Goal: Task Accomplishment & Management: Use online tool/utility

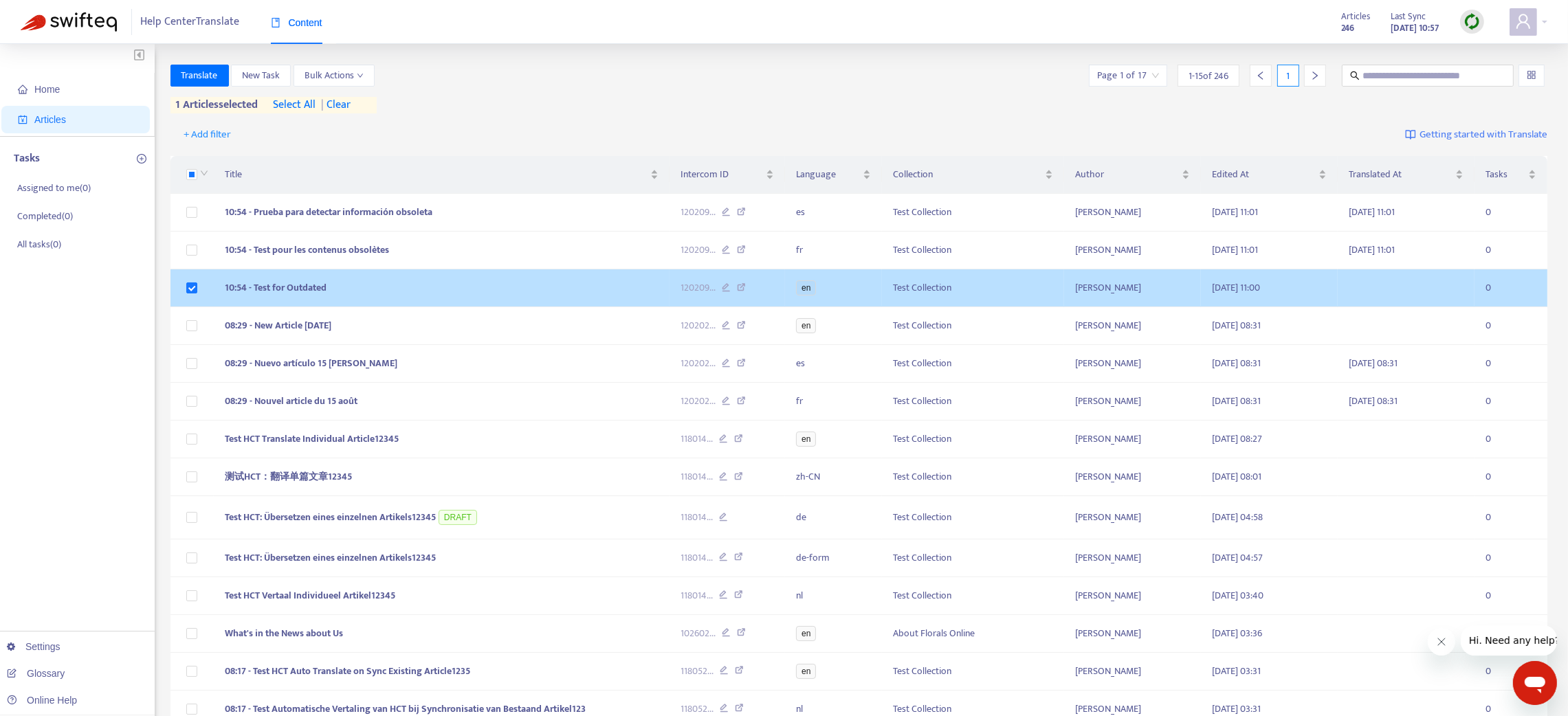
click at [600, 304] on td "10:54 - Test for Outdated" at bounding box center [441, 288] width 455 height 38
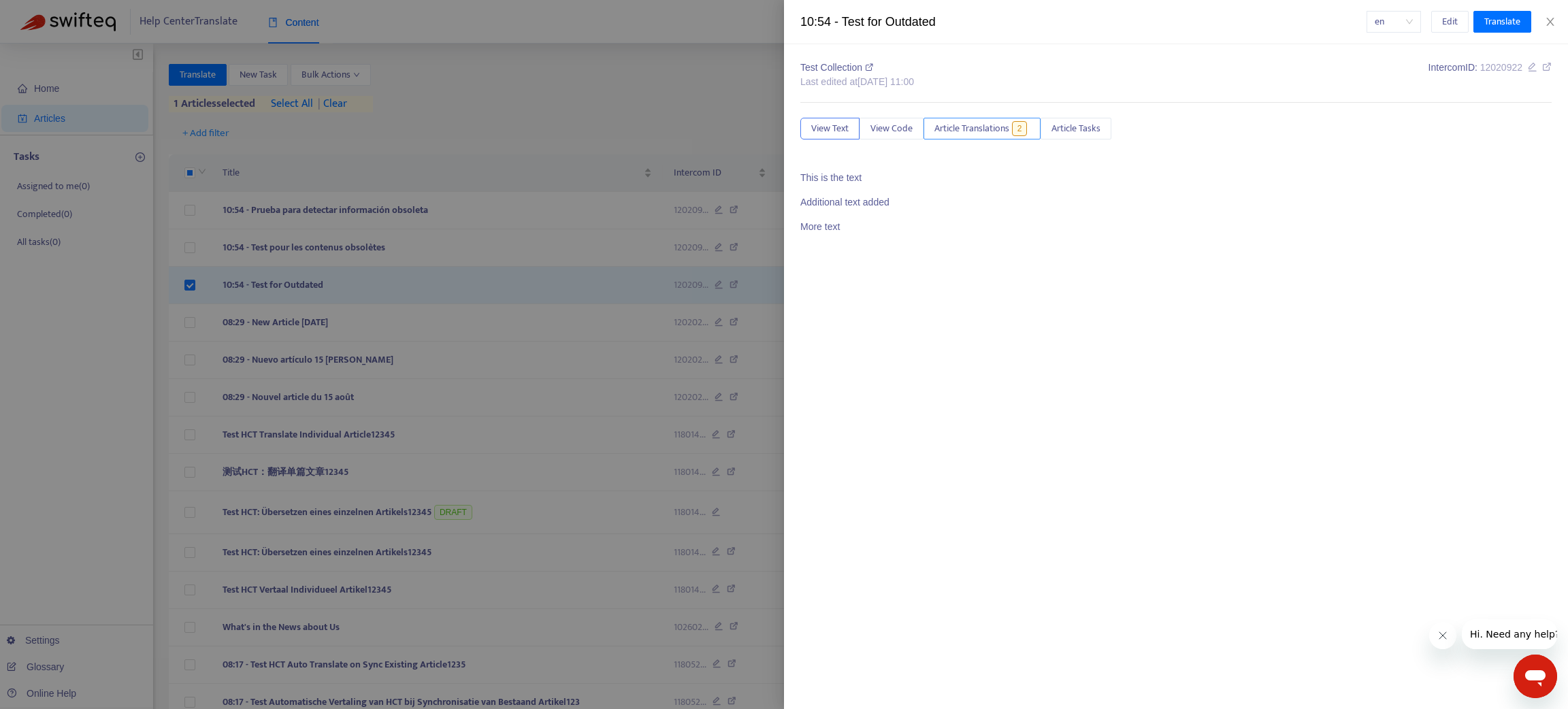
click at [986, 126] on span "Article Translations" at bounding box center [972, 128] width 75 height 15
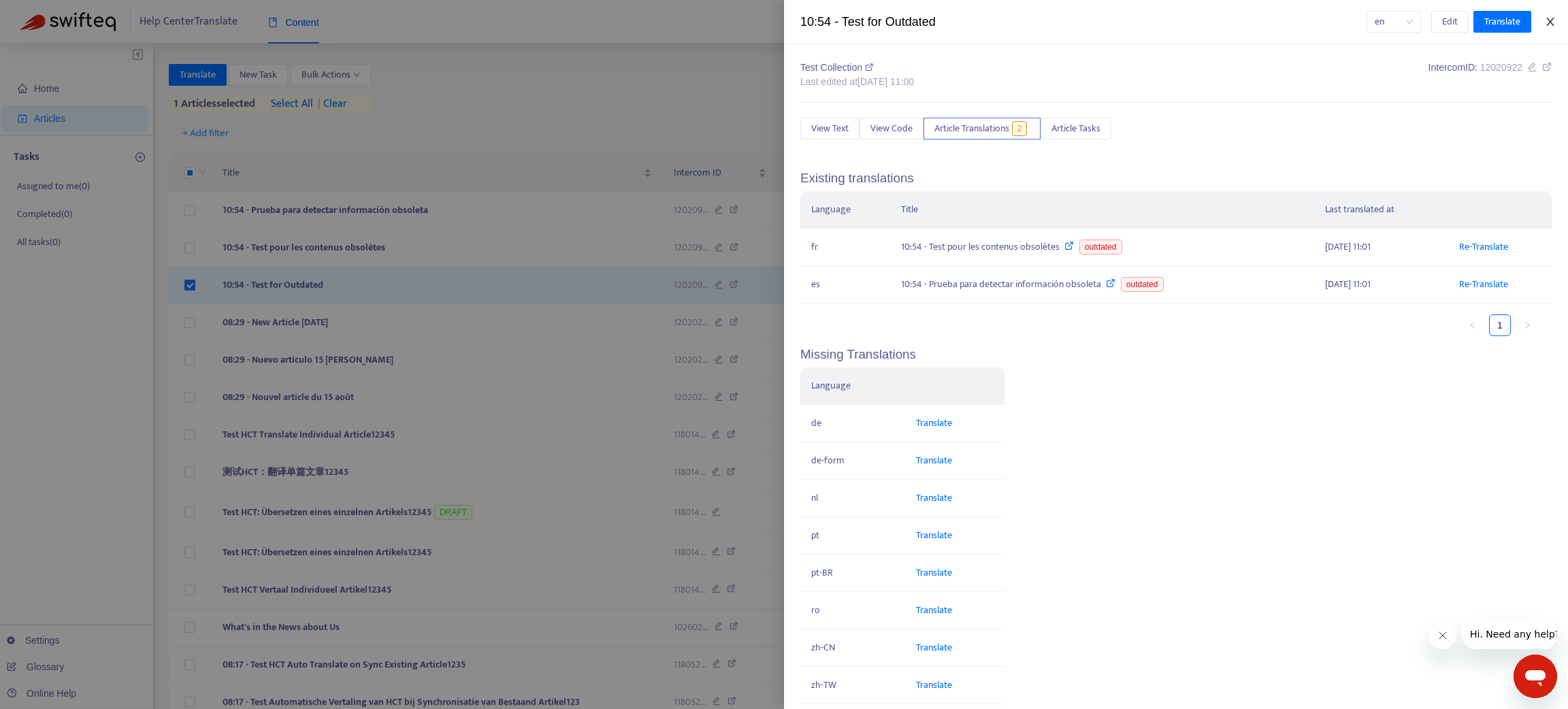
click at [1551, 22] on icon "close" at bounding box center [1550, 21] width 11 height 11
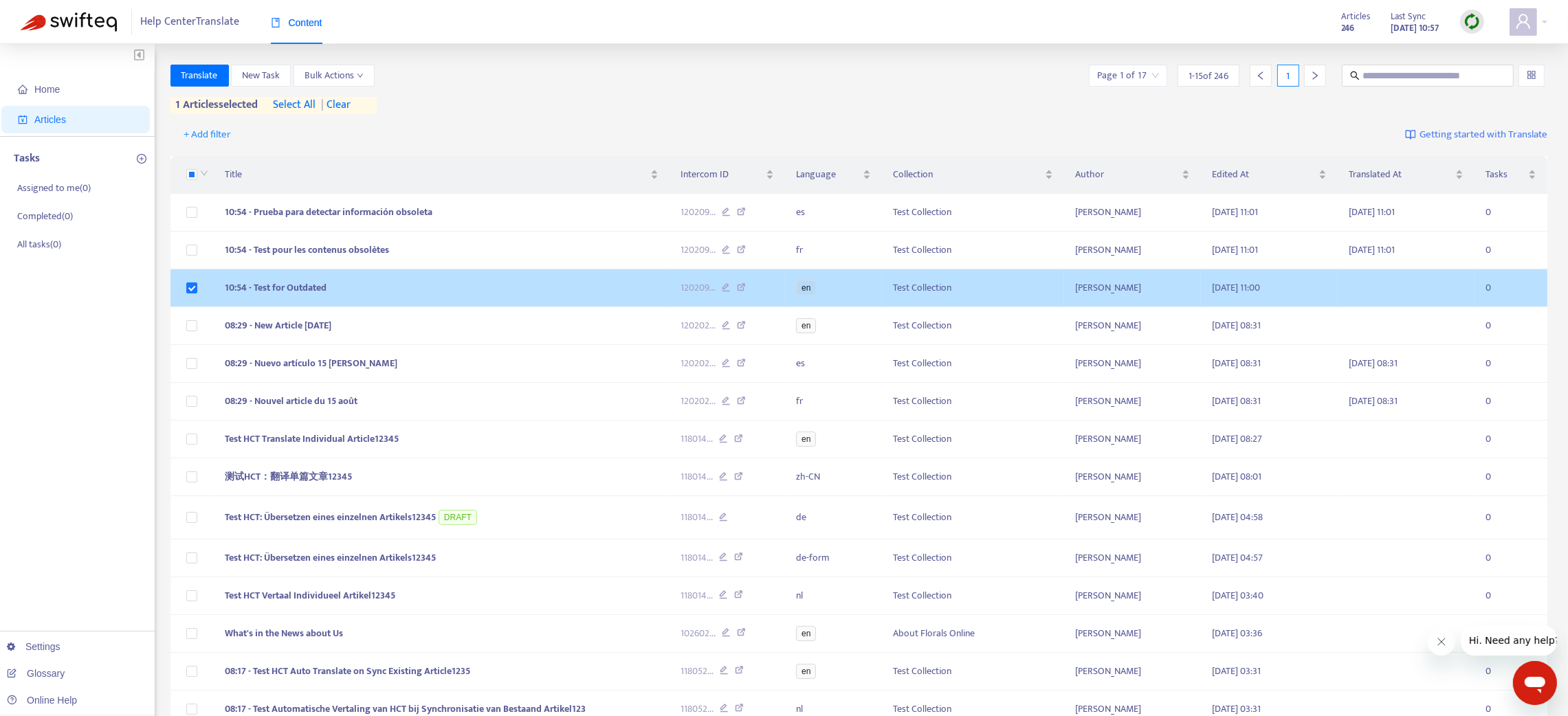
click at [381, 293] on td "10:54 - Test for Outdated" at bounding box center [441, 288] width 455 height 38
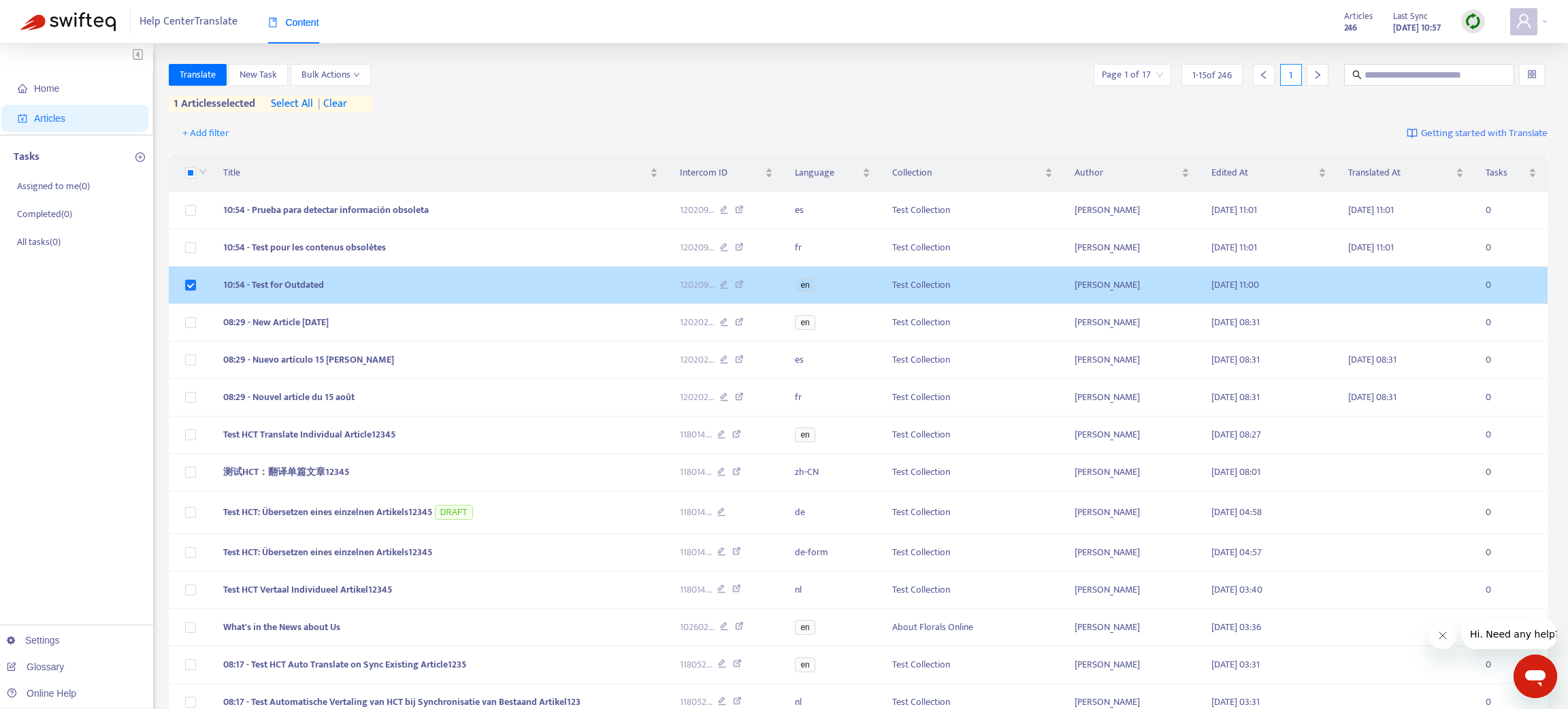
click at [378, 290] on body "Help Center Translate Content Articles 246 Last Sync Aug 15, 2025 10:57 Home Ar…" at bounding box center [784, 430] width 1568 height 861
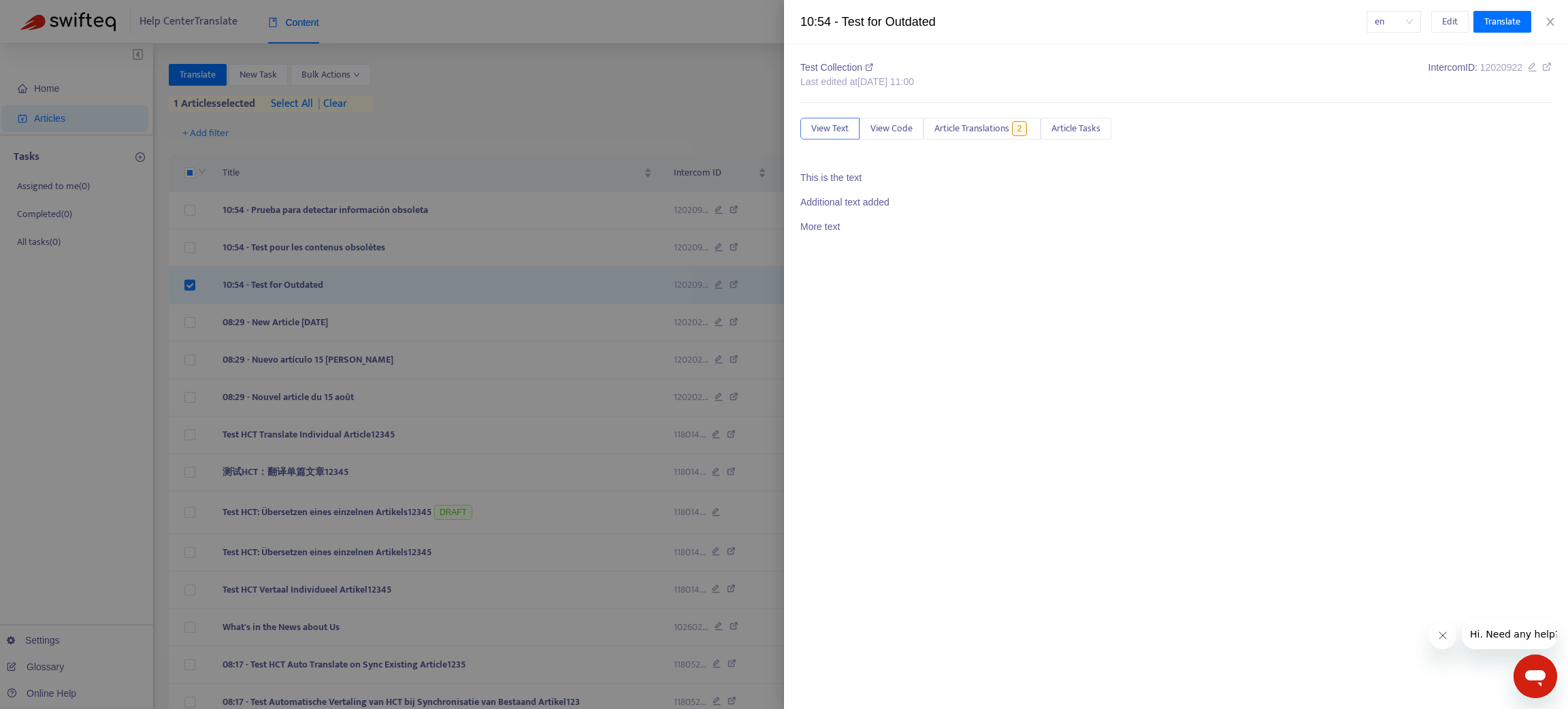
click at [386, 250] on div at bounding box center [784, 354] width 1568 height 709
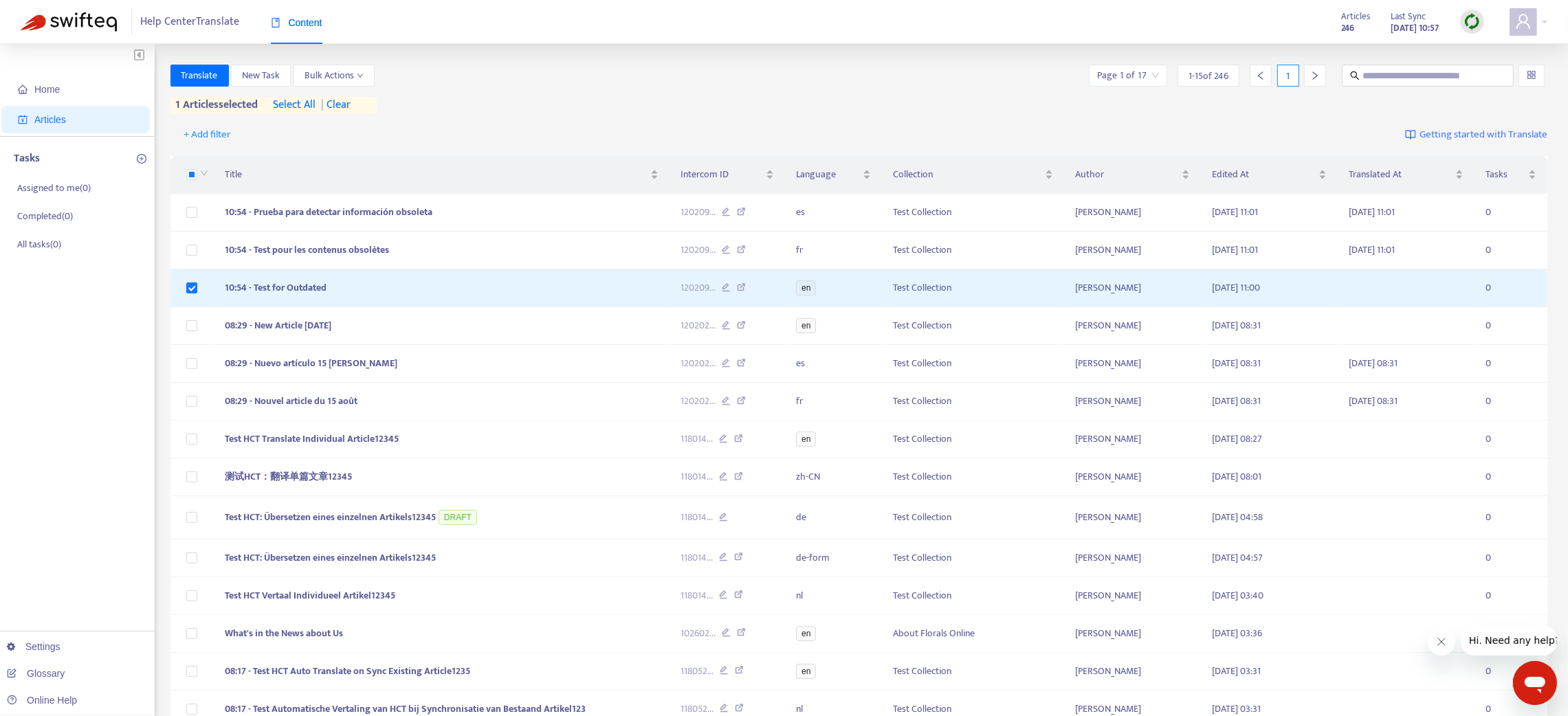
click at [389, 253] on span "10:54 - Test pour les contenus obsolètes" at bounding box center [306, 250] width 164 height 16
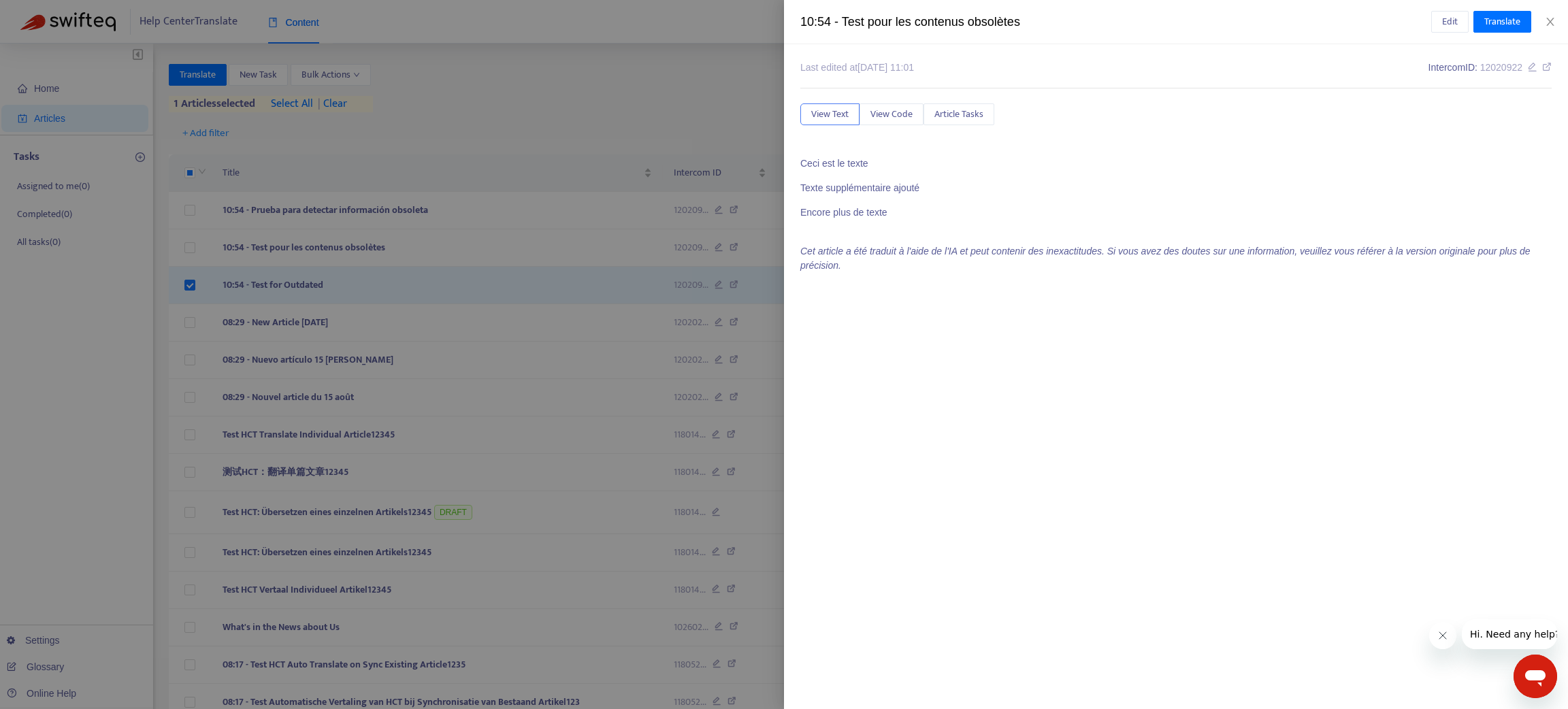
click at [402, 280] on div at bounding box center [784, 354] width 1568 height 709
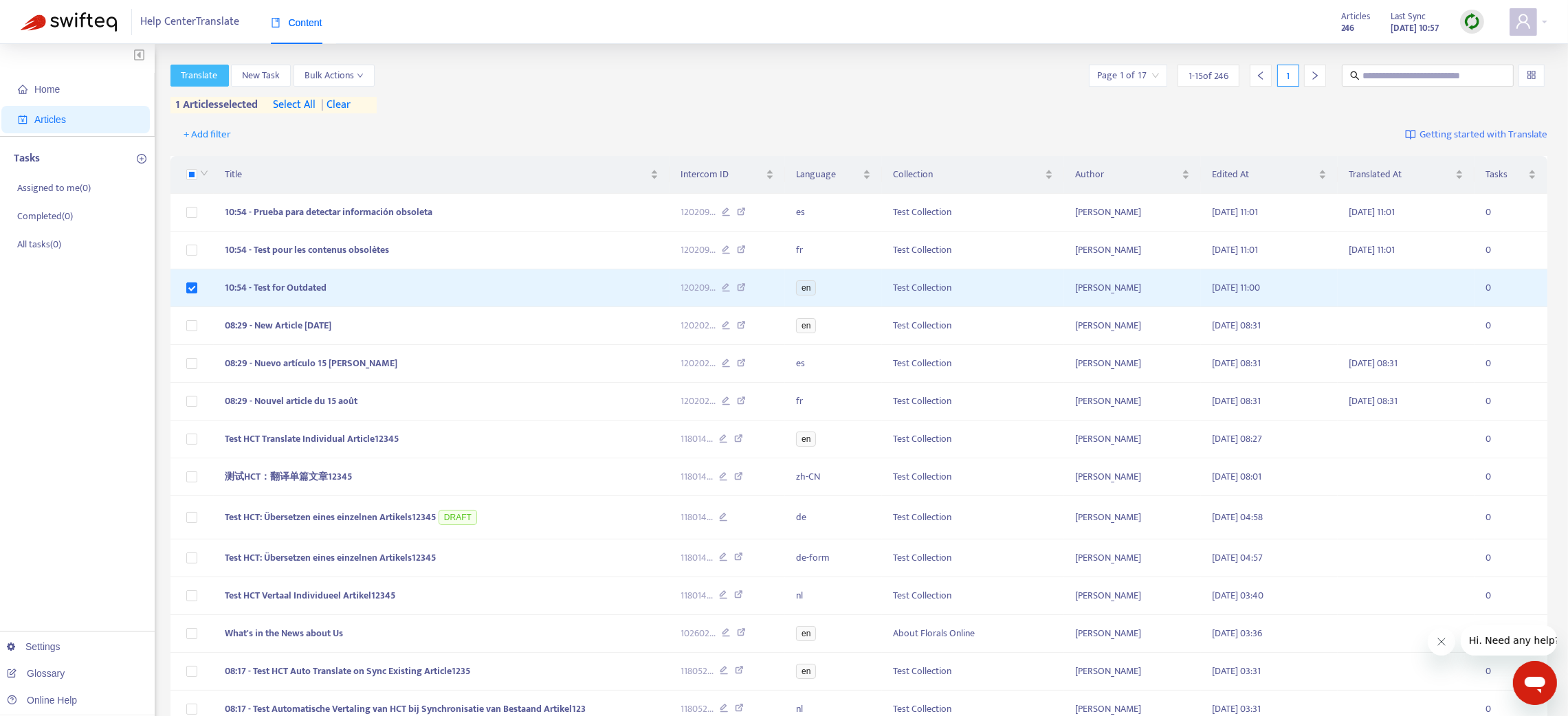
click at [184, 72] on span "Translate" at bounding box center [199, 76] width 36 height 16
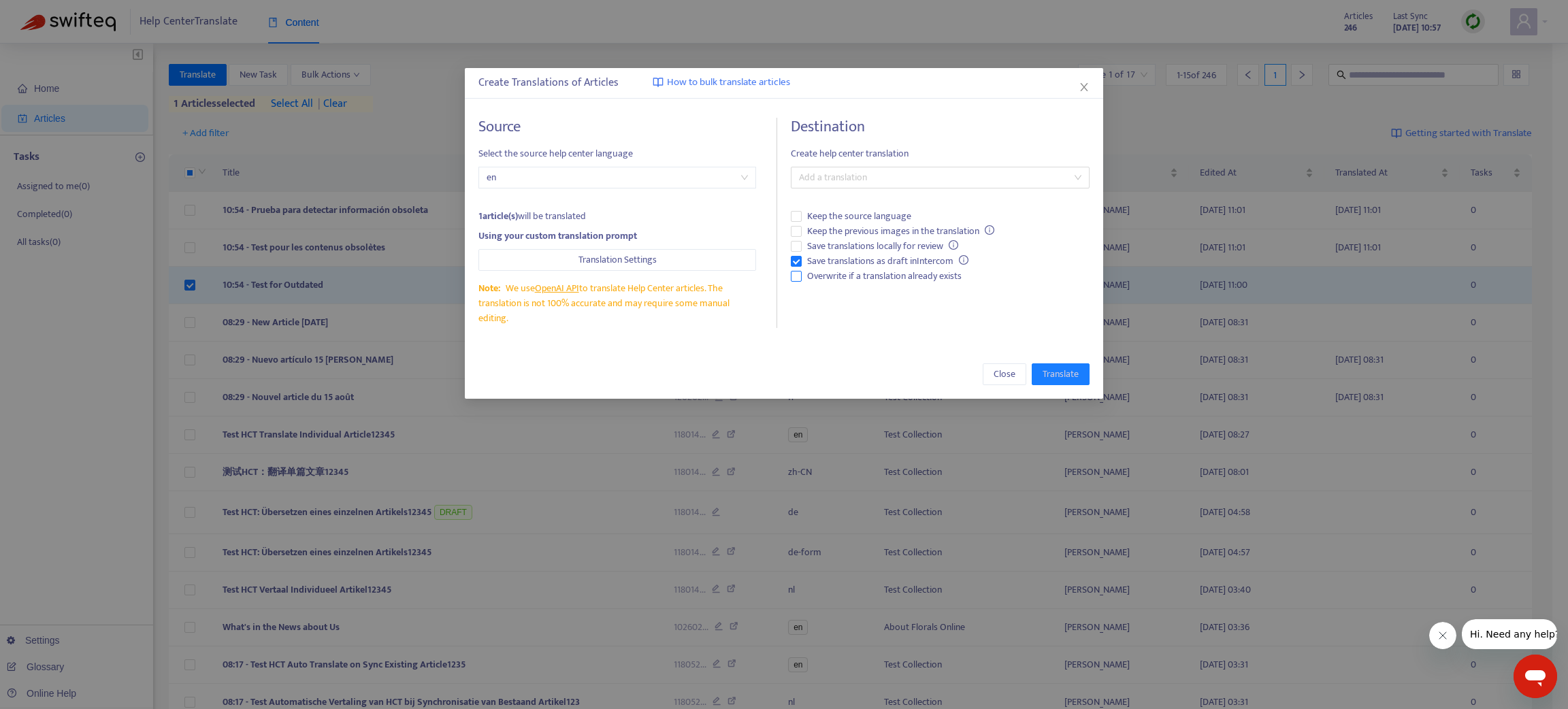
click at [859, 275] on span "Overwrite if a translation already exists" at bounding box center [883, 276] width 165 height 15
click at [801, 259] on span "Save translations as draft in Intercom" at bounding box center [887, 262] width 172 height 15
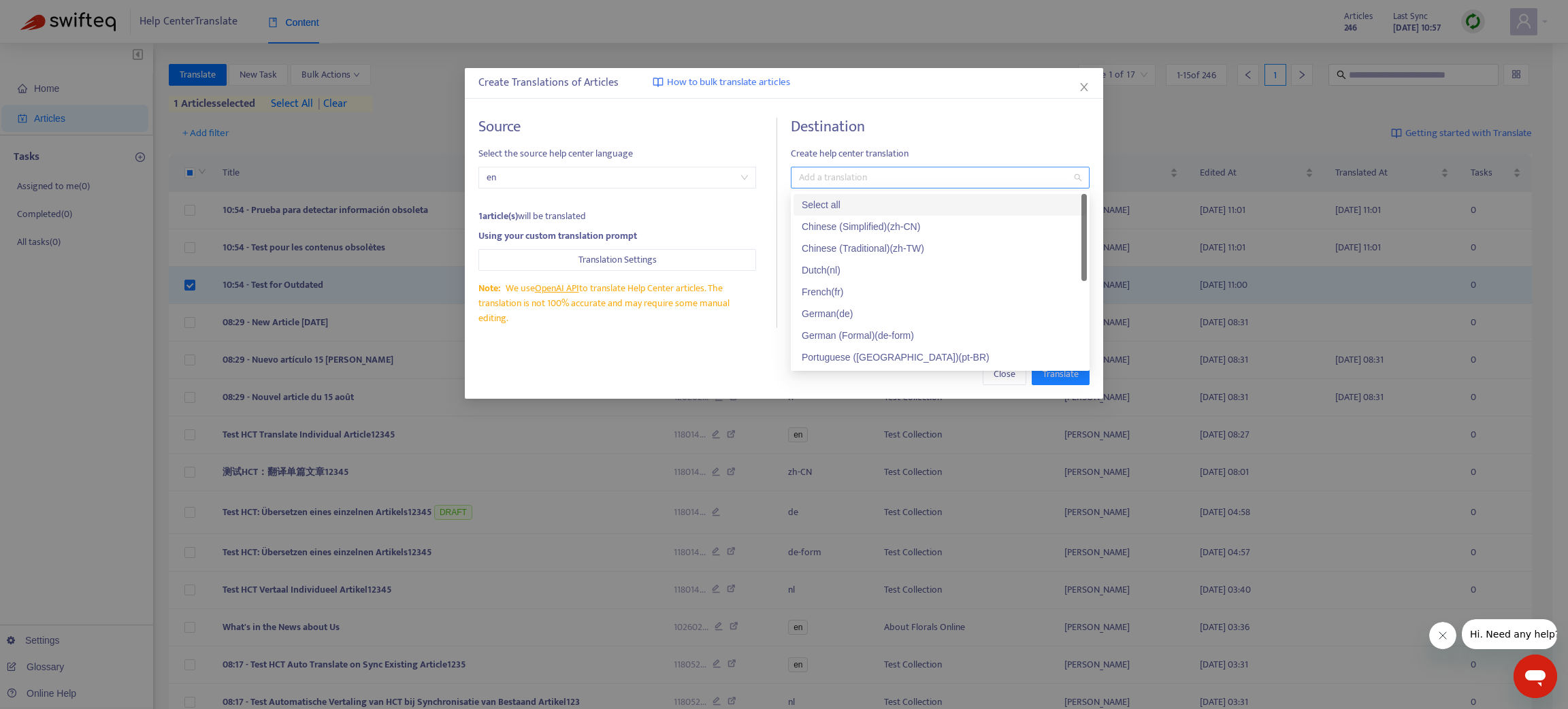
click at [811, 174] on div at bounding box center [934, 178] width 278 height 16
click at [828, 290] on div "French ( fr )" at bounding box center [939, 293] width 277 height 15
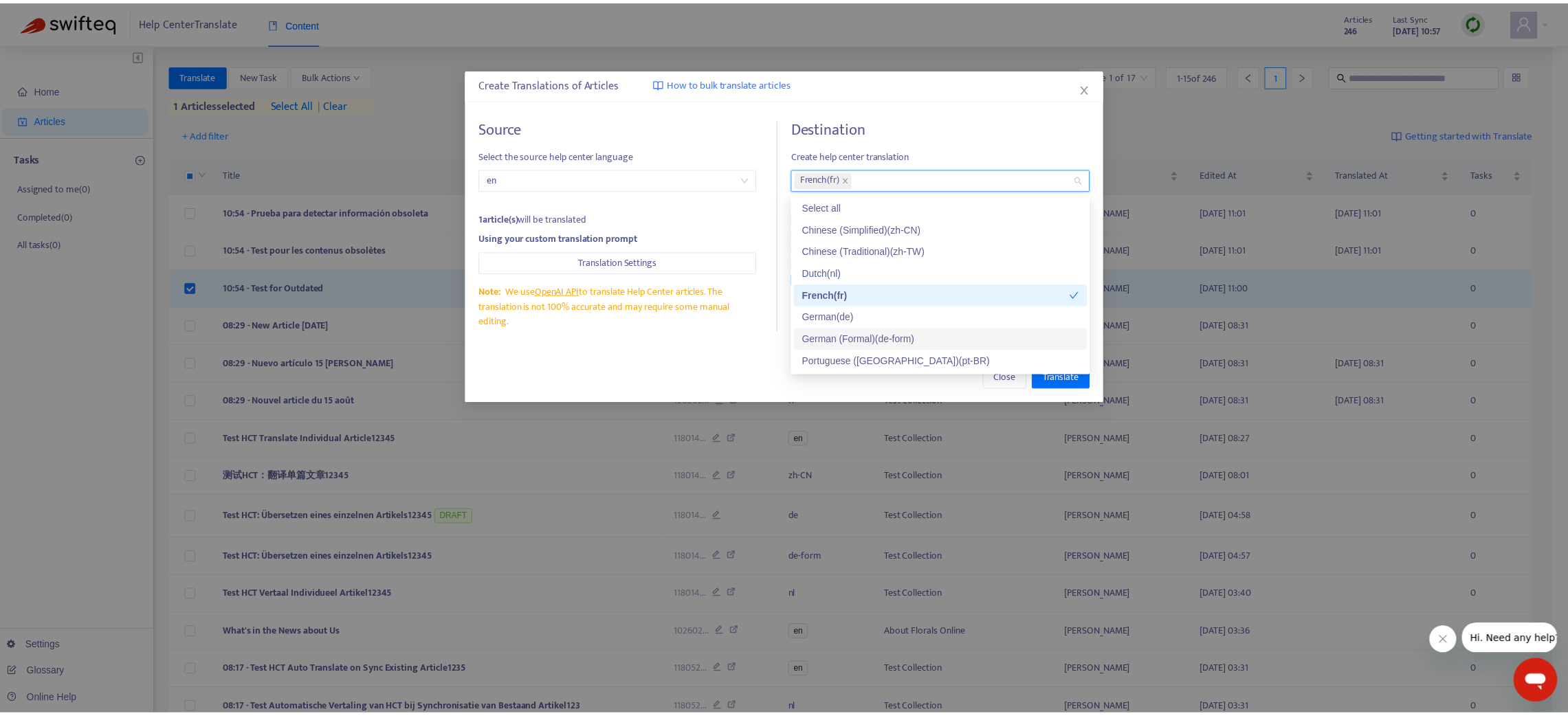
scroll to position [65, 0]
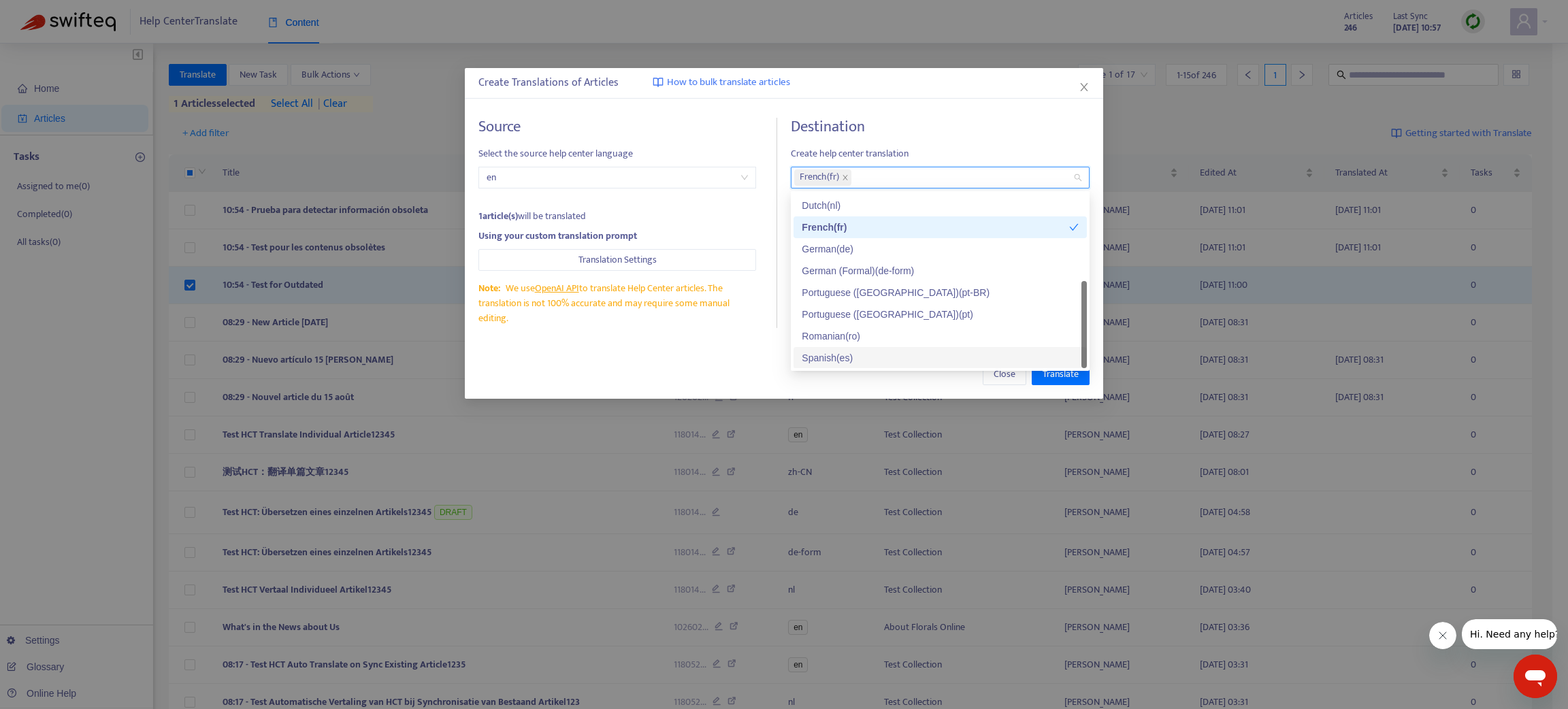
click at [834, 359] on div "Spanish ( es )" at bounding box center [939, 358] width 277 height 15
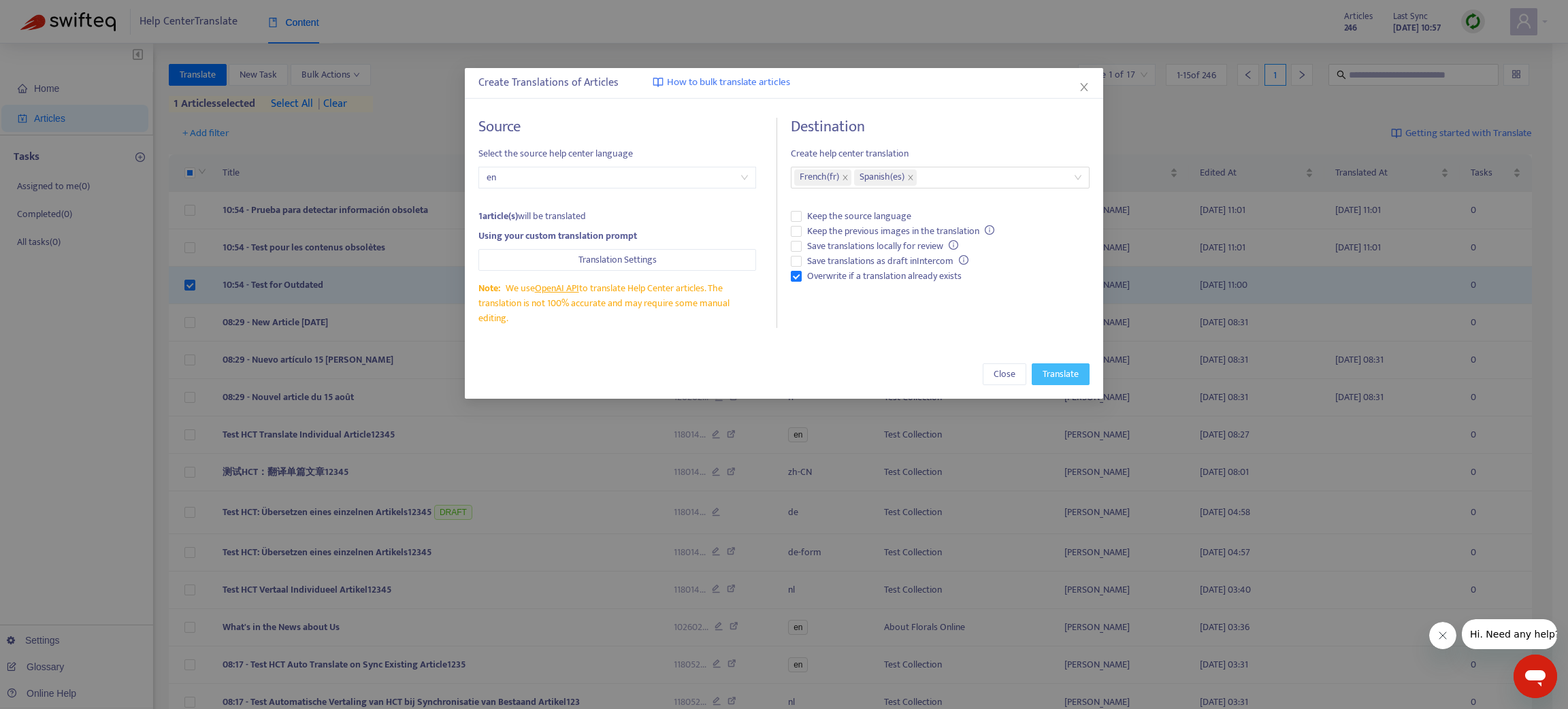
click at [1049, 379] on span "Translate" at bounding box center [1060, 375] width 36 height 15
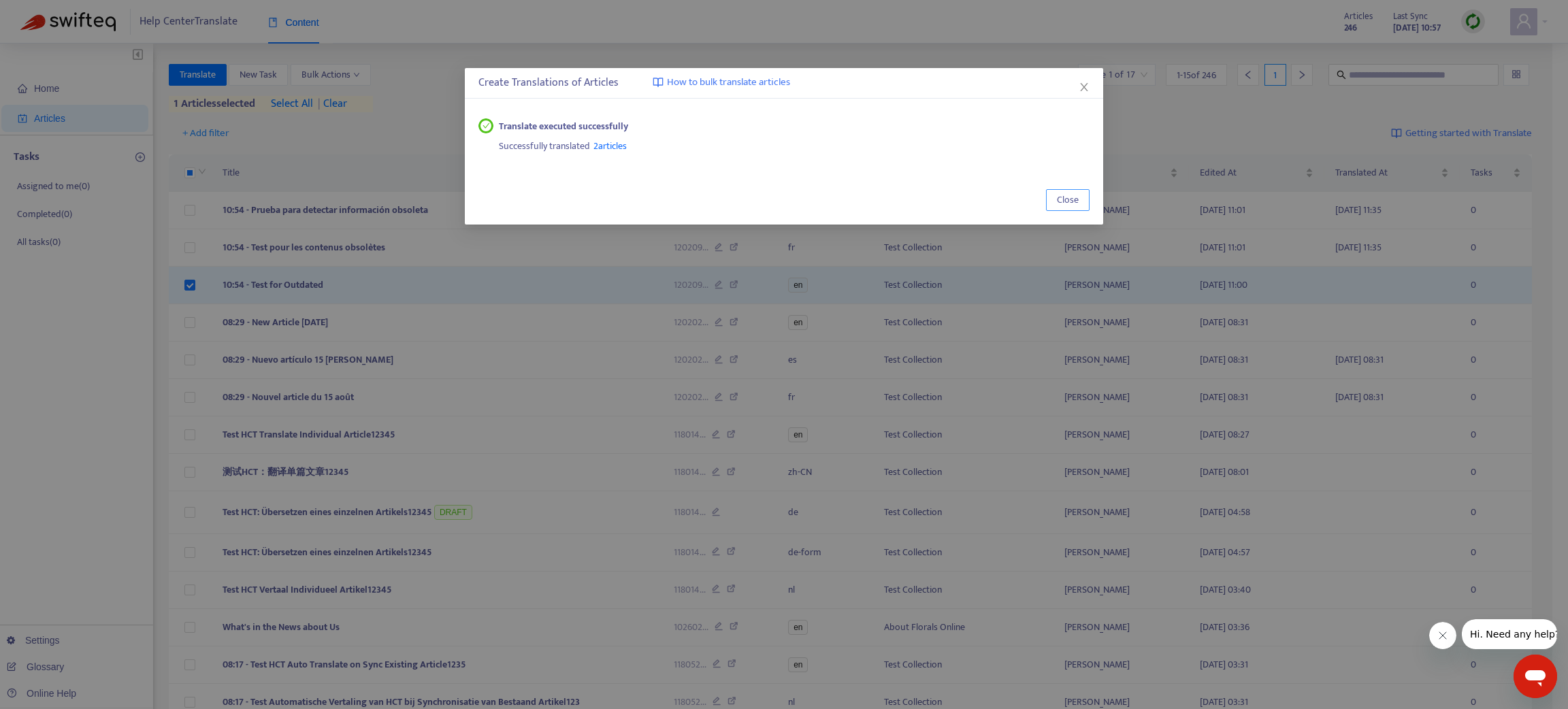
click at [1061, 204] on span "Close" at bounding box center [1068, 200] width 22 height 15
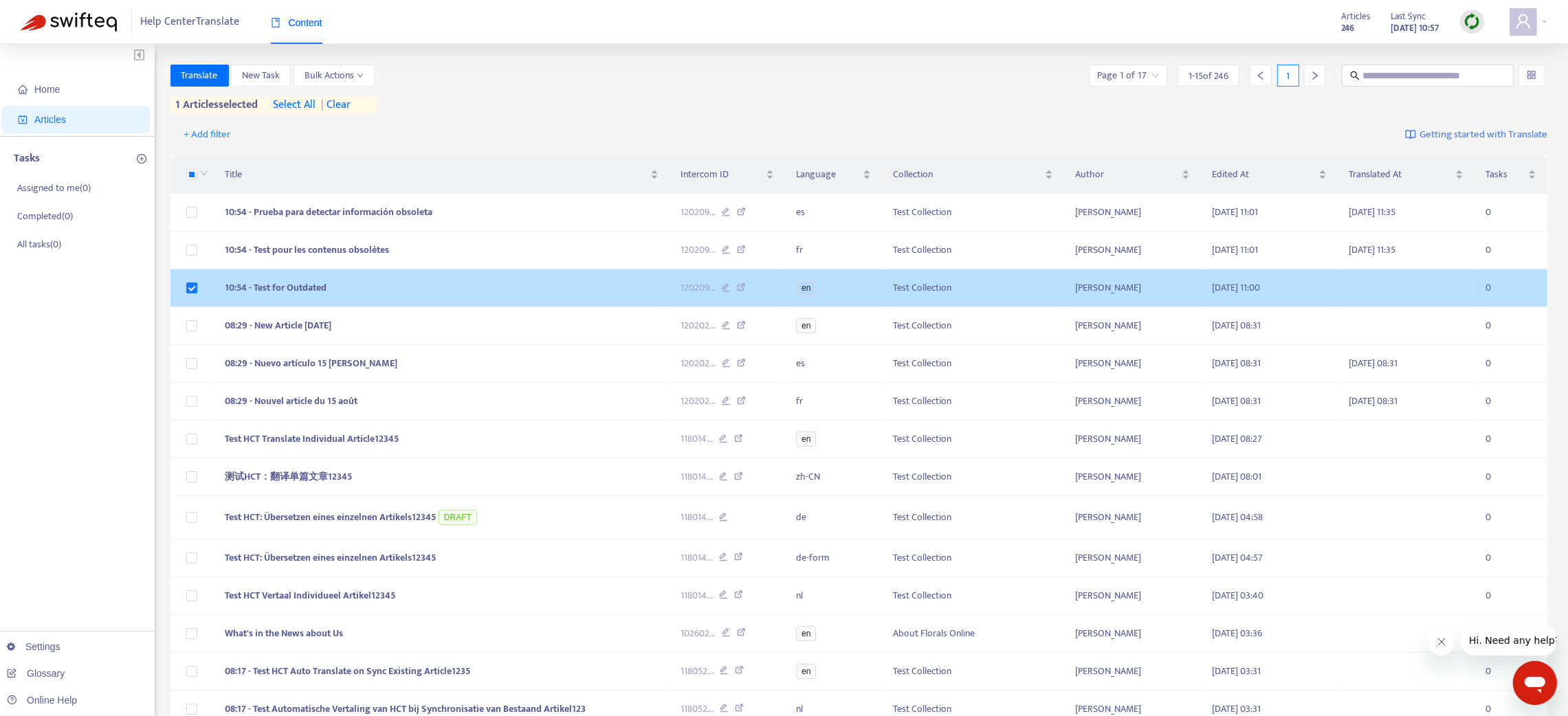
click at [560, 288] on td "10:54 - Test for Outdated" at bounding box center [441, 288] width 455 height 38
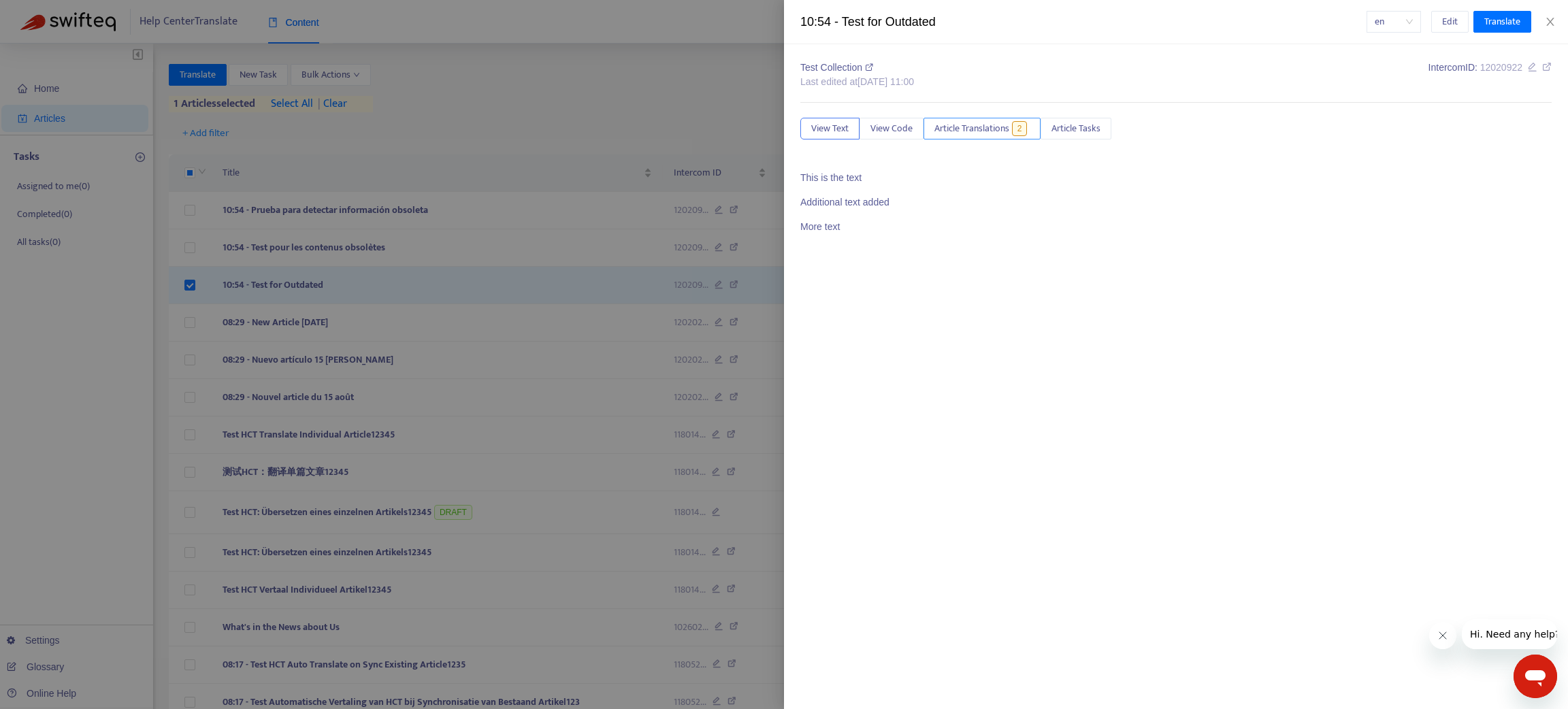
click at [986, 130] on span "Article Translations" at bounding box center [972, 128] width 75 height 15
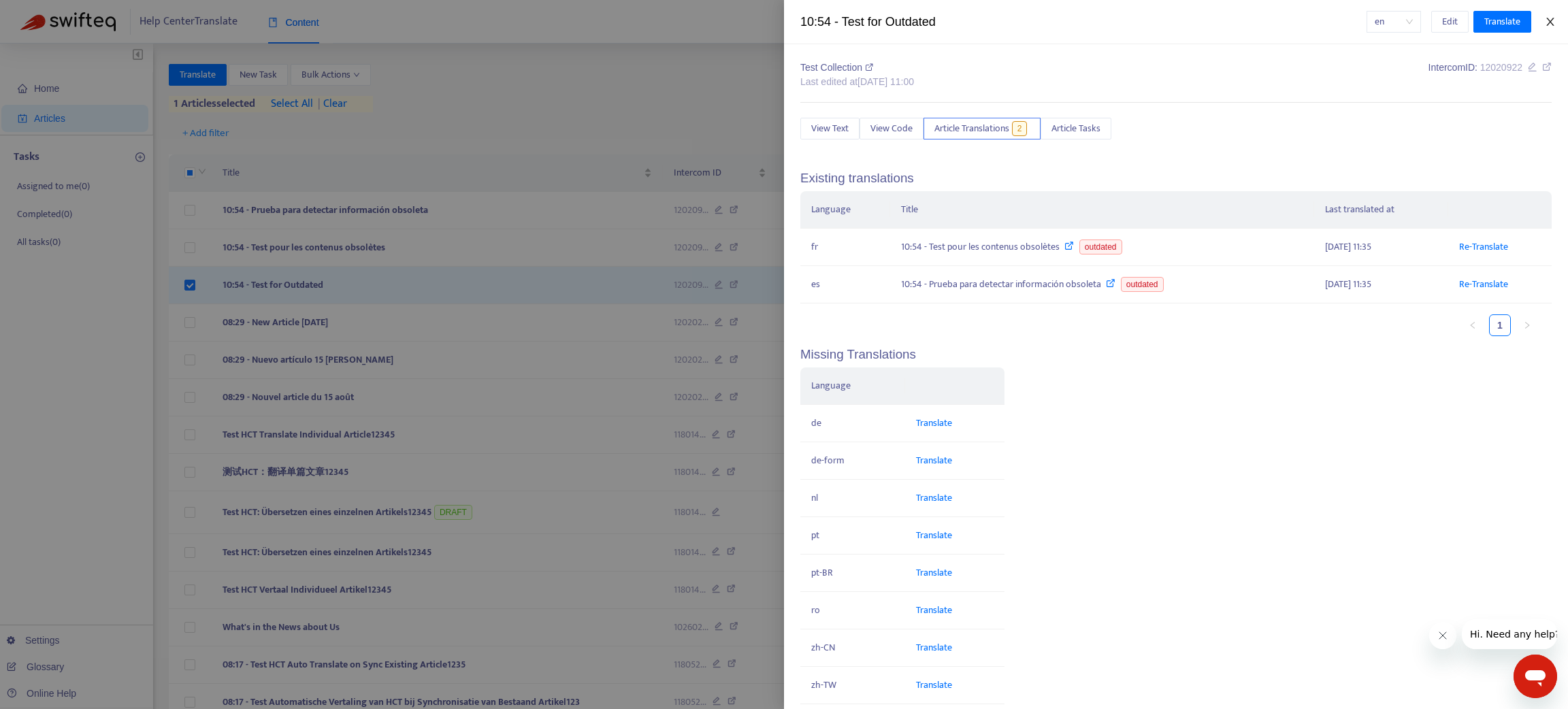
drag, startPoint x: 1542, startPoint y: 18, endPoint x: 742, endPoint y: 174, distance: 815.1
click at [1539, 19] on div "10:54 - Test for Outdated en Edit Translate" at bounding box center [1176, 22] width 784 height 44
click at [1552, 16] on icon "close" at bounding box center [1550, 21] width 11 height 11
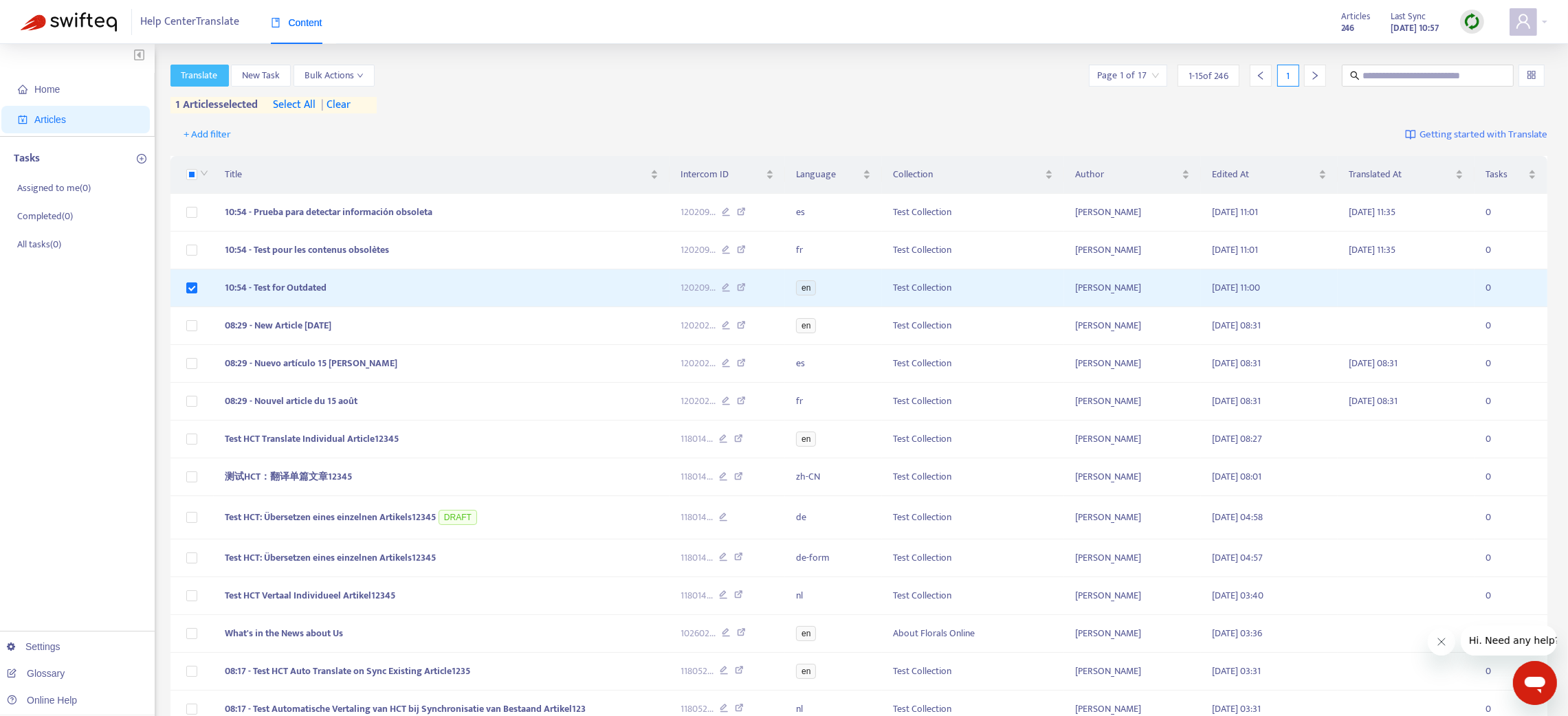
drag, startPoint x: 185, startPoint y: 82, endPoint x: 323, endPoint y: 113, distance: 141.4
click at [321, 113] on div "Translate New Task Bulk Actions Page 1 of 17 1 - 15 of 246 1 1 articles selecte…" at bounding box center [859, 89] width 1378 height 49
click at [1474, 17] on img at bounding box center [1472, 21] width 18 height 18
click at [1486, 48] on link "Quick Sync" at bounding box center [1500, 50] width 59 height 16
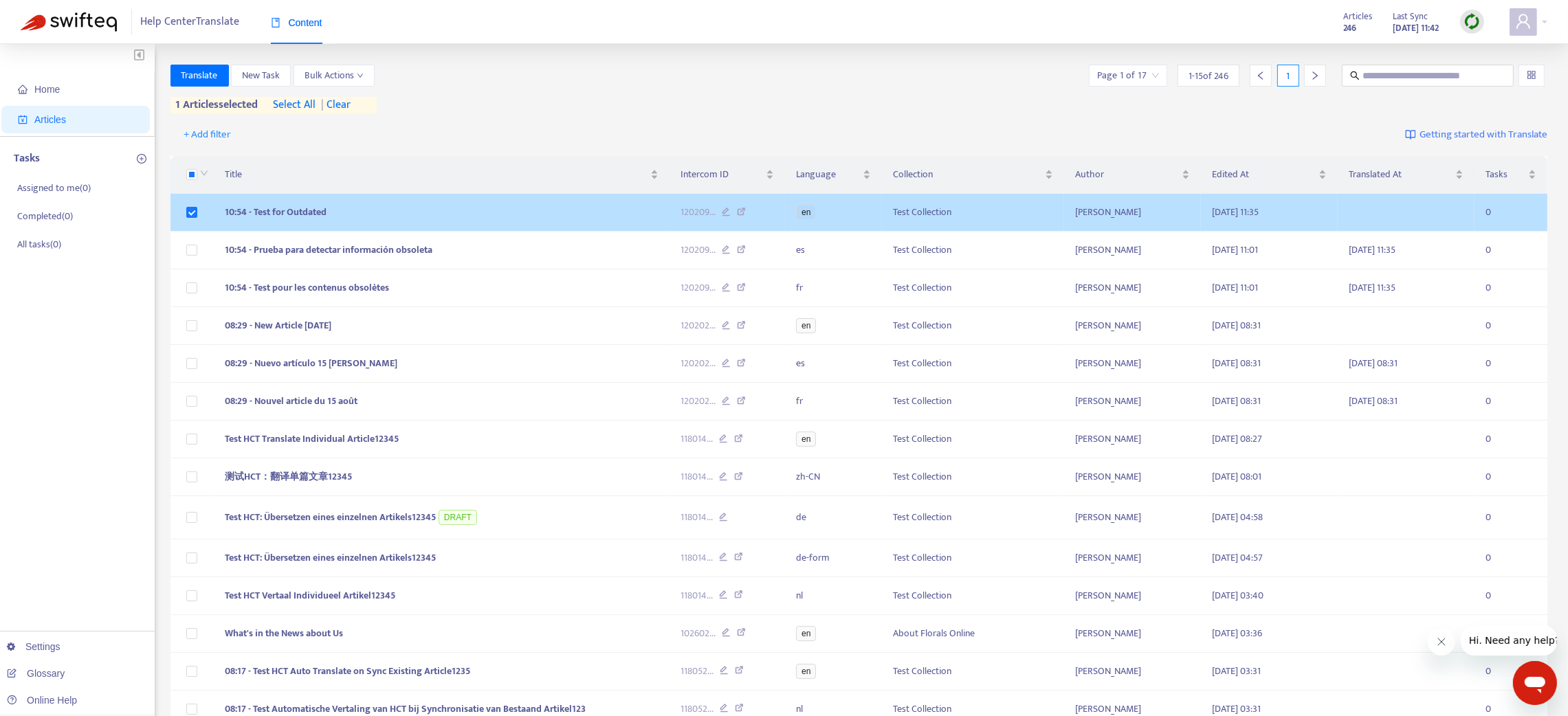
click at [474, 218] on td "10:54 - Test for Outdated" at bounding box center [441, 213] width 455 height 38
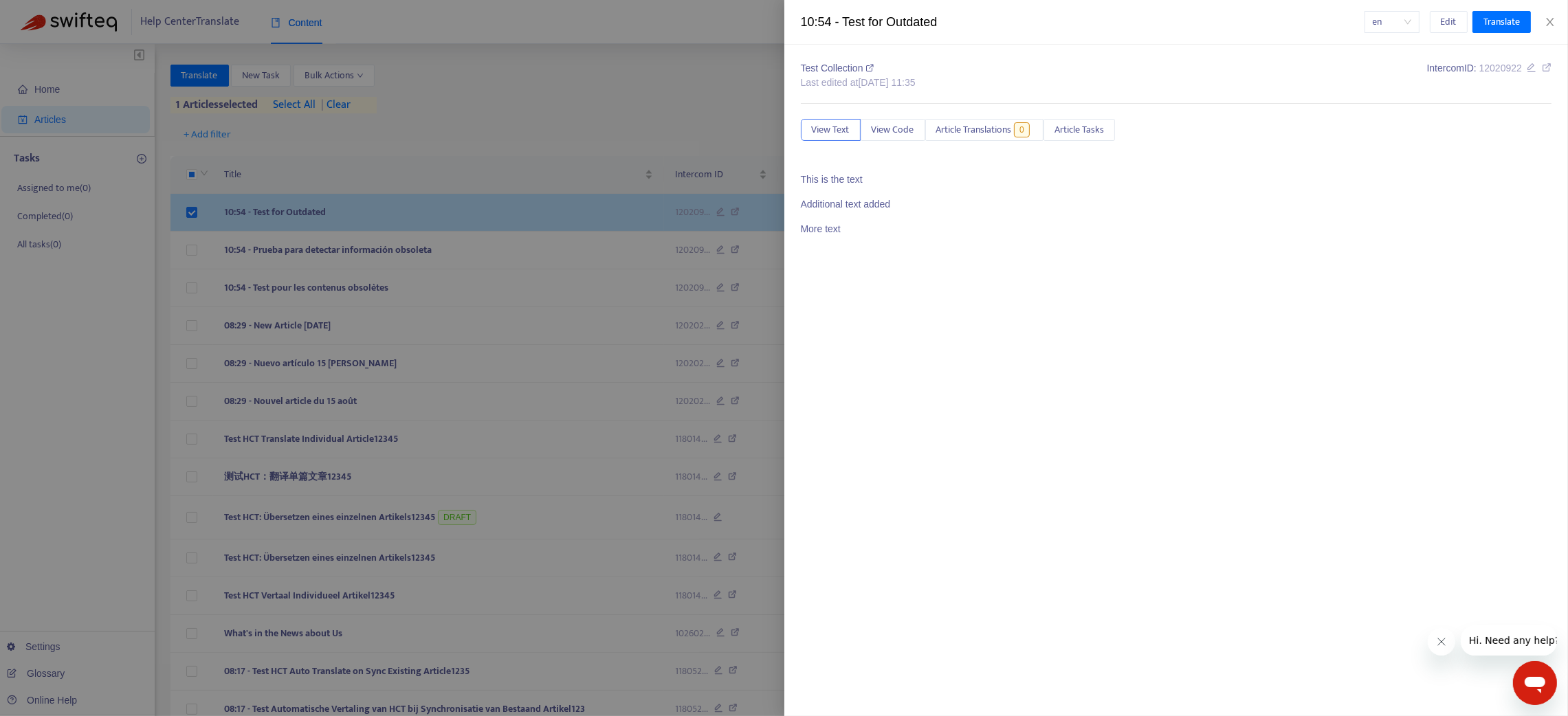
click at [474, 218] on body "Help Center Translate Content Articles 246 Last Sync Aug 15, 2025 11:42 Home Ar…" at bounding box center [776, 434] width 1552 height 869
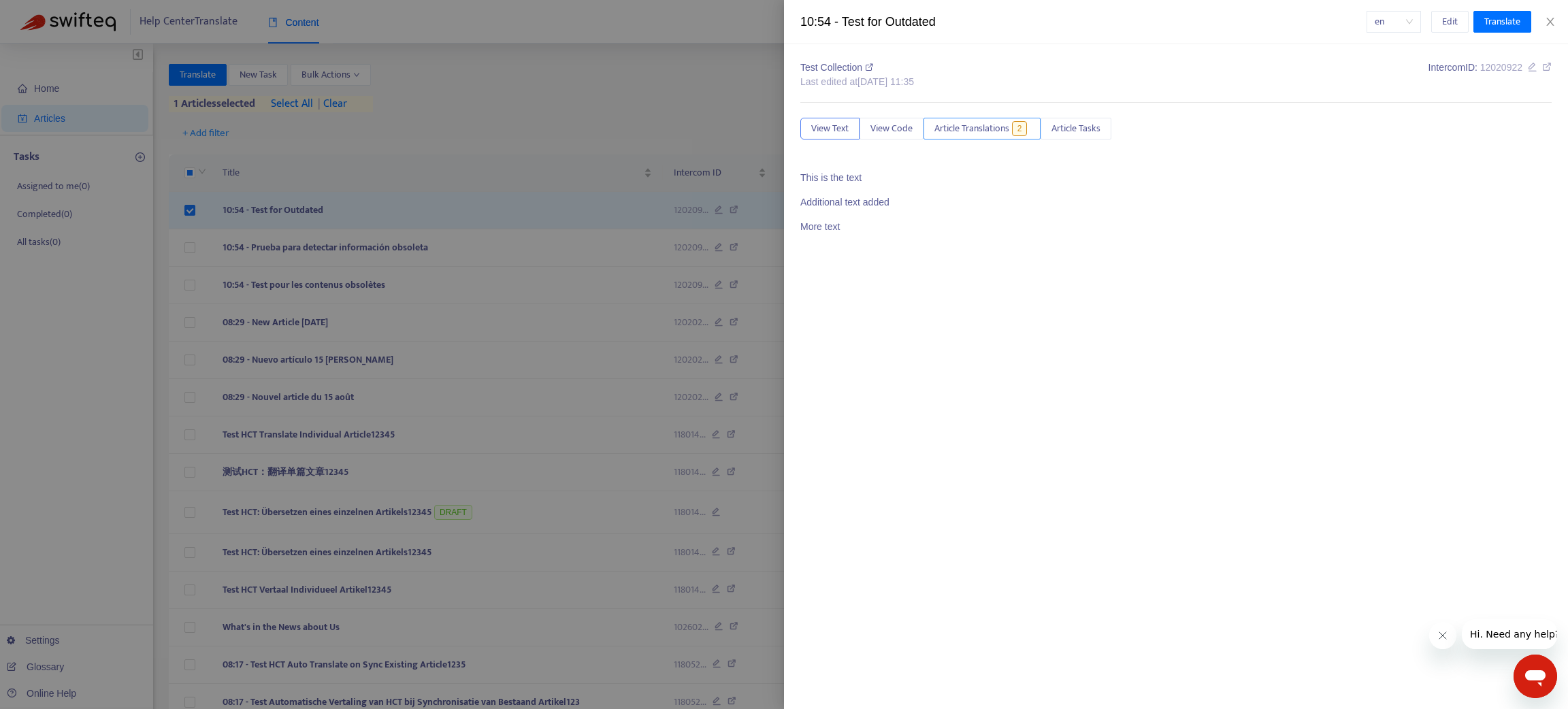
click at [983, 132] on span "Article Translations" at bounding box center [972, 128] width 75 height 15
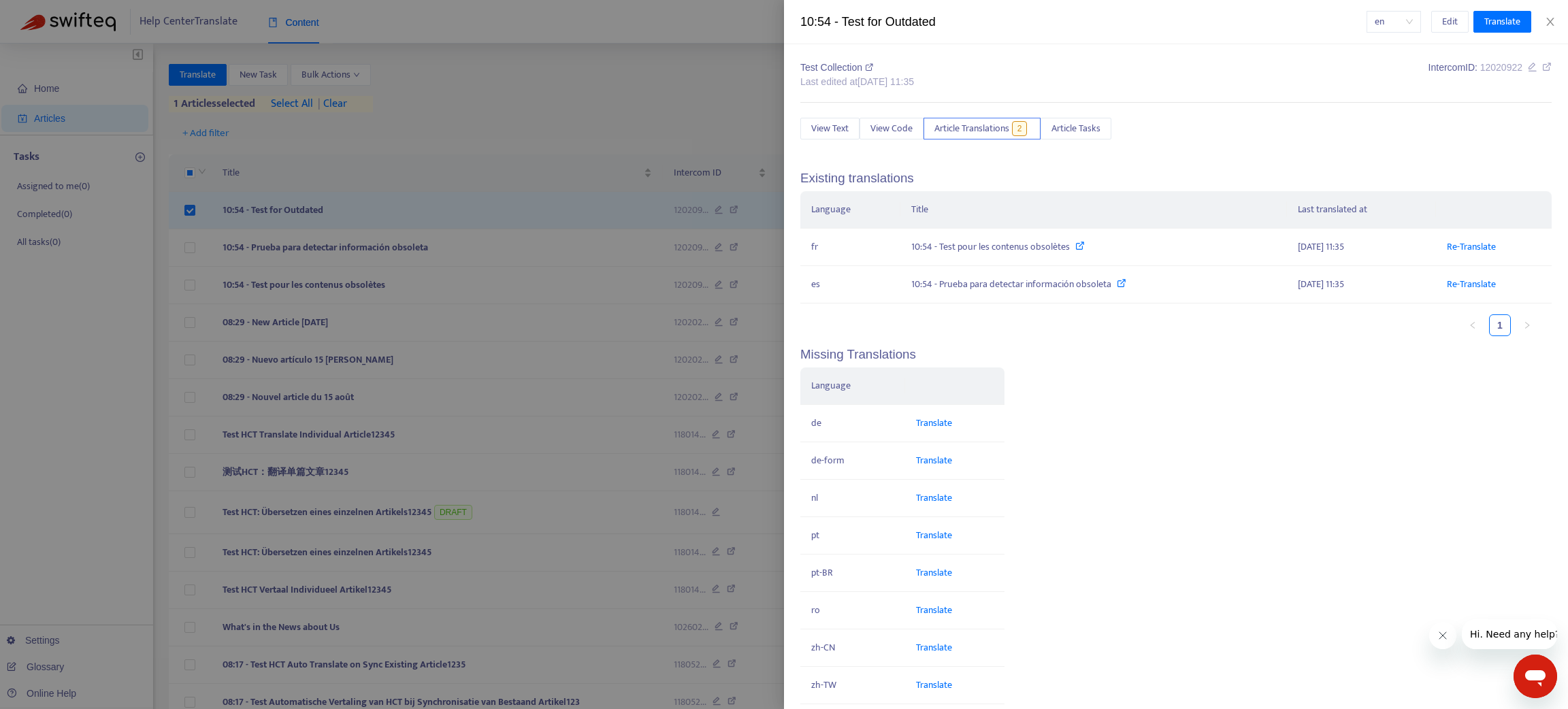
click at [406, 213] on div at bounding box center [784, 354] width 1568 height 709
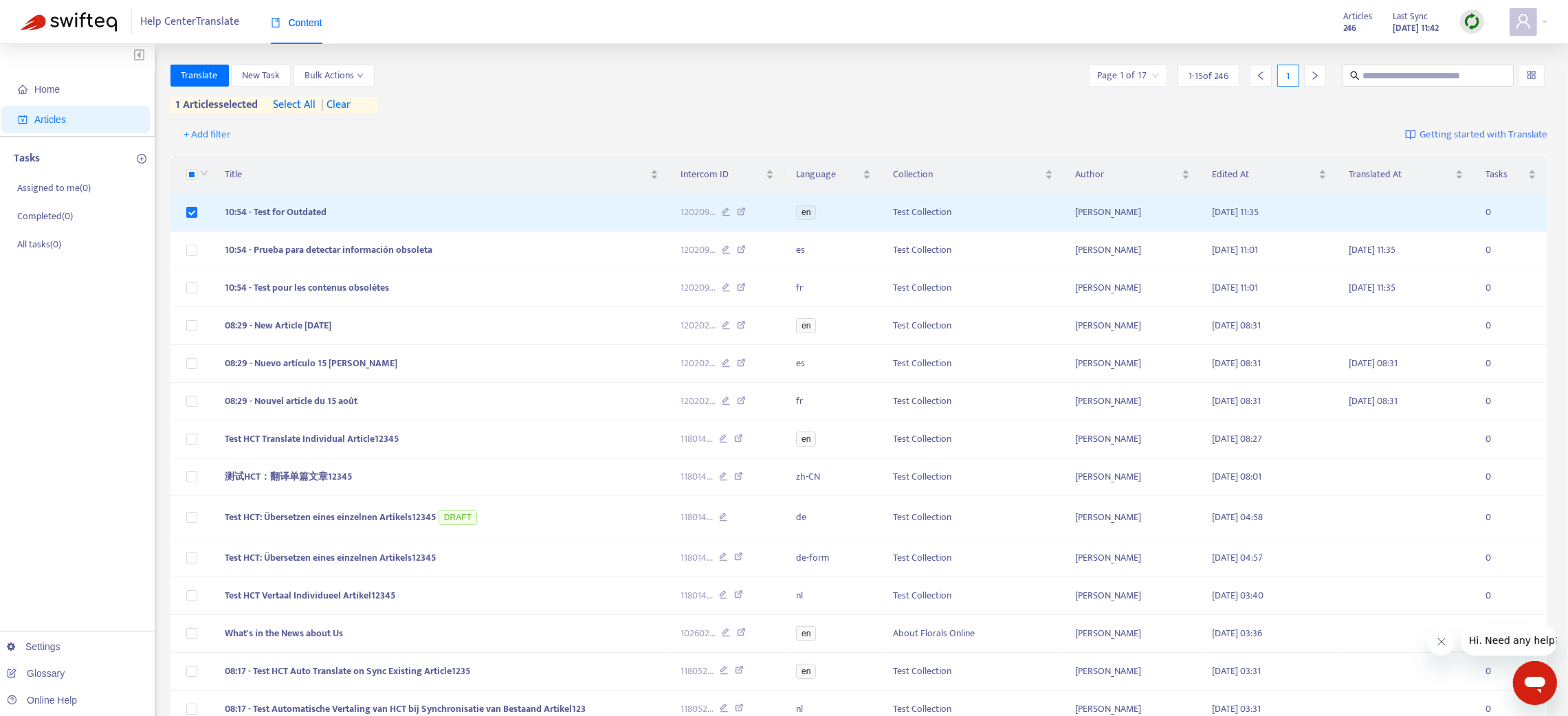
click at [410, 215] on td "10:54 - Test for Outdated" at bounding box center [441, 213] width 455 height 38
click at [410, 215] on body "Help Center Translate Content Articles 246 Last Sync Aug 15, 2025 11:42 Home Ar…" at bounding box center [784, 434] width 1568 height 869
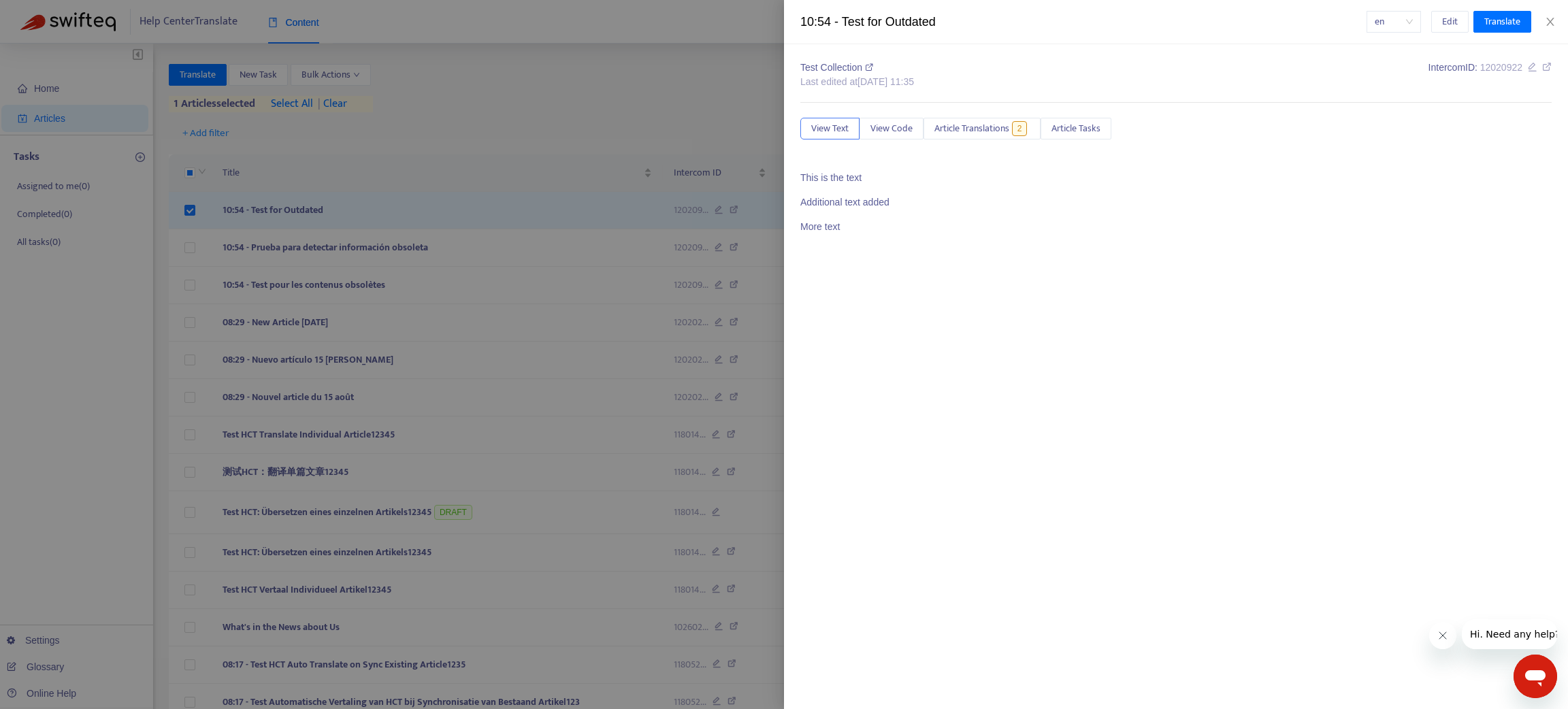
click at [406, 213] on div at bounding box center [784, 354] width 1568 height 709
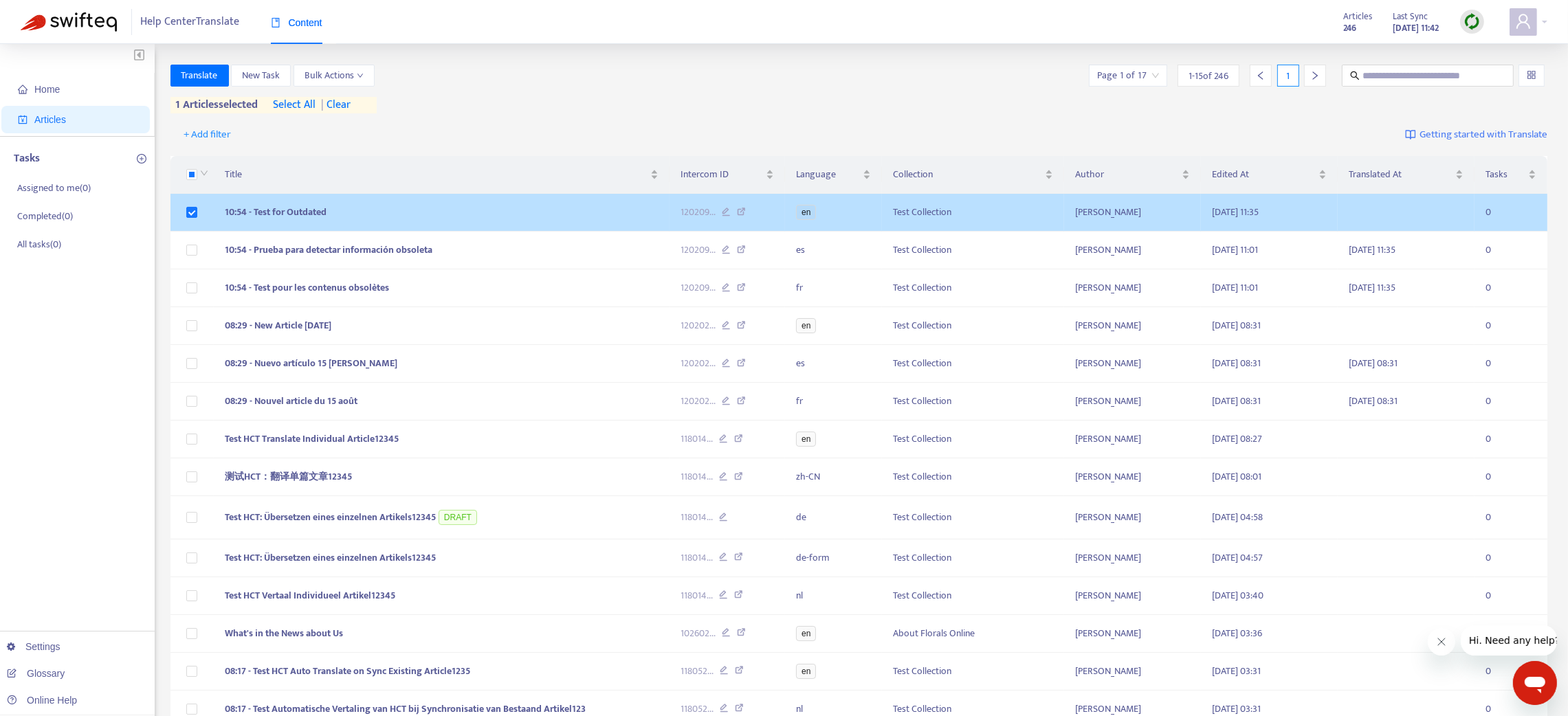
click at [607, 218] on td "10:54 - Test for Outdated" at bounding box center [441, 213] width 455 height 38
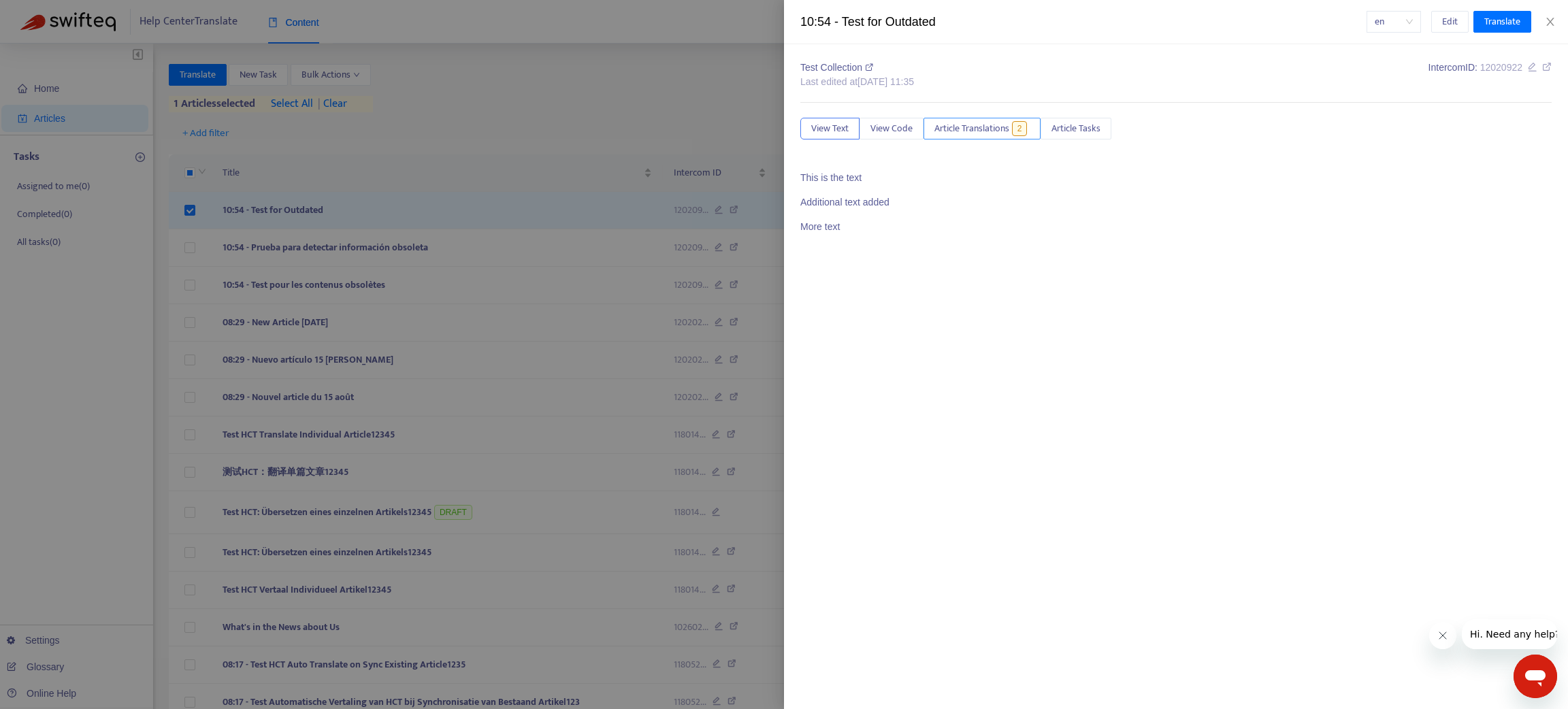
click at [968, 132] on span "Article Translations" at bounding box center [972, 128] width 75 height 15
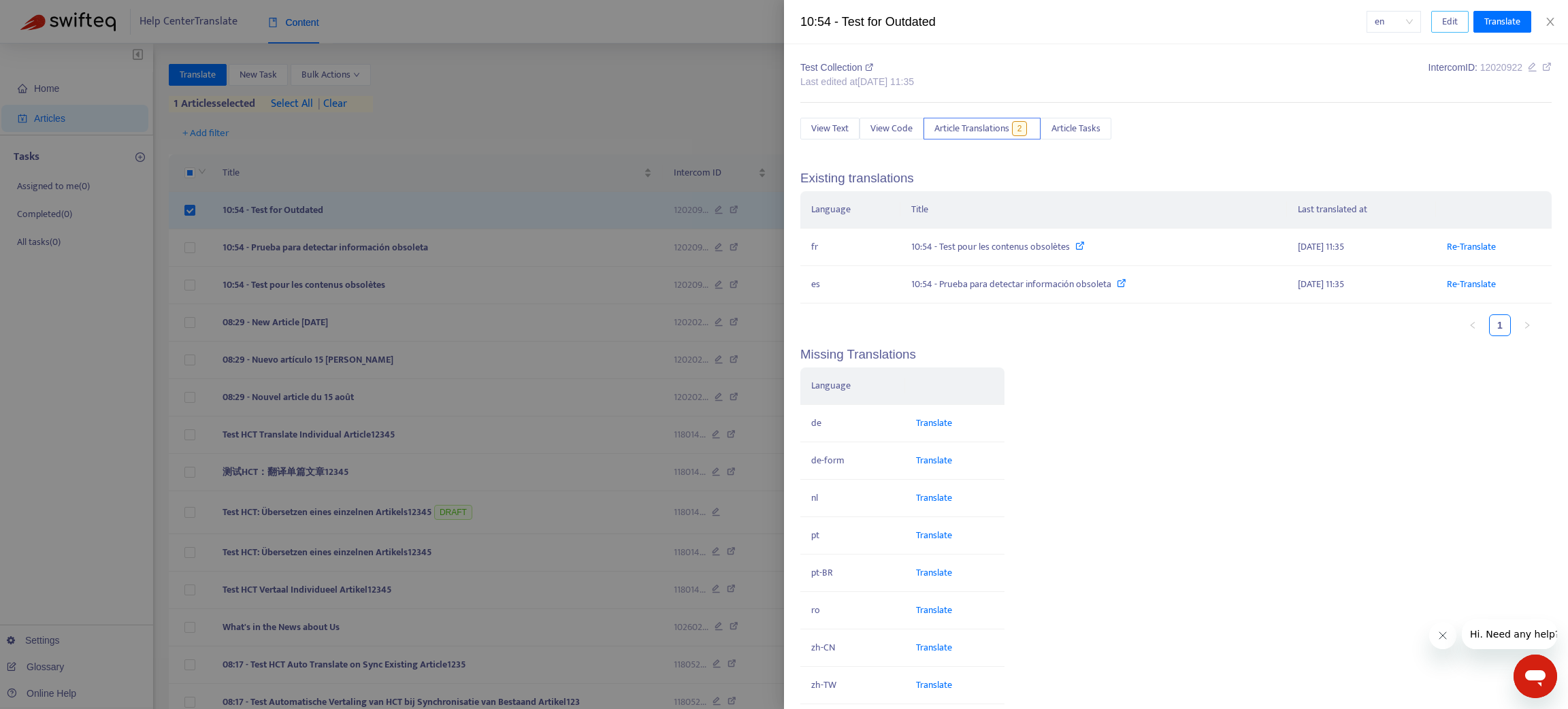
click at [1448, 19] on span "Edit" at bounding box center [1450, 22] width 15 height 15
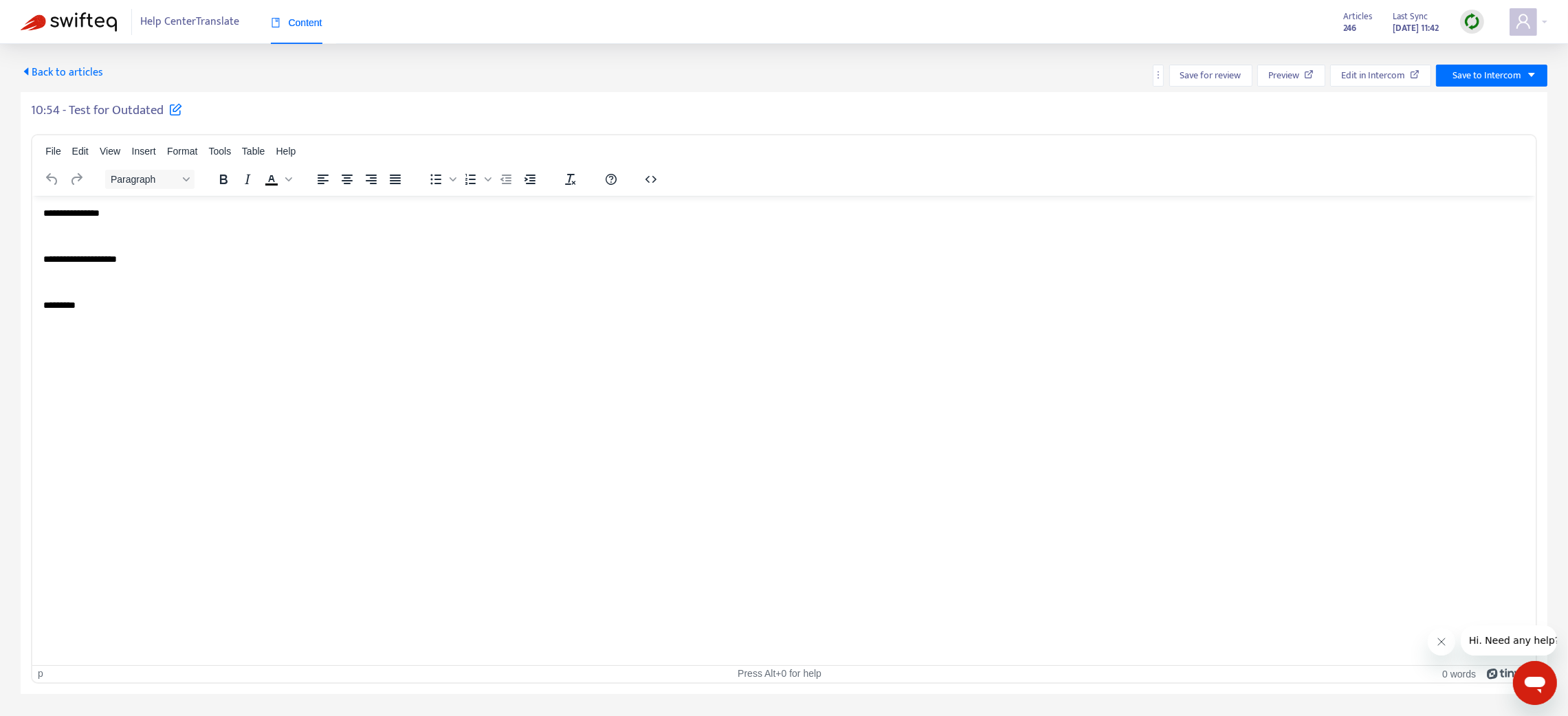
click at [122, 293] on body "**********" at bounding box center [783, 259] width 1481 height 106
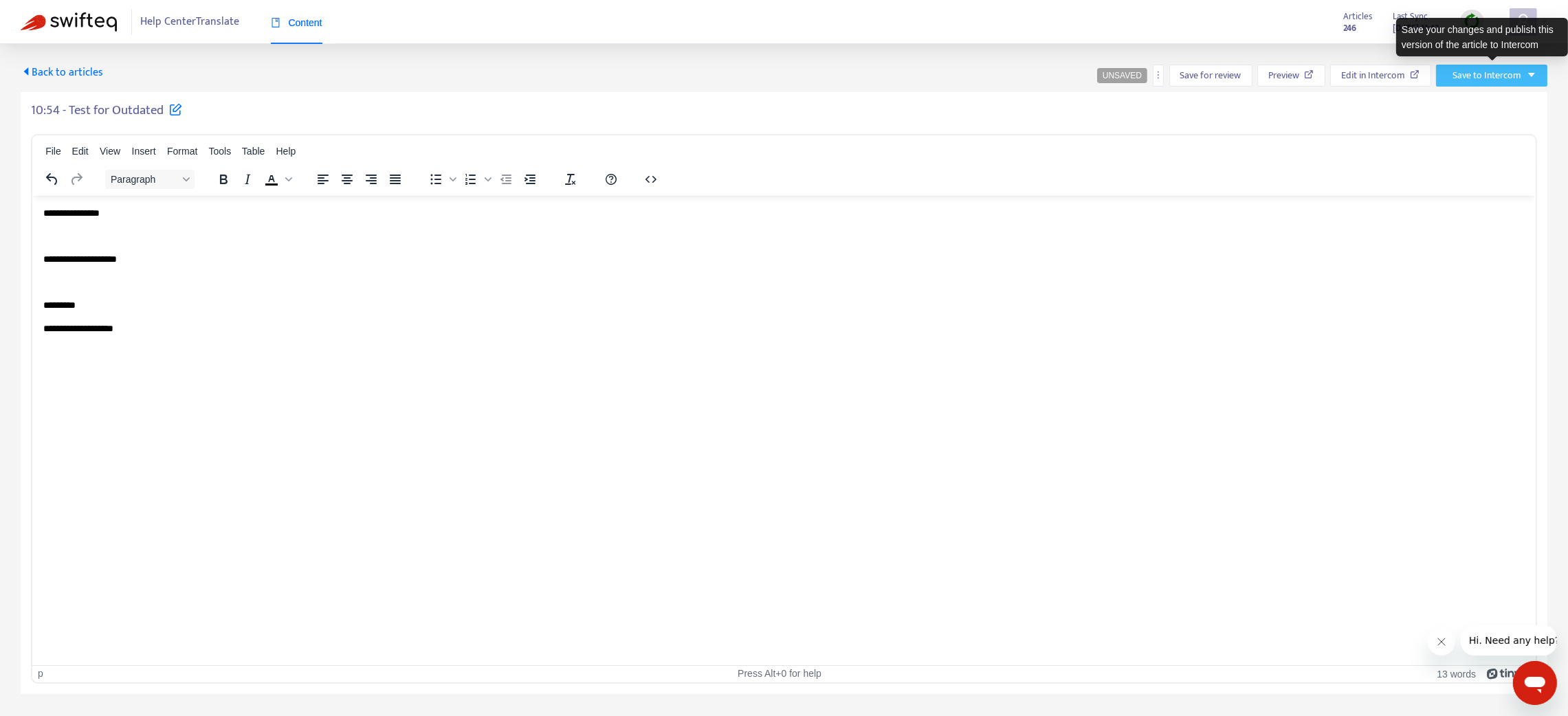
click at [1504, 71] on span "Save to Intercom" at bounding box center [1486, 76] width 68 height 16
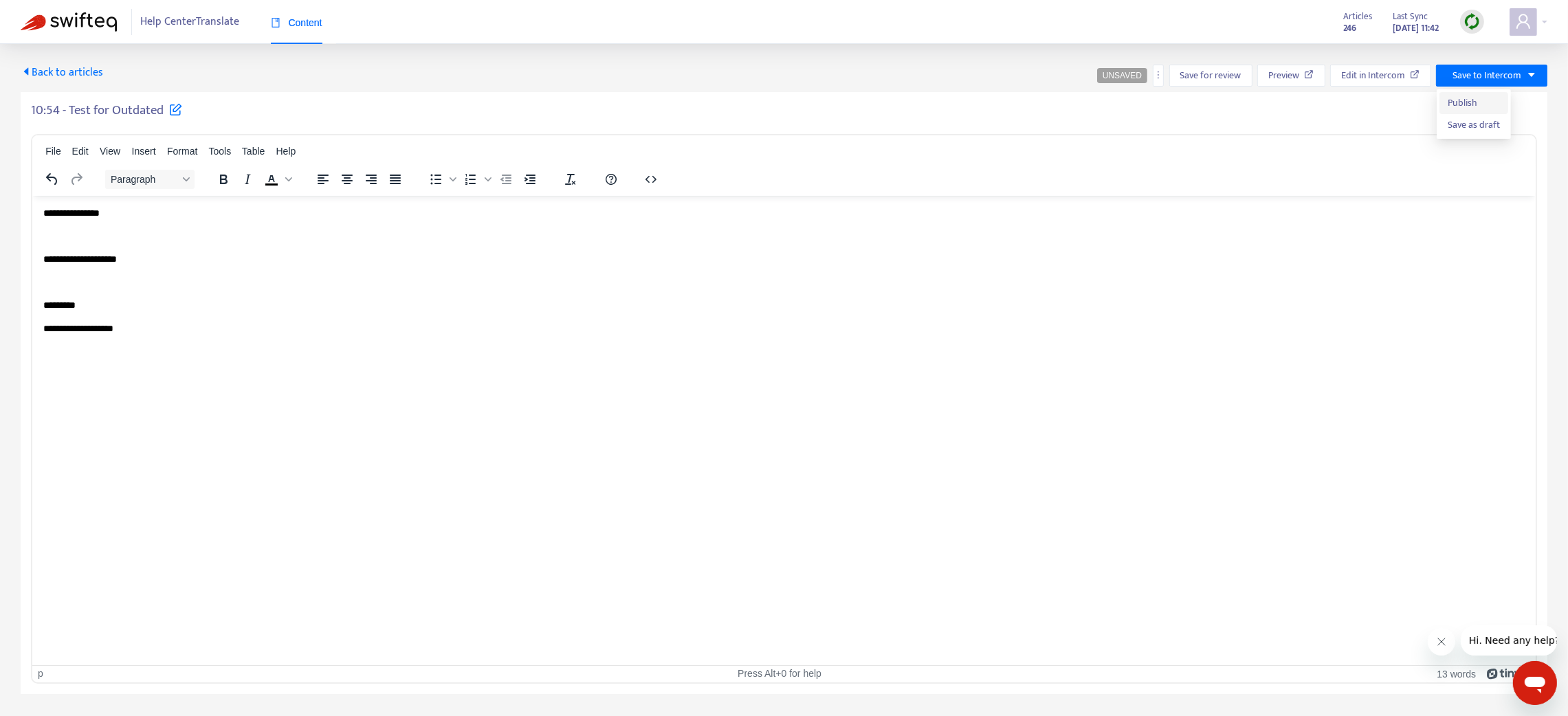
click at [1462, 103] on span "Publish" at bounding box center [1473, 103] width 53 height 16
click at [61, 64] on span "Back to articles" at bounding box center [61, 72] width 83 height 19
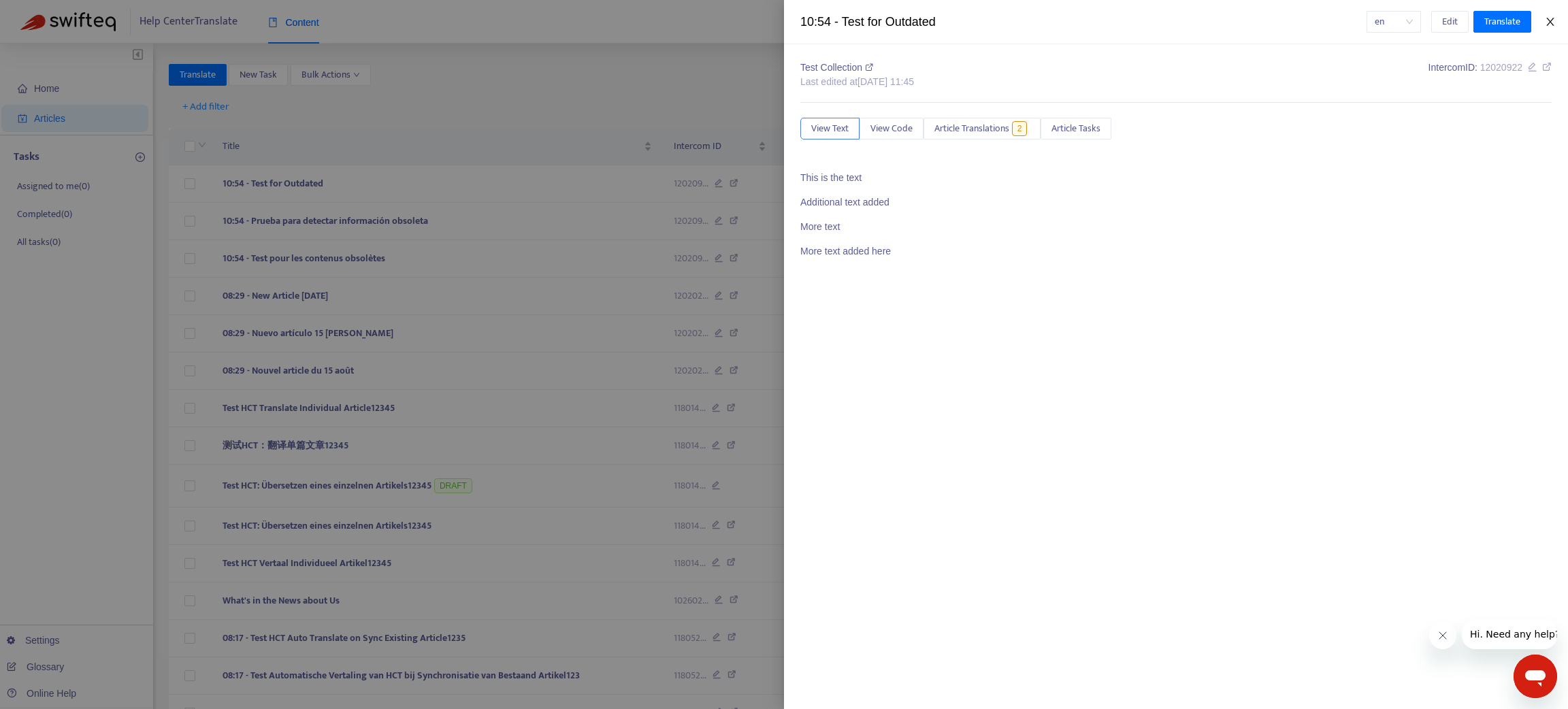
click at [1549, 19] on icon "close" at bounding box center [1550, 21] width 8 height 8
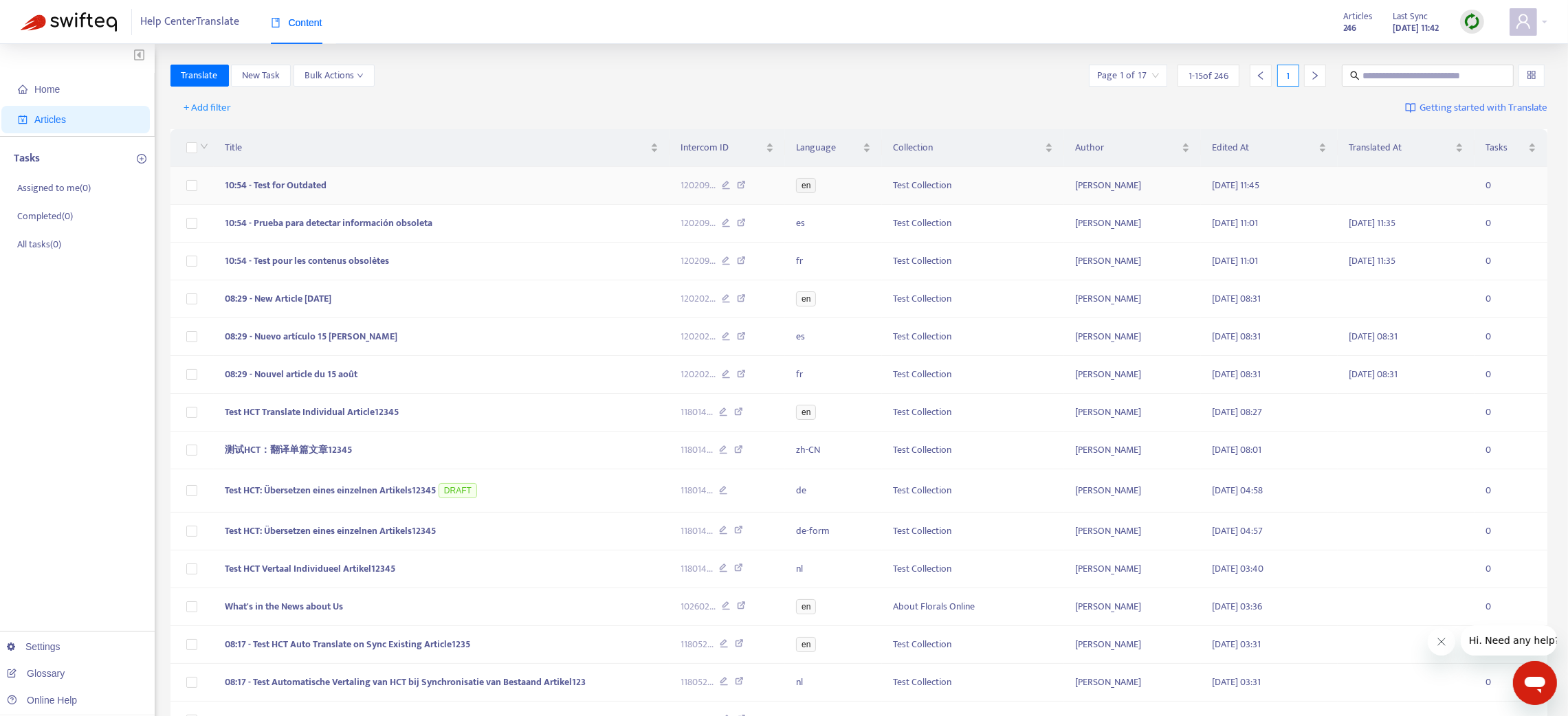
click at [514, 190] on td "10:54 - Test for Outdated" at bounding box center [441, 185] width 455 height 38
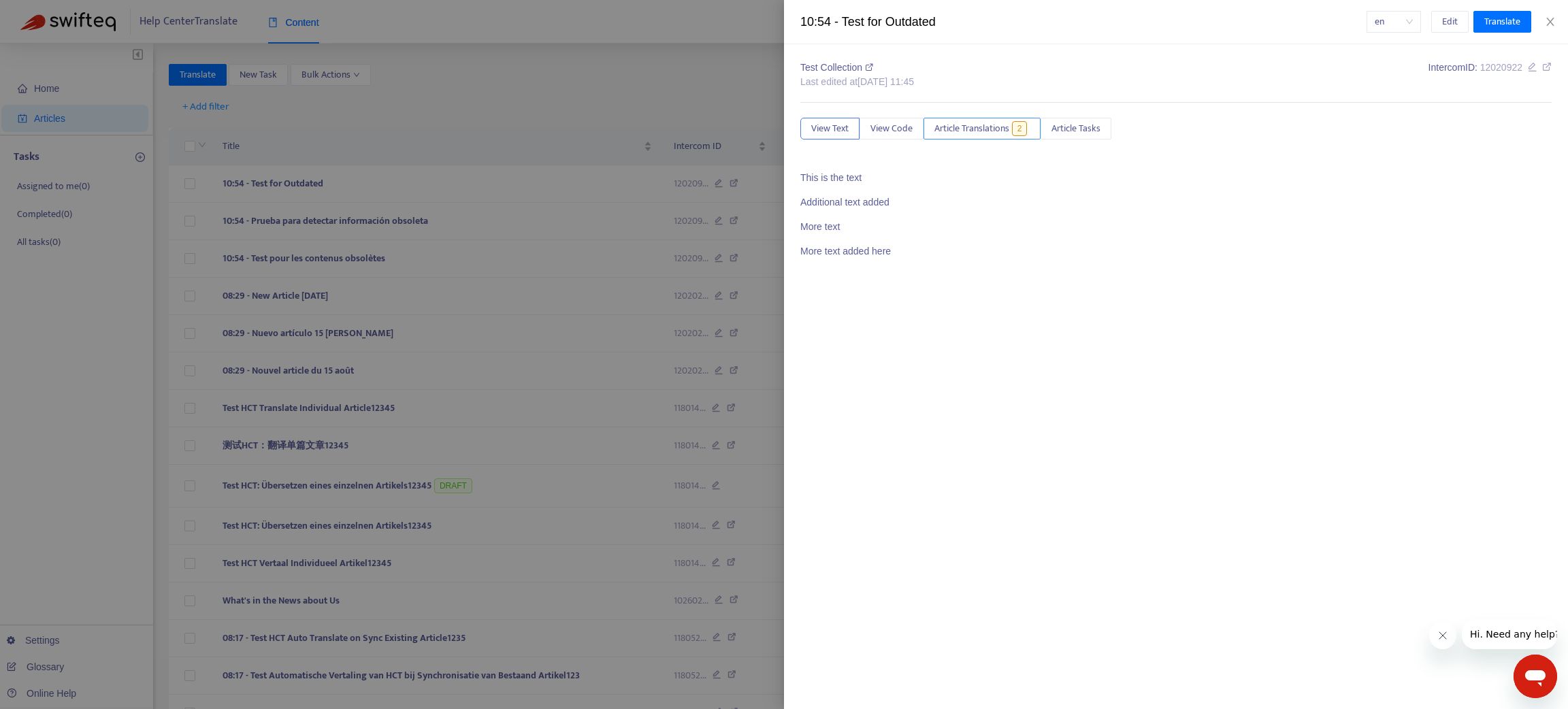
click at [994, 128] on span "Article Translations" at bounding box center [972, 128] width 75 height 15
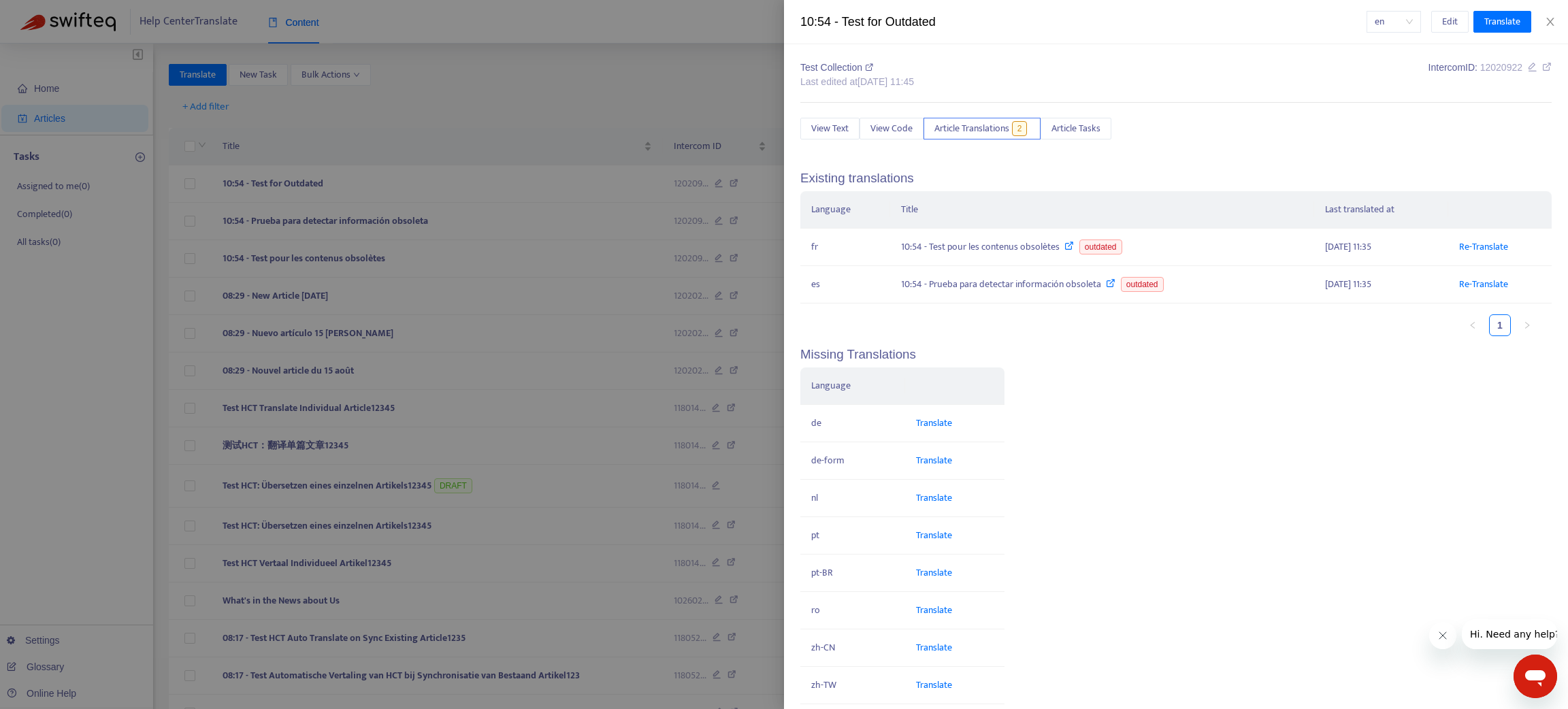
click at [186, 184] on div at bounding box center [784, 354] width 1568 height 709
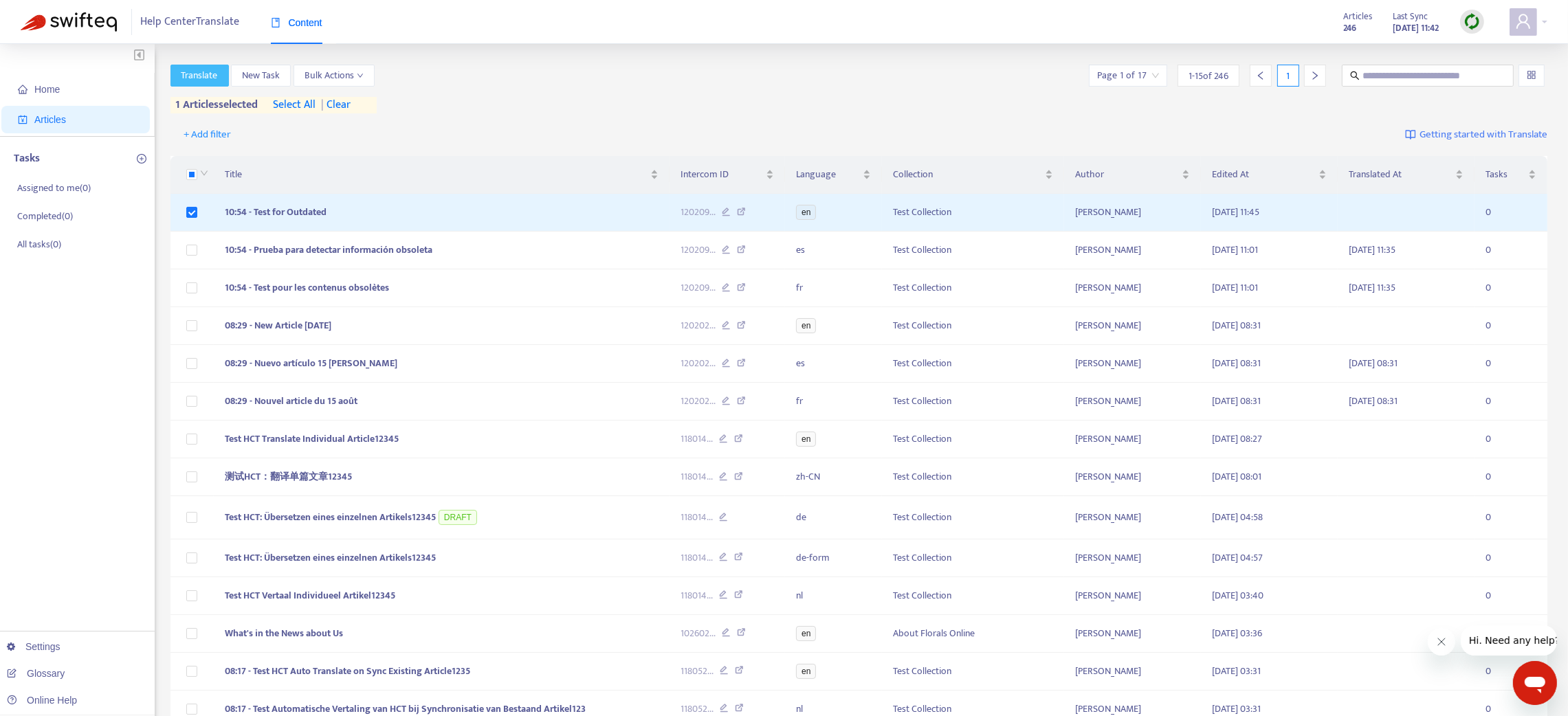
click at [181, 77] on span "Translate" at bounding box center [199, 76] width 36 height 16
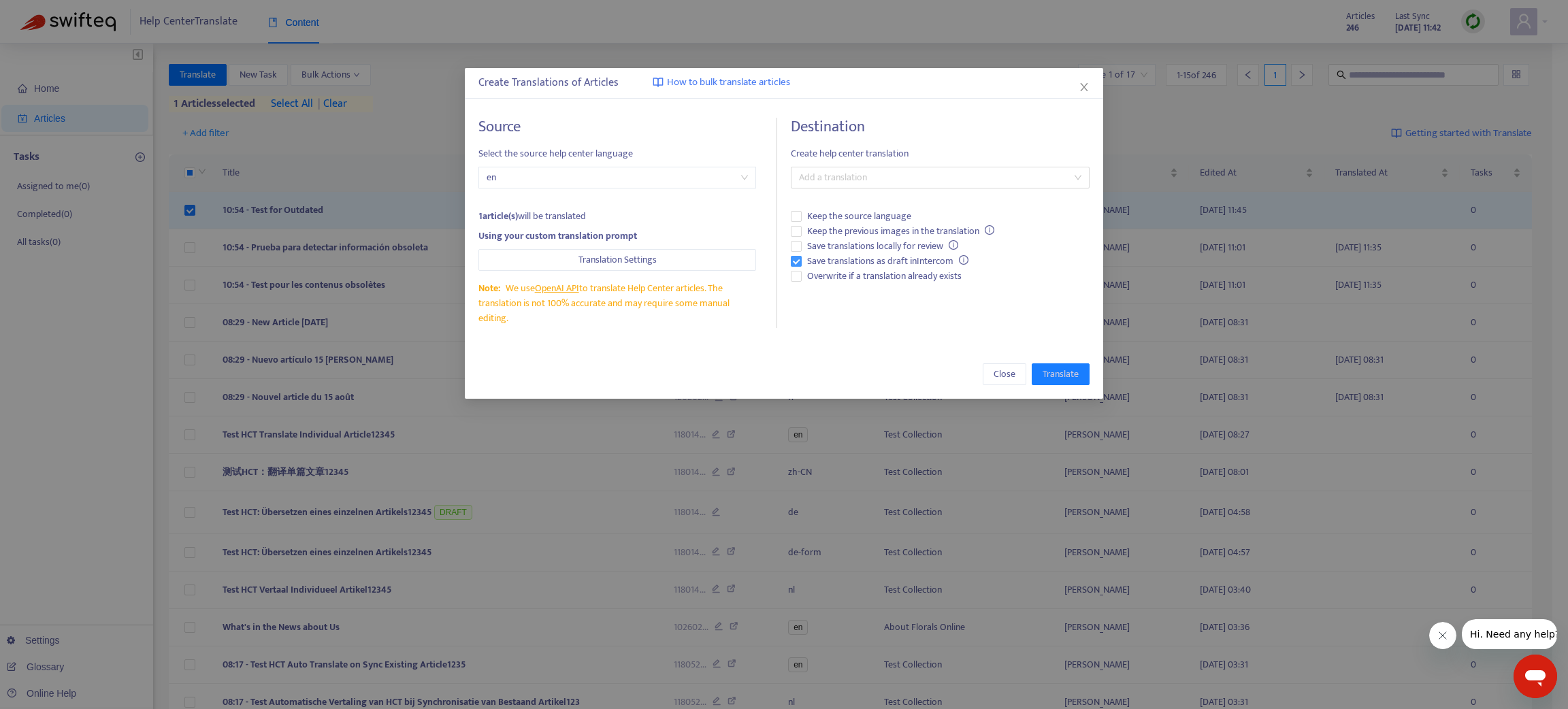
click at [823, 266] on span "Save translations as draft in Intercom" at bounding box center [887, 262] width 172 height 15
click at [826, 170] on div at bounding box center [934, 178] width 278 height 16
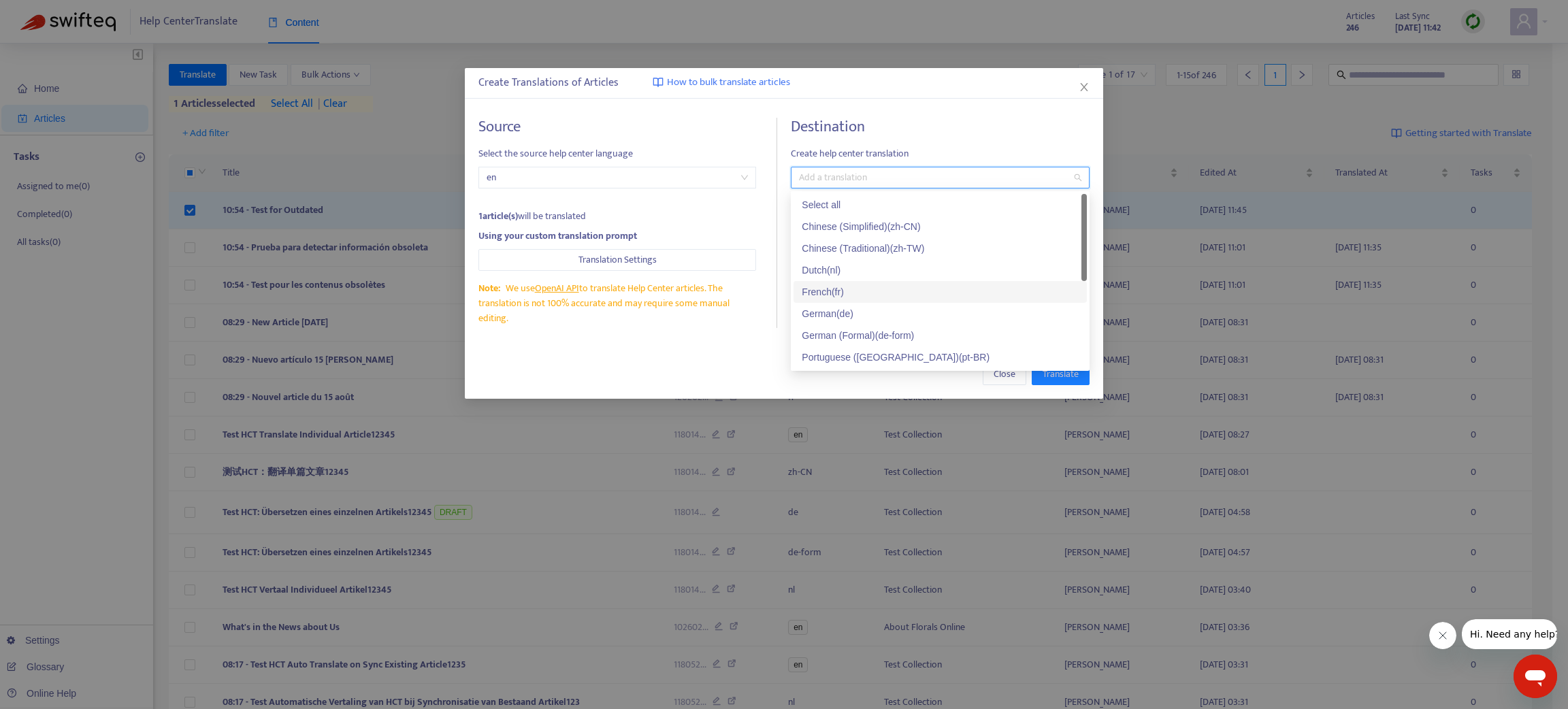
click at [822, 290] on div "French ( fr )" at bounding box center [939, 293] width 277 height 15
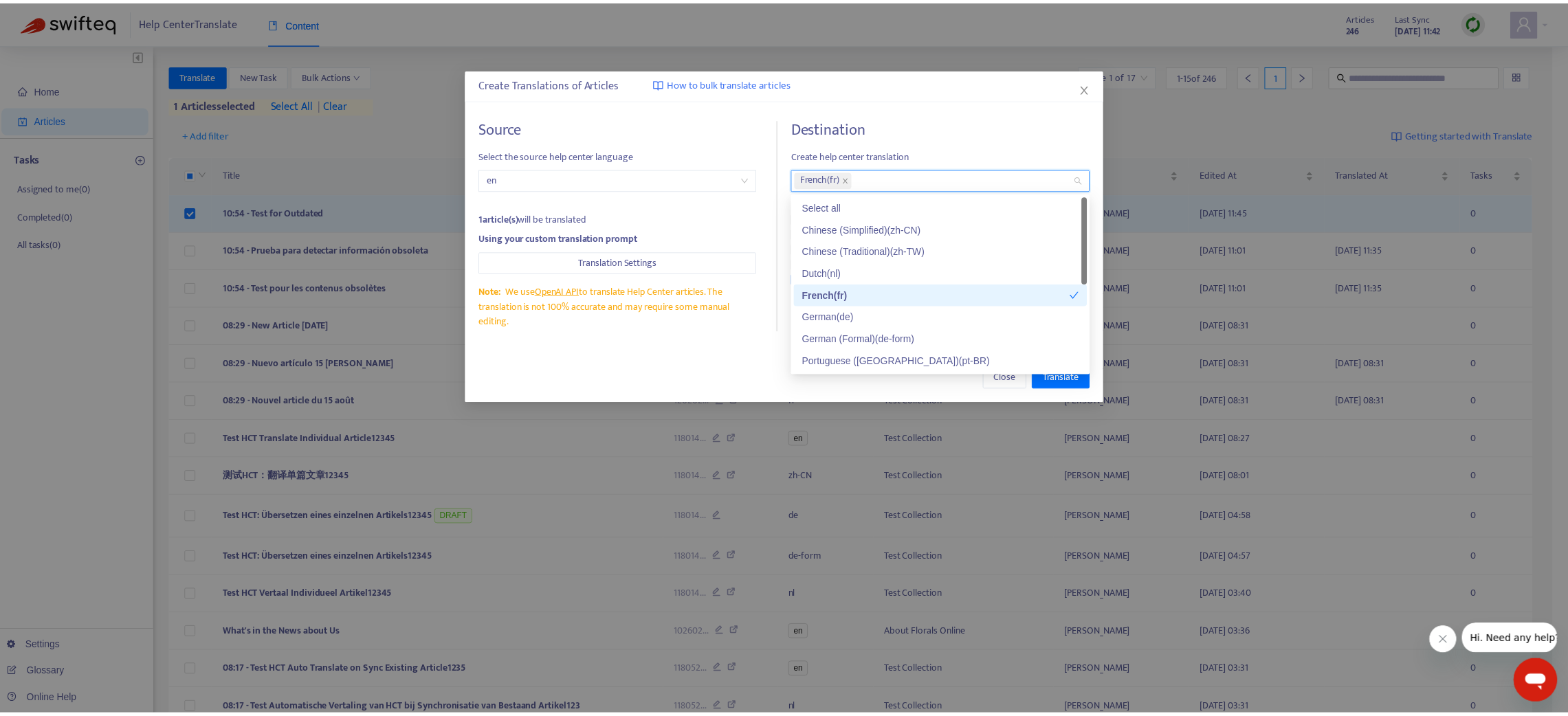
scroll to position [65, 0]
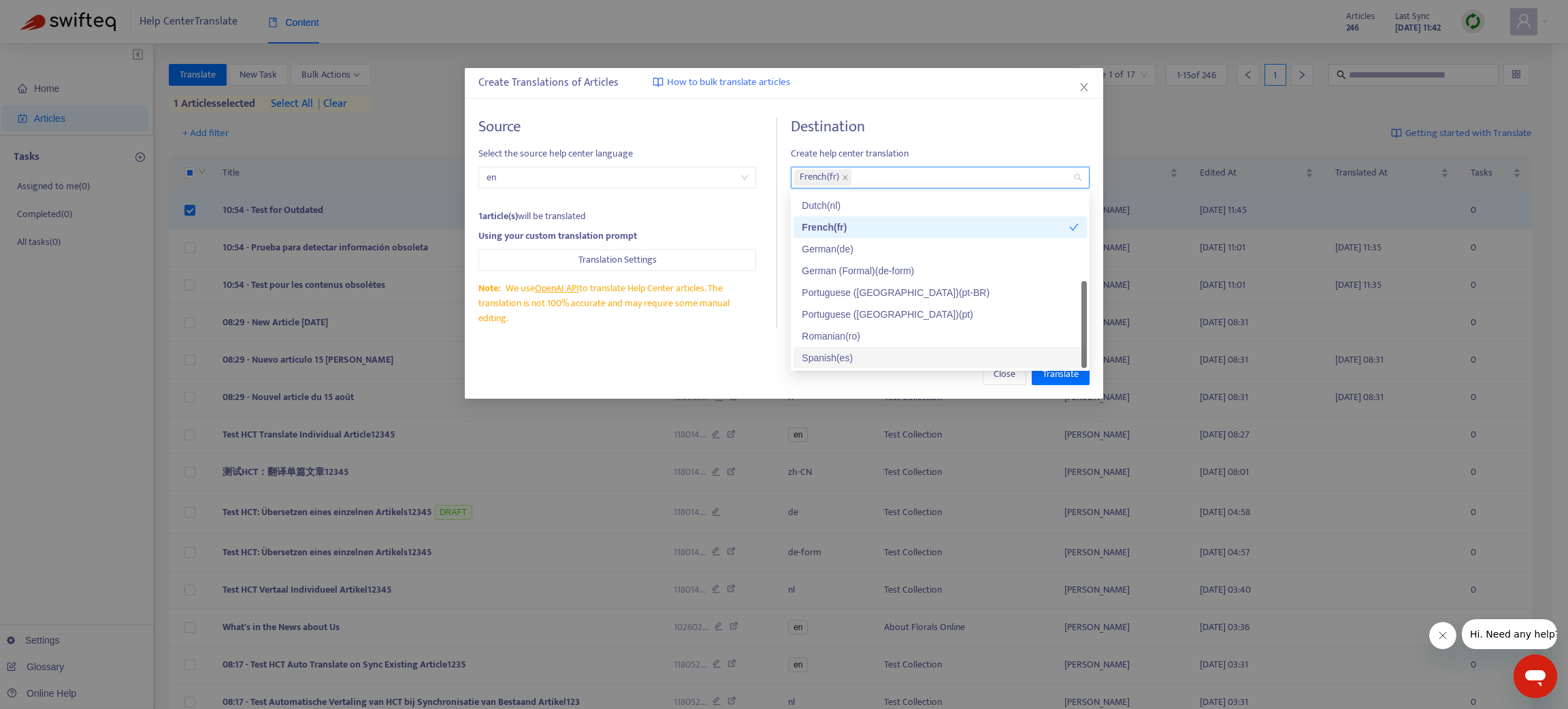
click at [836, 352] on div "Spanish ( es )" at bounding box center [939, 358] width 277 height 15
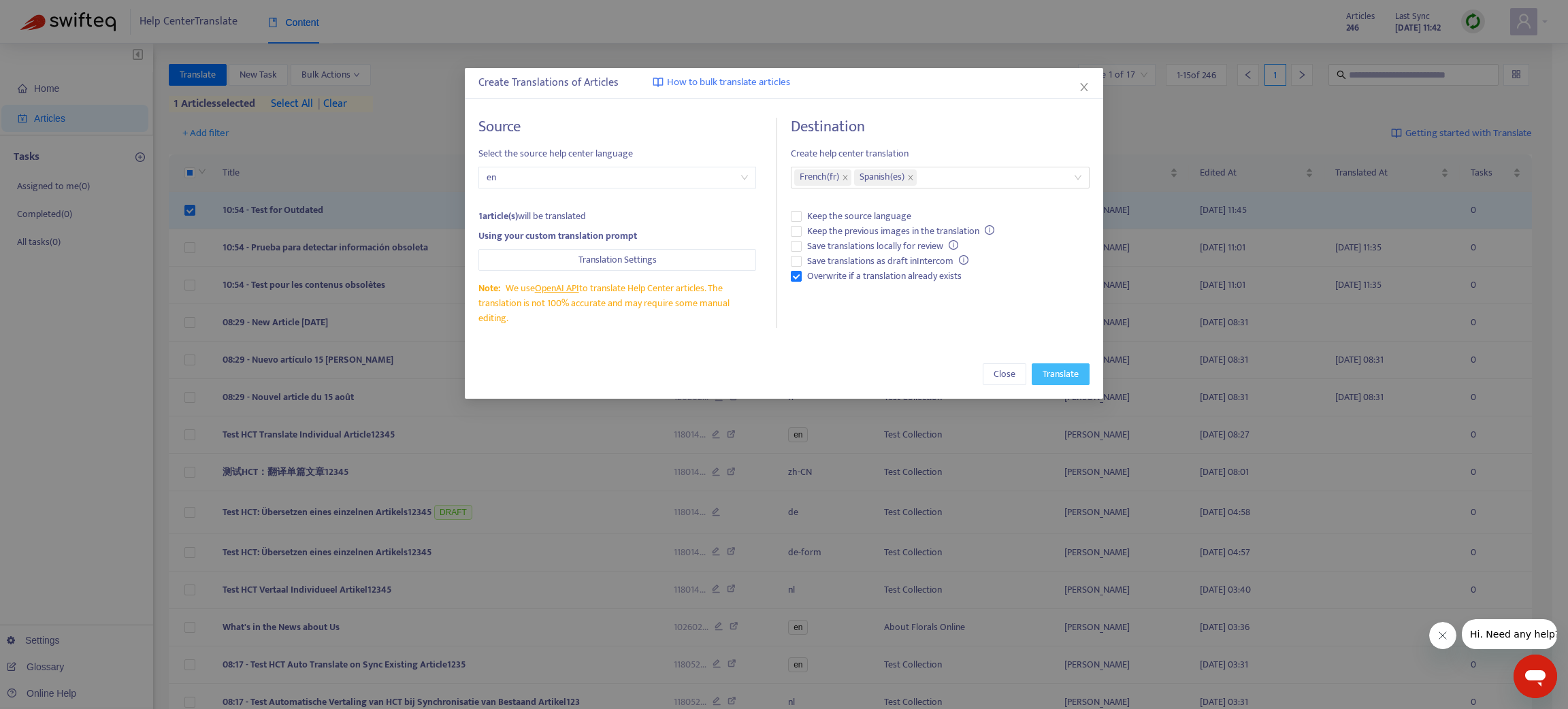
click at [1047, 376] on span "Translate" at bounding box center [1060, 375] width 36 height 15
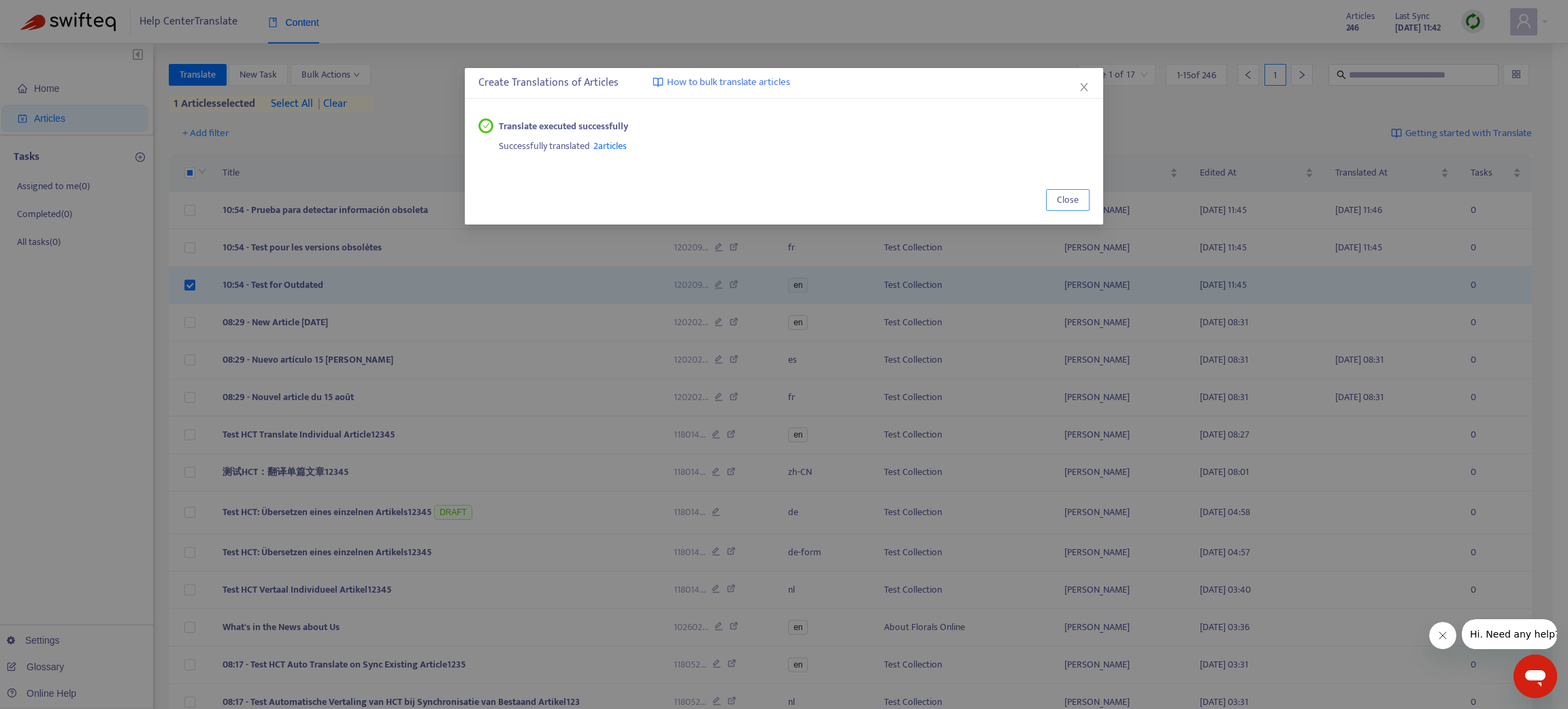
click at [1068, 204] on span "Close" at bounding box center [1068, 200] width 22 height 15
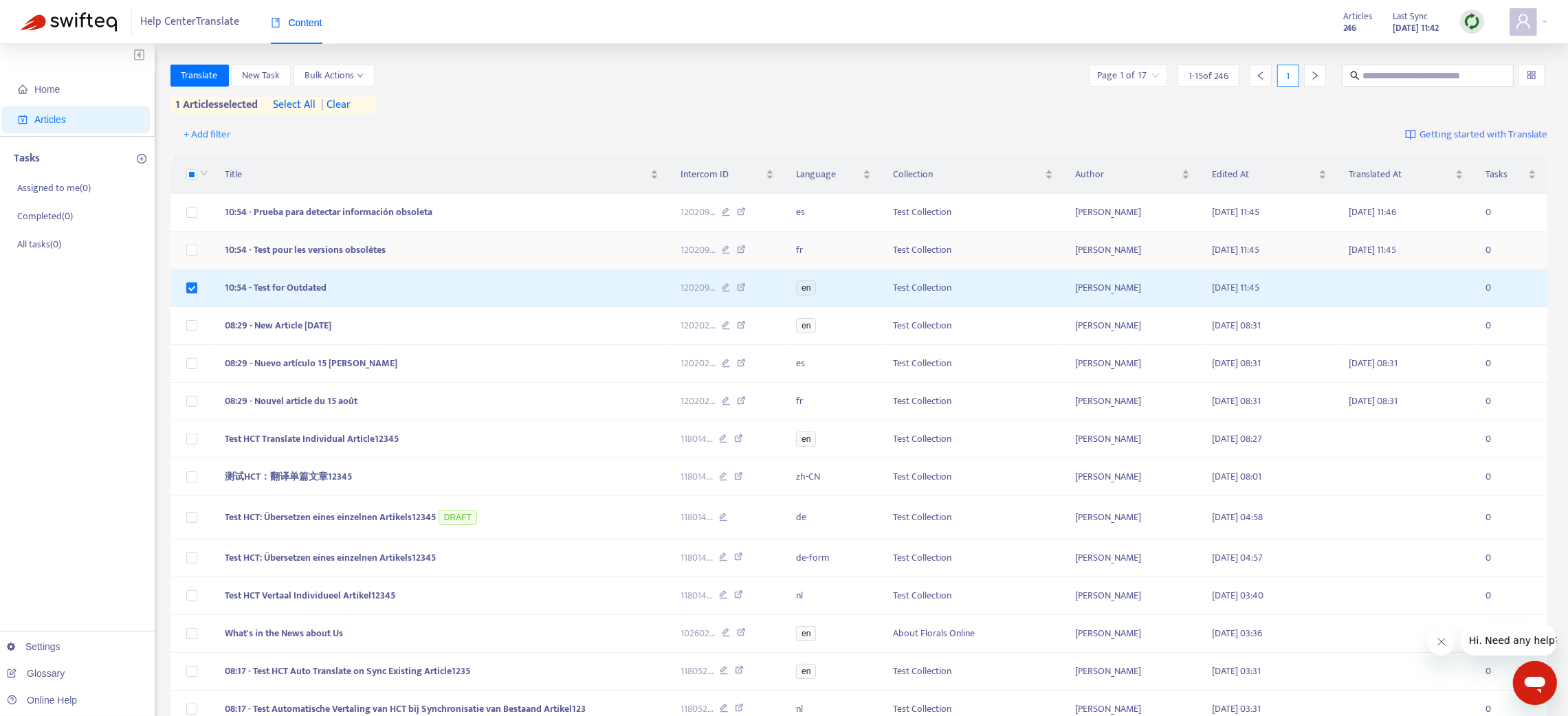
click at [403, 252] on td "10:54 - Test pour les versions obsolètes" at bounding box center [441, 251] width 455 height 38
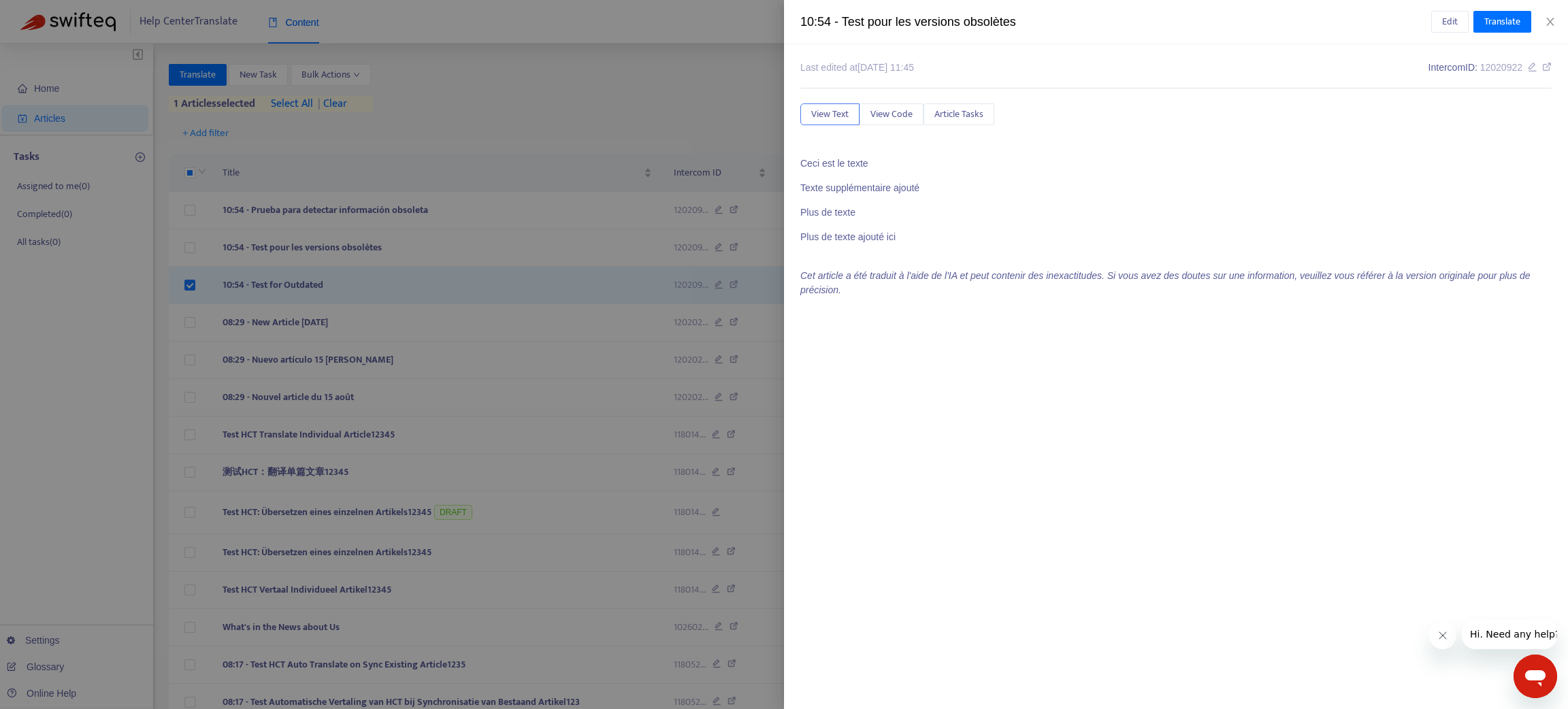
click at [467, 199] on div at bounding box center [784, 354] width 1568 height 709
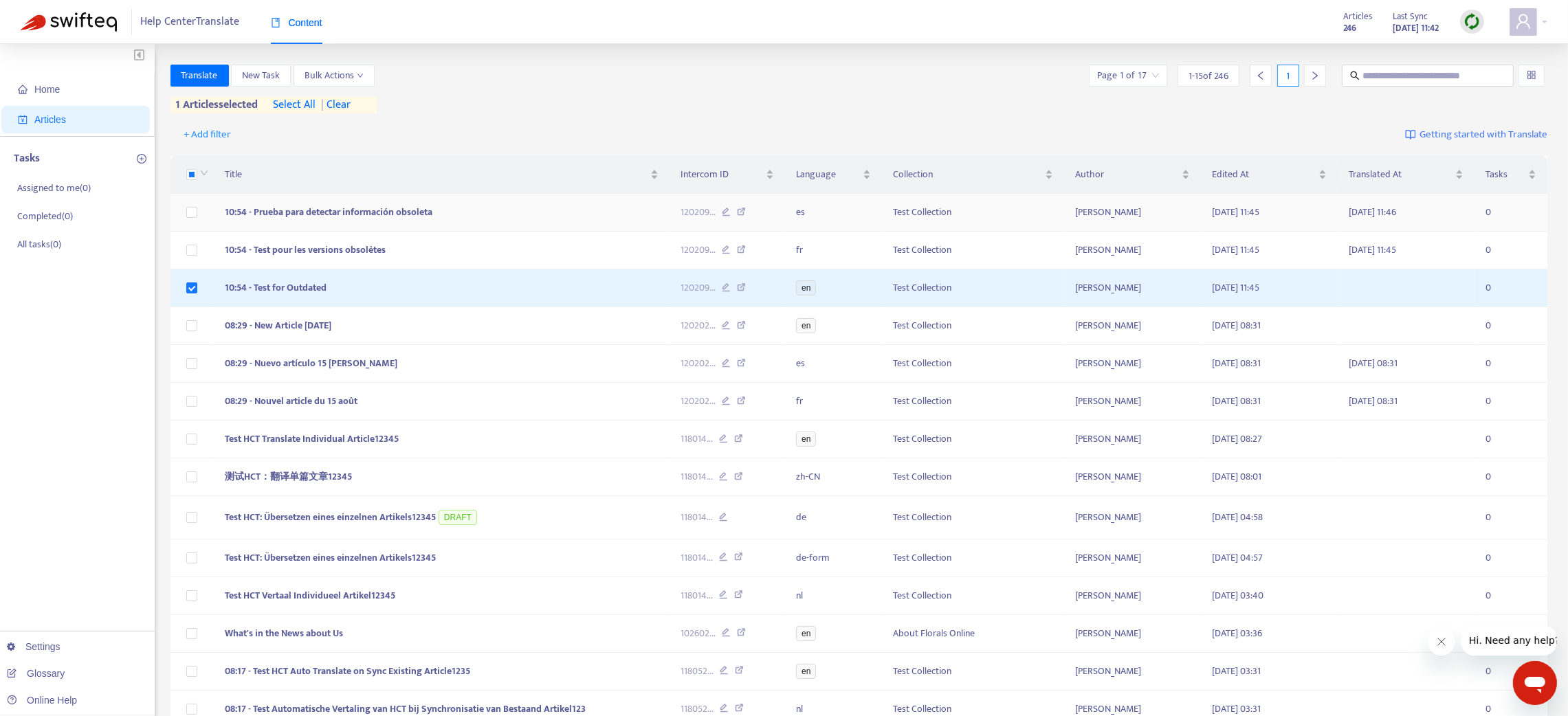
click at [475, 211] on td "10:54 - Prueba para detectar información obsoleta" at bounding box center [441, 213] width 455 height 38
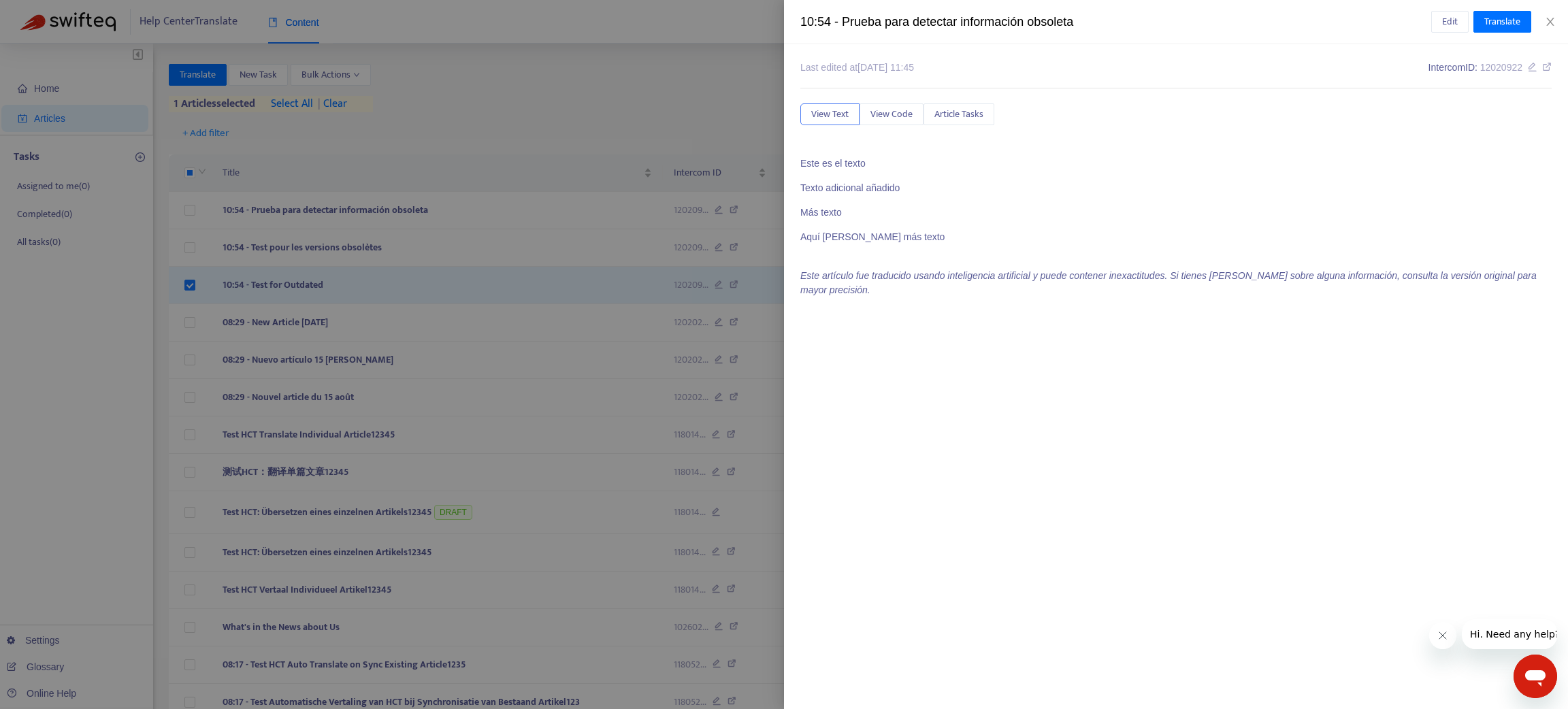
click at [397, 290] on div at bounding box center [784, 354] width 1568 height 709
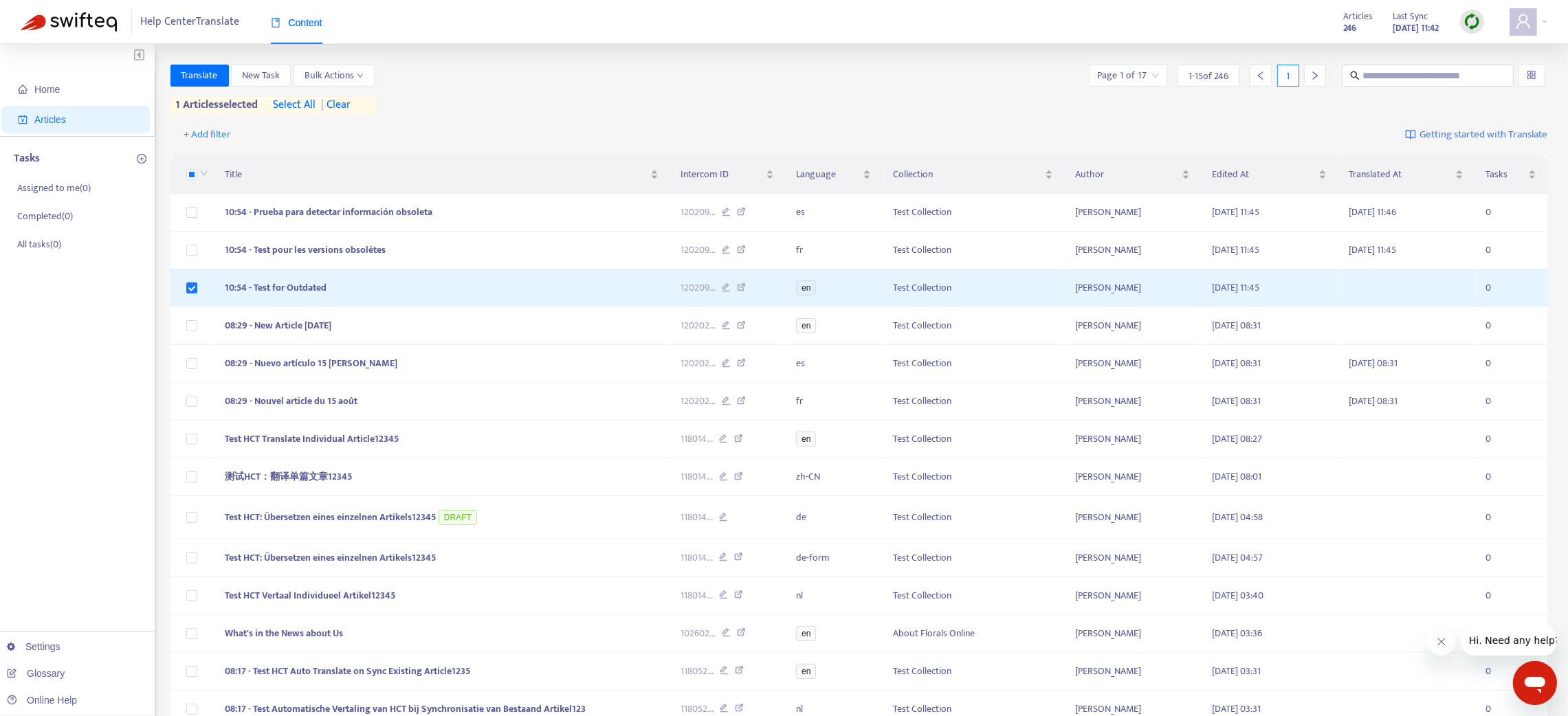
click at [401, 293] on td "10:54 - Test for Outdated" at bounding box center [441, 288] width 455 height 38
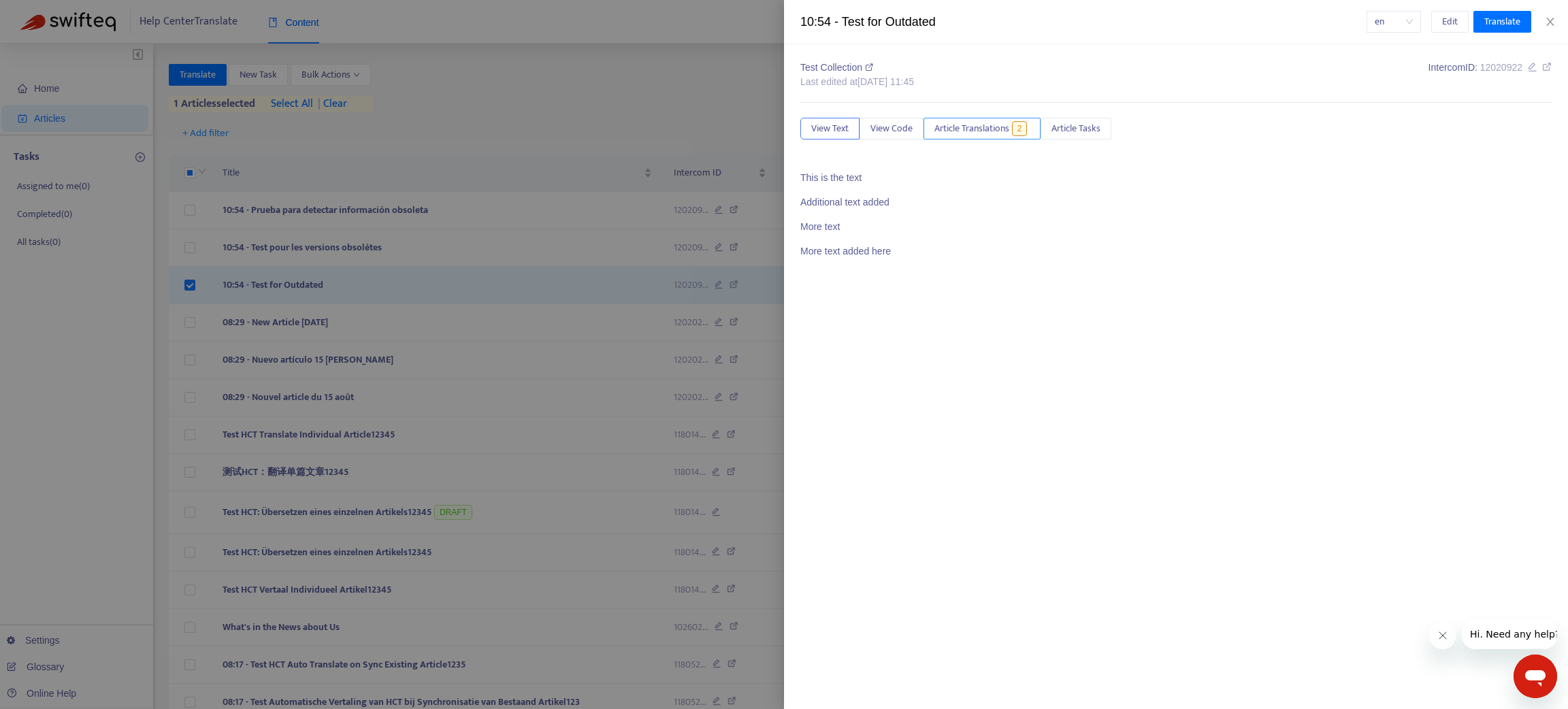
click at [965, 130] on span "Article Translations" at bounding box center [972, 128] width 75 height 15
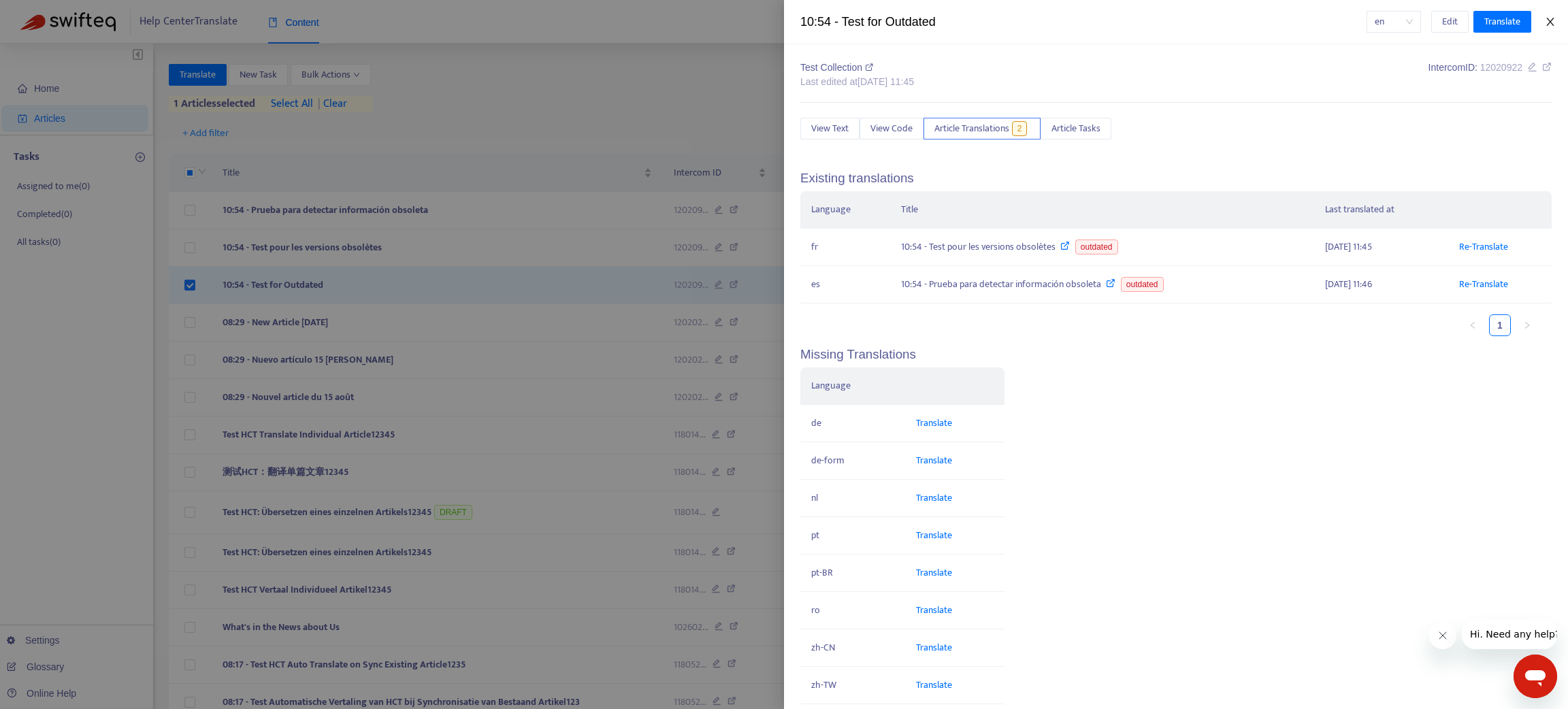
click at [1545, 16] on icon "close" at bounding box center [1550, 21] width 11 height 11
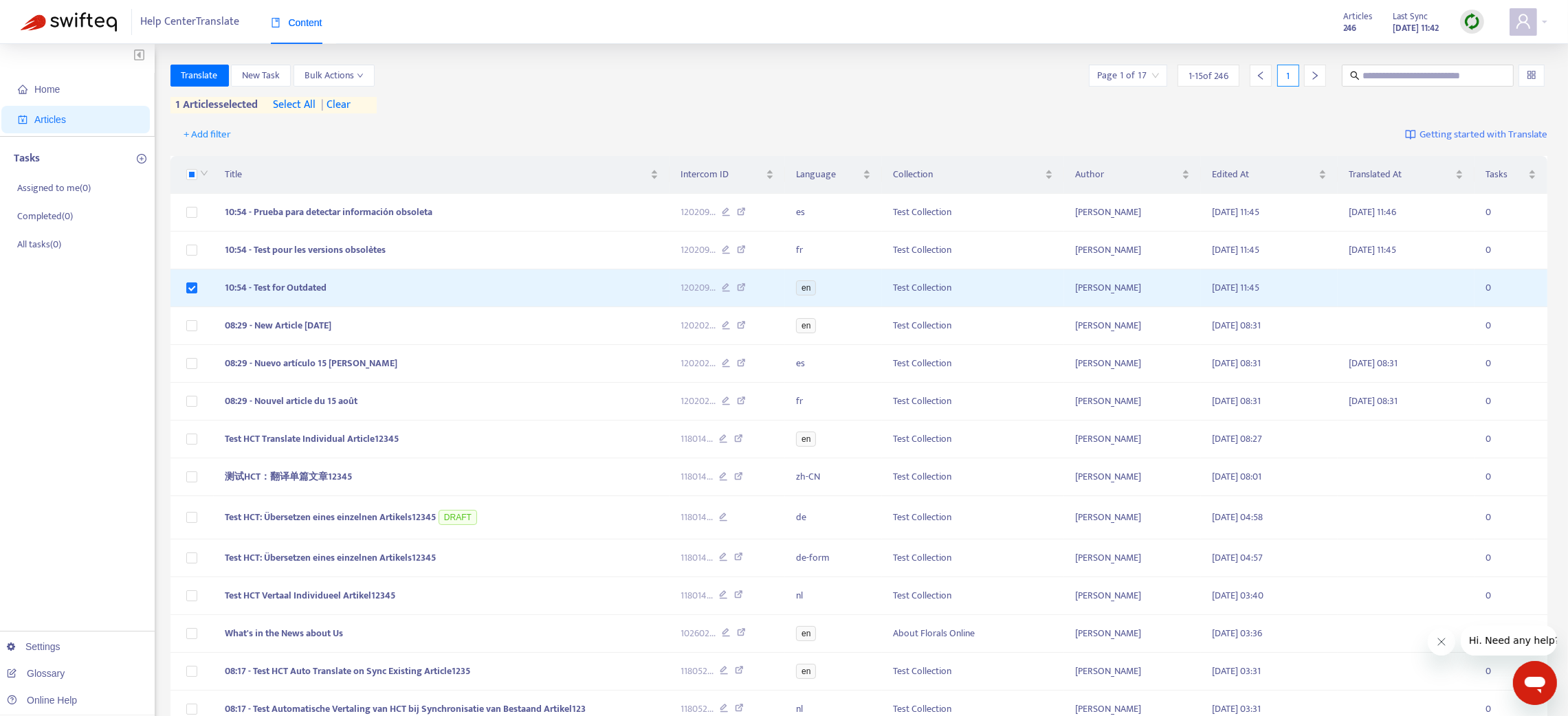
click at [1469, 22] on img at bounding box center [1472, 21] width 18 height 18
click at [1484, 54] on link "Quick Sync" at bounding box center [1500, 50] width 59 height 16
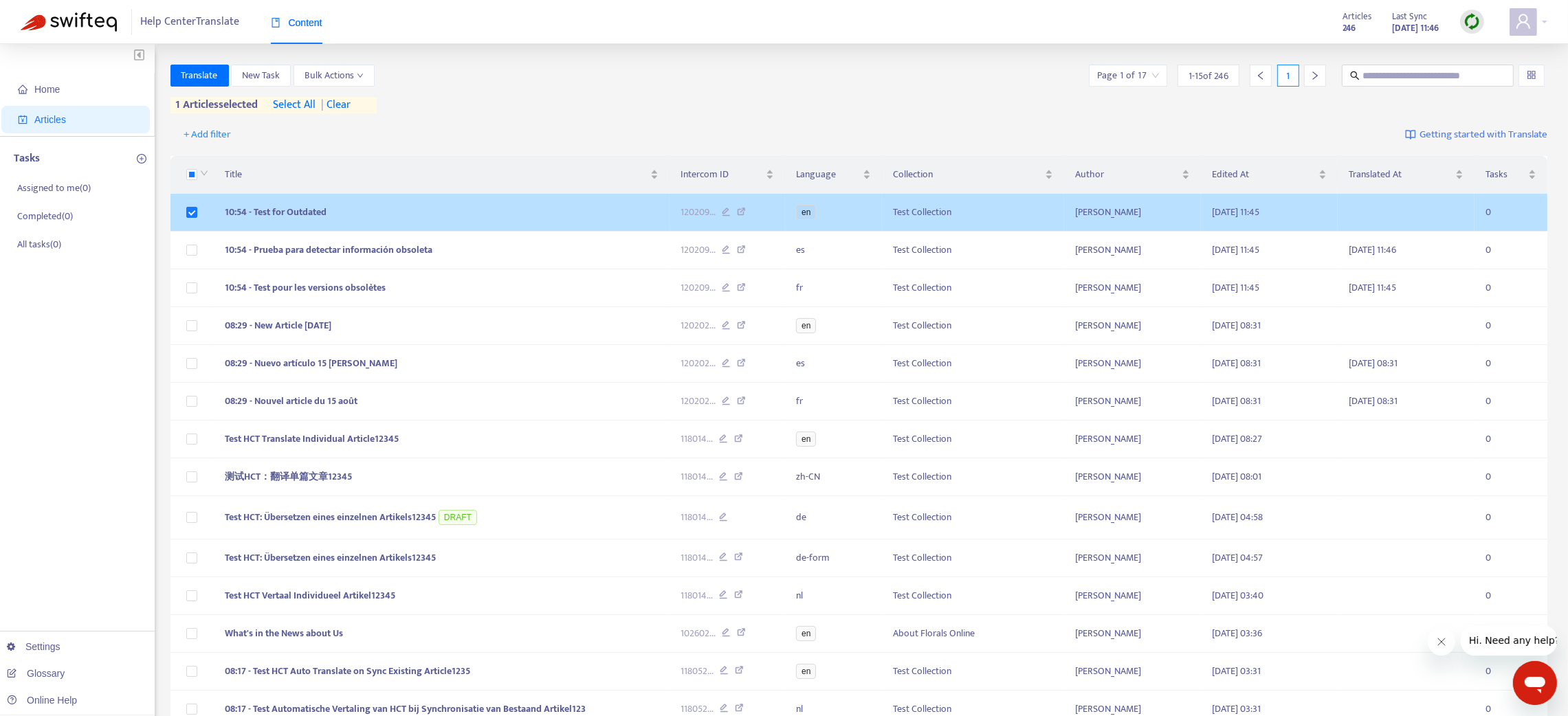
click at [517, 209] on td "10:54 - Test for Outdated" at bounding box center [441, 213] width 455 height 38
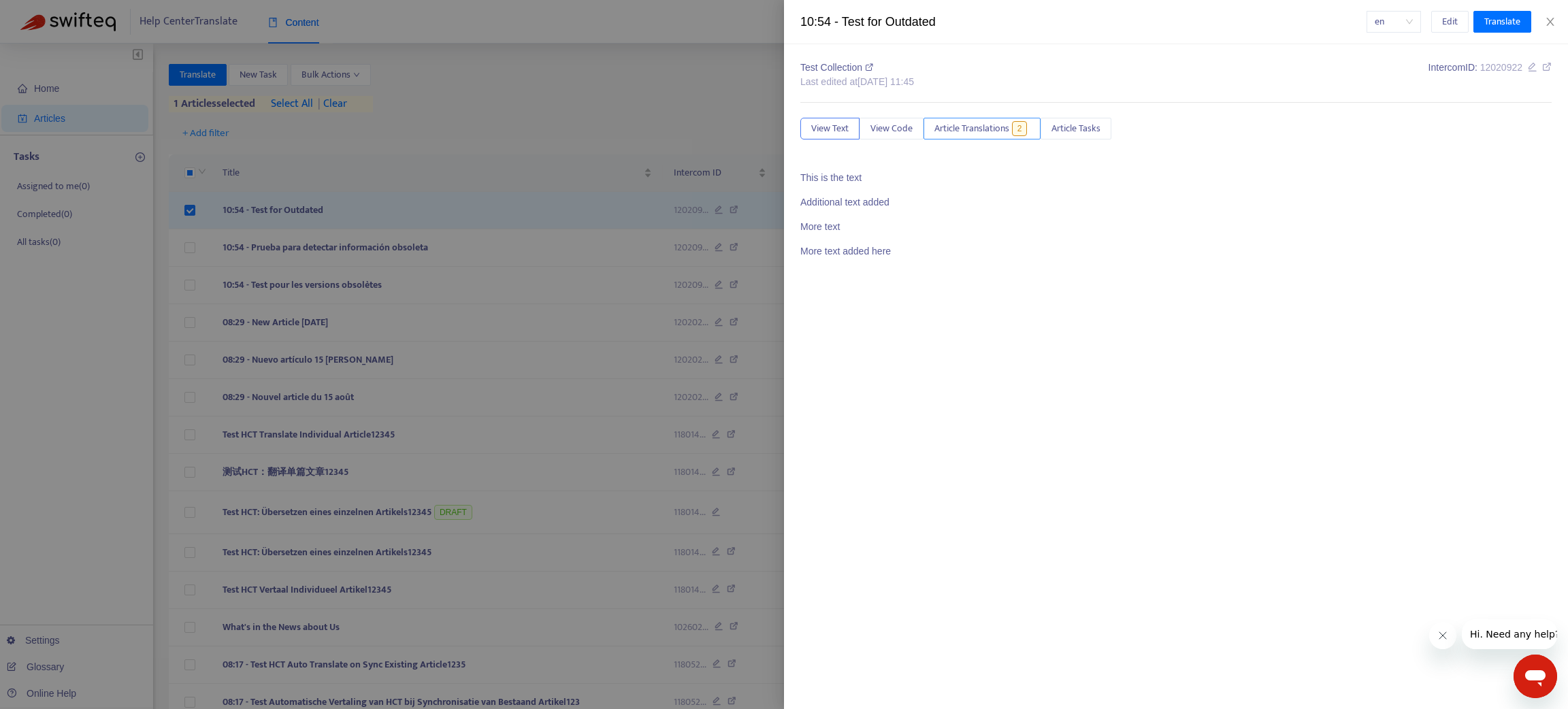
click at [978, 133] on span "Article Translations" at bounding box center [972, 128] width 75 height 15
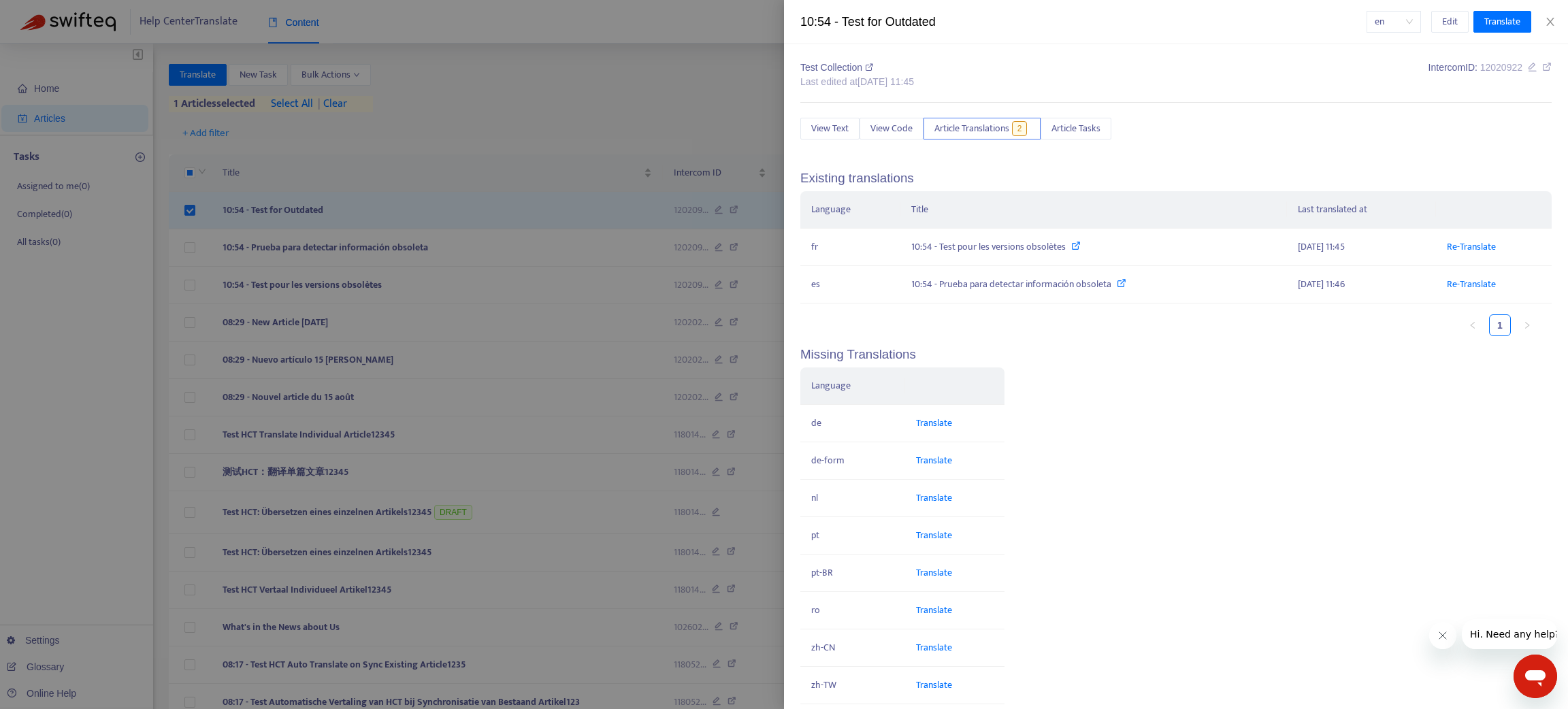
click at [358, 220] on div at bounding box center [784, 354] width 1568 height 709
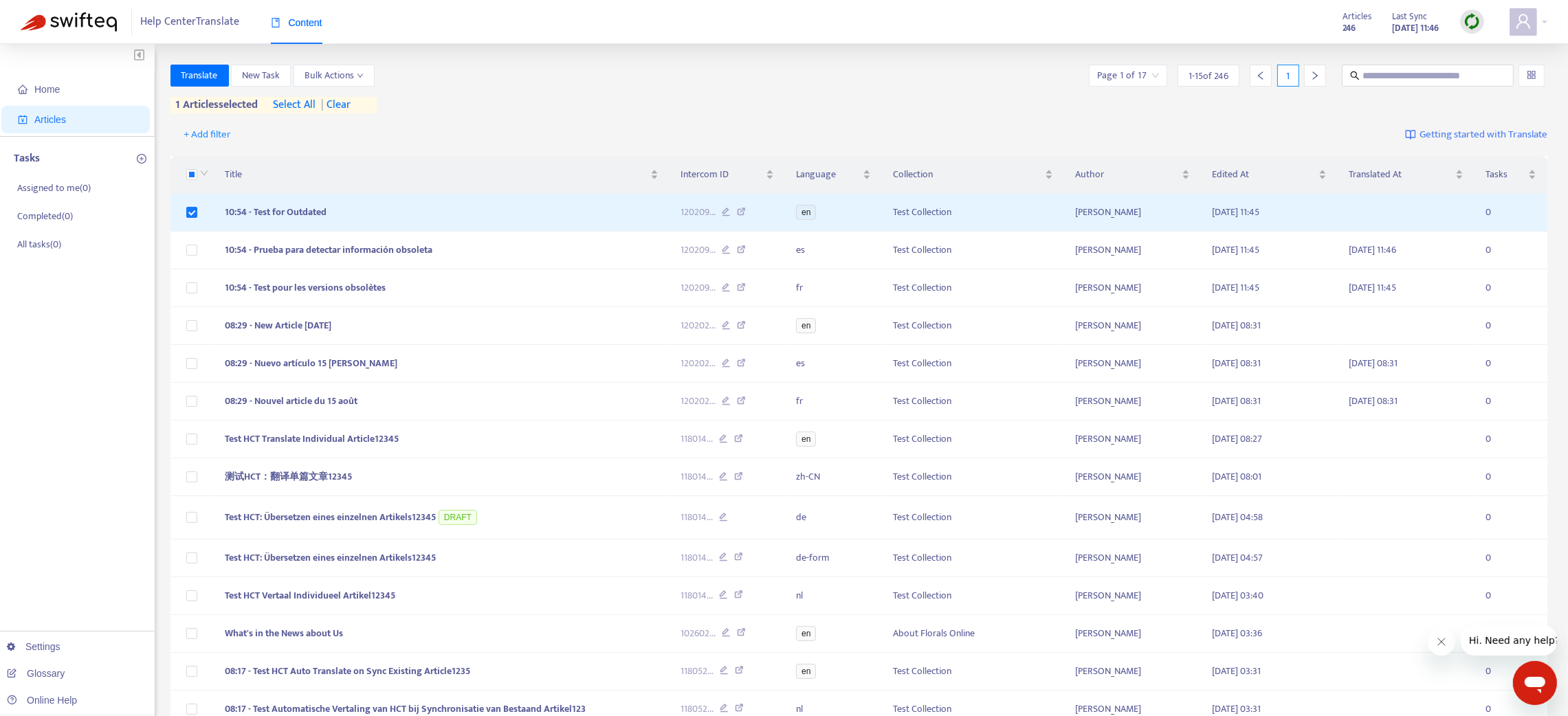
click at [362, 222] on td "10:54 - Test for Outdated" at bounding box center [441, 213] width 455 height 38
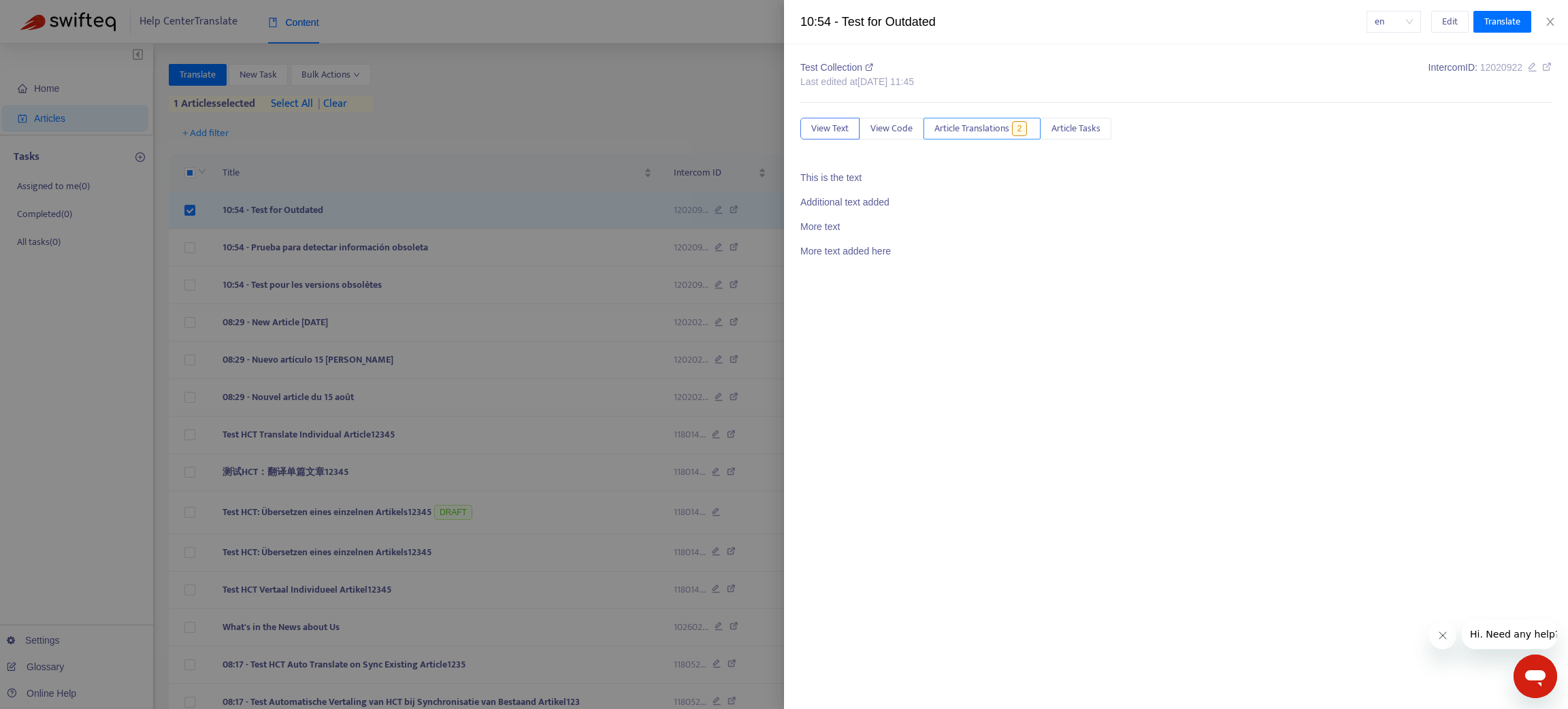
click at [983, 128] on span "Article Translations" at bounding box center [972, 128] width 75 height 15
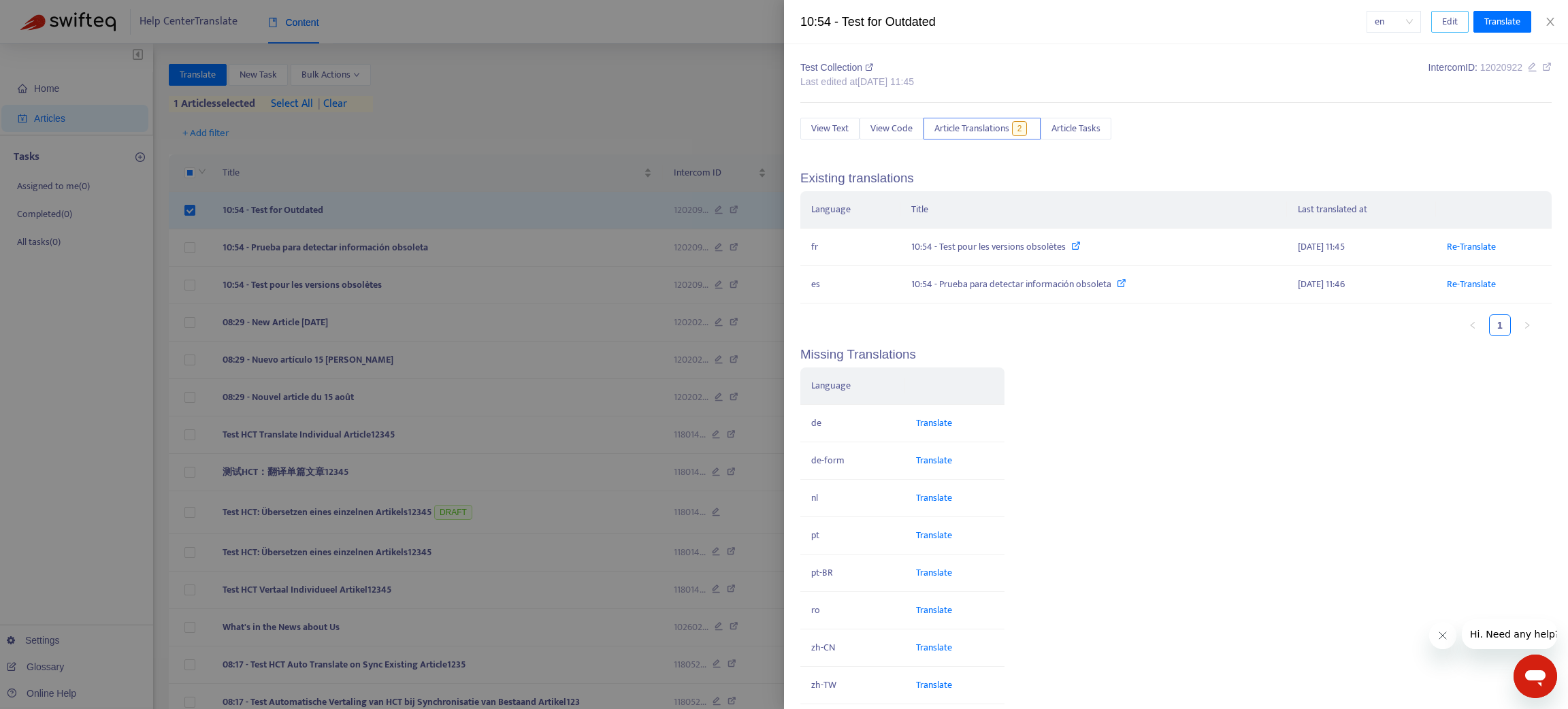
click at [1451, 19] on span "Edit" at bounding box center [1450, 22] width 15 height 15
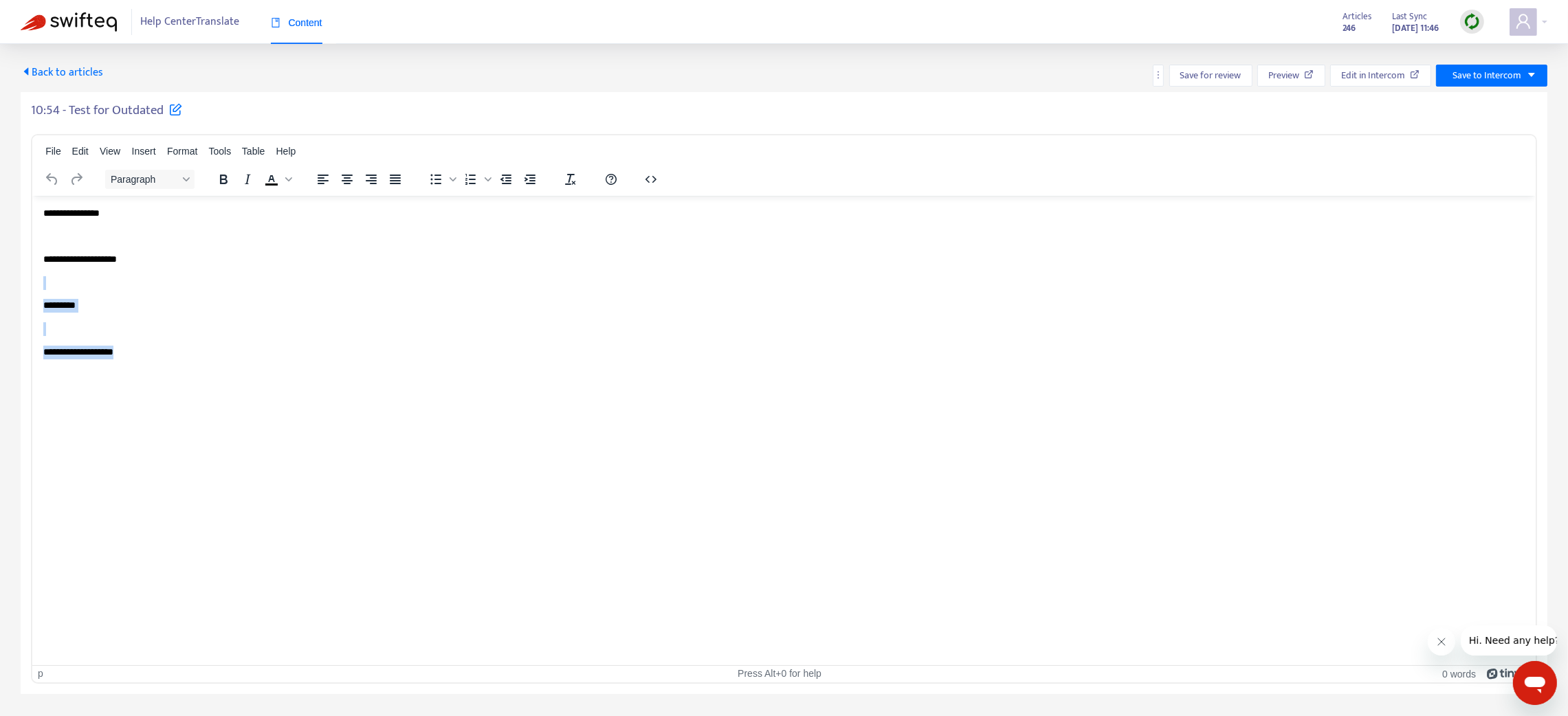
drag, startPoint x: 213, startPoint y: 344, endPoint x: 36, endPoint y: 287, distance: 186.0
click at [36, 287] on html "**********" at bounding box center [784, 282] width 1504 height 174
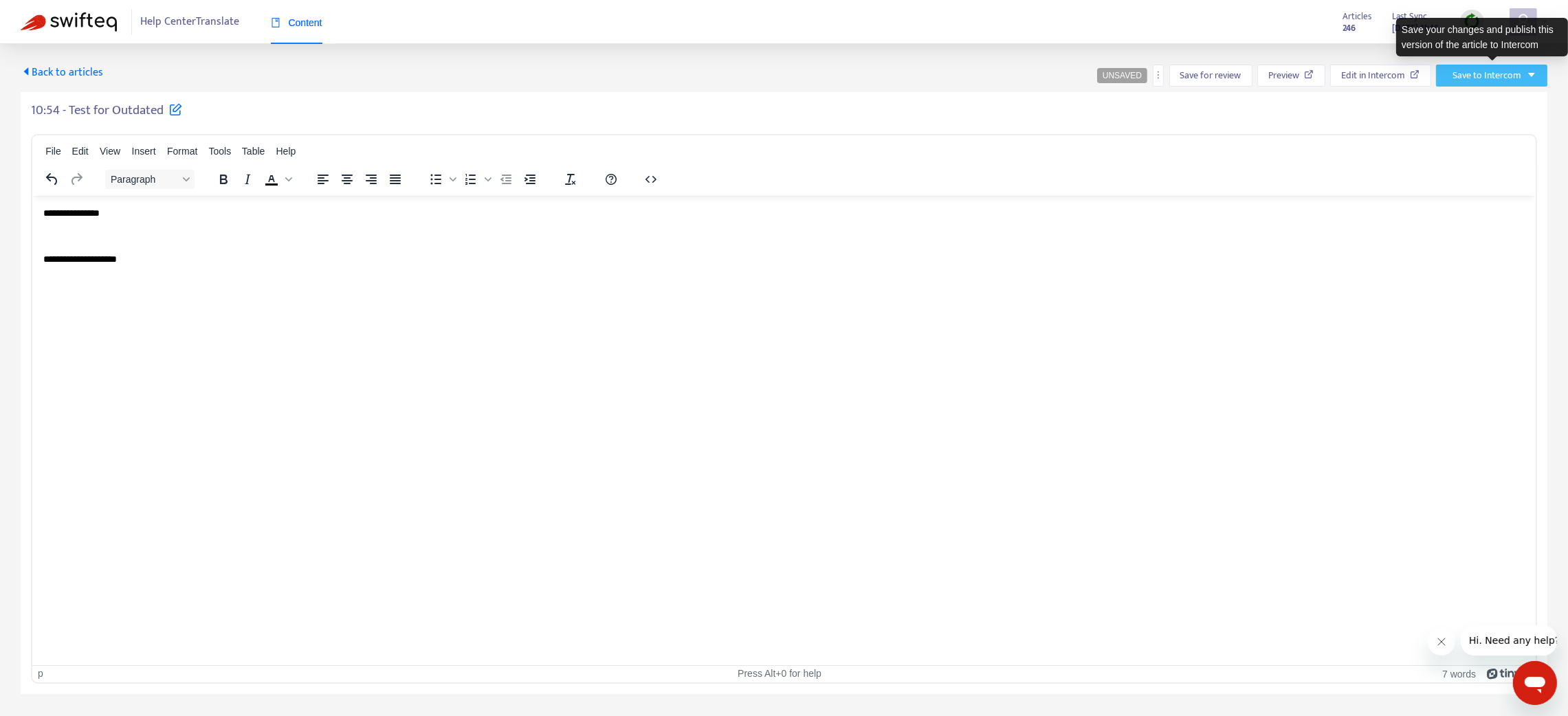
click at [1499, 80] on span "Save to Intercom" at bounding box center [1486, 76] width 68 height 16
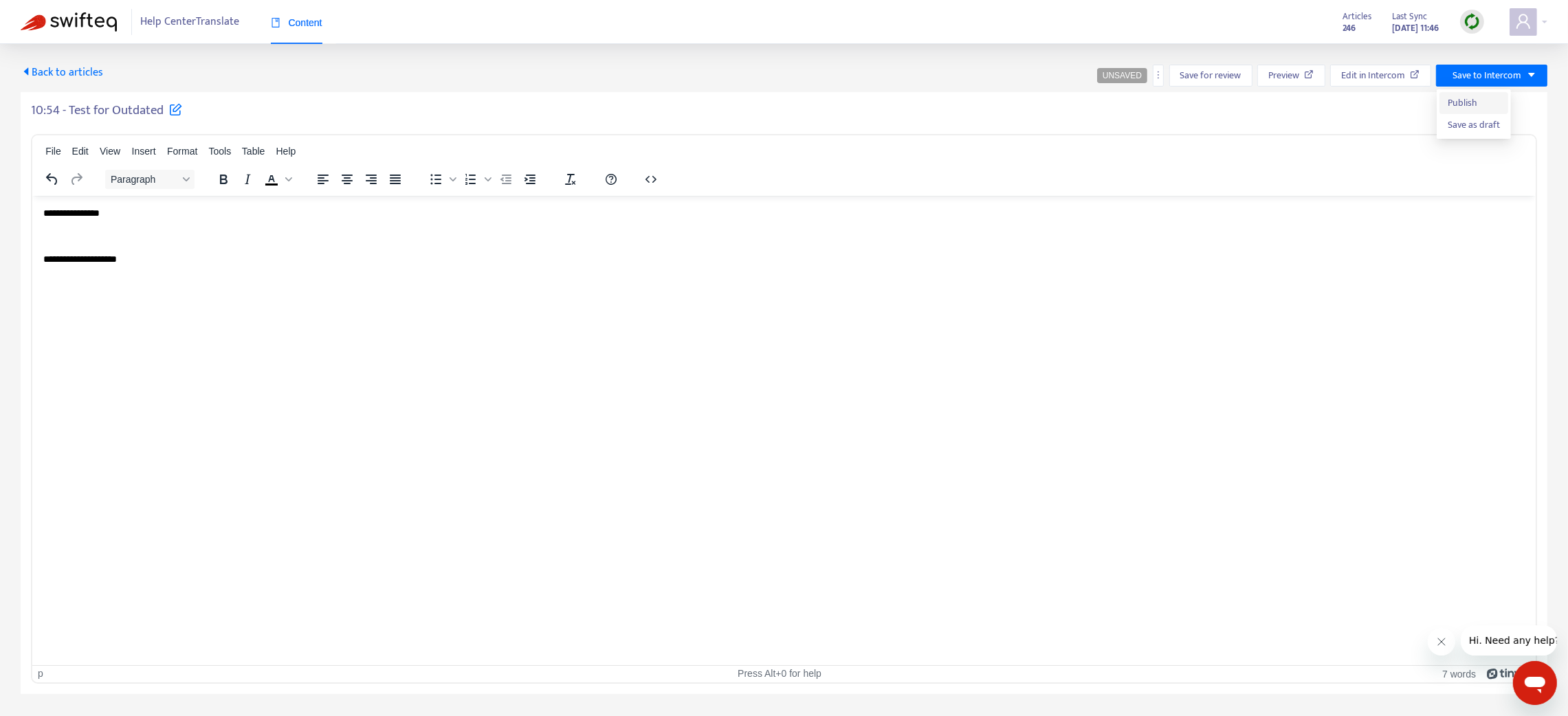
click at [1471, 100] on span "Publish" at bounding box center [1473, 103] width 53 height 16
click at [68, 68] on span "Back to articles" at bounding box center [61, 72] width 83 height 19
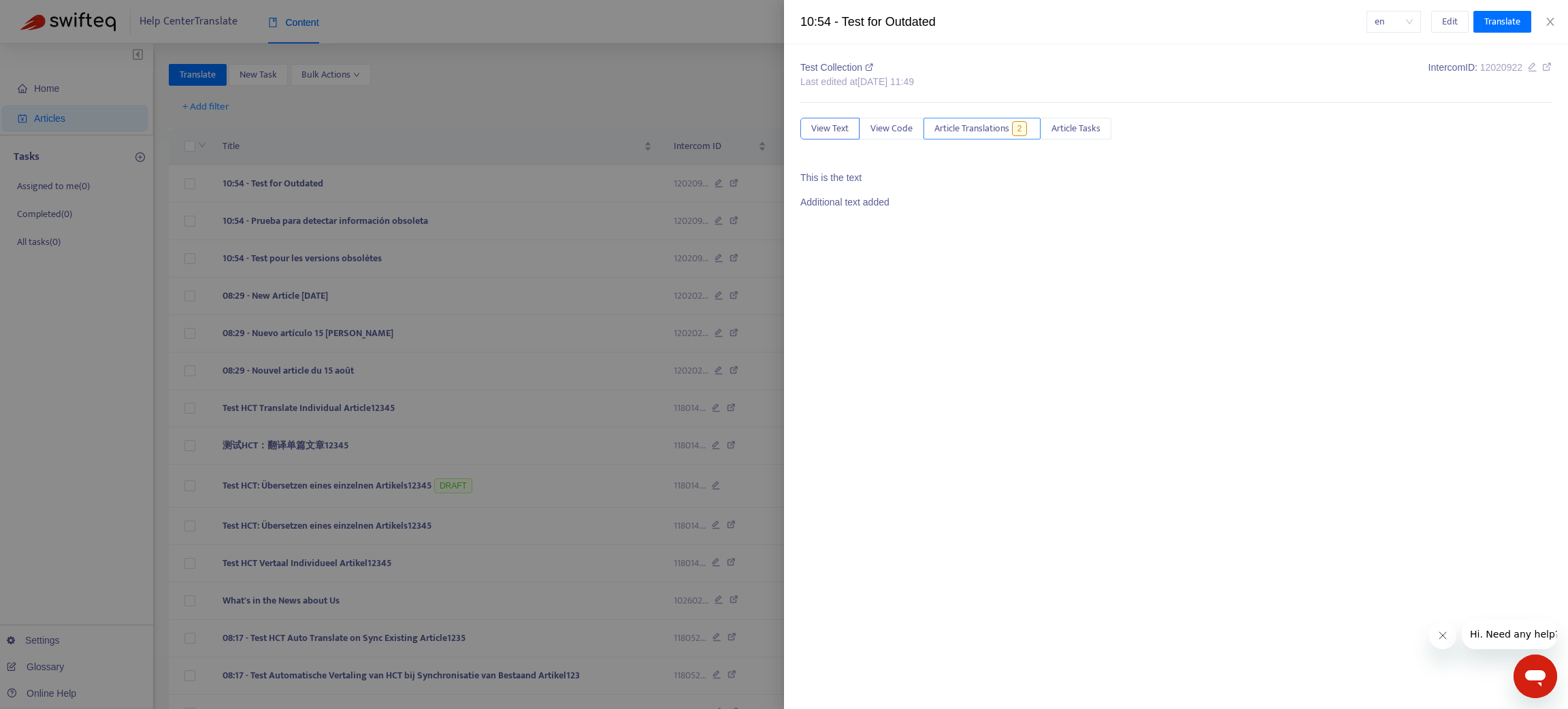
click at [965, 128] on span "Article Translations" at bounding box center [972, 128] width 75 height 15
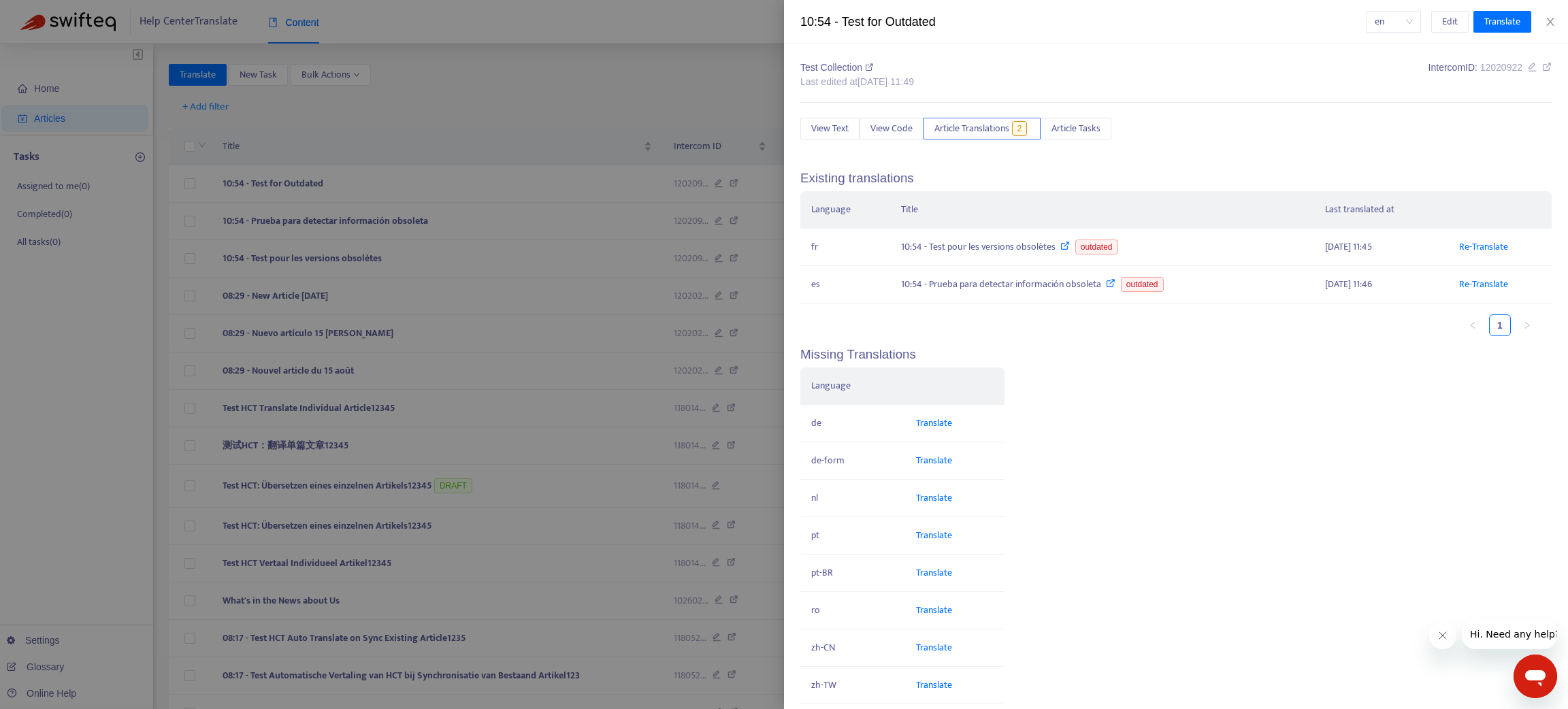
click at [187, 184] on div at bounding box center [784, 354] width 1568 height 709
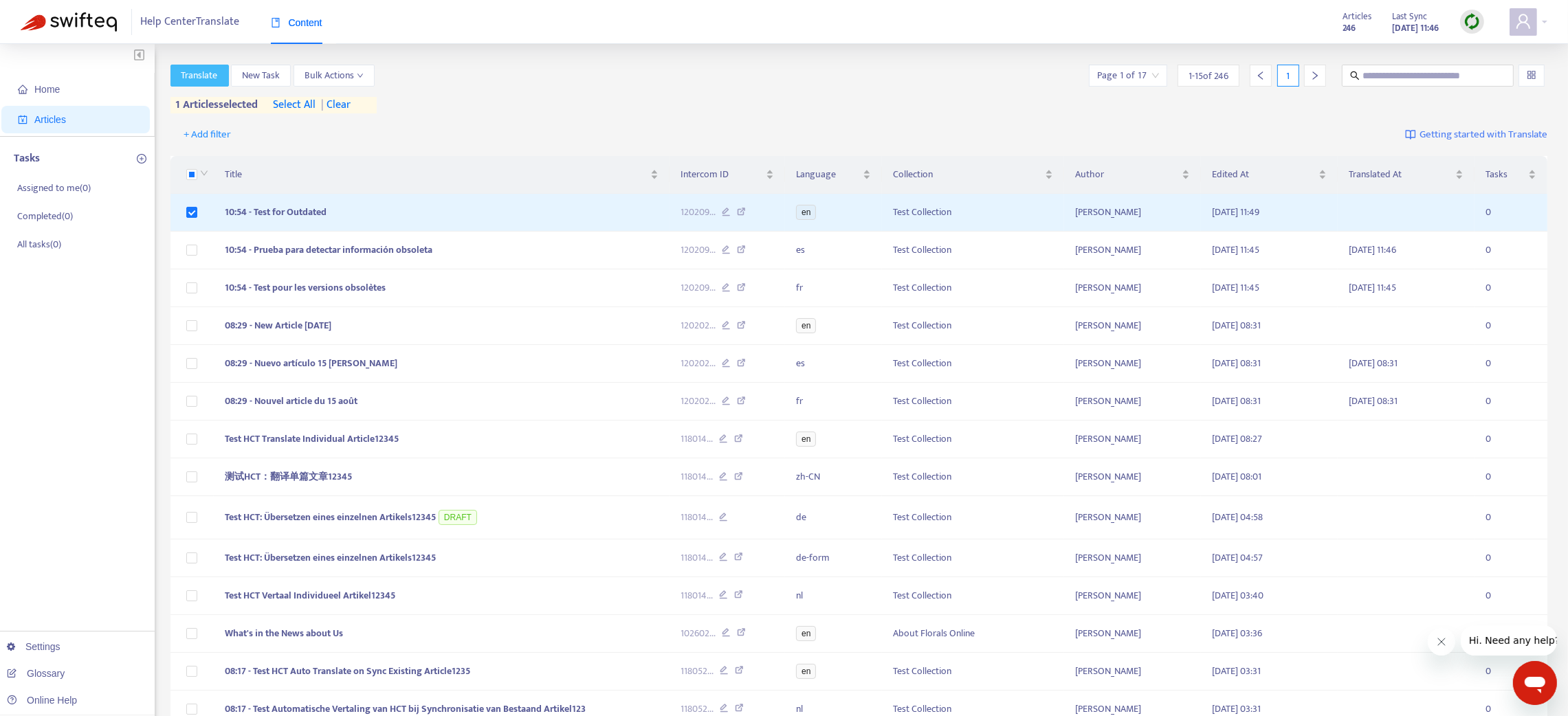
click at [216, 71] on span "Translate" at bounding box center [199, 76] width 36 height 16
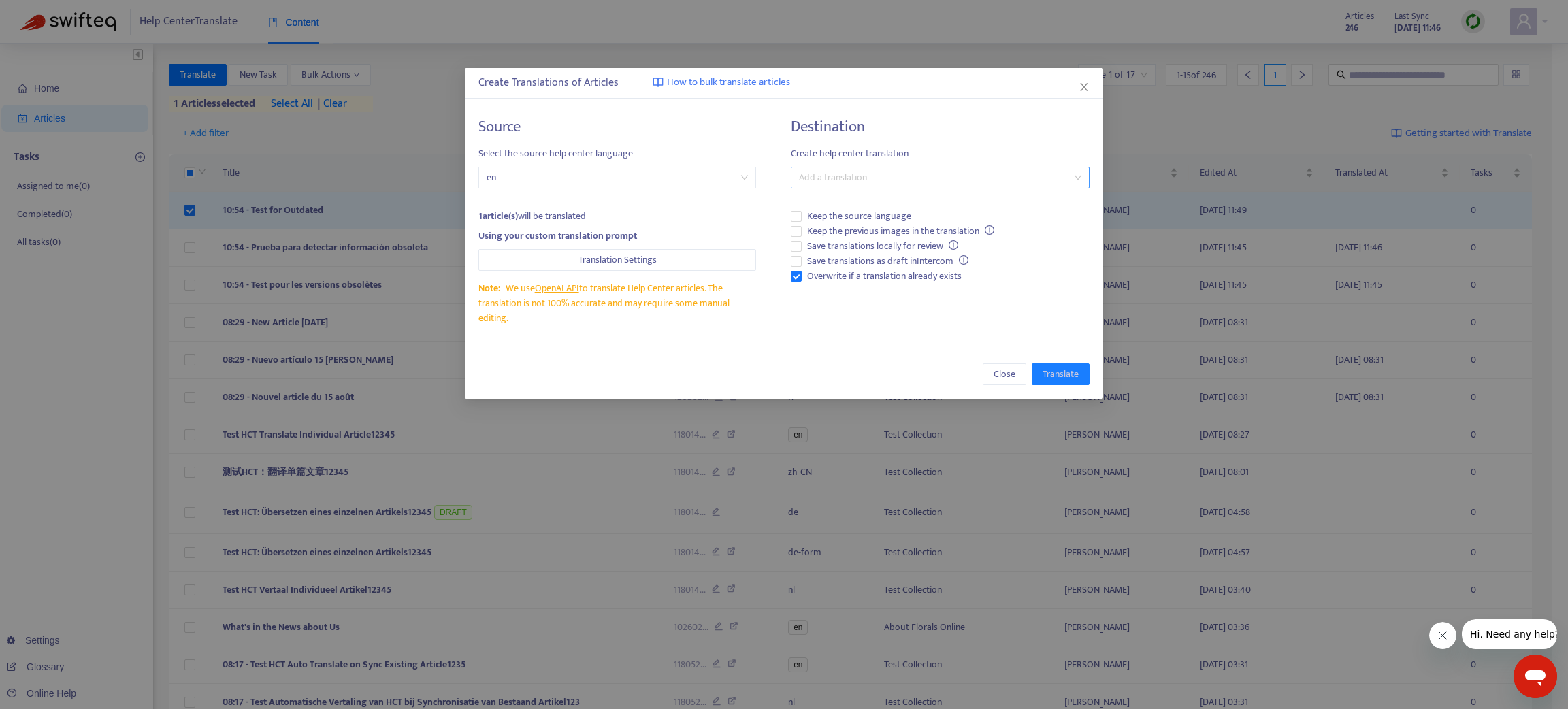
click at [806, 179] on div at bounding box center [934, 178] width 278 height 16
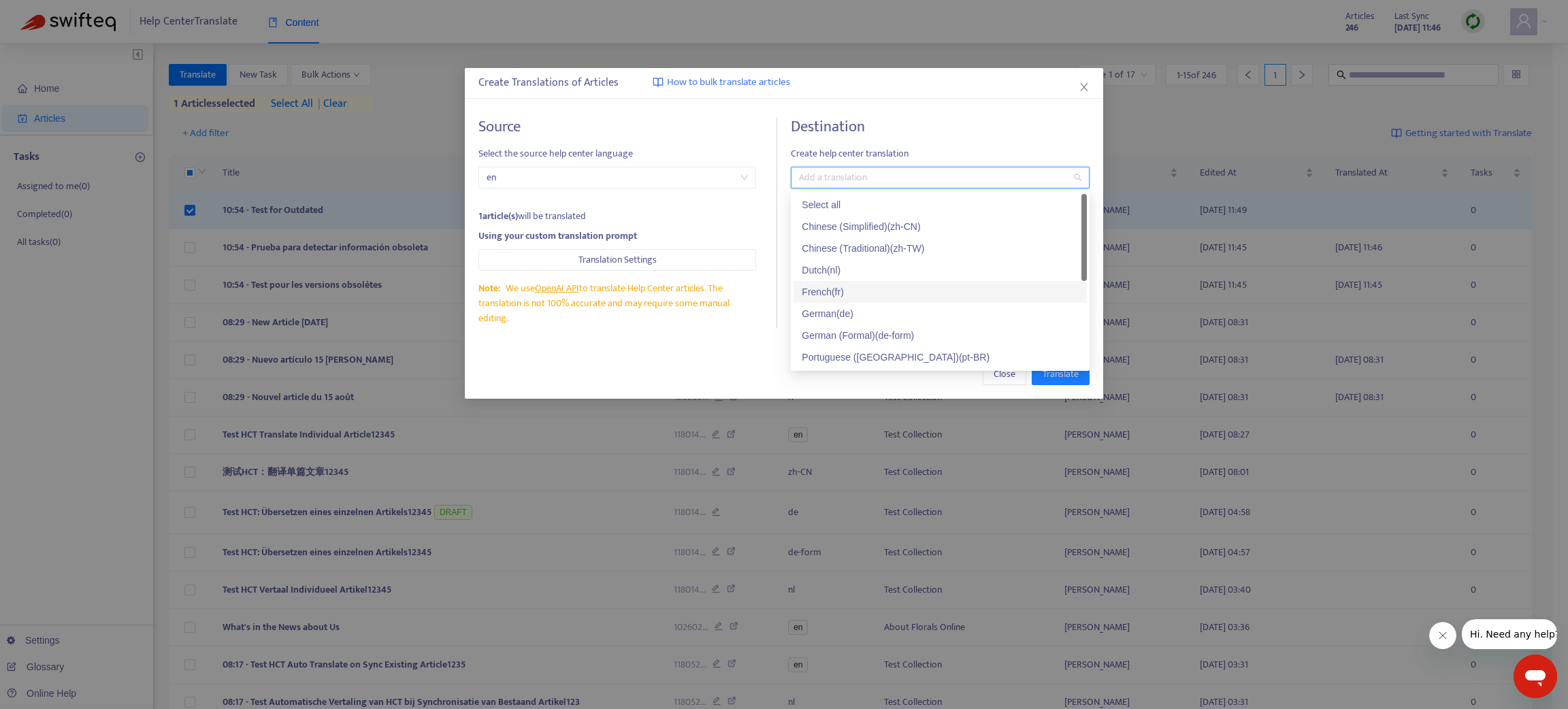
click at [815, 290] on div "French ( fr )" at bounding box center [939, 293] width 277 height 15
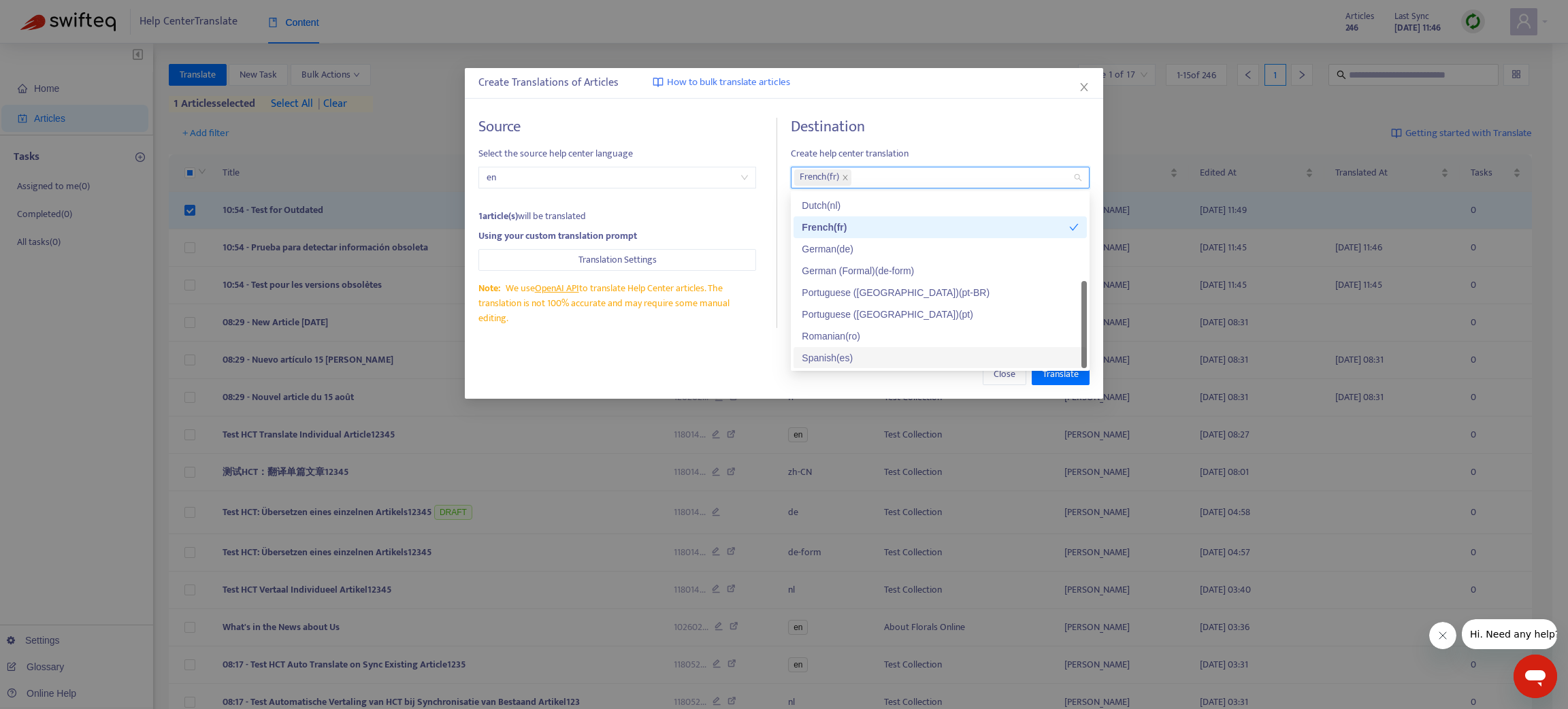
click at [827, 354] on div "Spanish ( es )" at bounding box center [939, 358] width 277 height 15
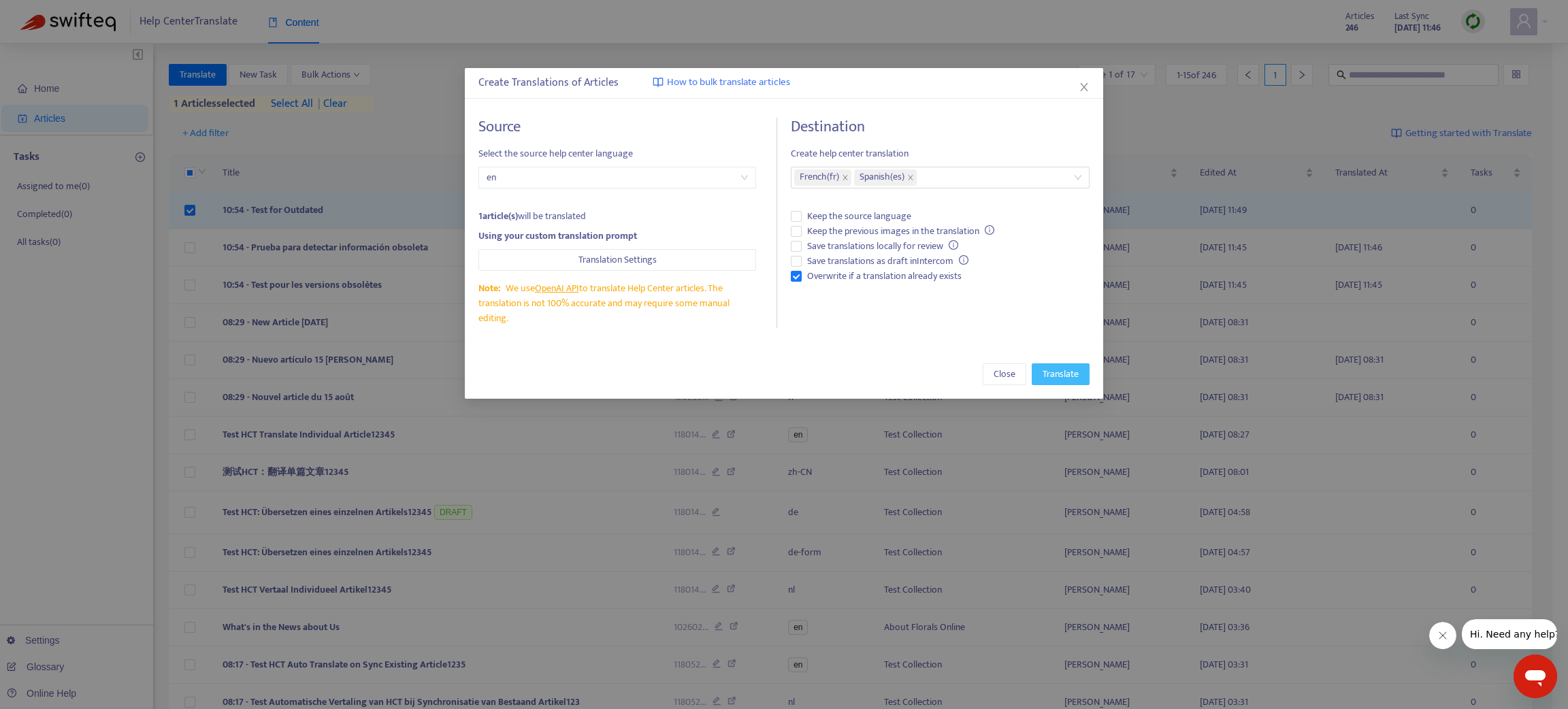
click at [1060, 375] on span "Translate" at bounding box center [1060, 375] width 36 height 15
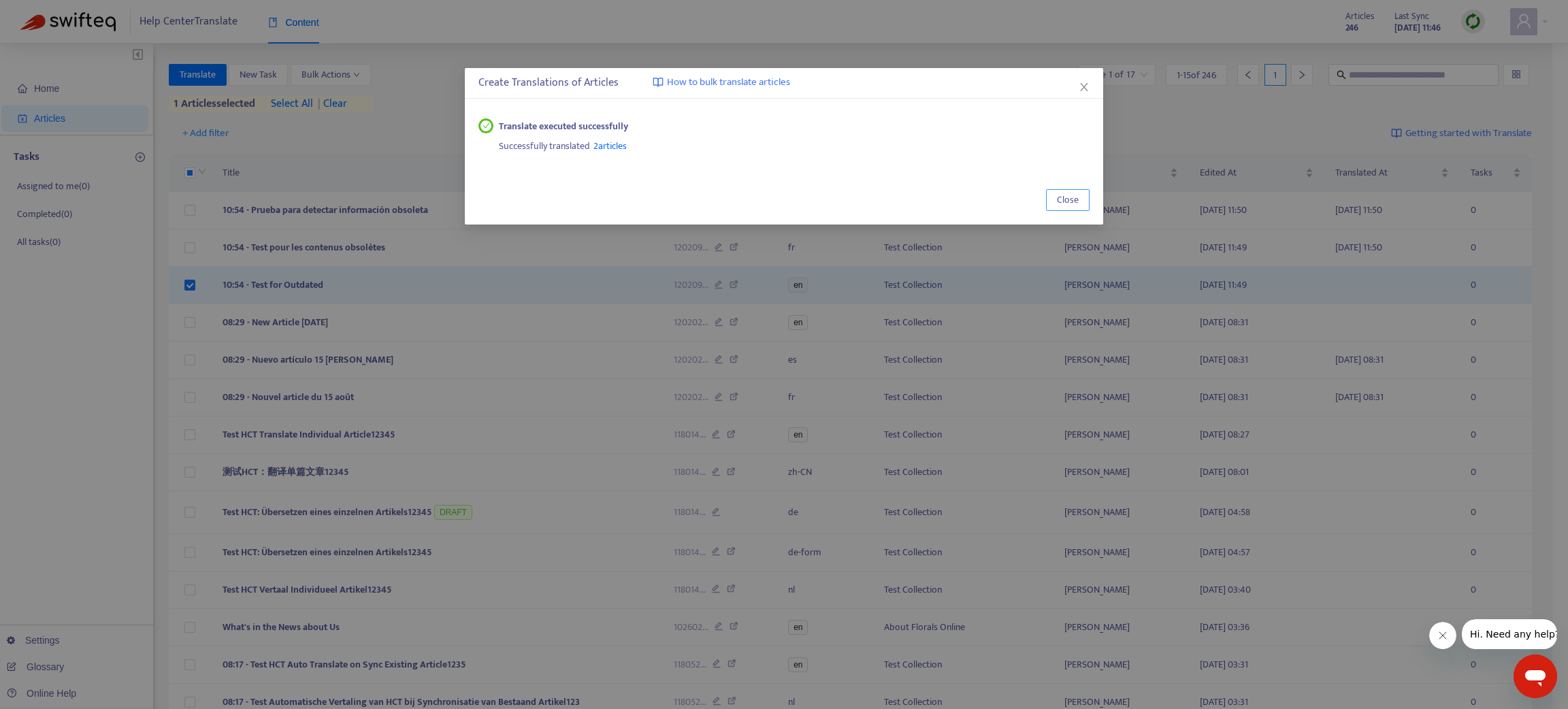
click at [1076, 195] on span "Close" at bounding box center [1068, 200] width 22 height 15
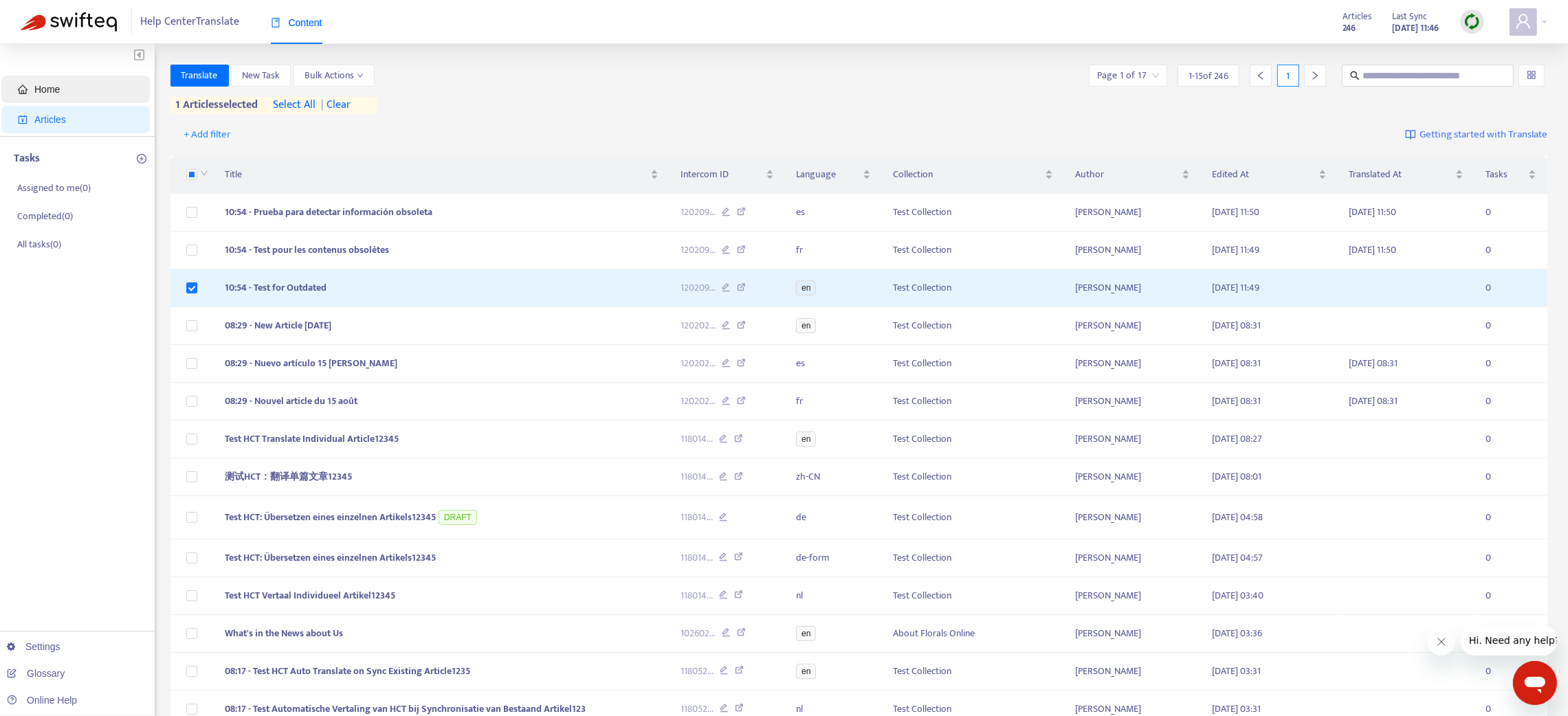
click at [23, 81] on span "Home" at bounding box center [78, 90] width 121 height 27
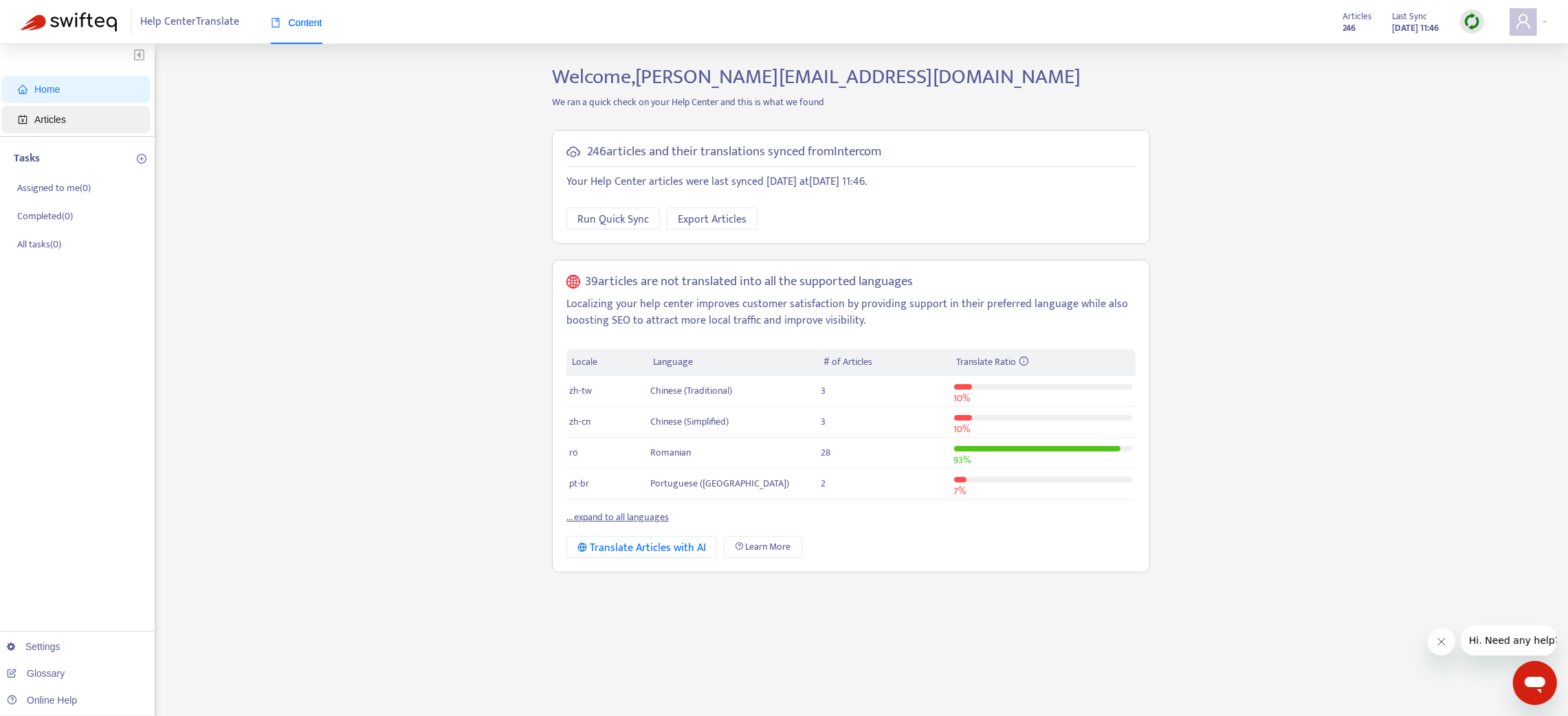
click at [49, 120] on span "Articles" at bounding box center [50, 119] width 31 height 11
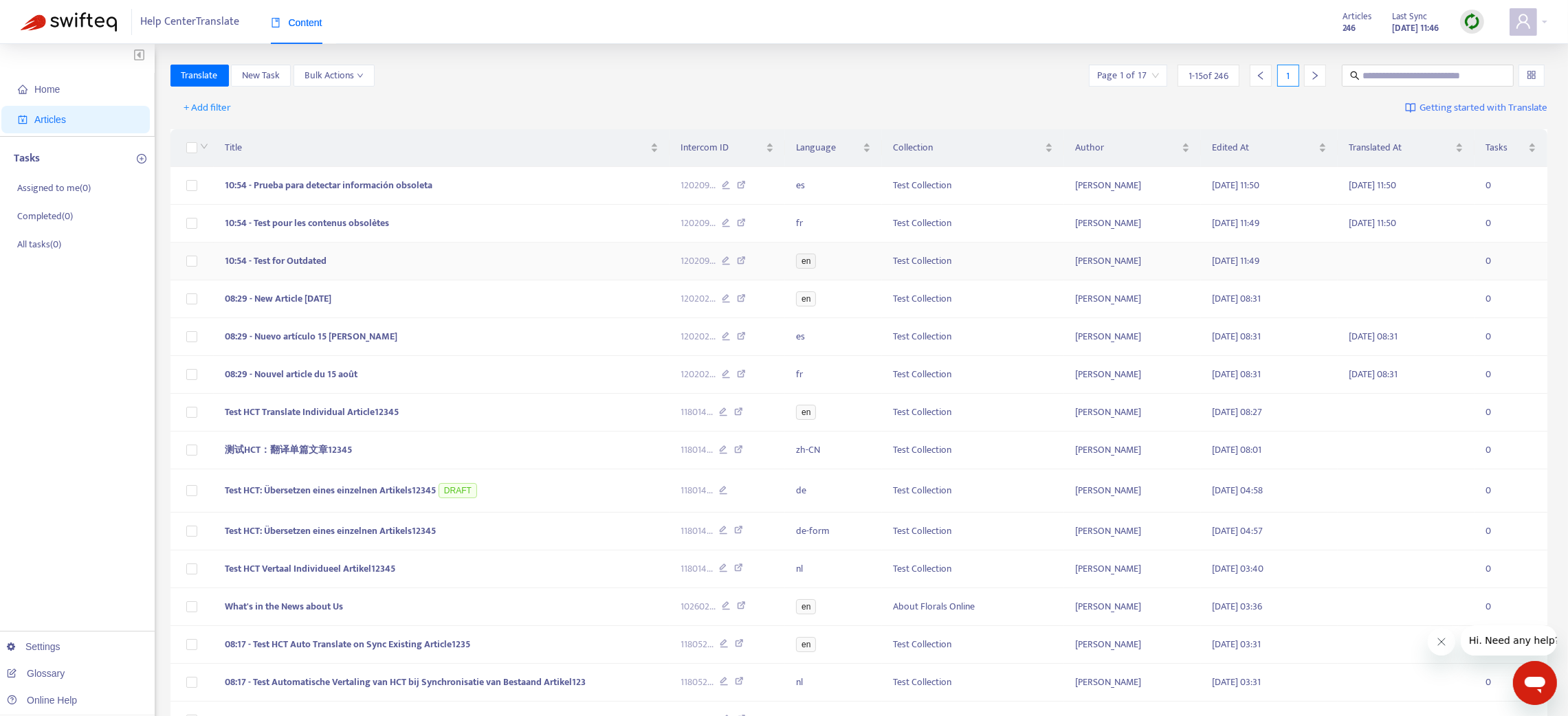
click at [411, 264] on td "10:54 - Test for Outdated" at bounding box center [441, 261] width 455 height 38
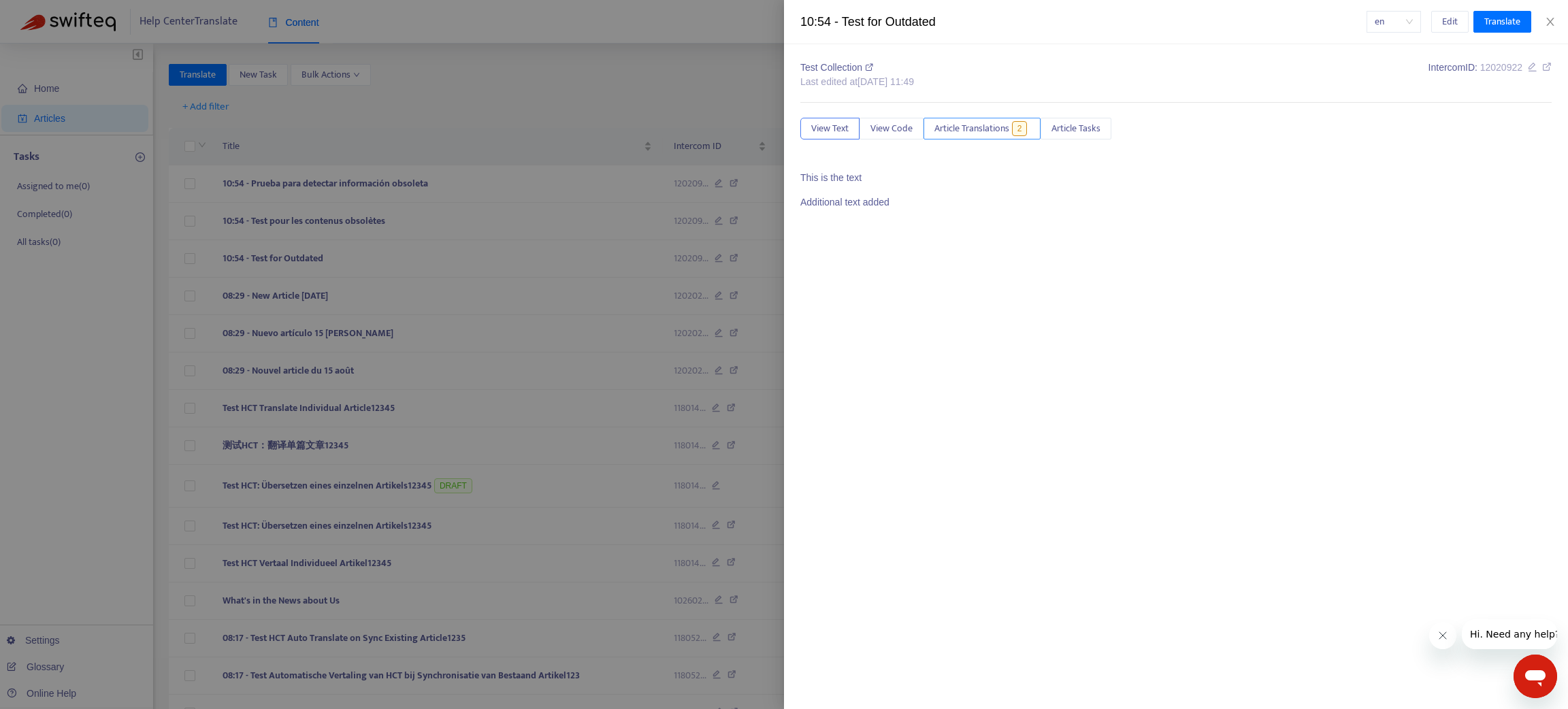
click at [954, 136] on span "Article Translations" at bounding box center [972, 128] width 75 height 15
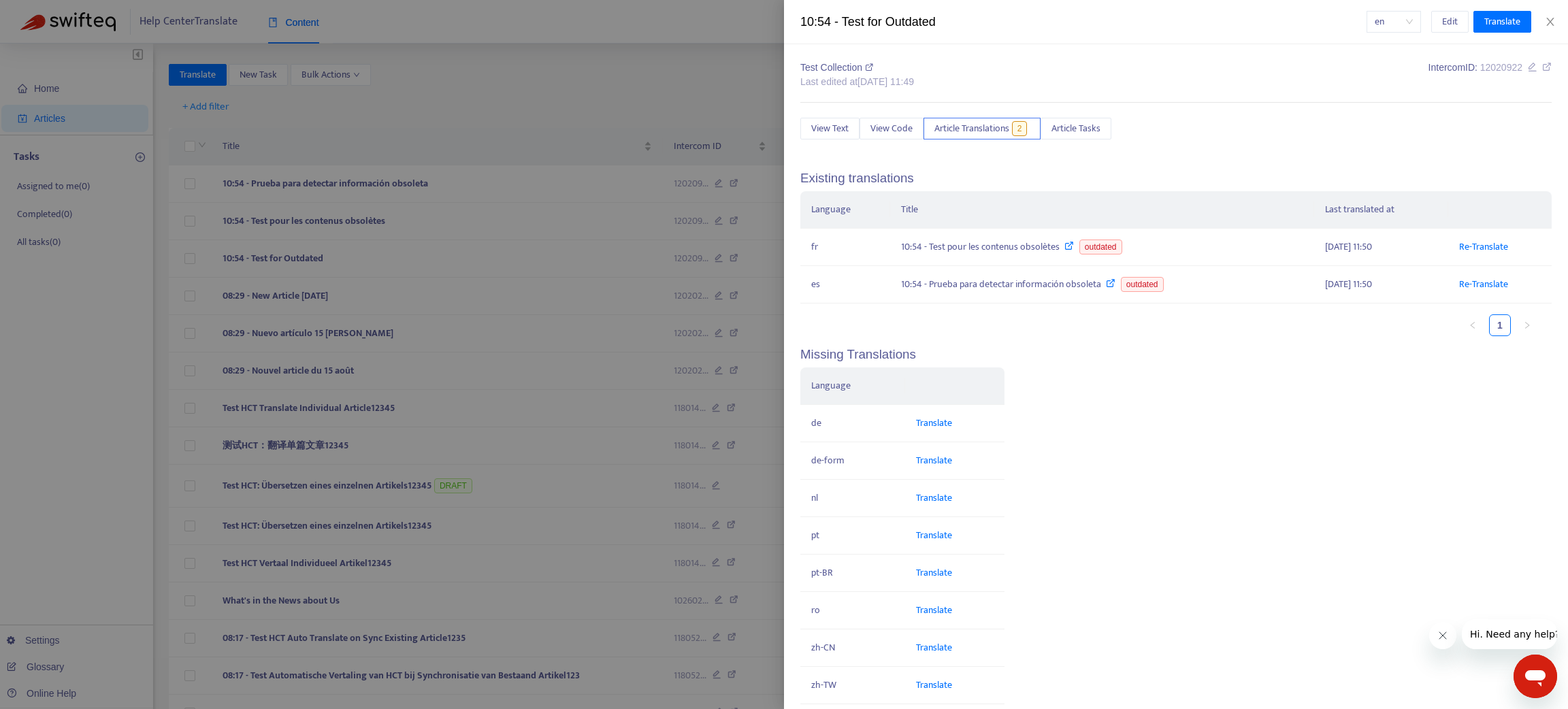
click at [406, 268] on div at bounding box center [784, 354] width 1568 height 709
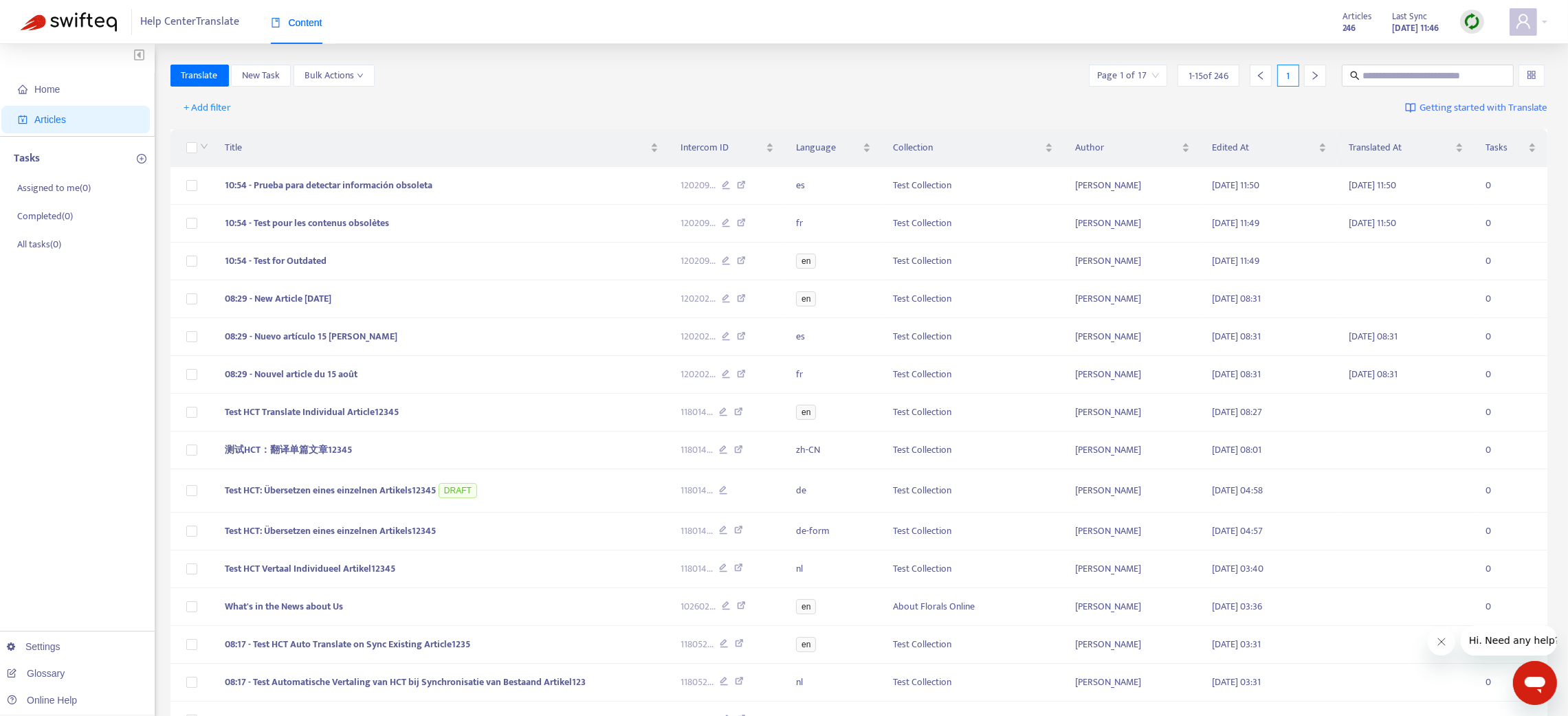
click at [410, 270] on td "10:54 - Test for Outdated" at bounding box center [441, 261] width 455 height 38
click at [346, 269] on td "10:54 - Test for Outdated" at bounding box center [441, 261] width 455 height 38
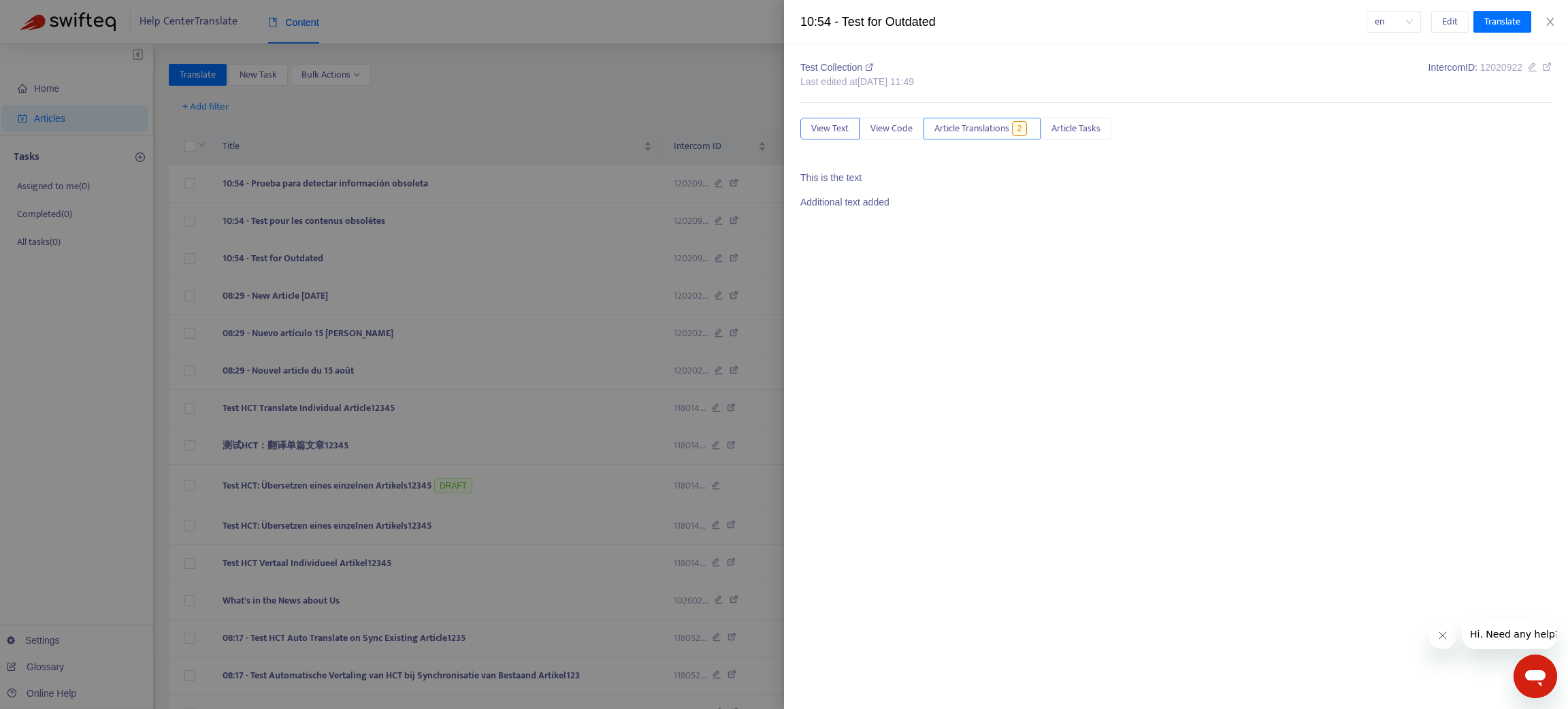
click at [950, 126] on span "Article Translations" at bounding box center [972, 128] width 75 height 15
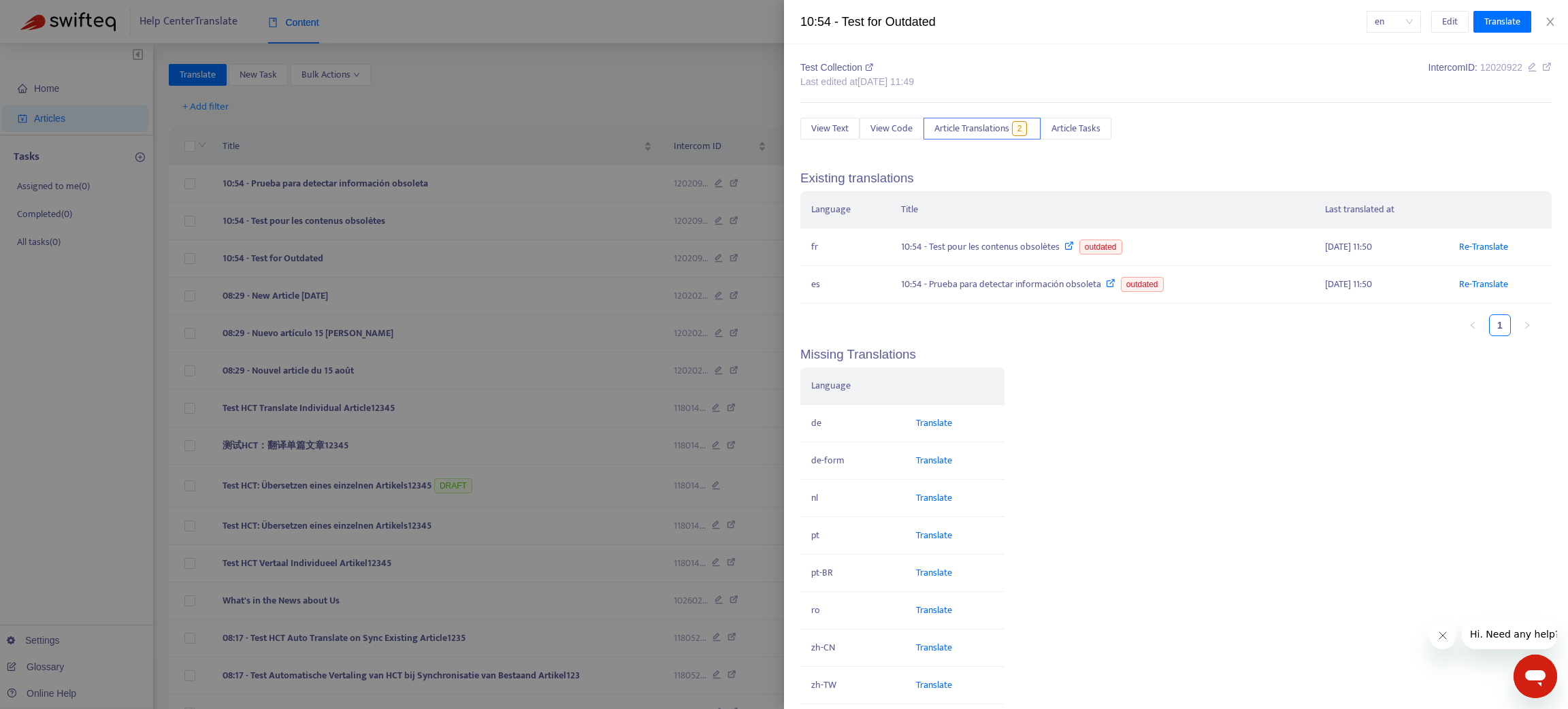
click at [1550, 14] on div "en Edit Translate" at bounding box center [1459, 21] width 185 height 22
click at [1549, 22] on icon "close" at bounding box center [1550, 21] width 11 height 11
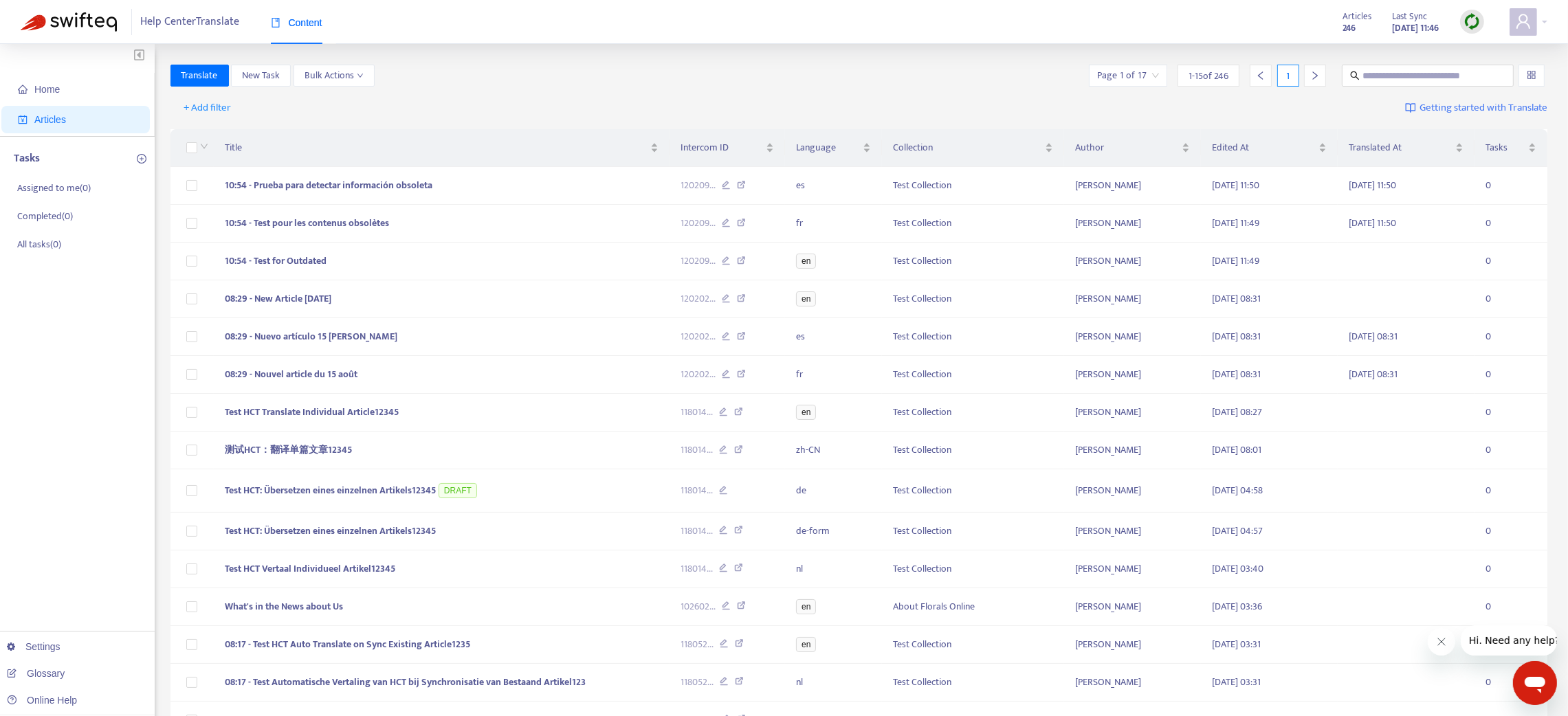
click at [1470, 20] on img at bounding box center [1472, 21] width 18 height 18
click at [1480, 55] on link "Quick Sync" at bounding box center [1500, 50] width 59 height 16
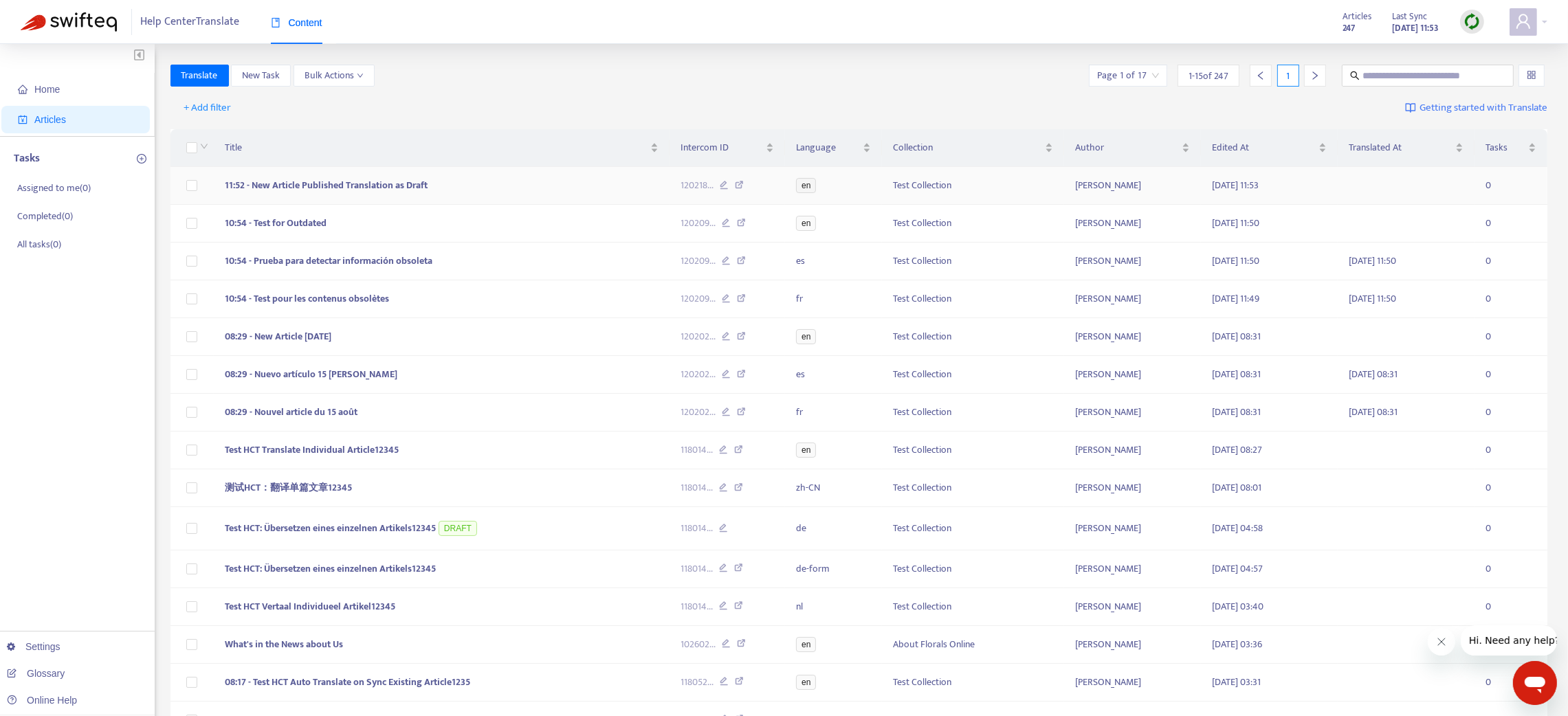
click at [537, 196] on td "11:52 - New Article Published Translation as Draft" at bounding box center [441, 185] width 455 height 38
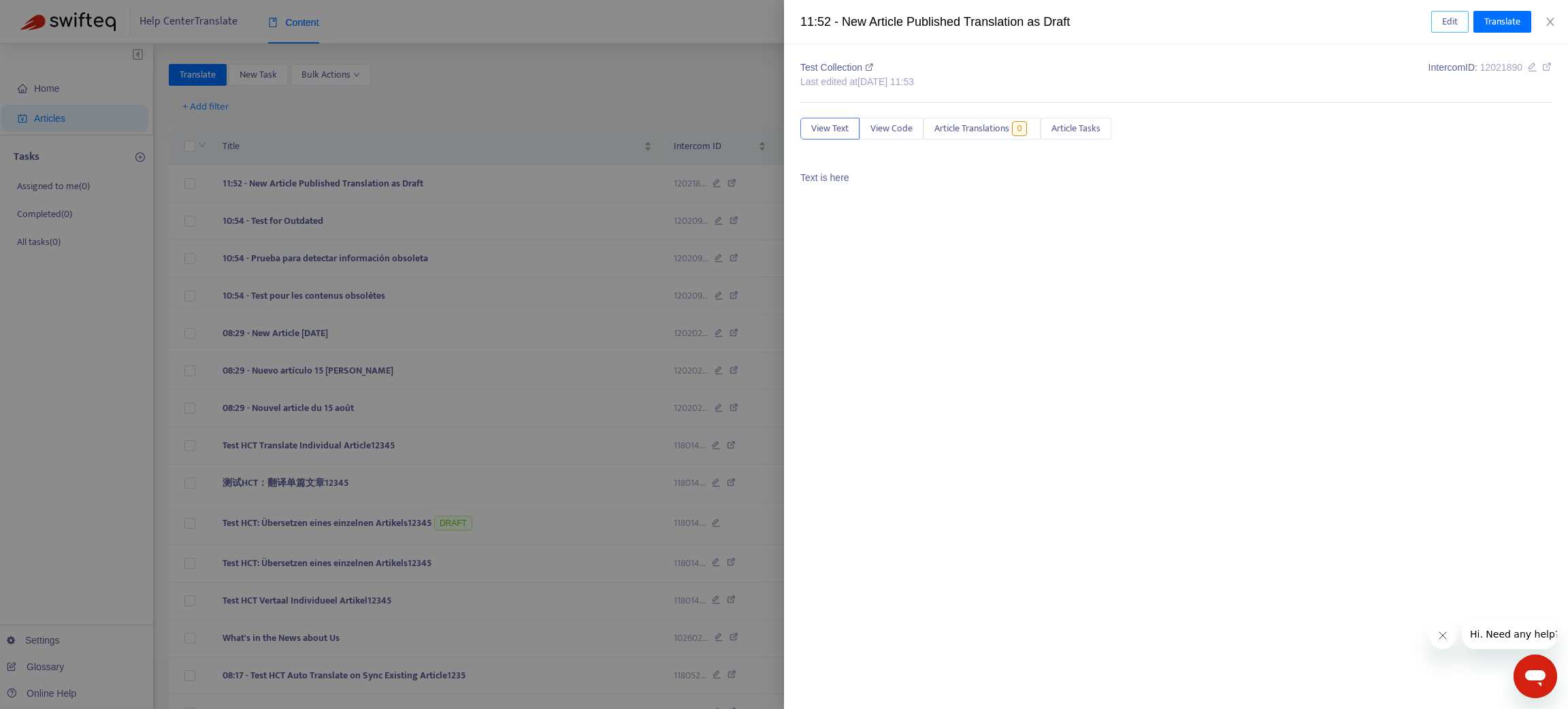
click at [1452, 11] on button "Edit" at bounding box center [1449, 21] width 38 height 22
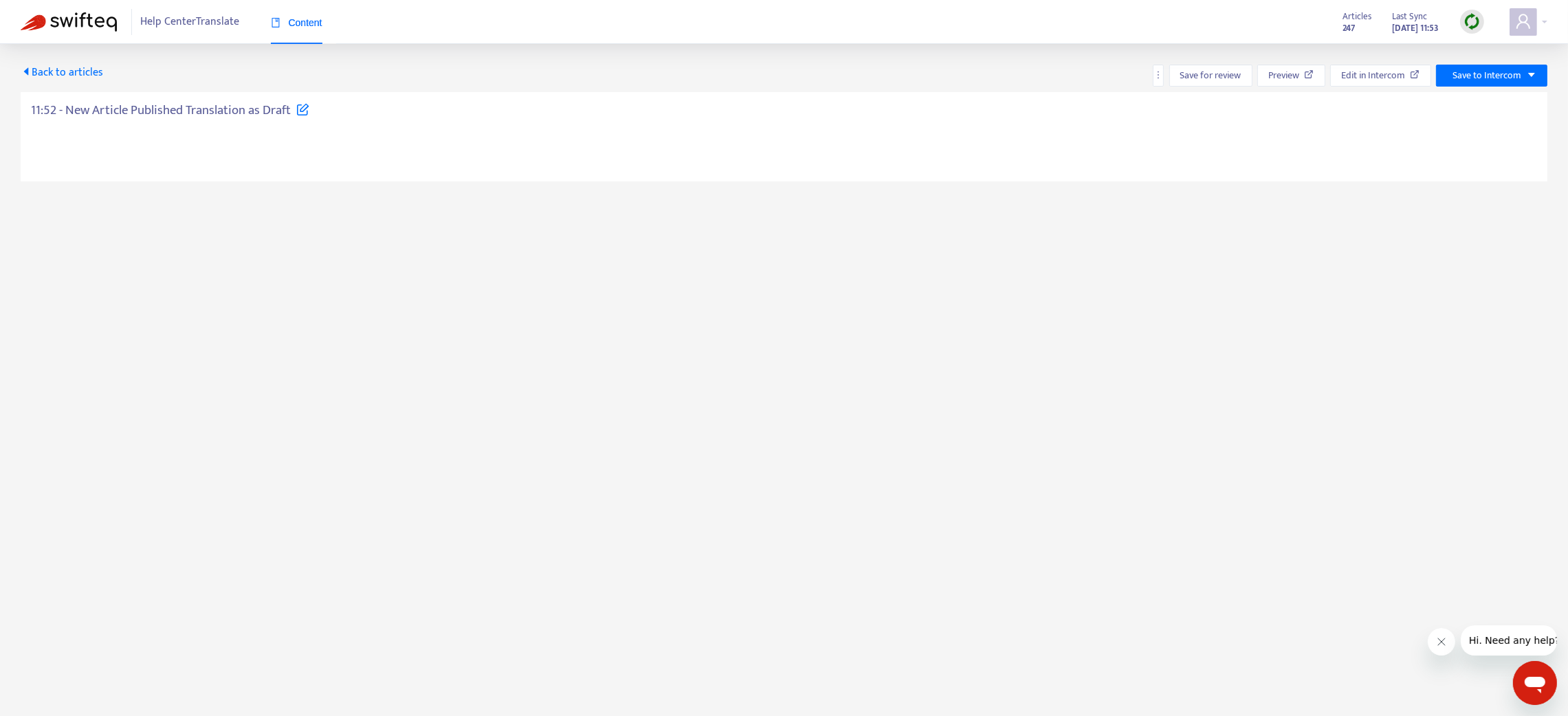
type textarea "**********"
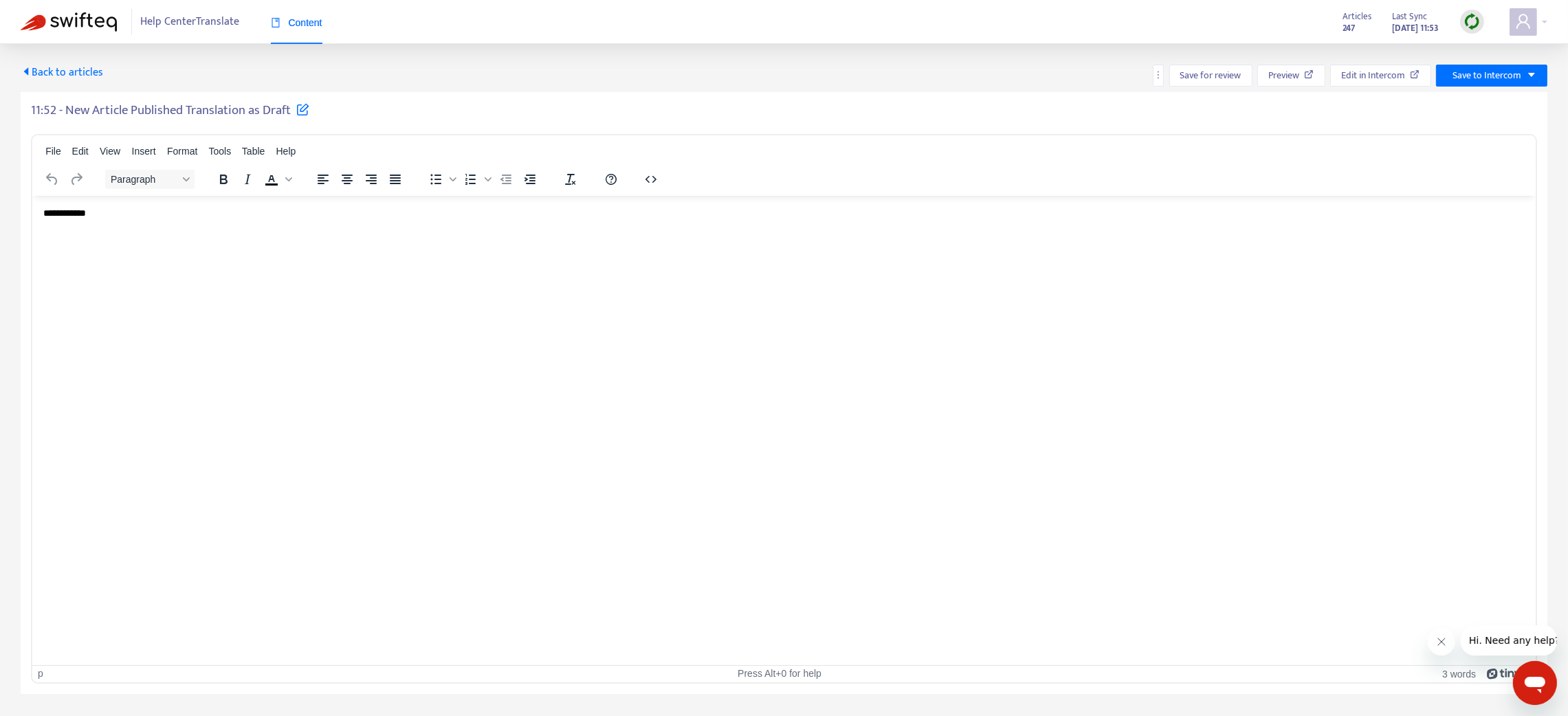
click at [164, 215] on p "**********" at bounding box center [784, 213] width 1482 height 14
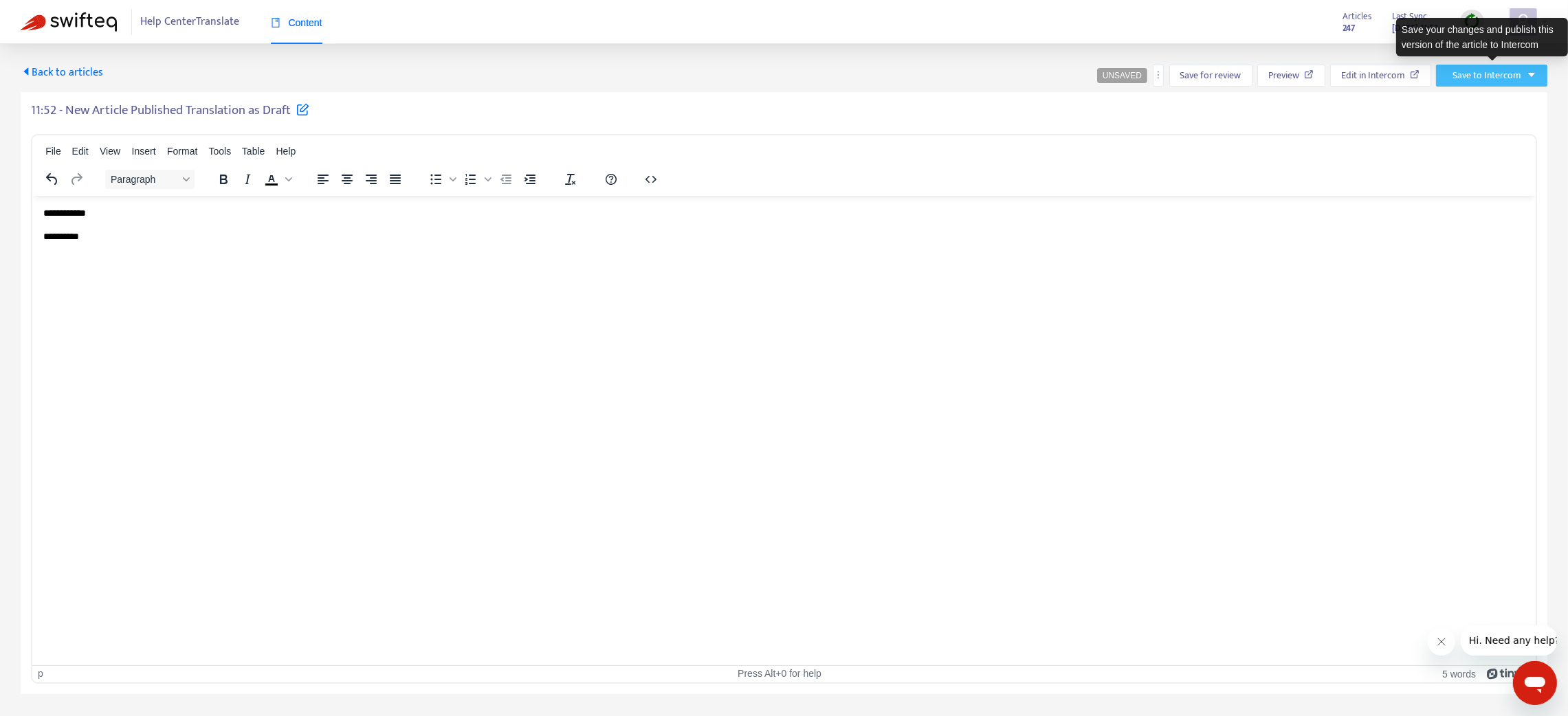
click at [1509, 84] on button "Save to Intercom" at bounding box center [1492, 75] width 111 height 22
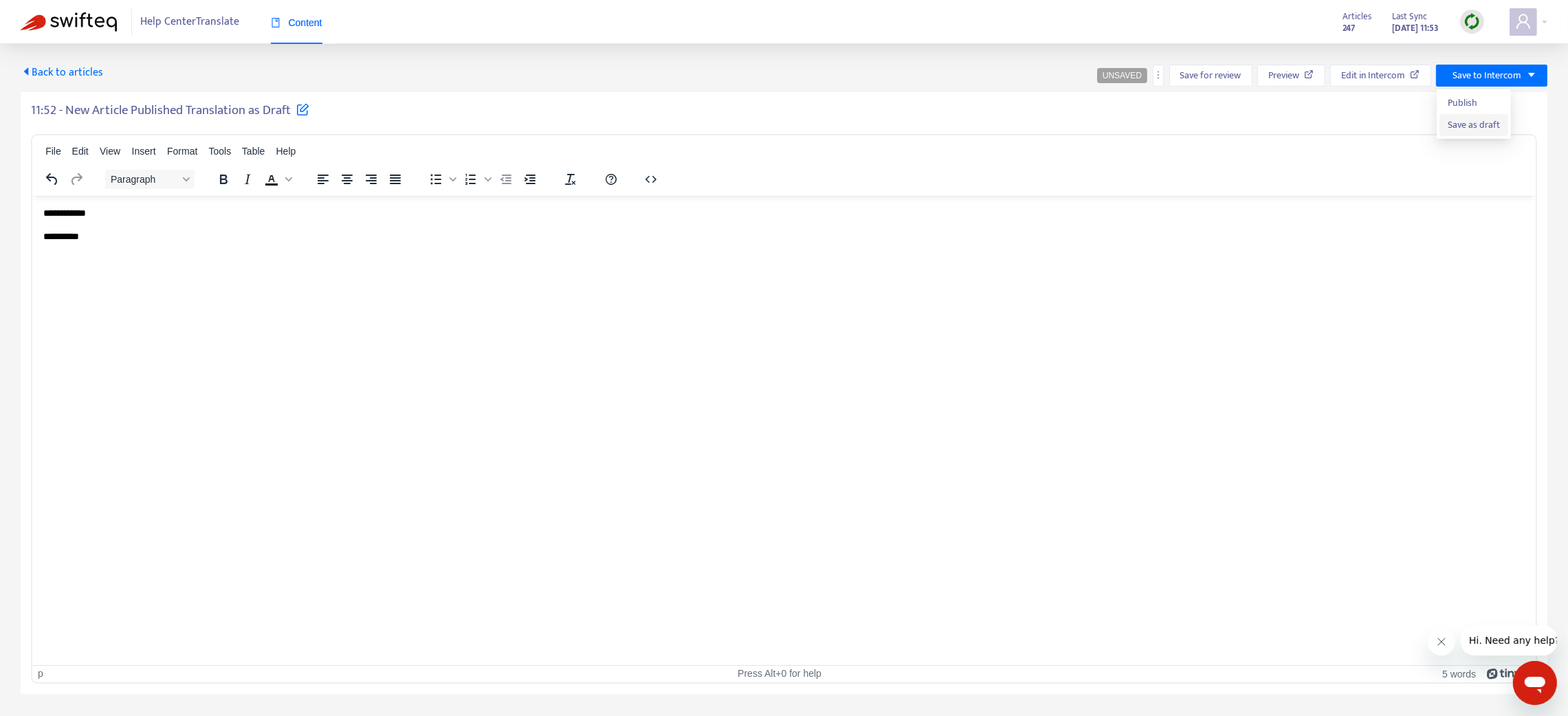
click at [1477, 127] on span "Save as draft" at bounding box center [1473, 126] width 53 height 16
click at [76, 72] on span "Back to articles" at bounding box center [61, 72] width 83 height 19
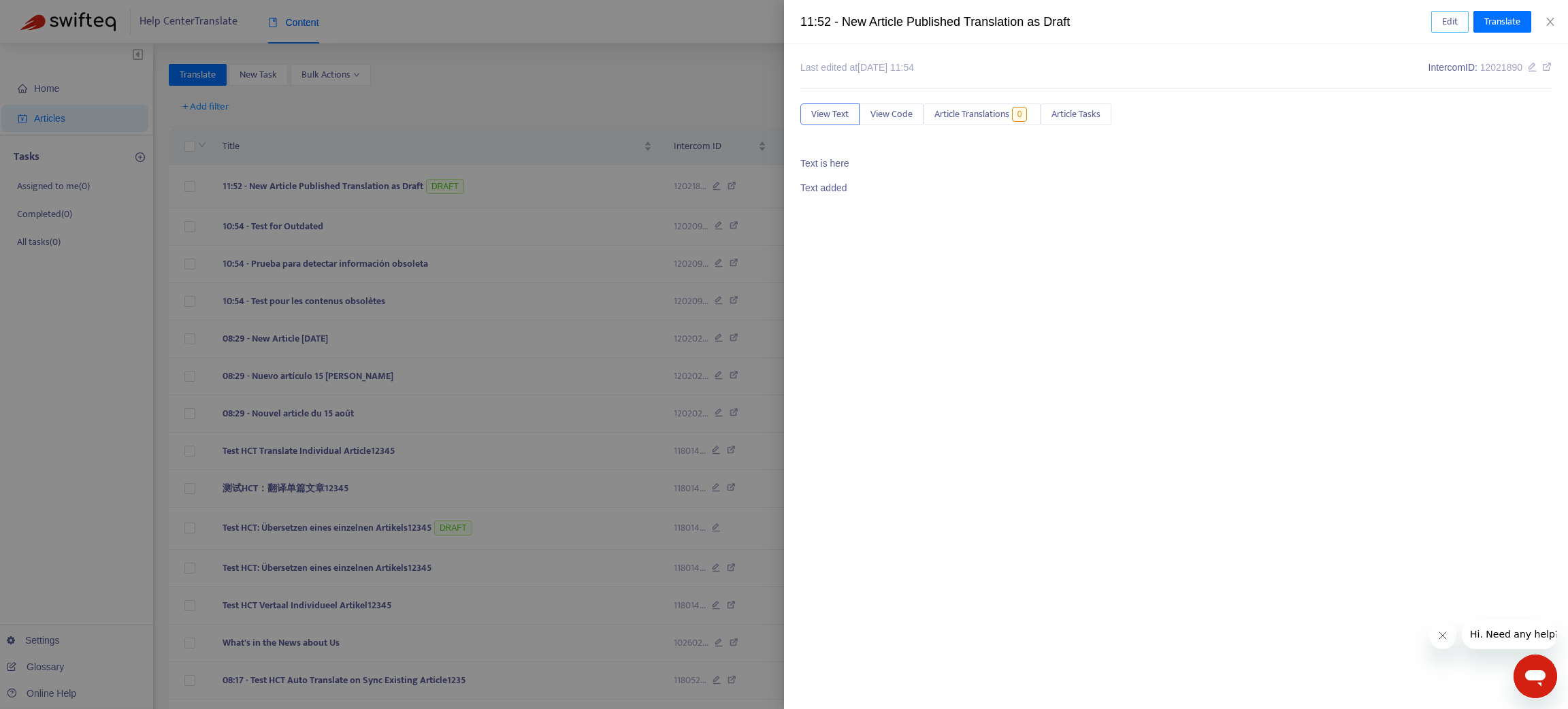
click at [1444, 18] on span "Edit" at bounding box center [1450, 22] width 15 height 15
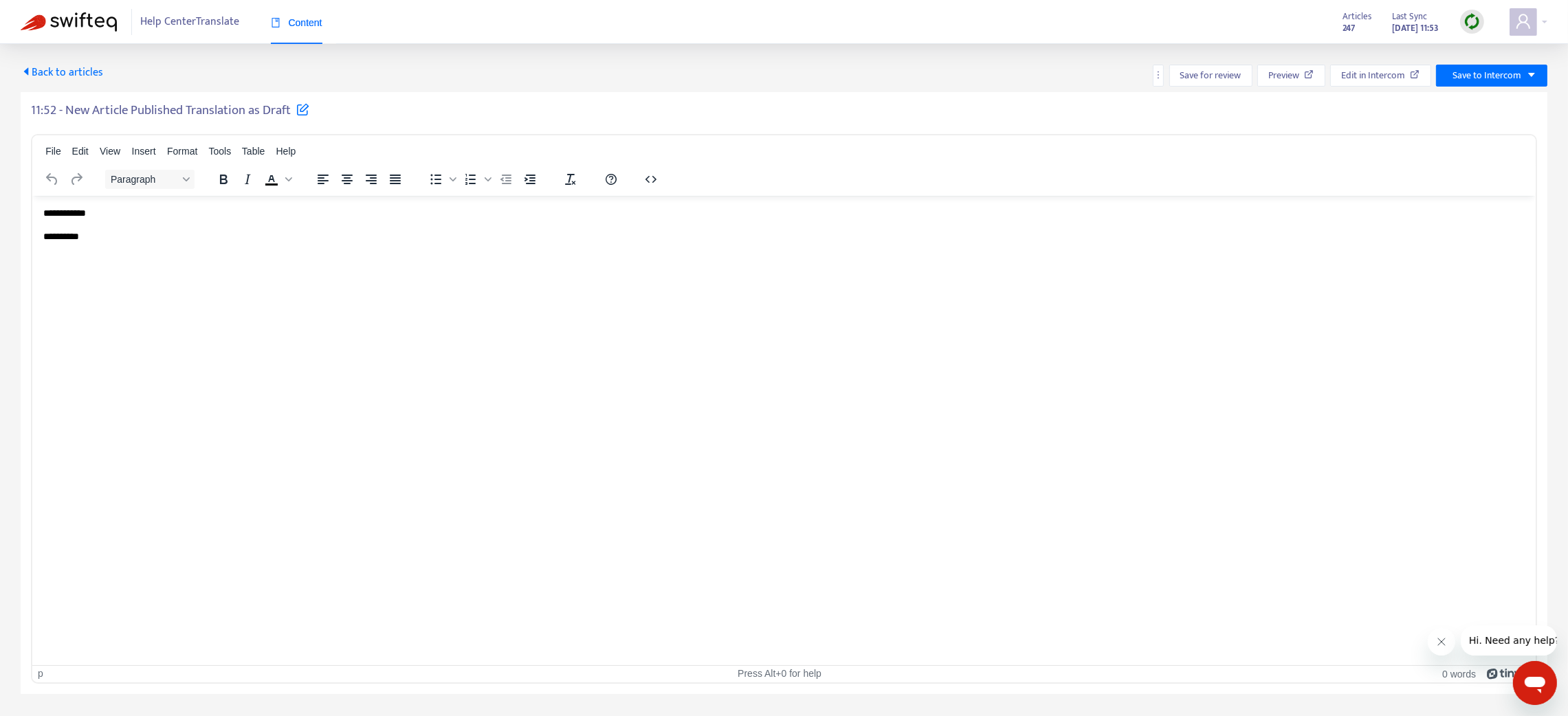
click at [110, 236] on p "**********" at bounding box center [784, 236] width 1482 height 14
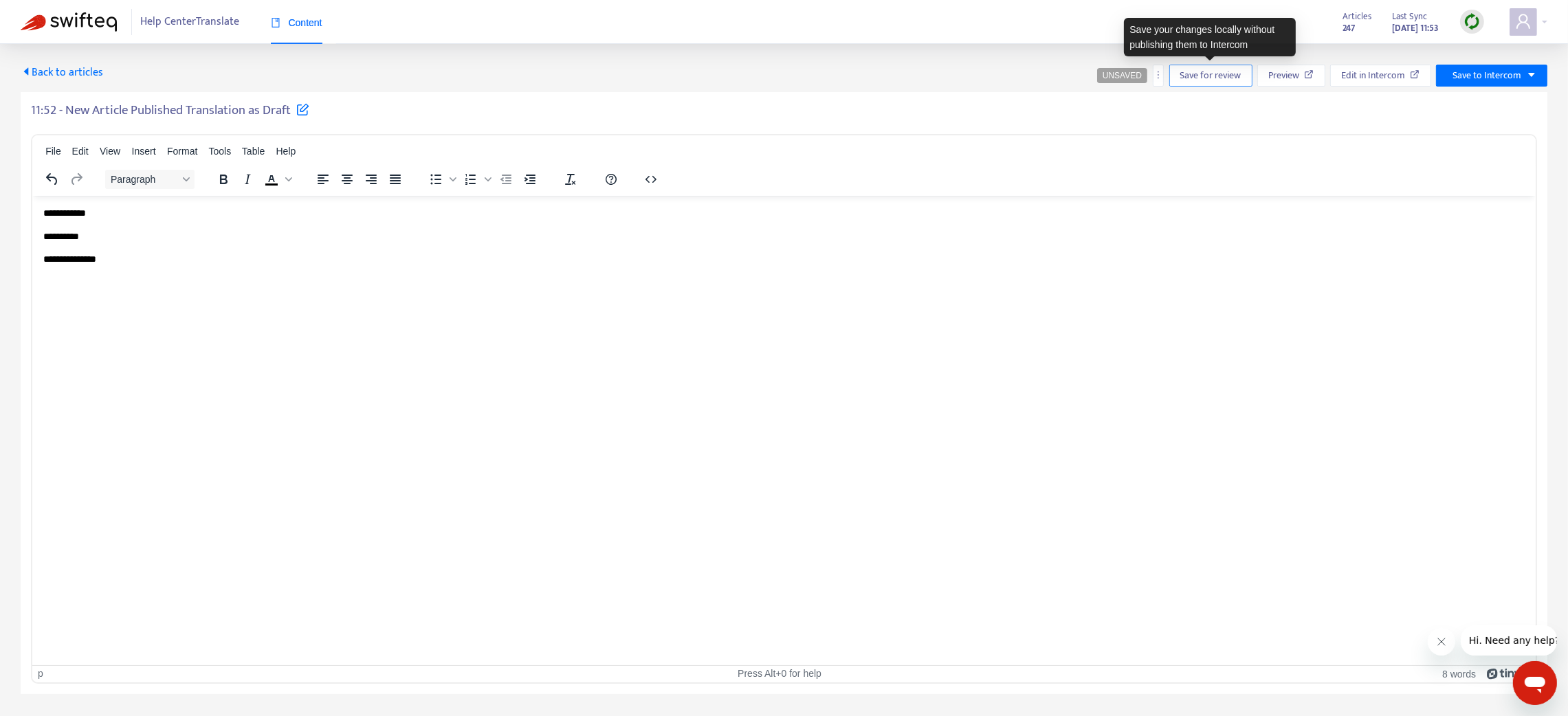
click at [1193, 71] on span "Save for review" at bounding box center [1210, 76] width 61 height 16
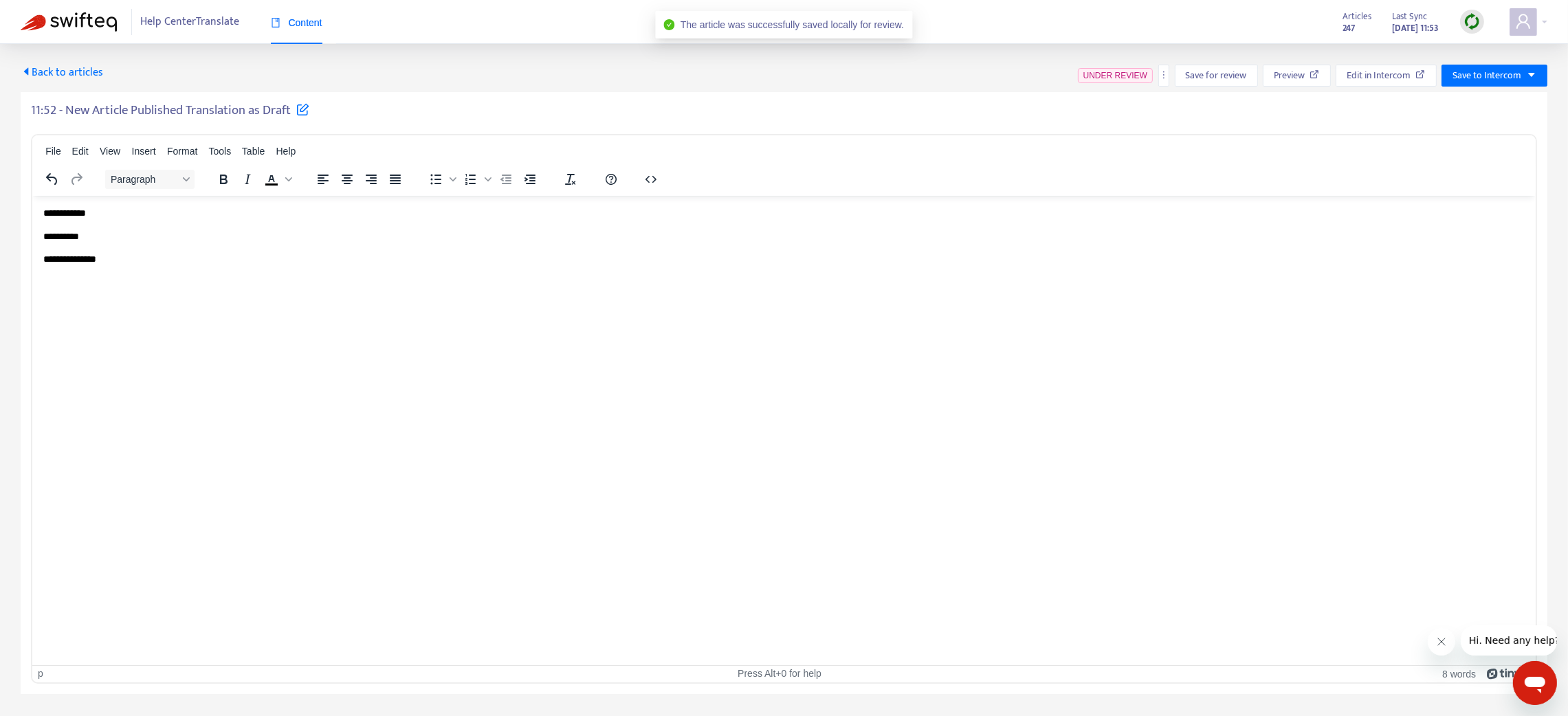
click at [88, 66] on span "Back to articles" at bounding box center [61, 72] width 83 height 19
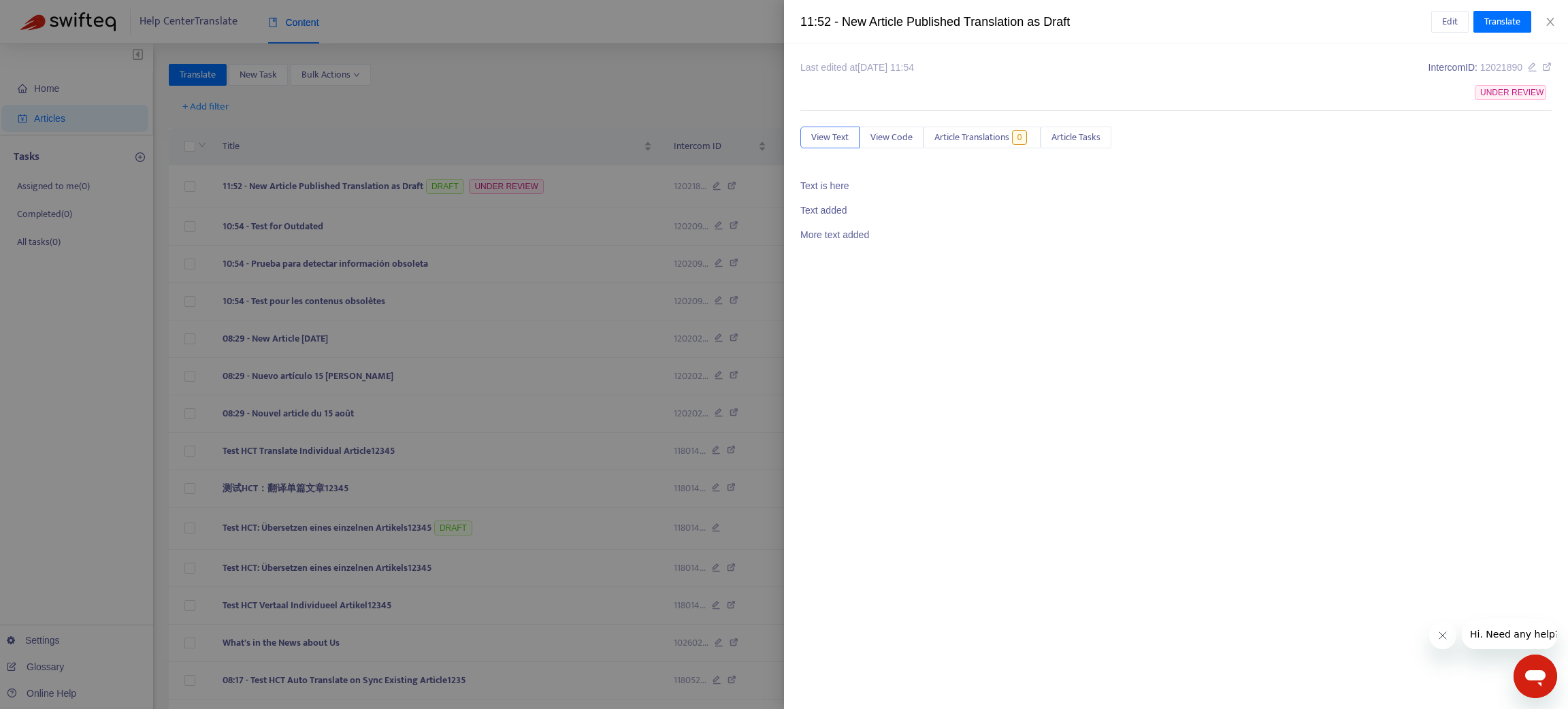
click at [182, 185] on div at bounding box center [784, 354] width 1568 height 709
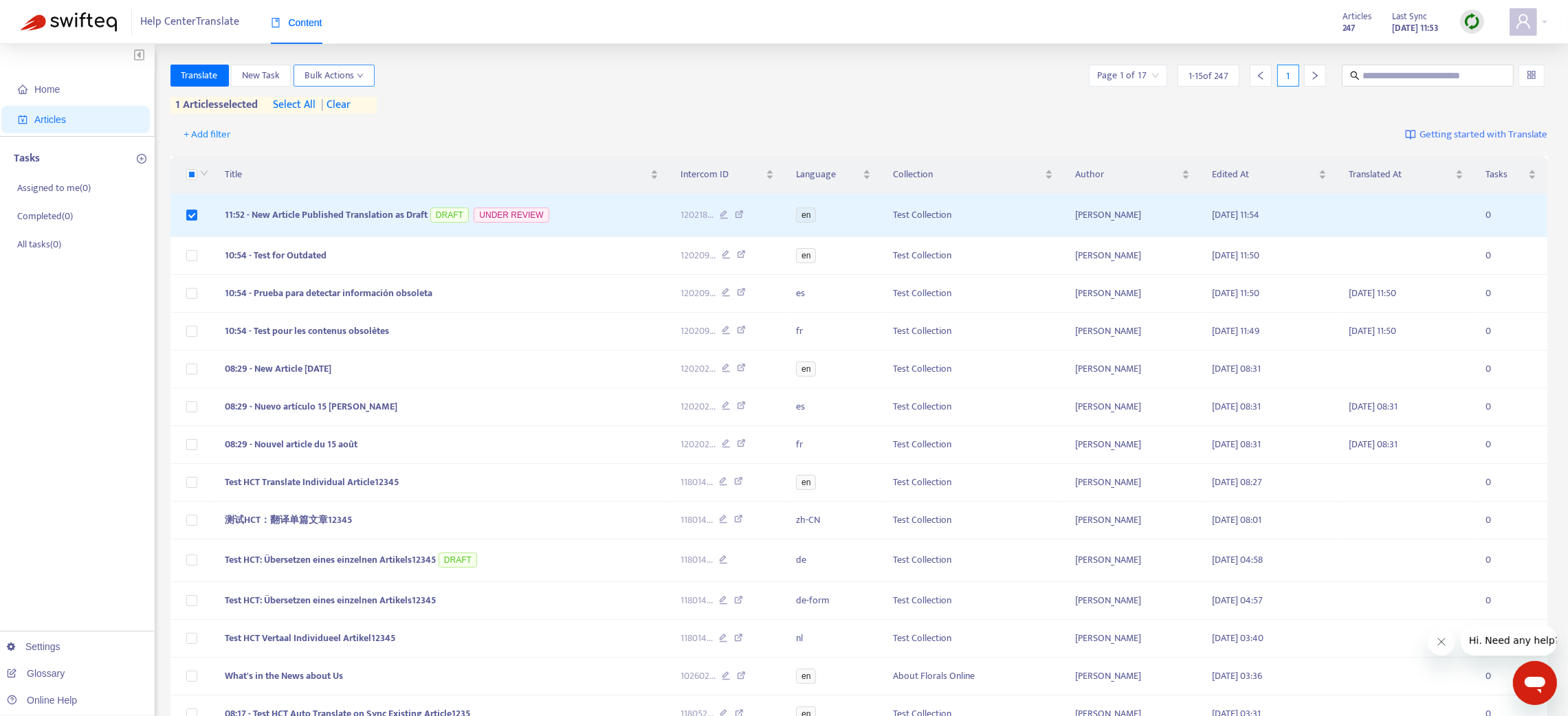
click at [358, 76] on icon "down" at bounding box center [360, 75] width 7 height 7
click at [360, 126] on span "Save to Intercom" at bounding box center [339, 125] width 68 height 16
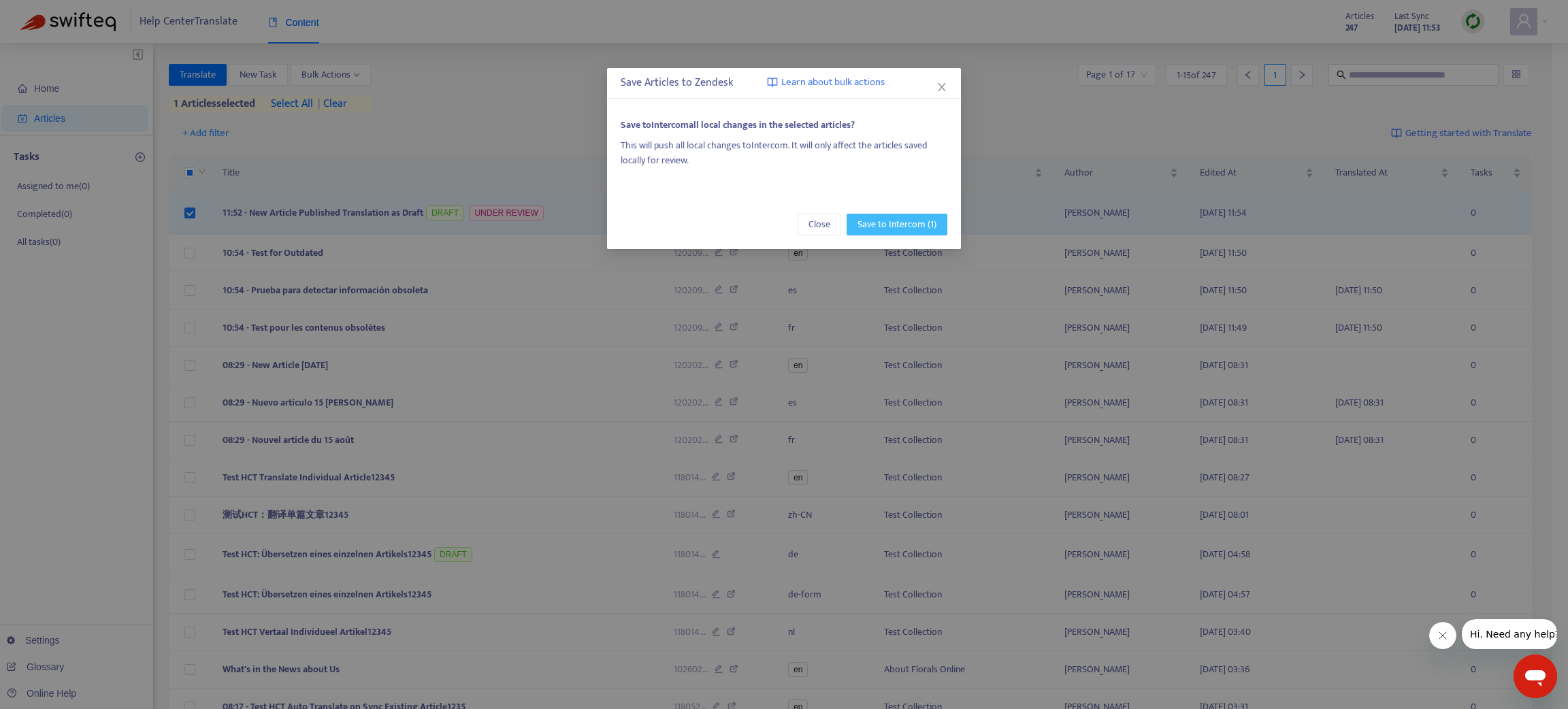
click at [913, 215] on button "Save to Intercom (1)" at bounding box center [897, 224] width 100 height 22
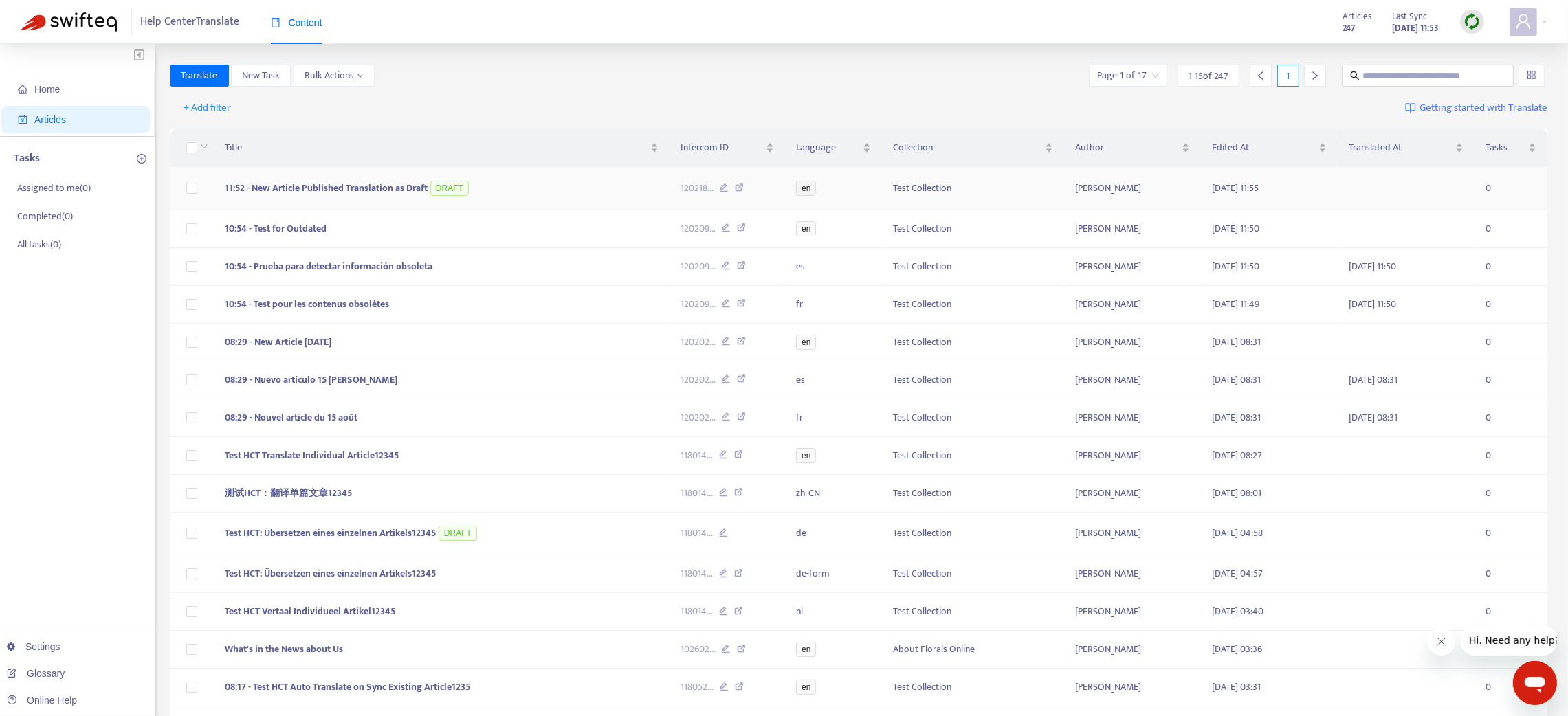
click at [349, 184] on span "11:52 - New Article Published Translation as Draft" at bounding box center [326, 188] width 203 height 16
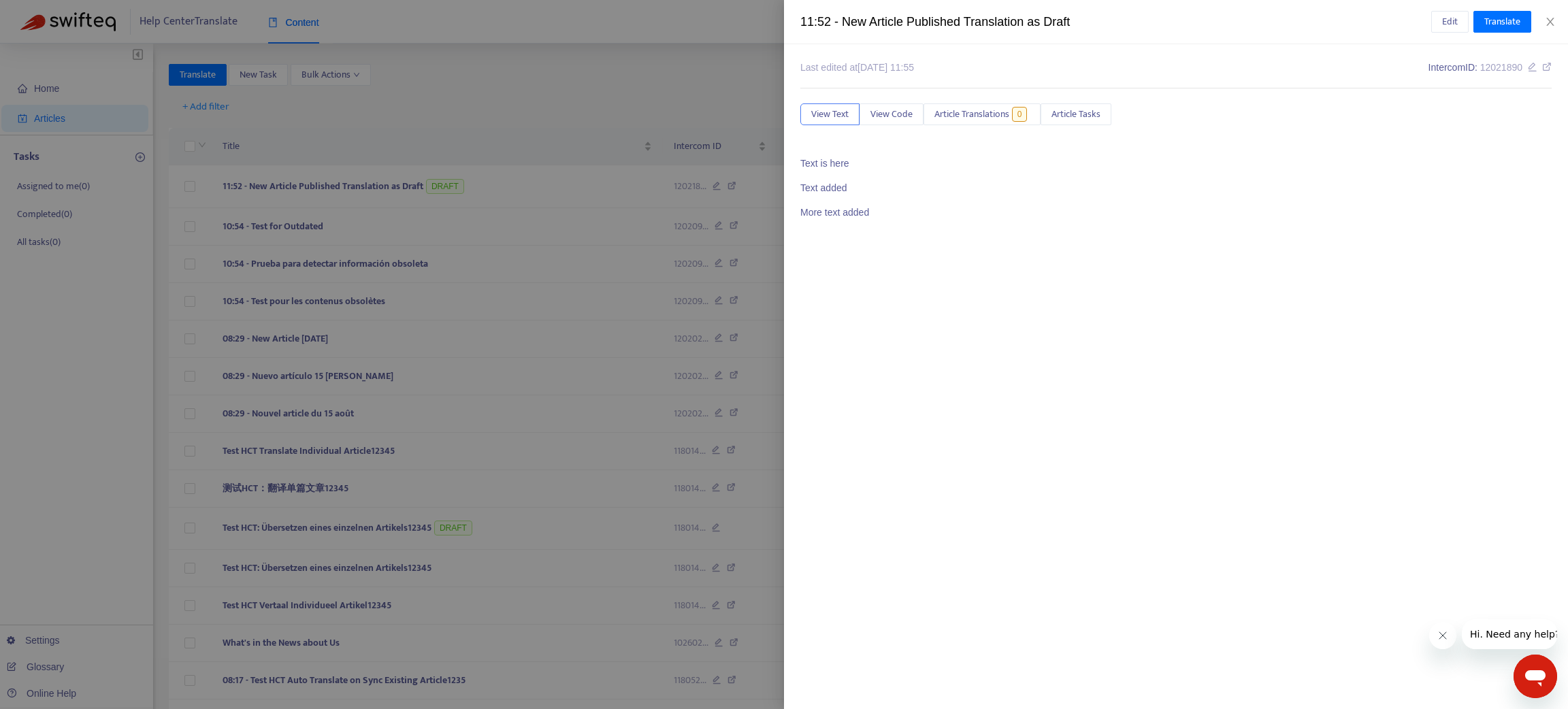
click at [717, 184] on div at bounding box center [784, 354] width 1568 height 709
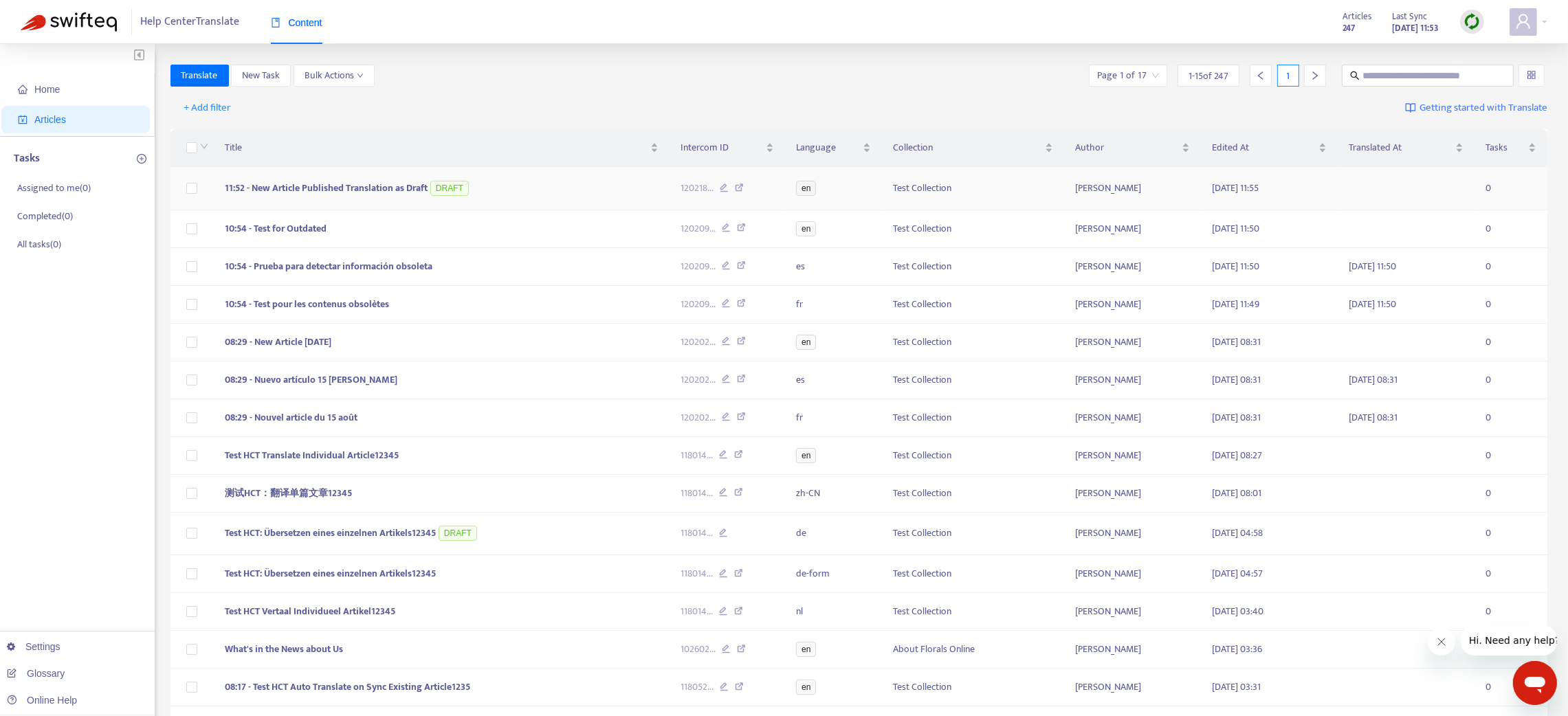
click at [724, 190] on icon at bounding box center [724, 189] width 9 height 13
click at [341, 234] on td "10:54 - Test for Outdated" at bounding box center [441, 229] width 455 height 38
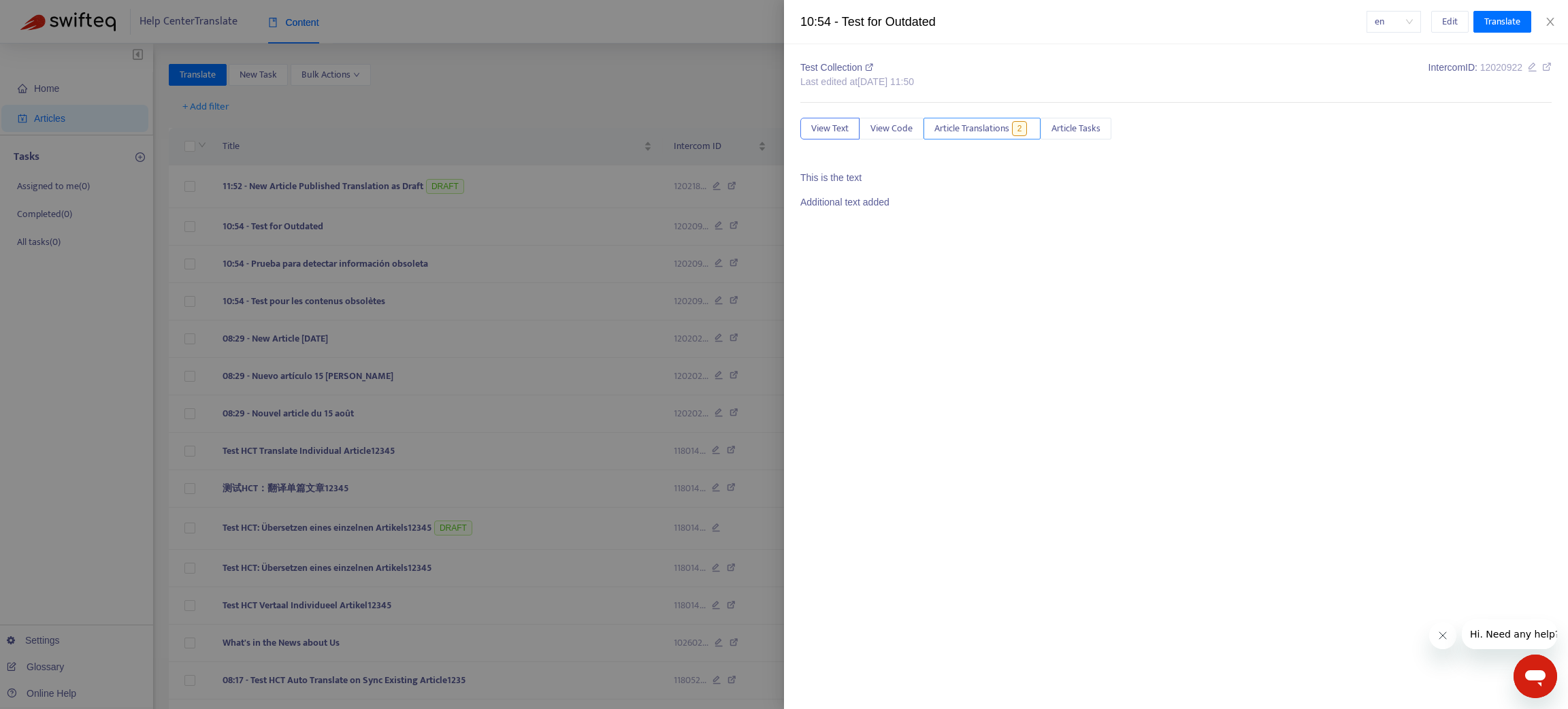
click at [969, 130] on span "Article Translations" at bounding box center [972, 128] width 75 height 15
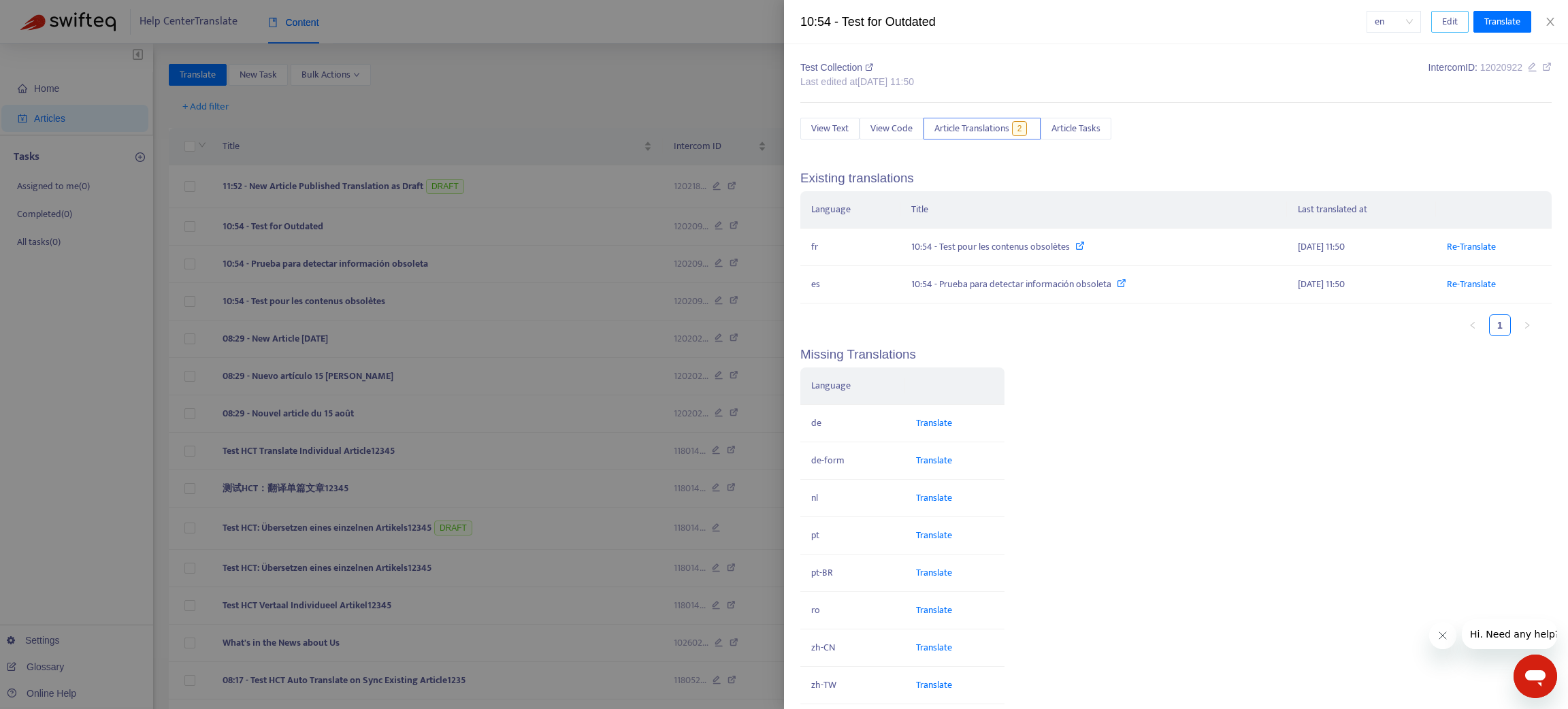
click at [1449, 26] on span "Edit" at bounding box center [1450, 22] width 15 height 15
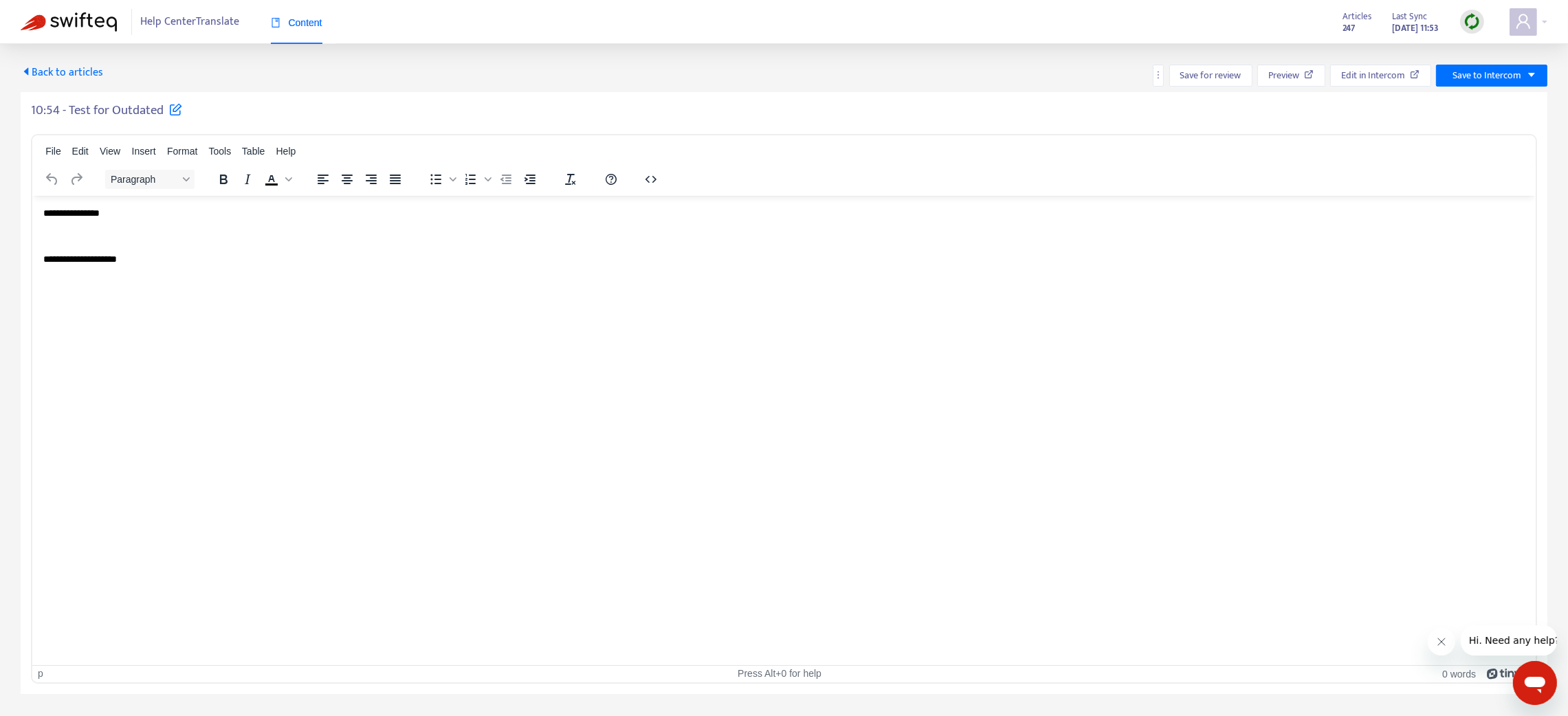
click at [203, 251] on body "**********" at bounding box center [783, 247] width 1481 height 83
click at [1478, 74] on span "Save to Intercom" at bounding box center [1486, 76] width 68 height 16
click at [1473, 97] on span "Publish" at bounding box center [1473, 103] width 53 height 16
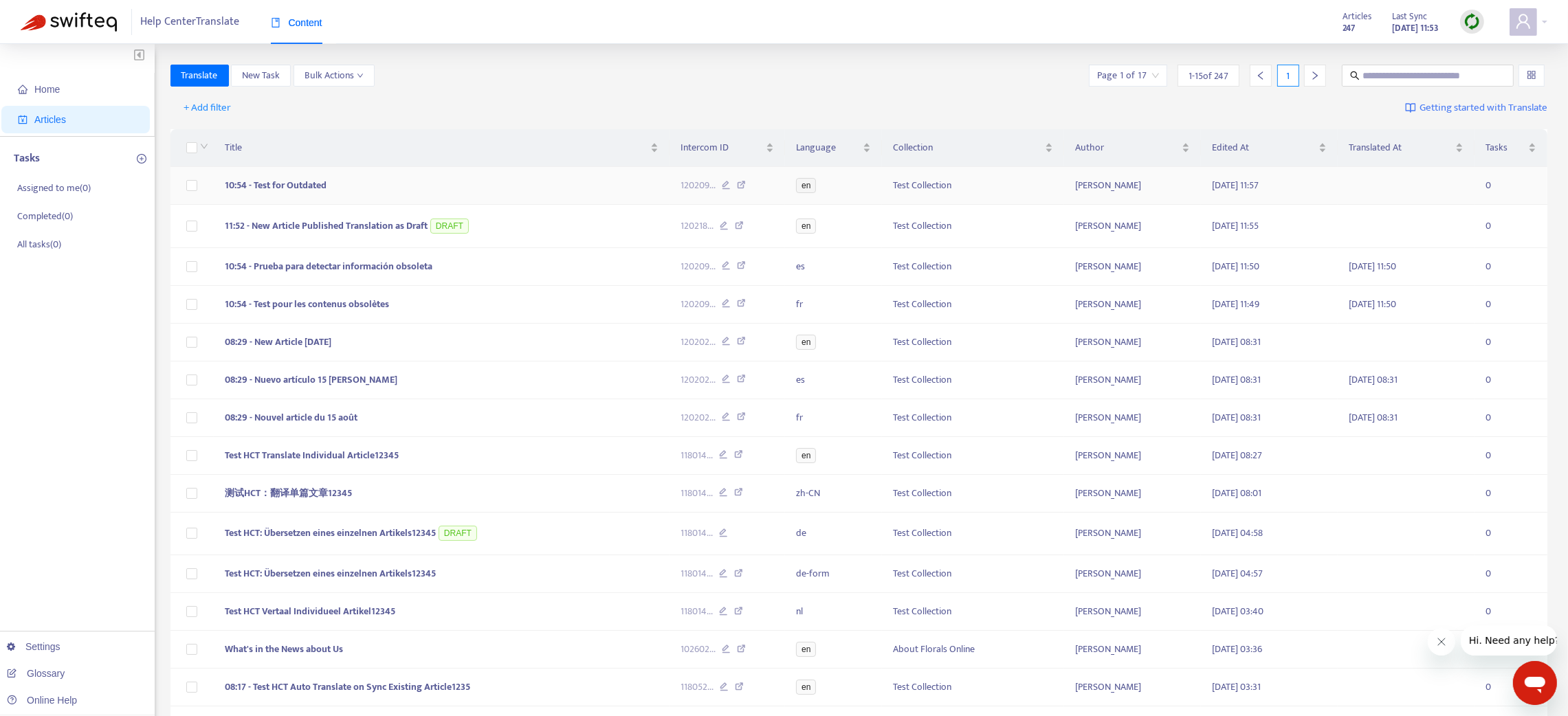
click at [349, 185] on td "10:54 - Test for Outdated" at bounding box center [441, 185] width 455 height 38
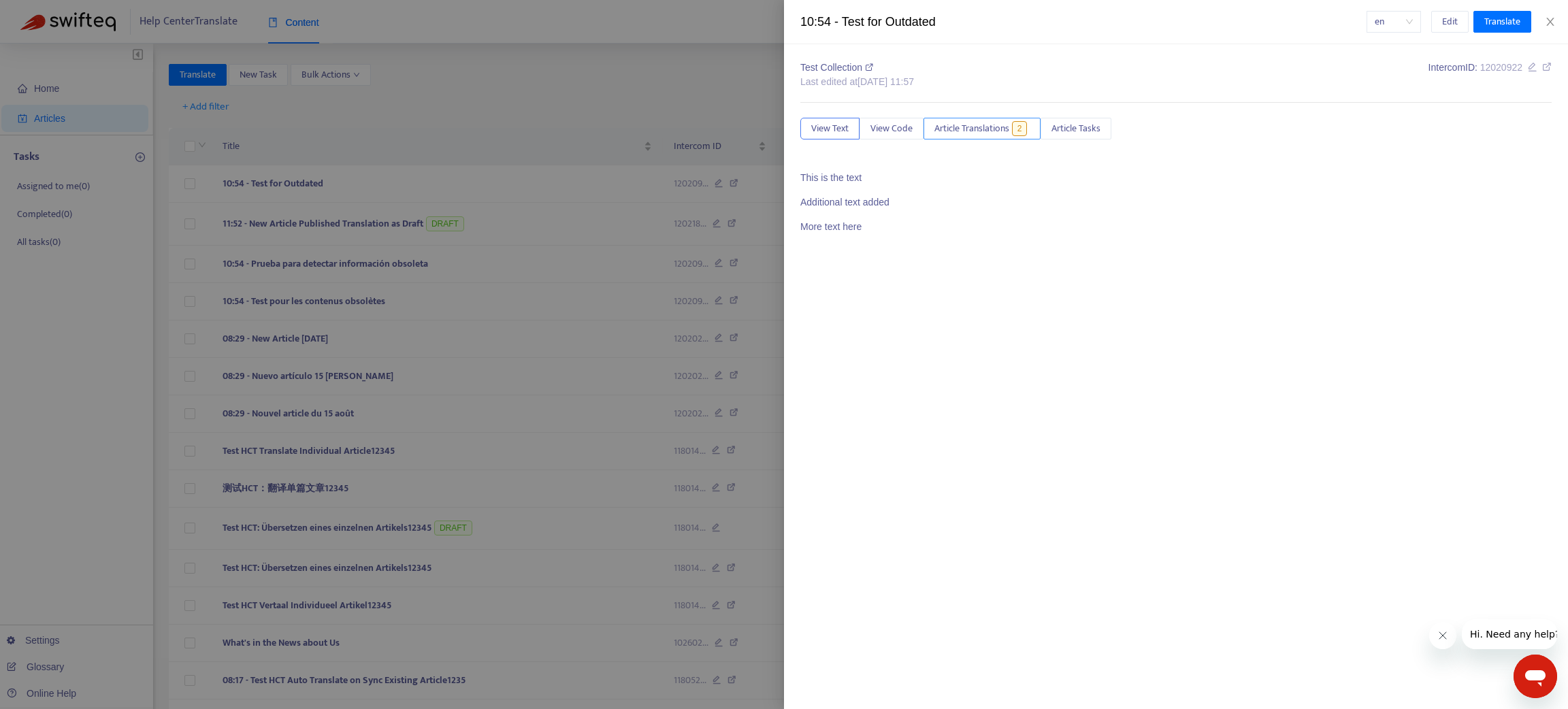
click at [981, 130] on span "Article Translations" at bounding box center [972, 128] width 75 height 15
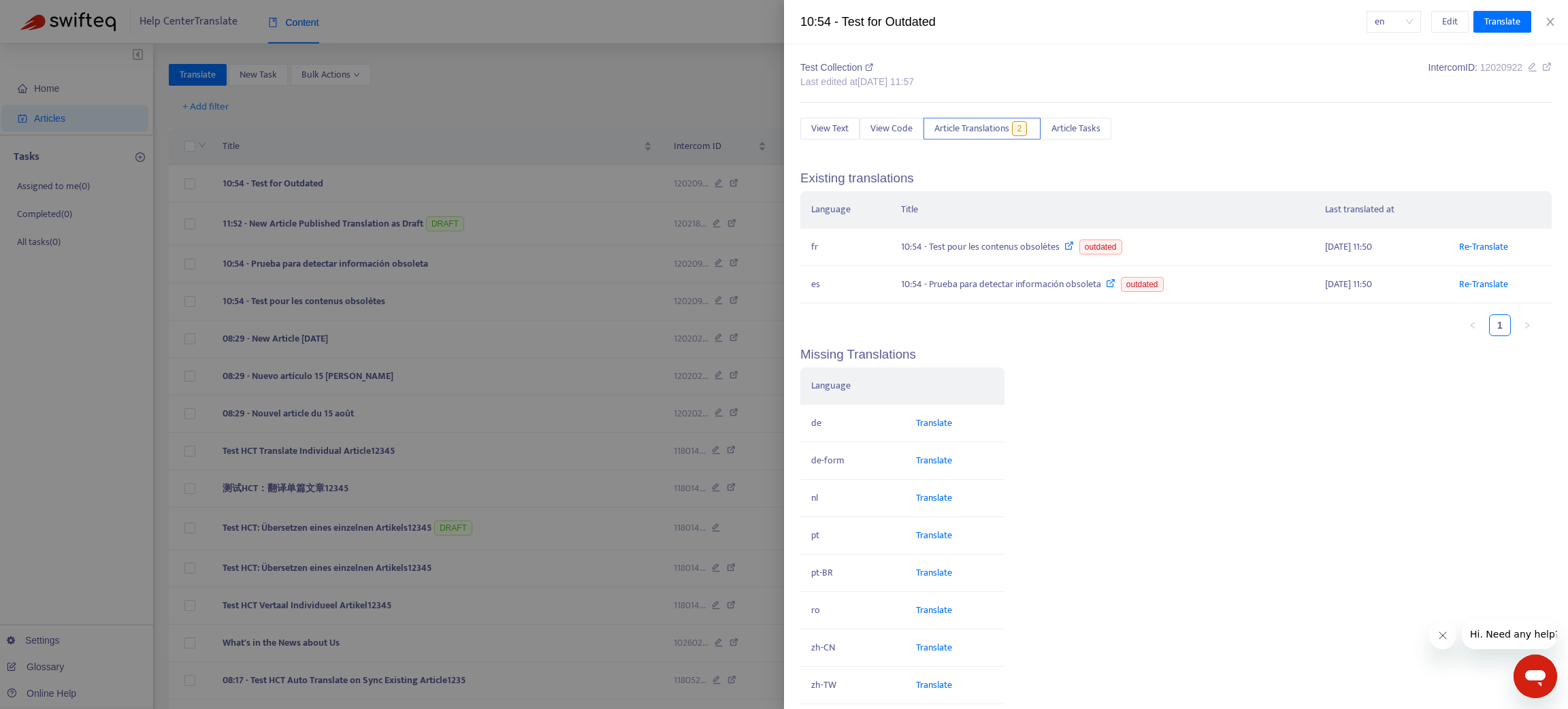
click at [716, 183] on div at bounding box center [784, 354] width 1568 height 709
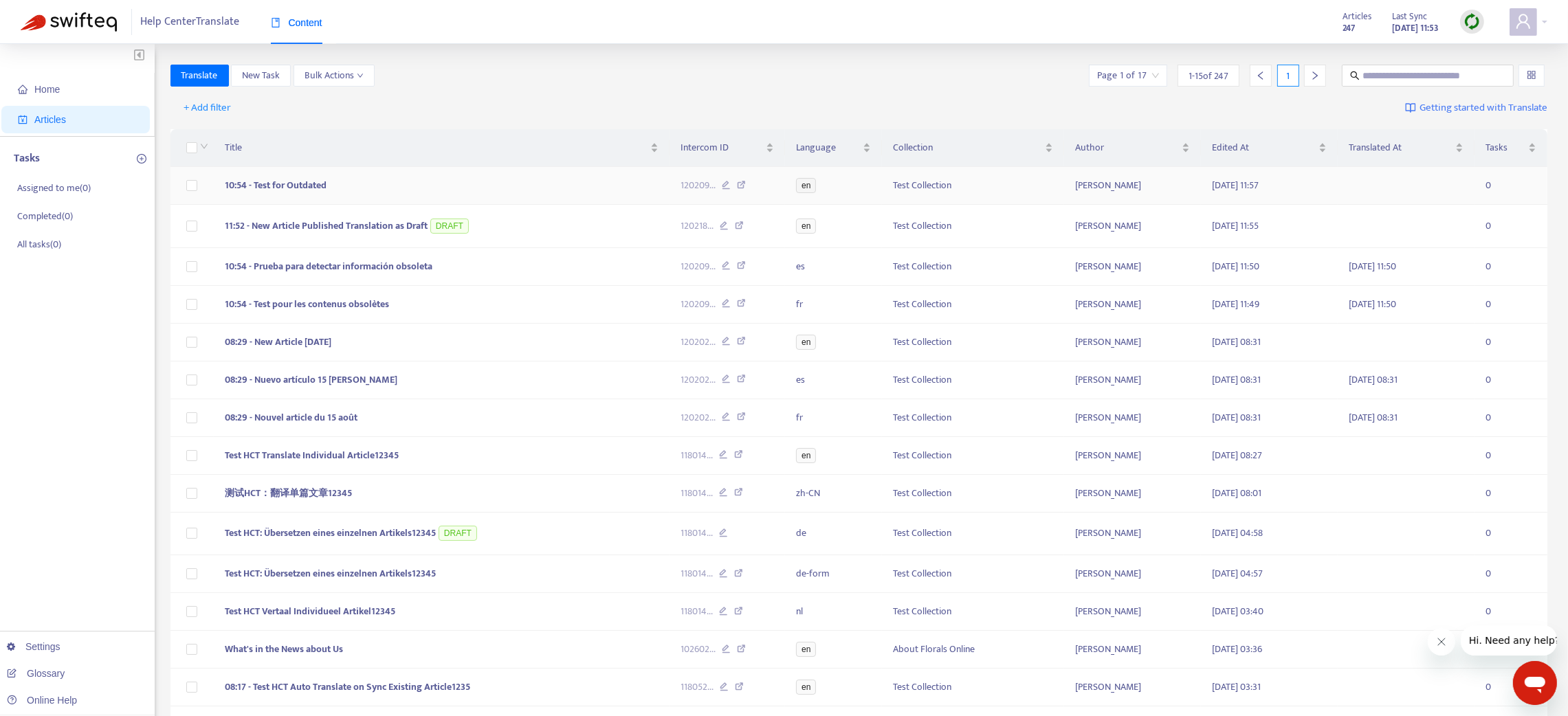
click at [726, 182] on icon at bounding box center [725, 186] width 9 height 13
click at [1475, 20] on img at bounding box center [1472, 21] width 18 height 18
click at [1487, 48] on link "Quick Sync" at bounding box center [1500, 50] width 59 height 16
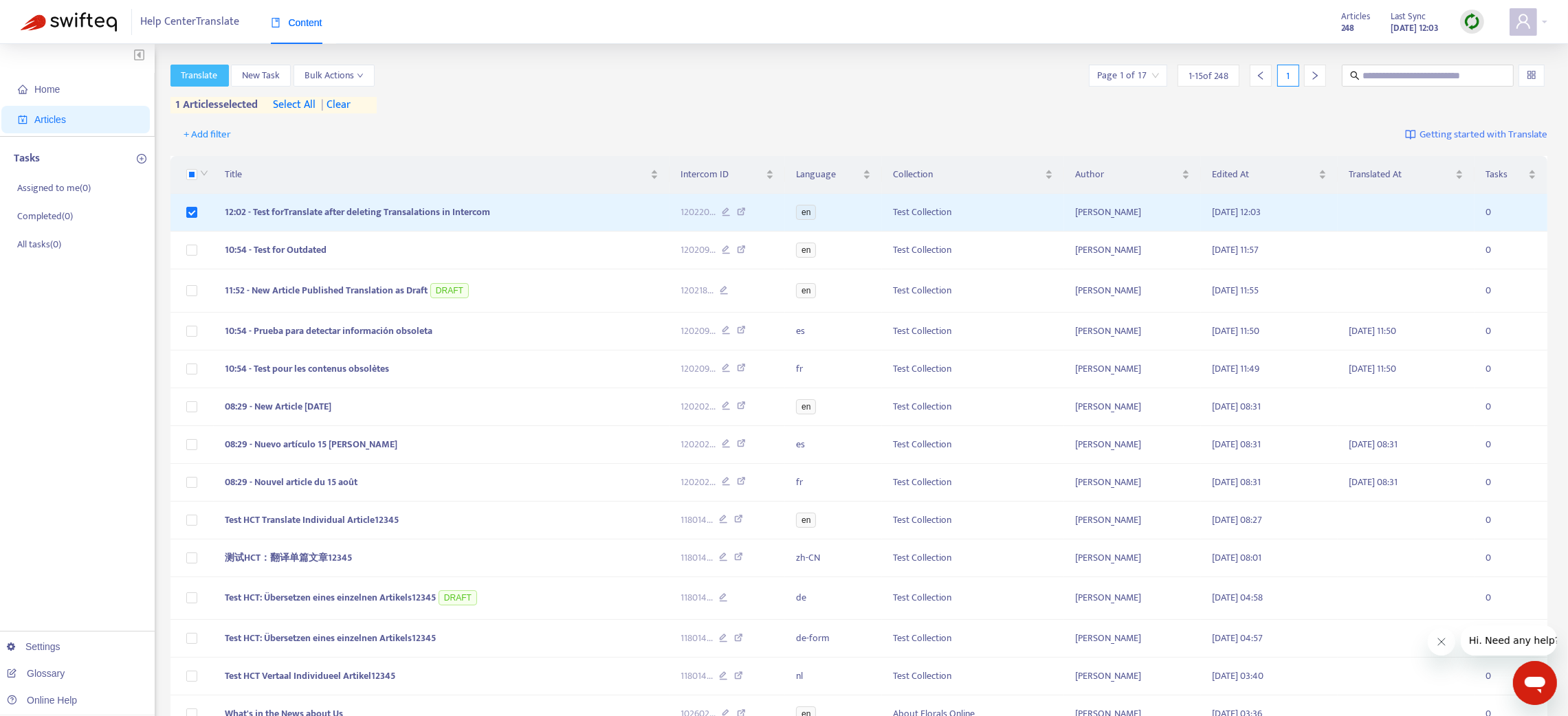
click at [200, 83] on span "Translate" at bounding box center [199, 76] width 36 height 16
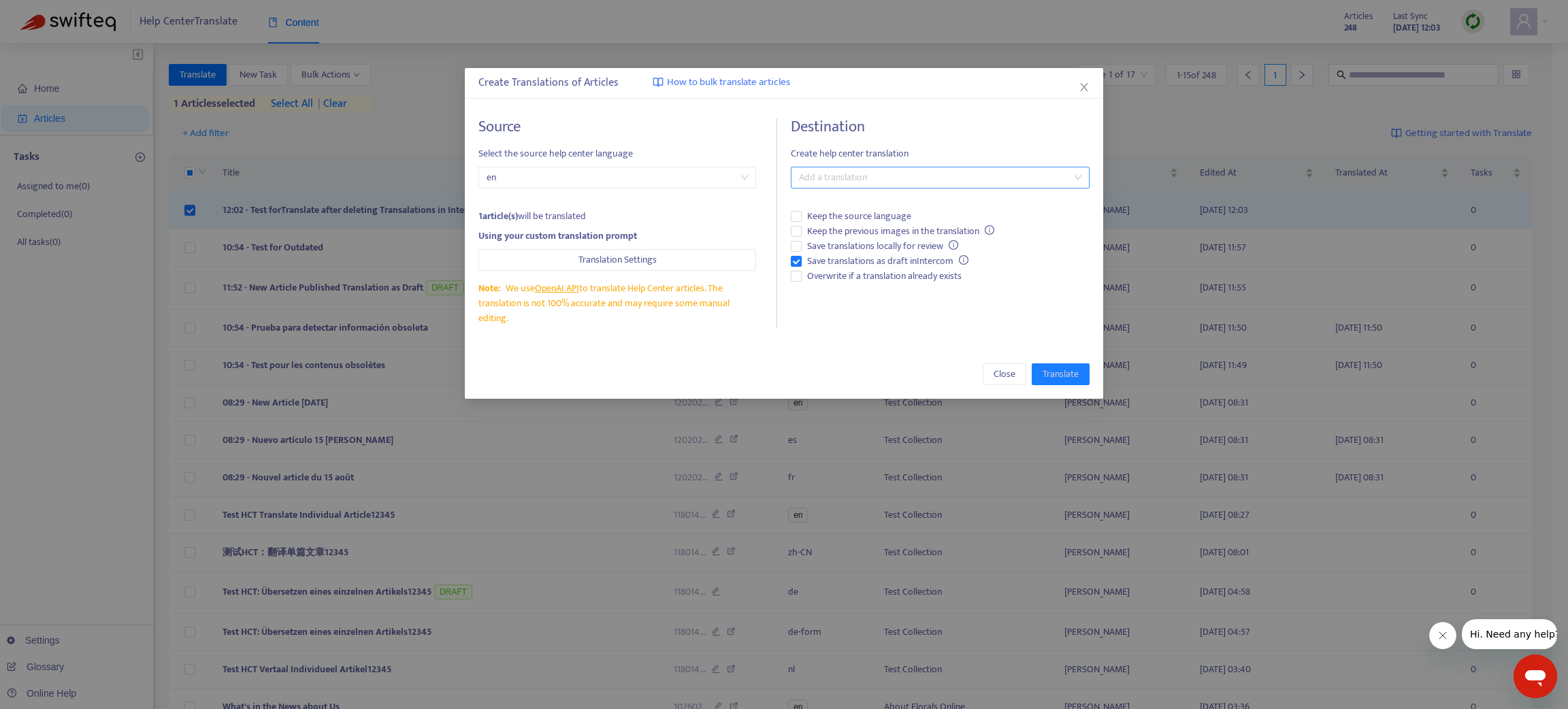
click at [856, 174] on div at bounding box center [934, 178] width 278 height 16
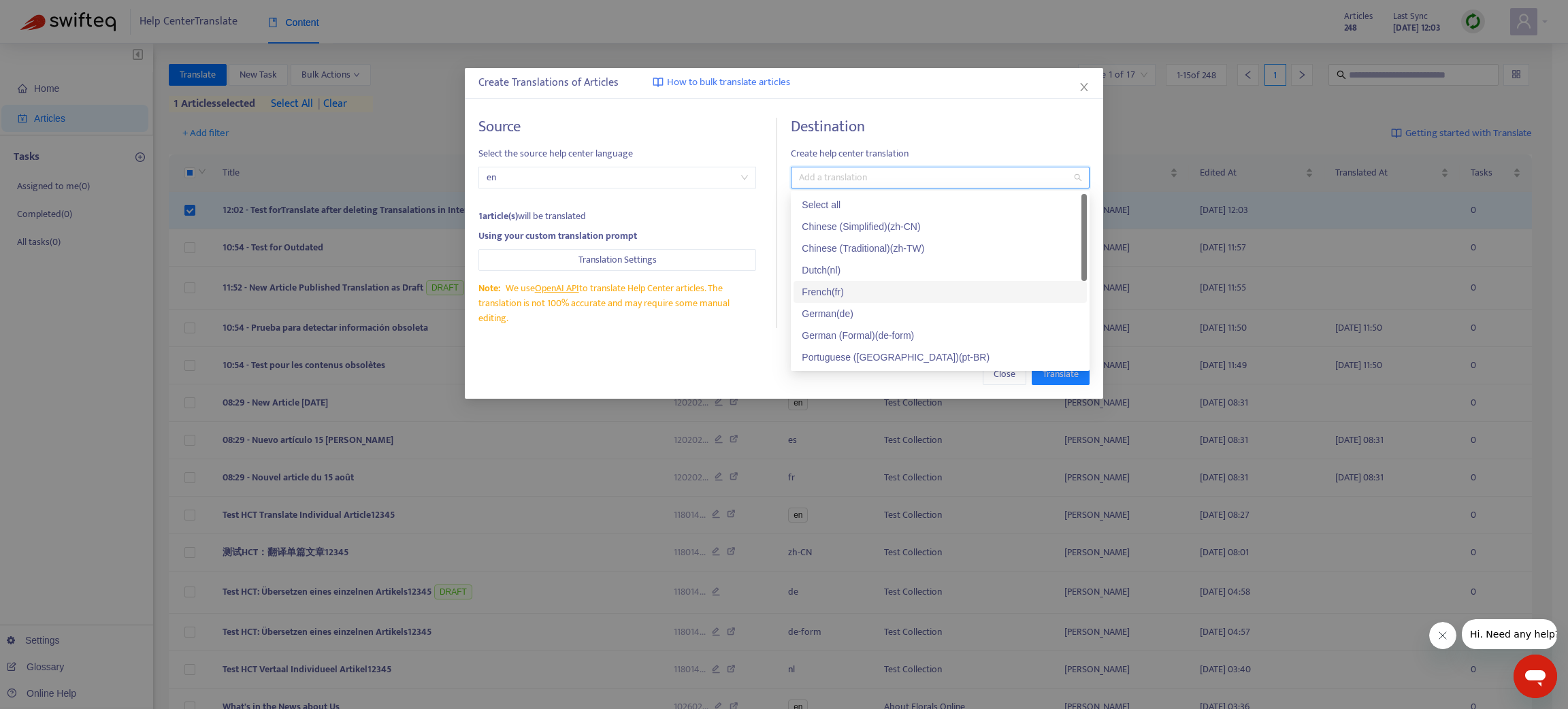
click at [827, 293] on div "French ( fr )" at bounding box center [939, 293] width 277 height 15
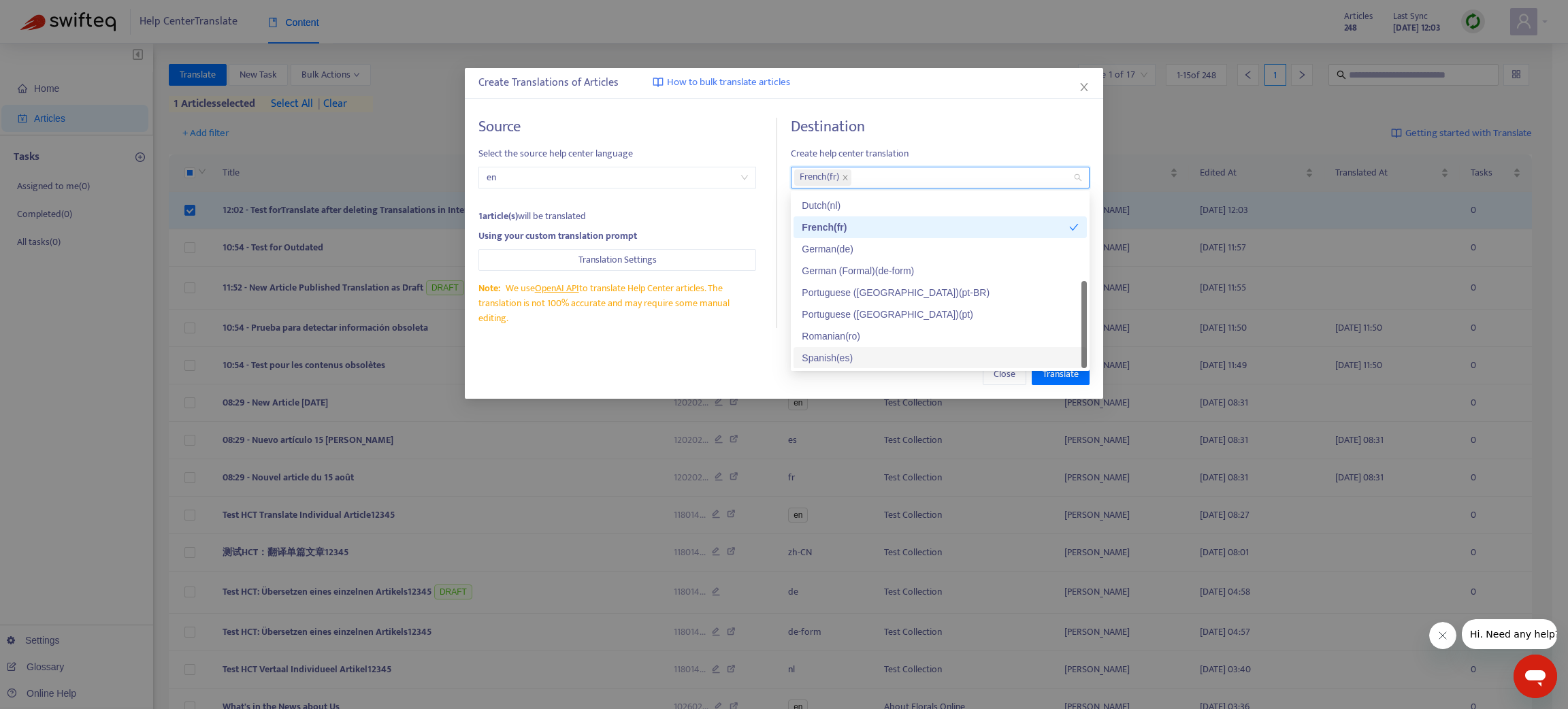
click at [838, 359] on div "Spanish ( es )" at bounding box center [939, 358] width 277 height 15
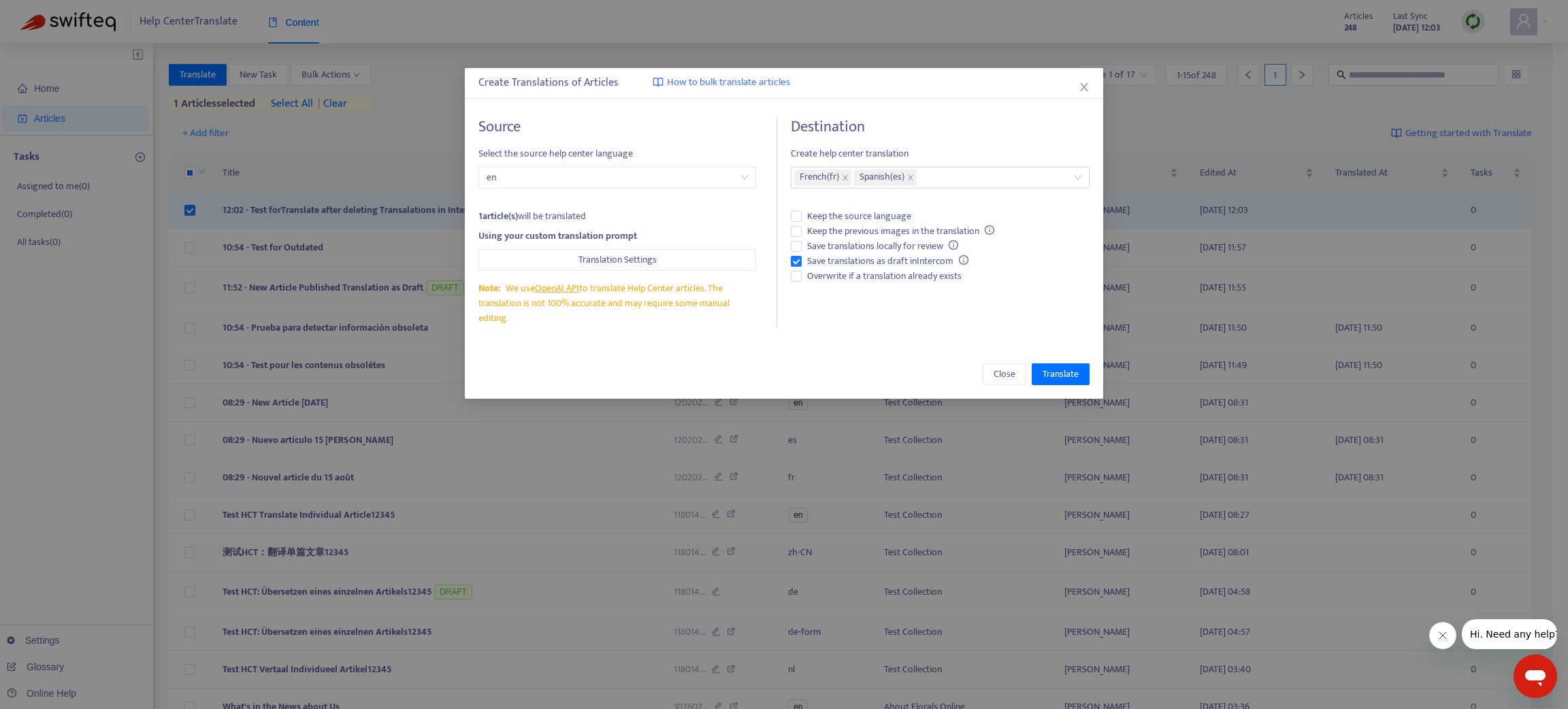
click at [918, 391] on div "Close Translate" at bounding box center [783, 374] width 638 height 49
click at [1074, 375] on span "Translate" at bounding box center [1060, 375] width 36 height 15
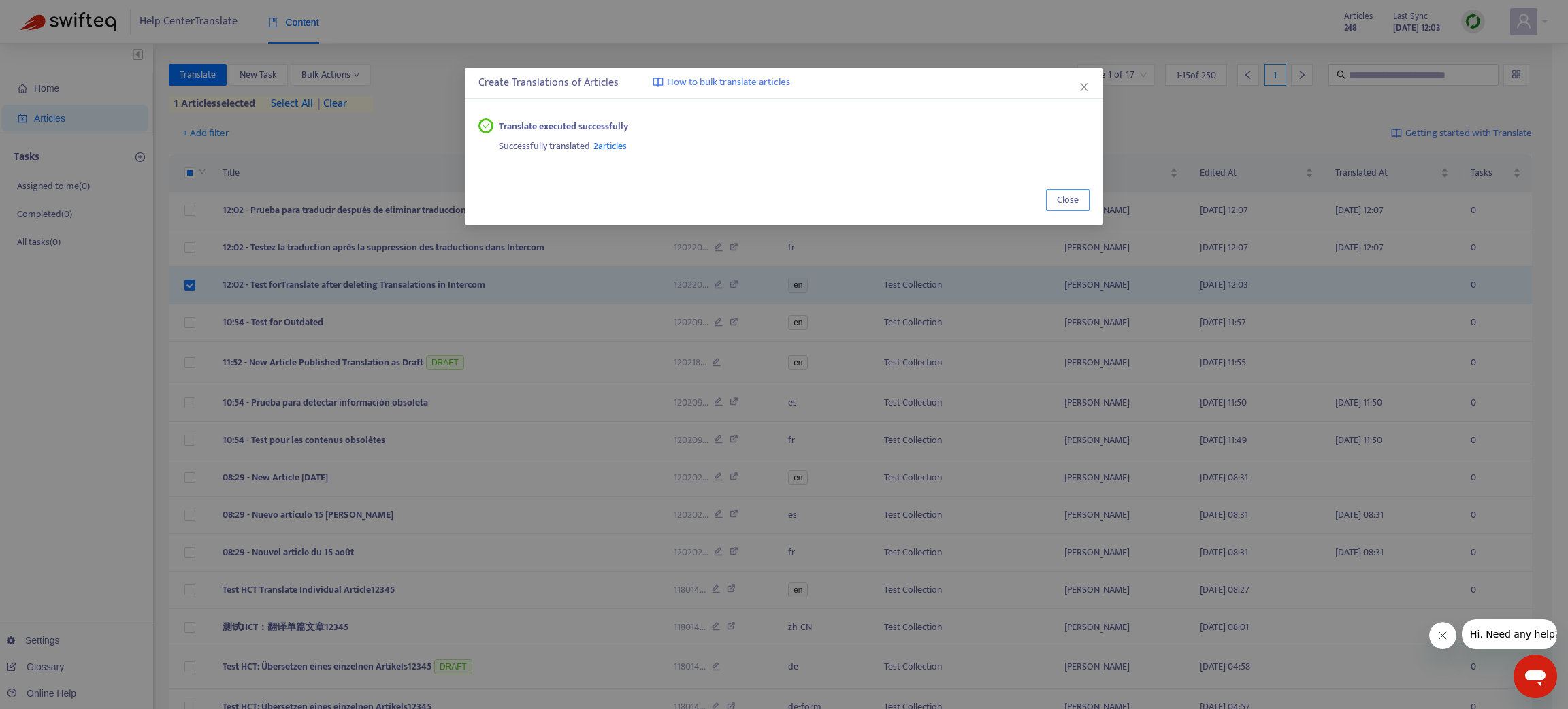
click at [1063, 196] on span "Close" at bounding box center [1068, 200] width 22 height 15
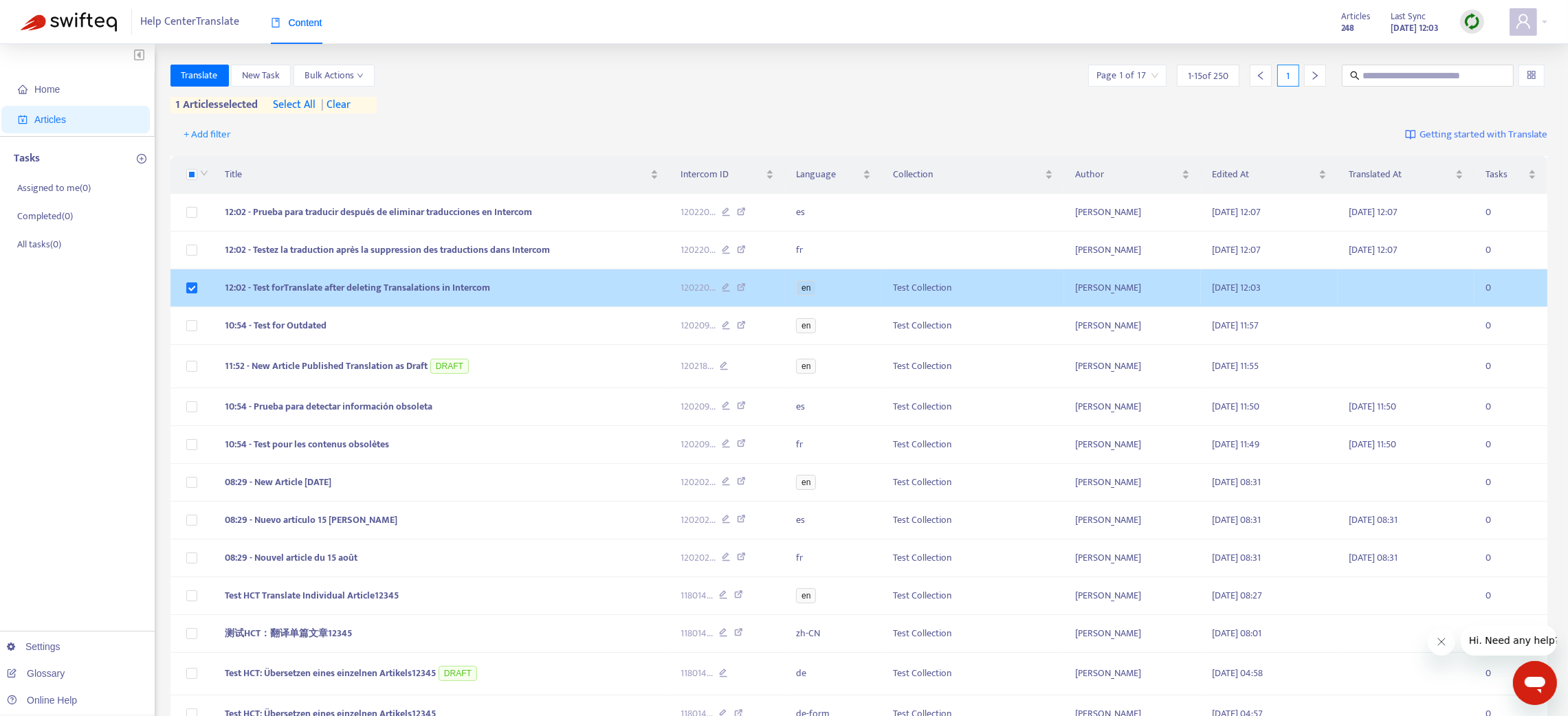
click at [647, 297] on td "12:02 - Test forTranslate after deleting Transalations in Intercom" at bounding box center [441, 288] width 455 height 38
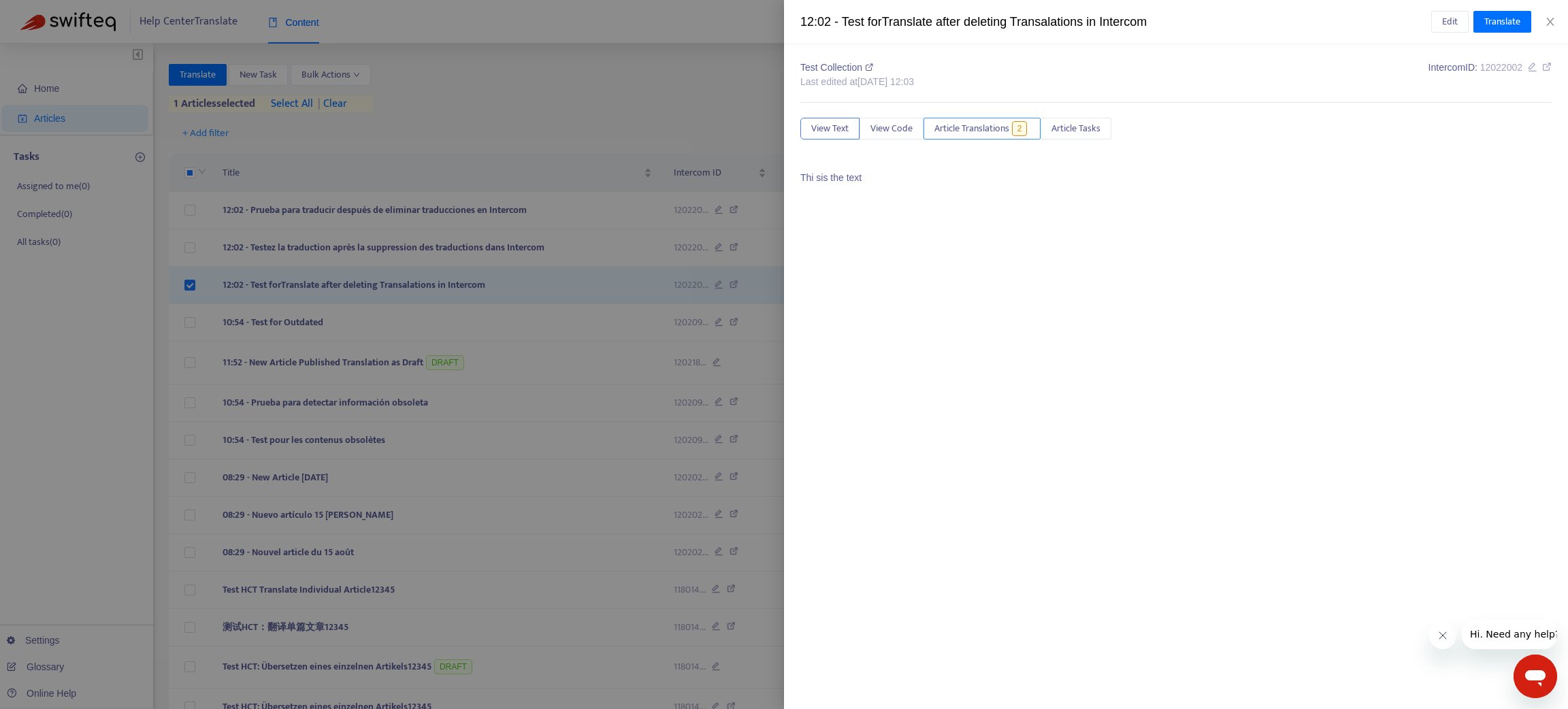
click at [970, 124] on span "Article Translations" at bounding box center [972, 128] width 75 height 15
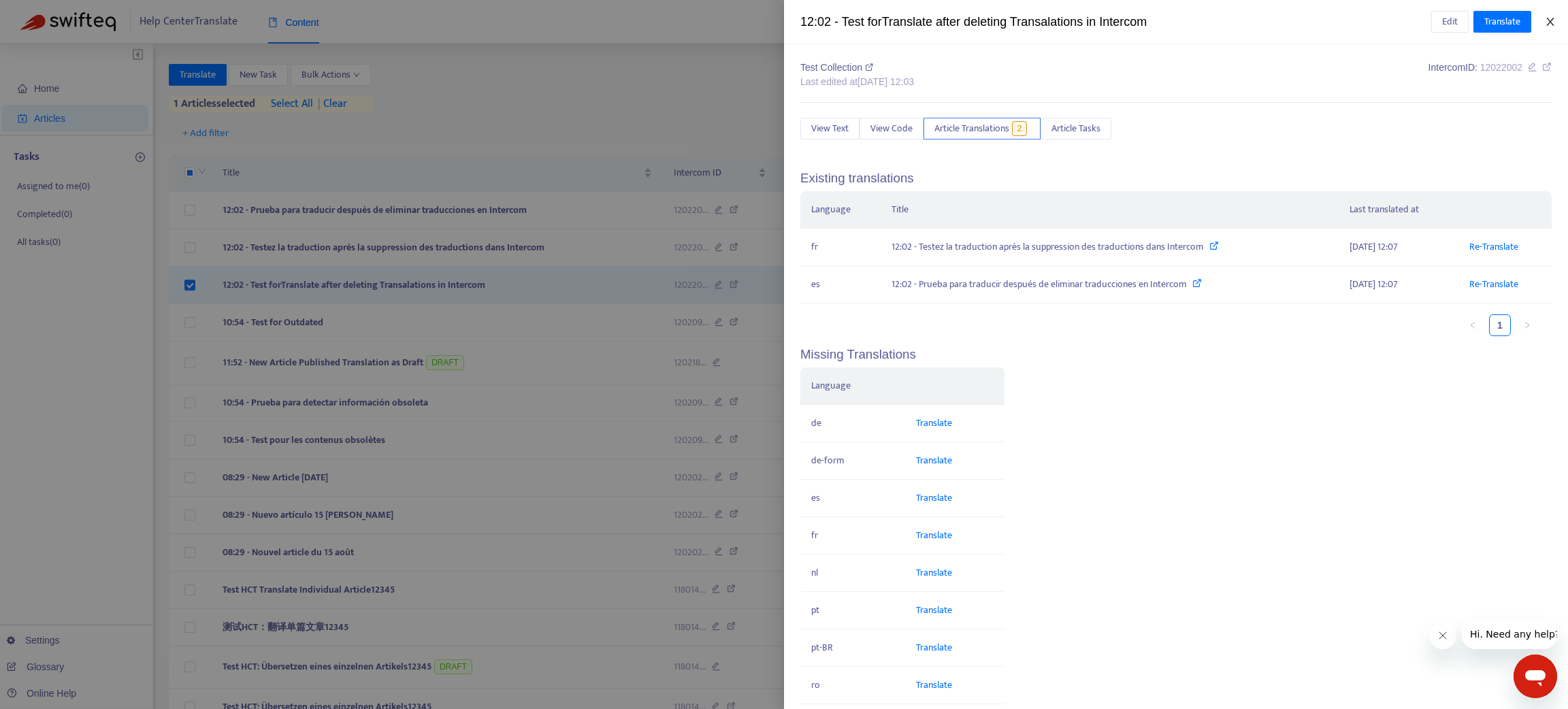
drag, startPoint x: 1549, startPoint y: 26, endPoint x: 667, endPoint y: 260, distance: 912.5
click at [1549, 26] on icon "close" at bounding box center [1550, 21] width 11 height 11
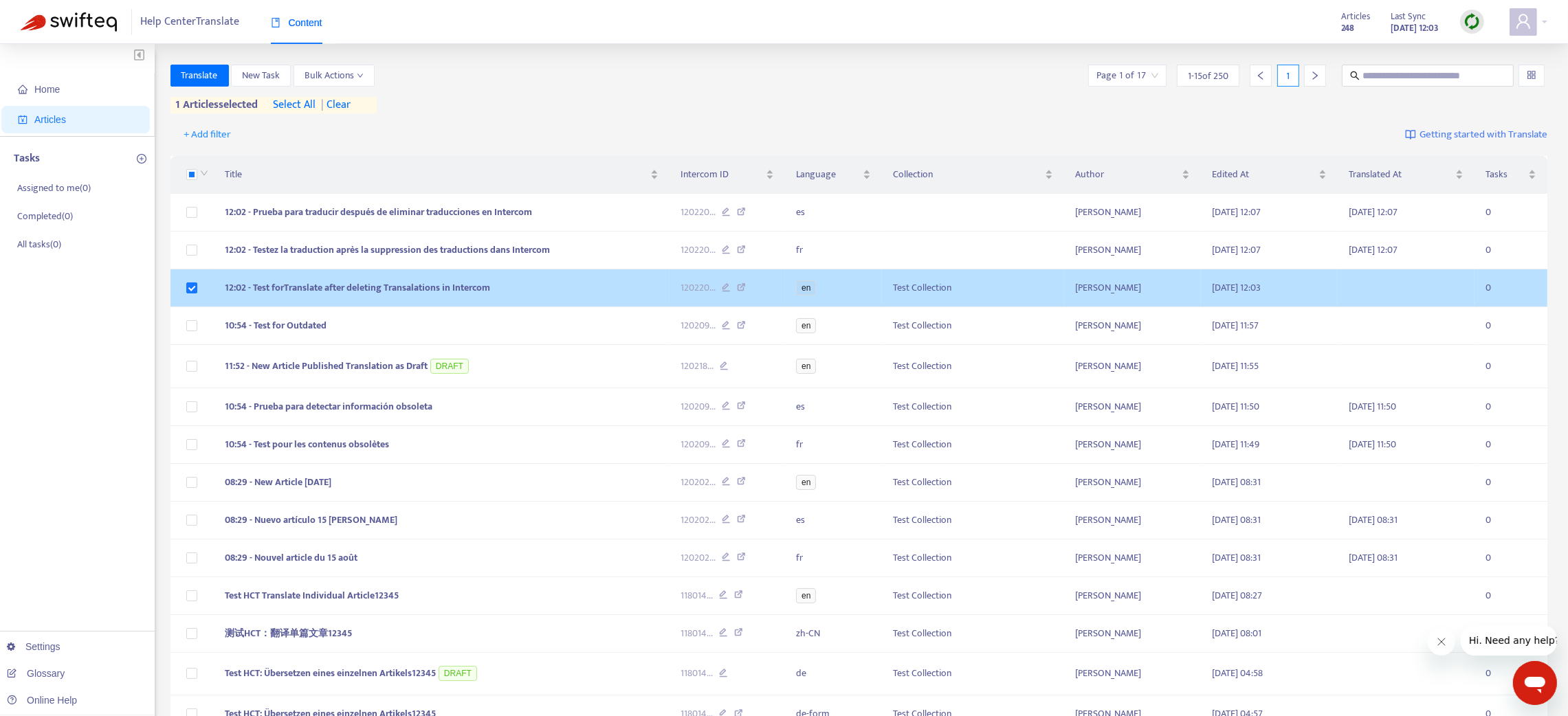
click at [725, 284] on icon at bounding box center [725, 289] width 9 height 13
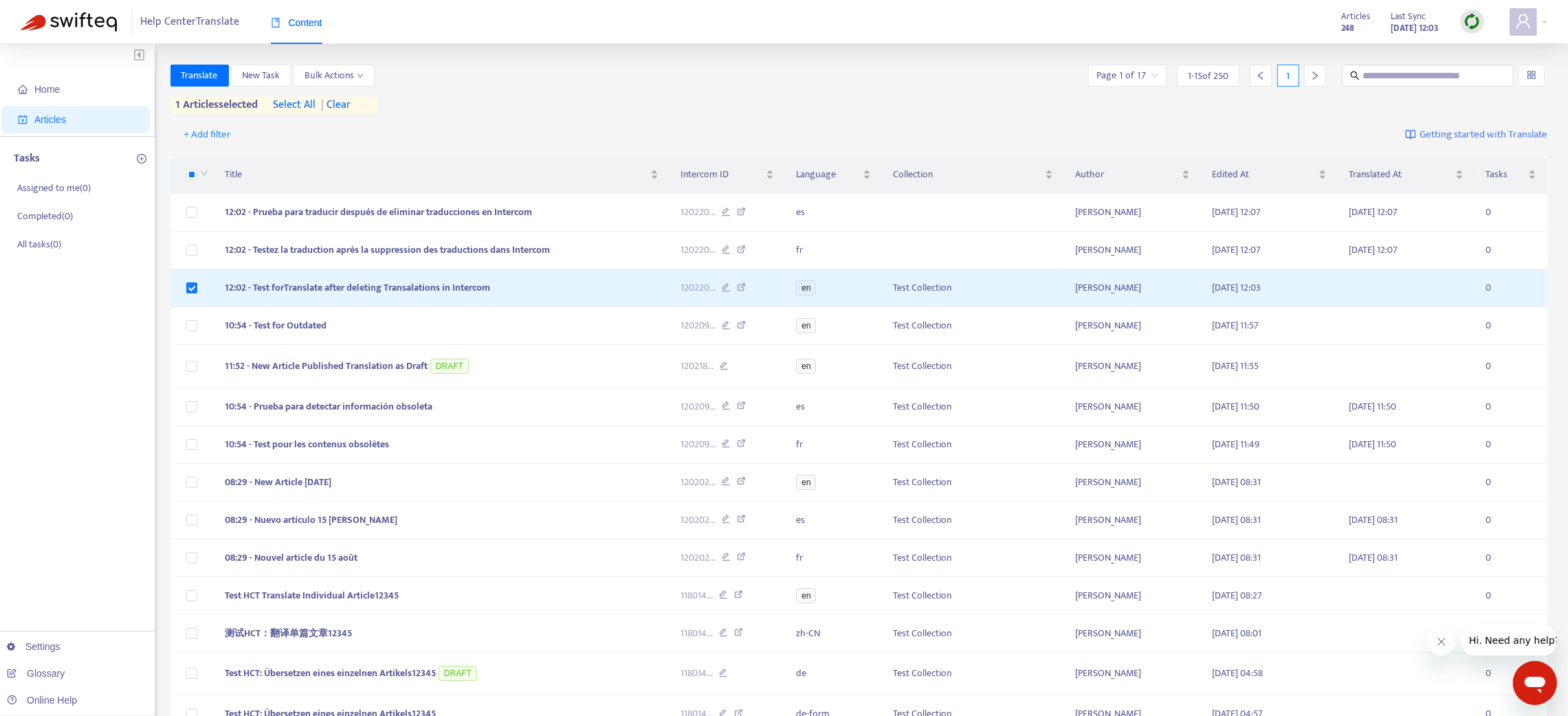
click at [1478, 11] on div at bounding box center [1471, 21] width 24 height 27
click at [1473, 26] on img at bounding box center [1472, 21] width 18 height 18
click at [1481, 47] on link "Quick Sync" at bounding box center [1500, 50] width 59 height 16
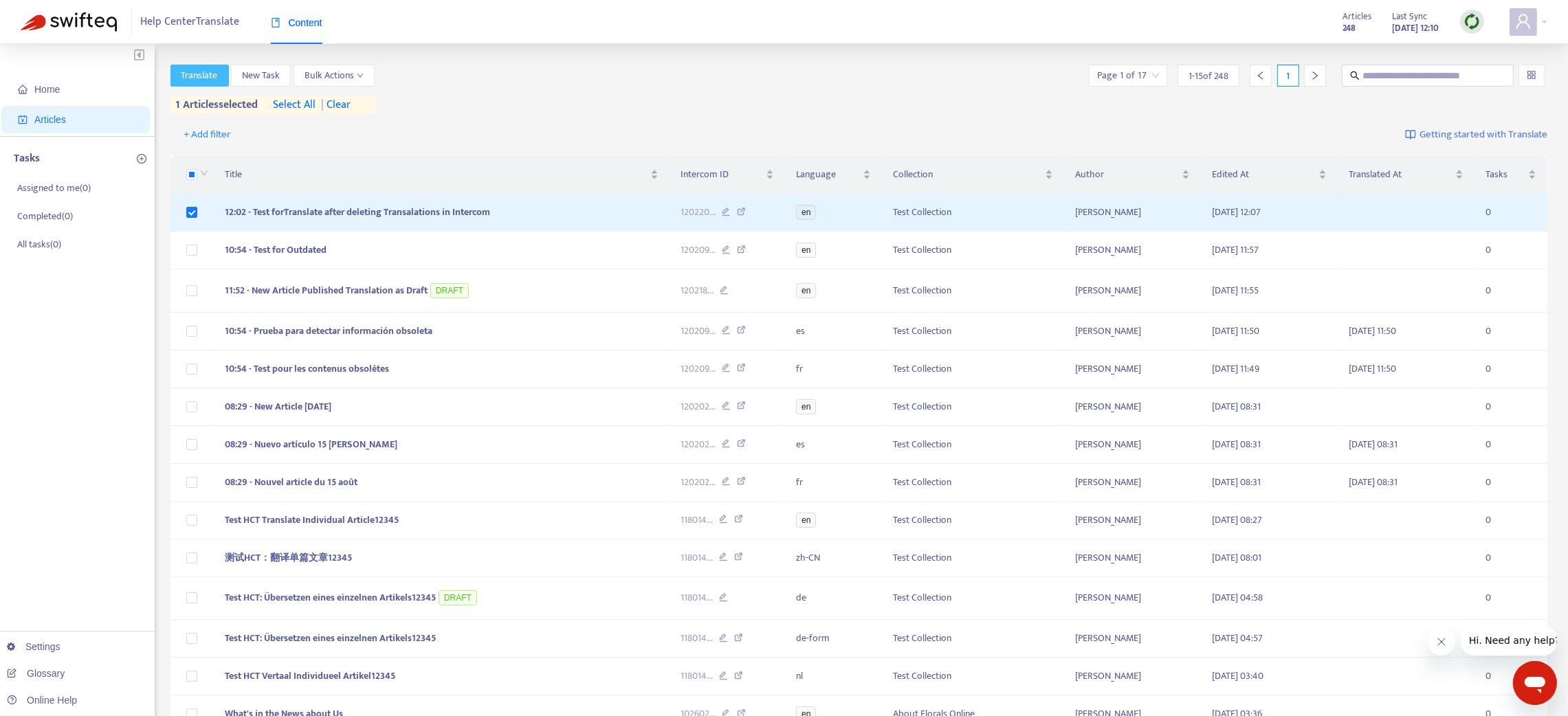
click at [201, 78] on span "Translate" at bounding box center [199, 76] width 36 height 16
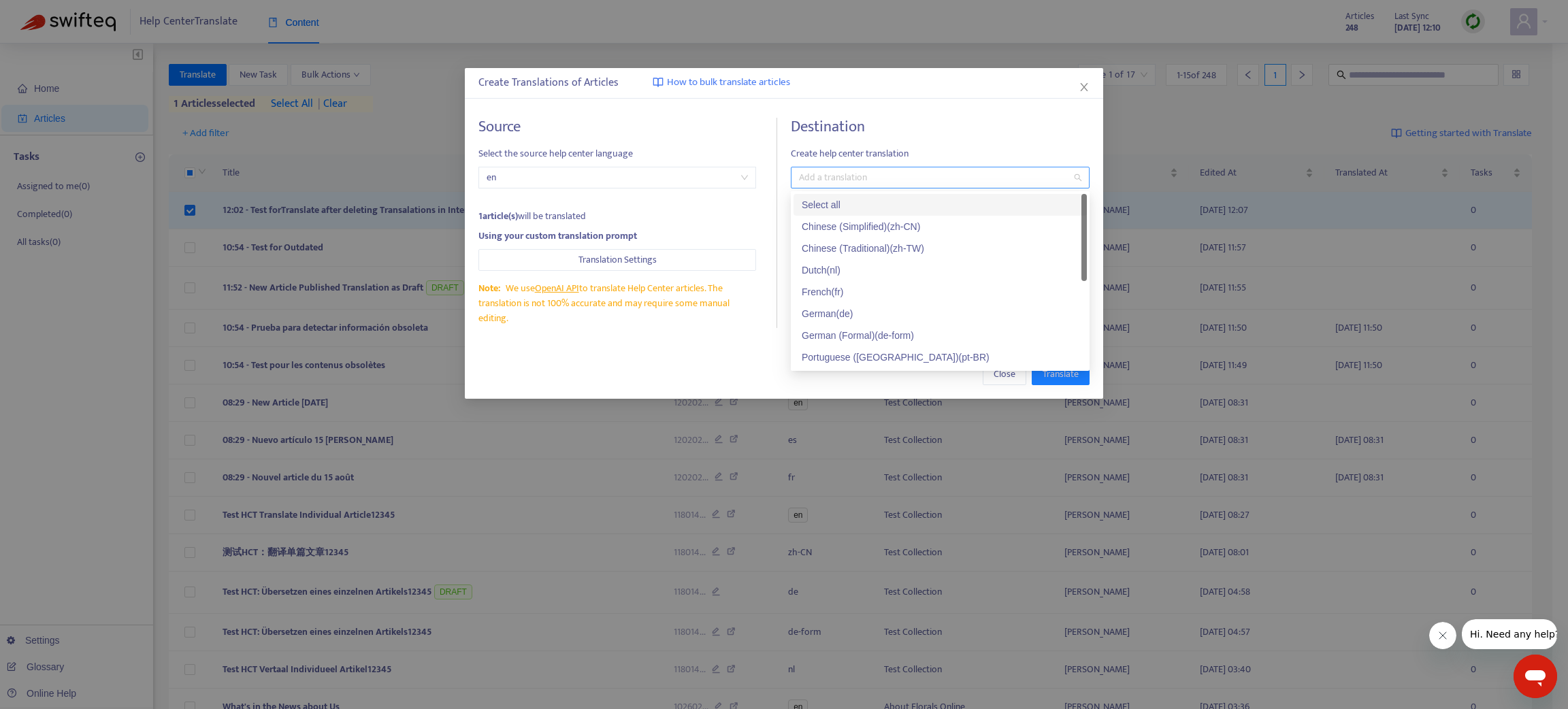
click at [811, 175] on div at bounding box center [934, 178] width 278 height 16
click at [833, 285] on div "French ( fr )" at bounding box center [939, 293] width 277 height 15
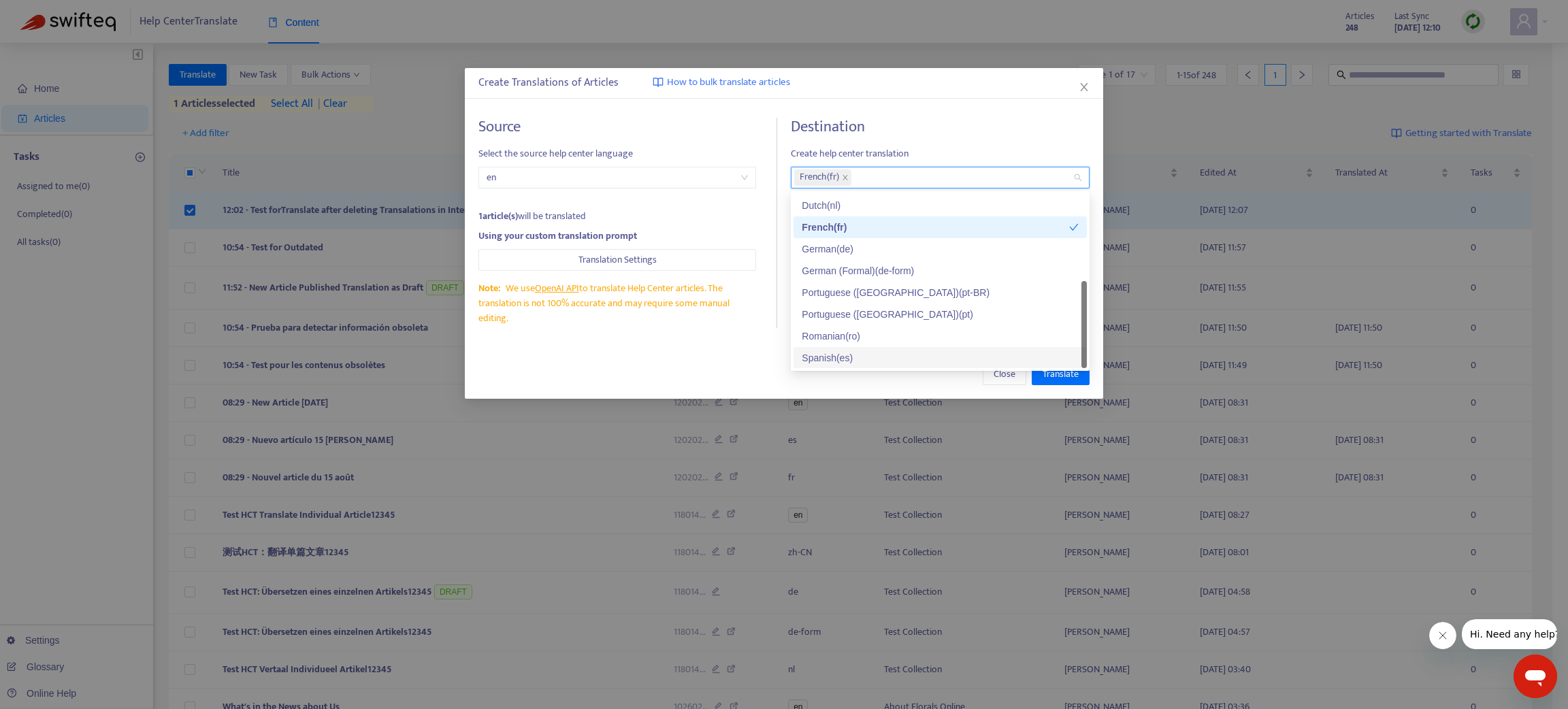
click at [834, 354] on div "Spanish ( es )" at bounding box center [939, 358] width 277 height 15
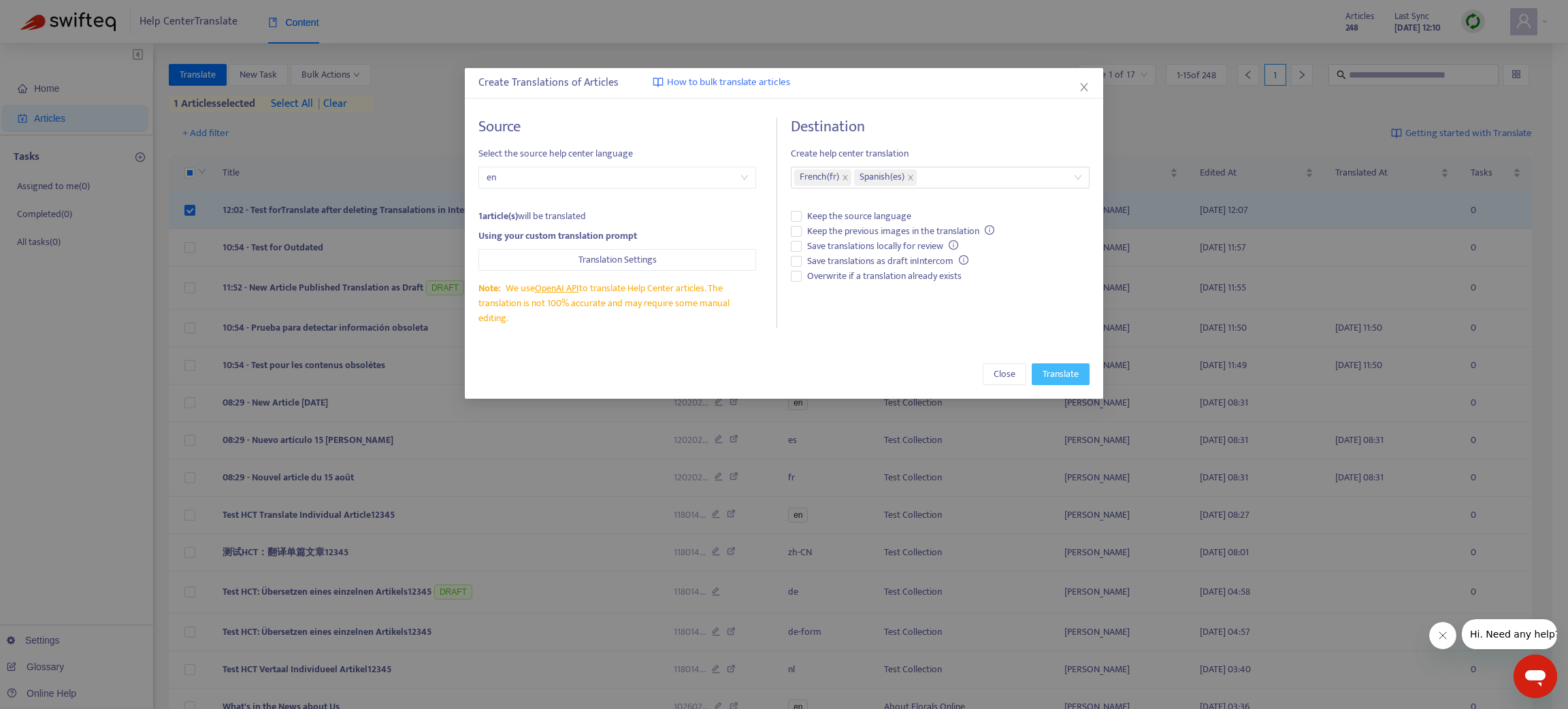
click at [1050, 372] on span "Translate" at bounding box center [1060, 375] width 36 height 15
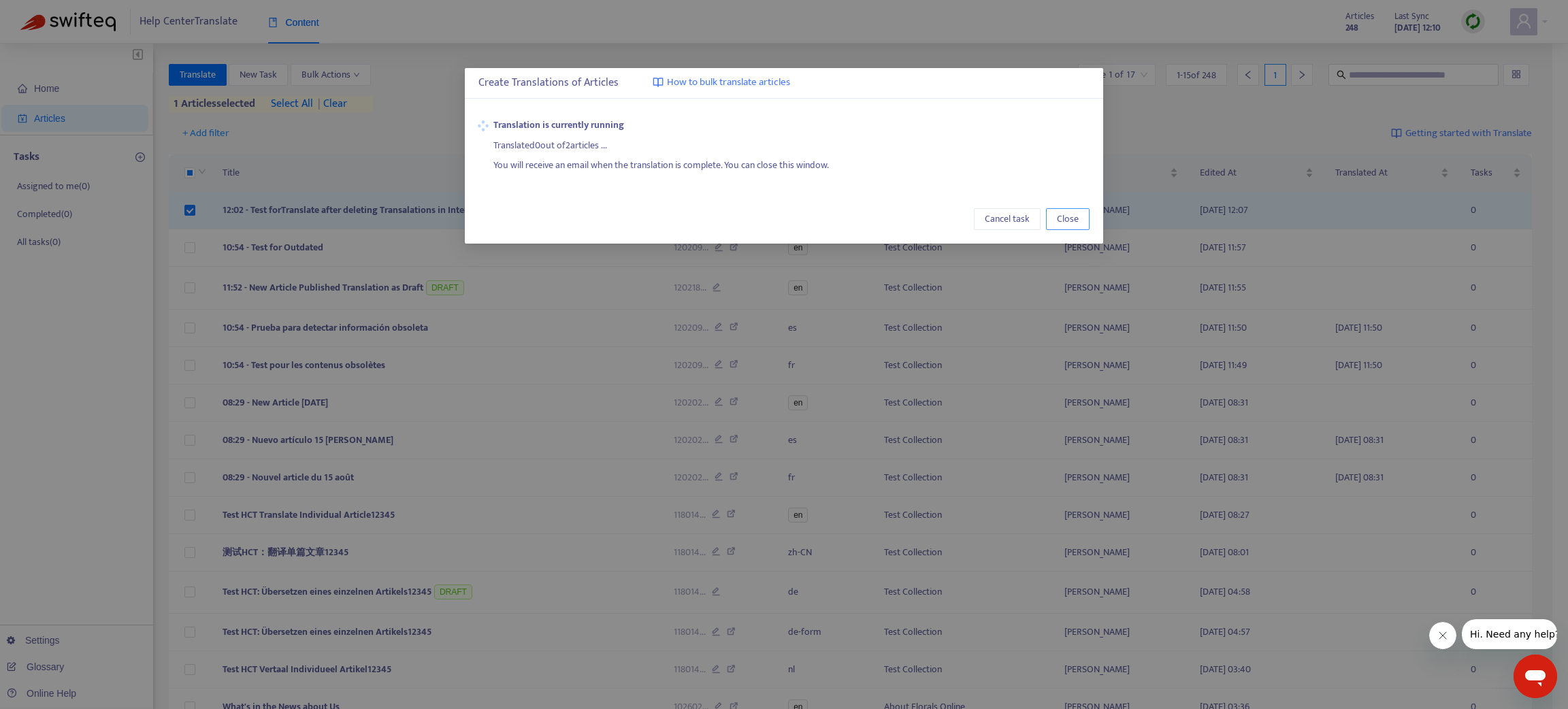
click at [1080, 213] on button "Close" at bounding box center [1067, 219] width 43 height 22
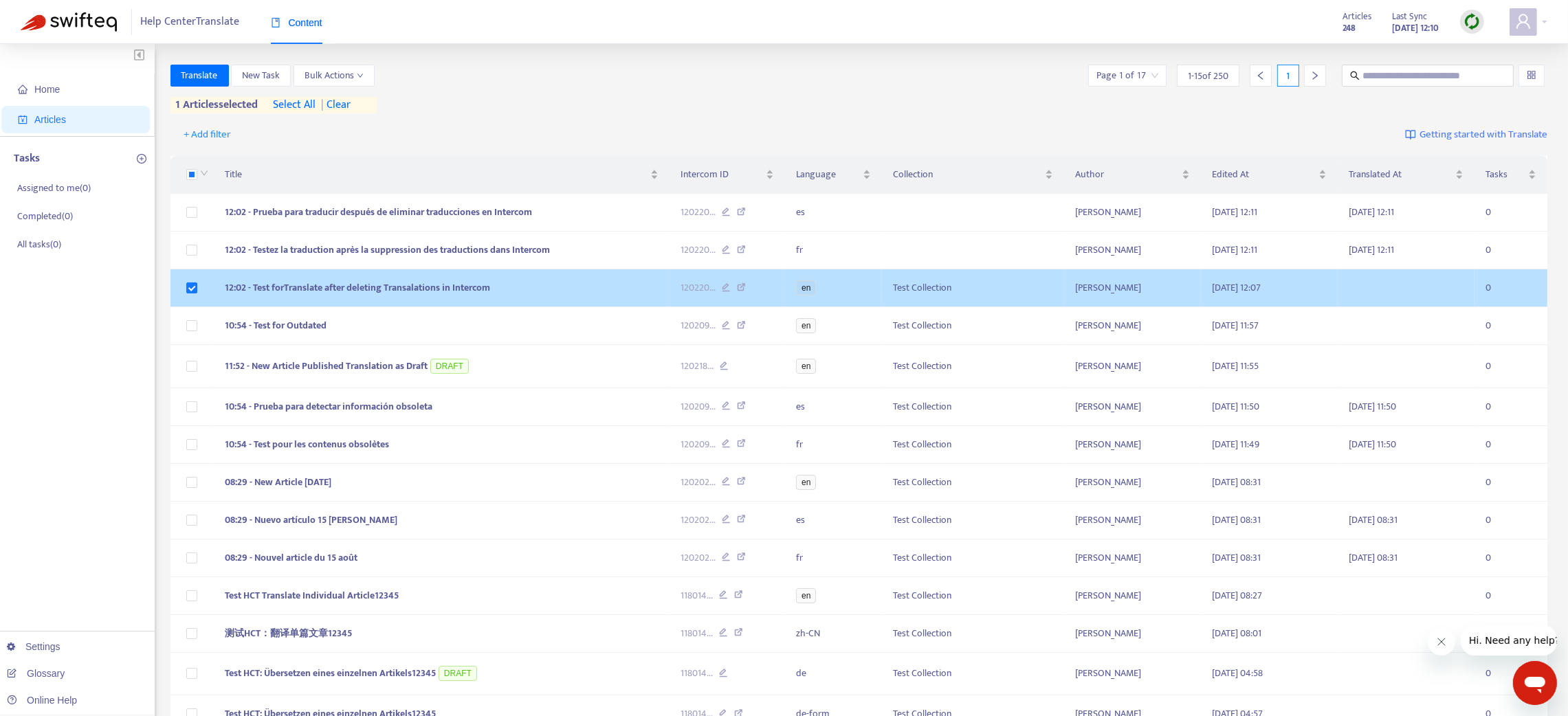
click at [634, 307] on td "12:02 - Test forTranslate after deleting Transalations in Intercom" at bounding box center [441, 288] width 455 height 38
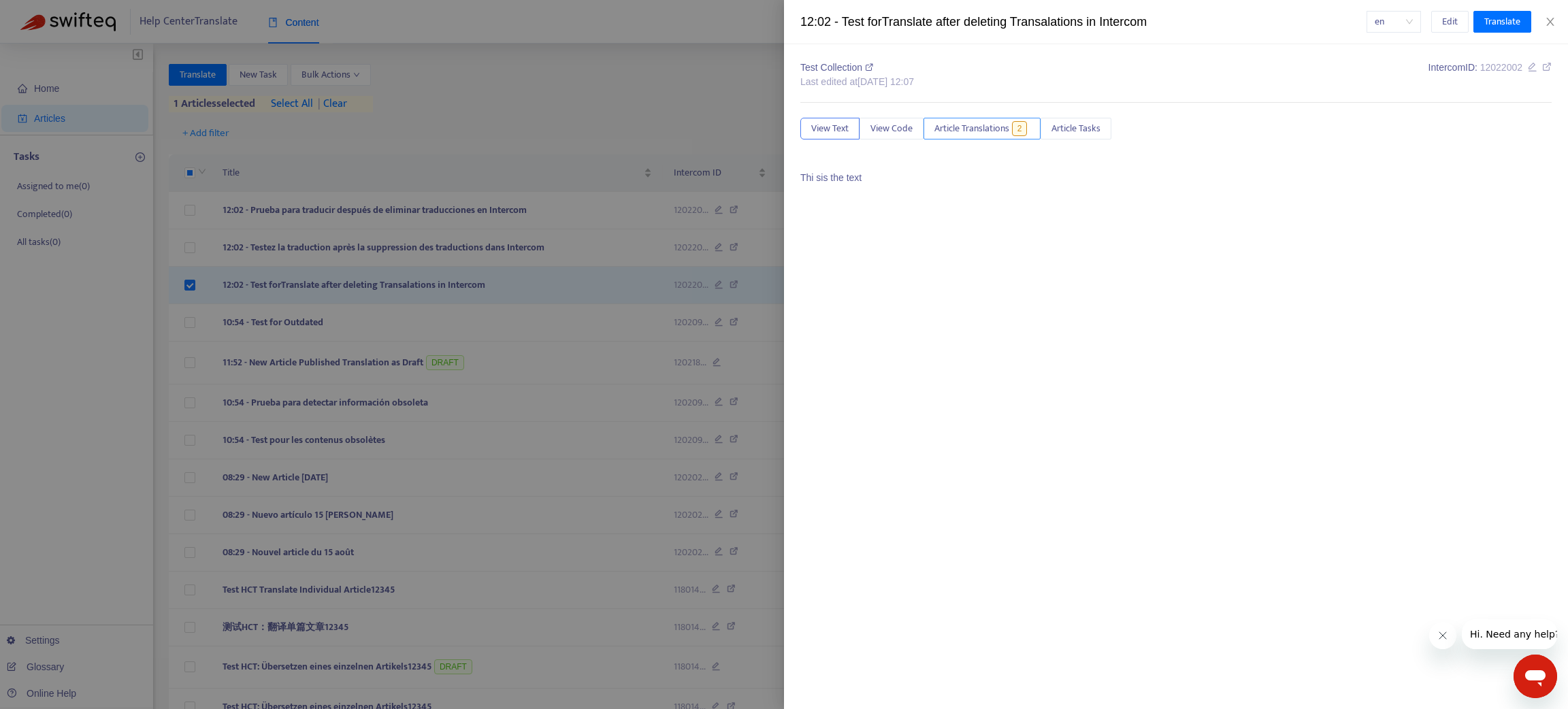
click at [965, 126] on span "Article Translations" at bounding box center [972, 128] width 75 height 15
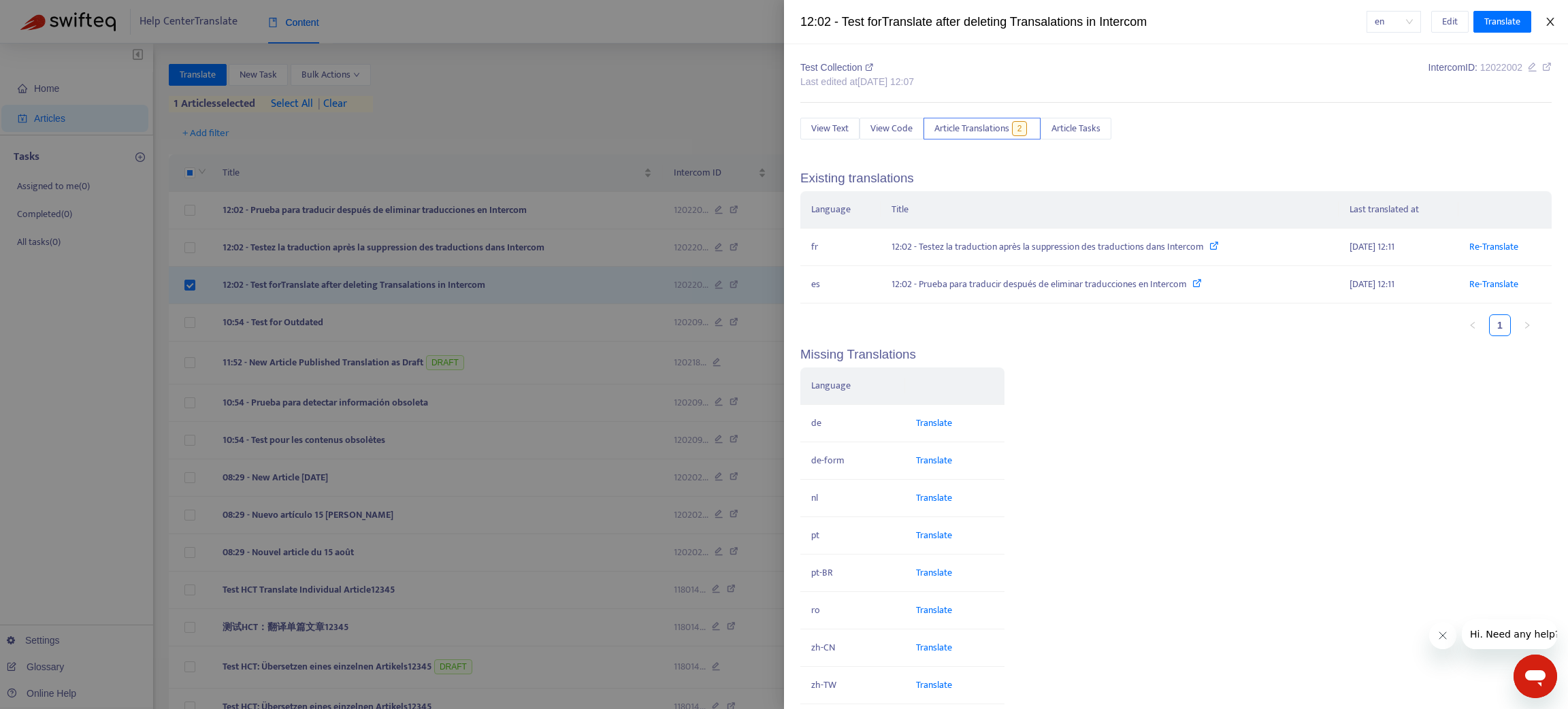
click at [1553, 18] on icon "close" at bounding box center [1550, 21] width 11 height 11
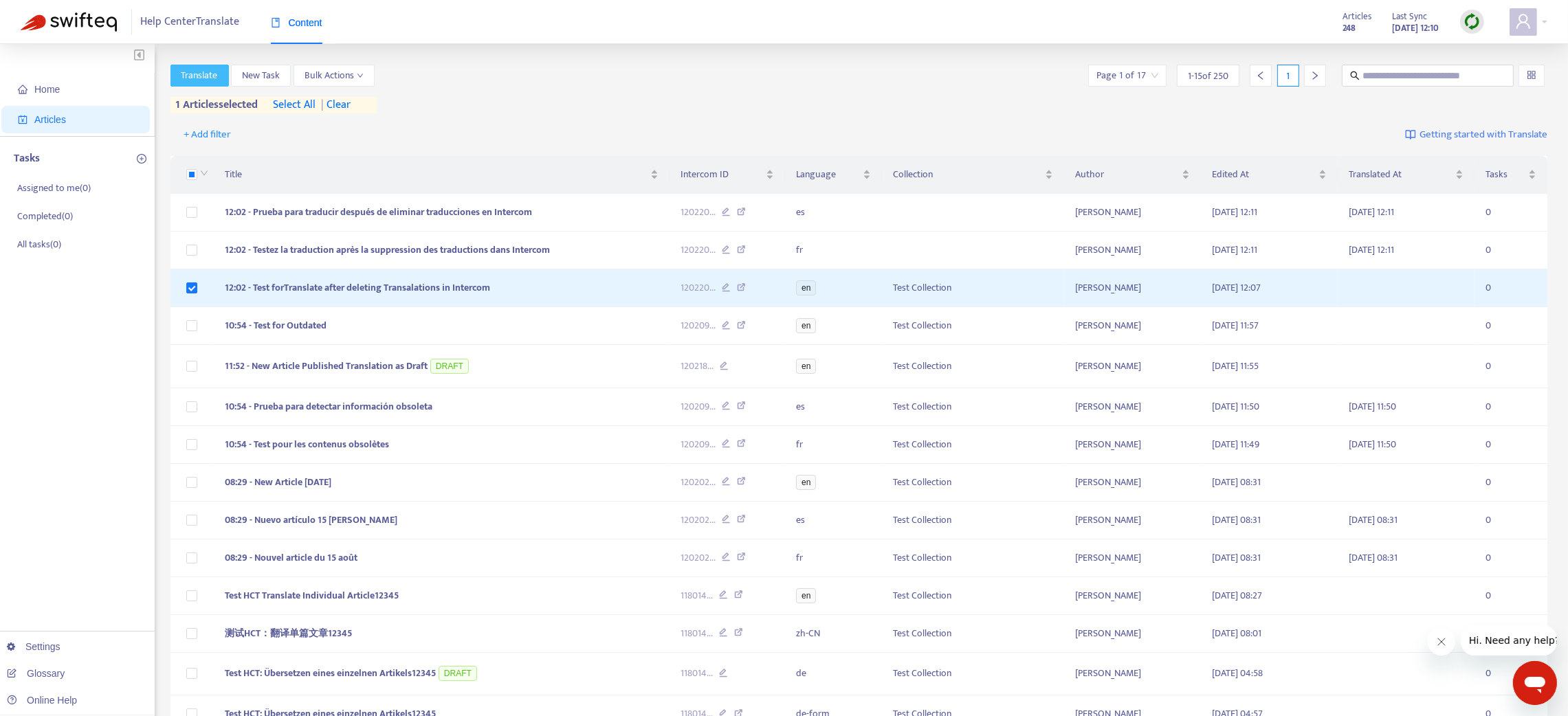
click at [197, 74] on span "Translate" at bounding box center [199, 76] width 36 height 16
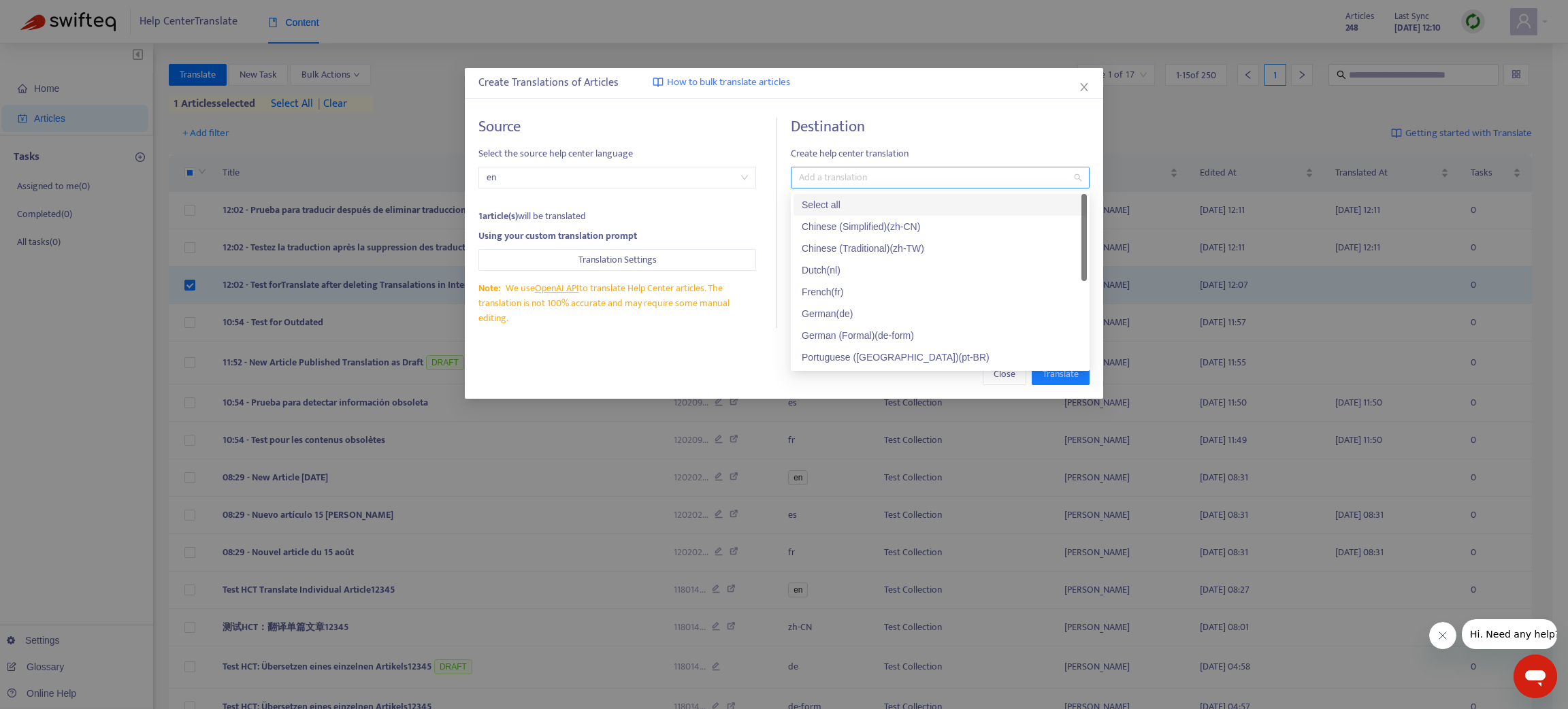
click at [812, 173] on div at bounding box center [934, 178] width 278 height 16
click at [840, 293] on div "French ( fr )" at bounding box center [939, 293] width 277 height 15
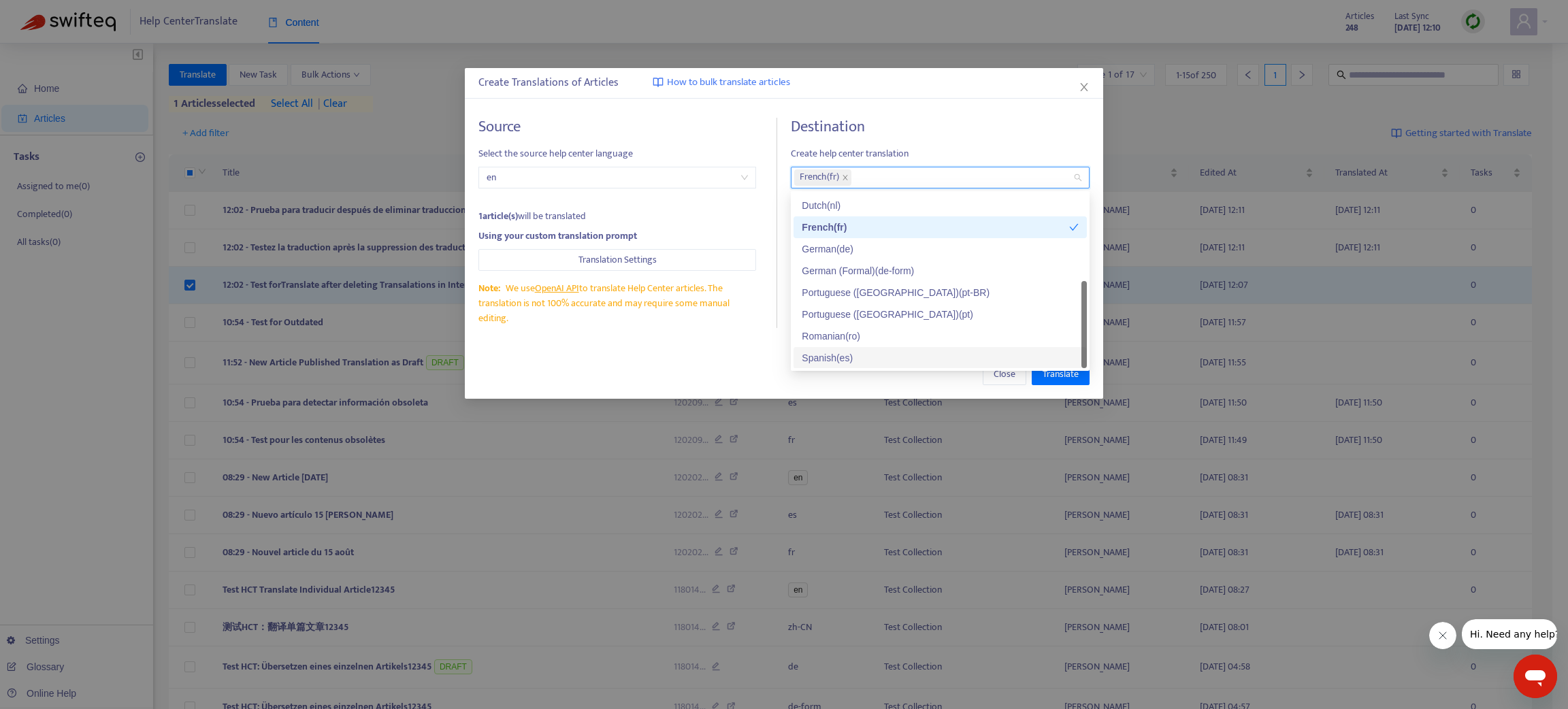
click at [826, 358] on div "Spanish ( es )" at bounding box center [939, 358] width 277 height 15
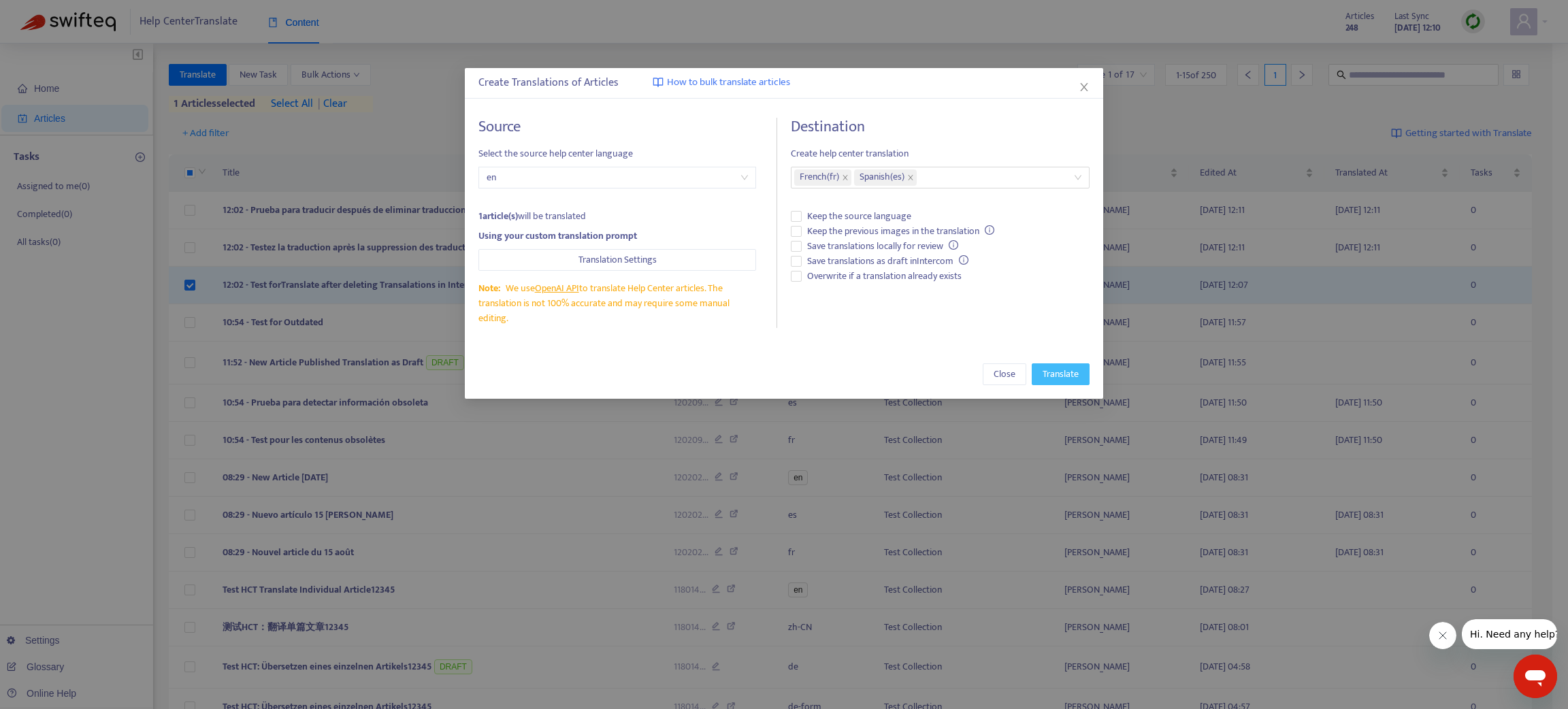
click at [1054, 378] on span "Translate" at bounding box center [1060, 375] width 36 height 15
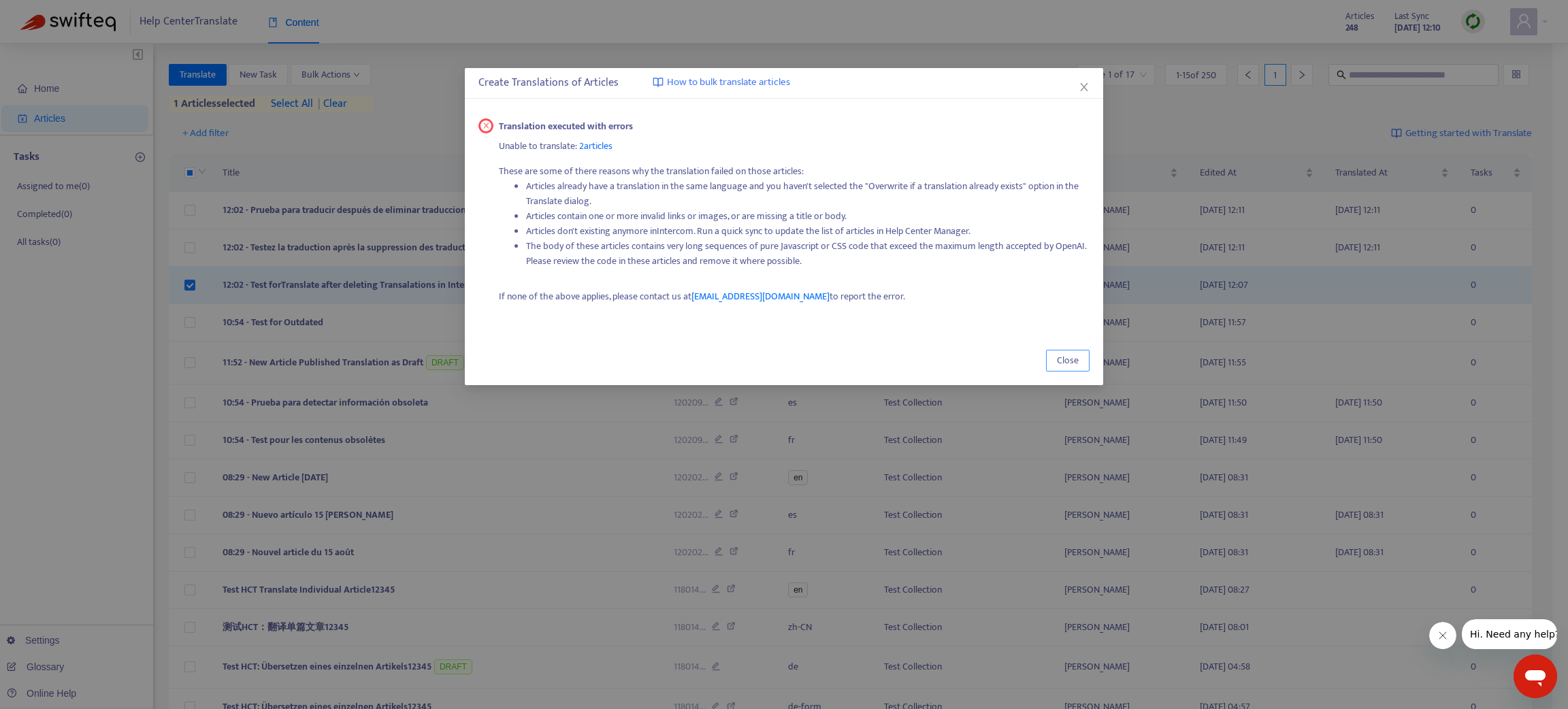
click at [1078, 354] on button "Close" at bounding box center [1067, 360] width 43 height 22
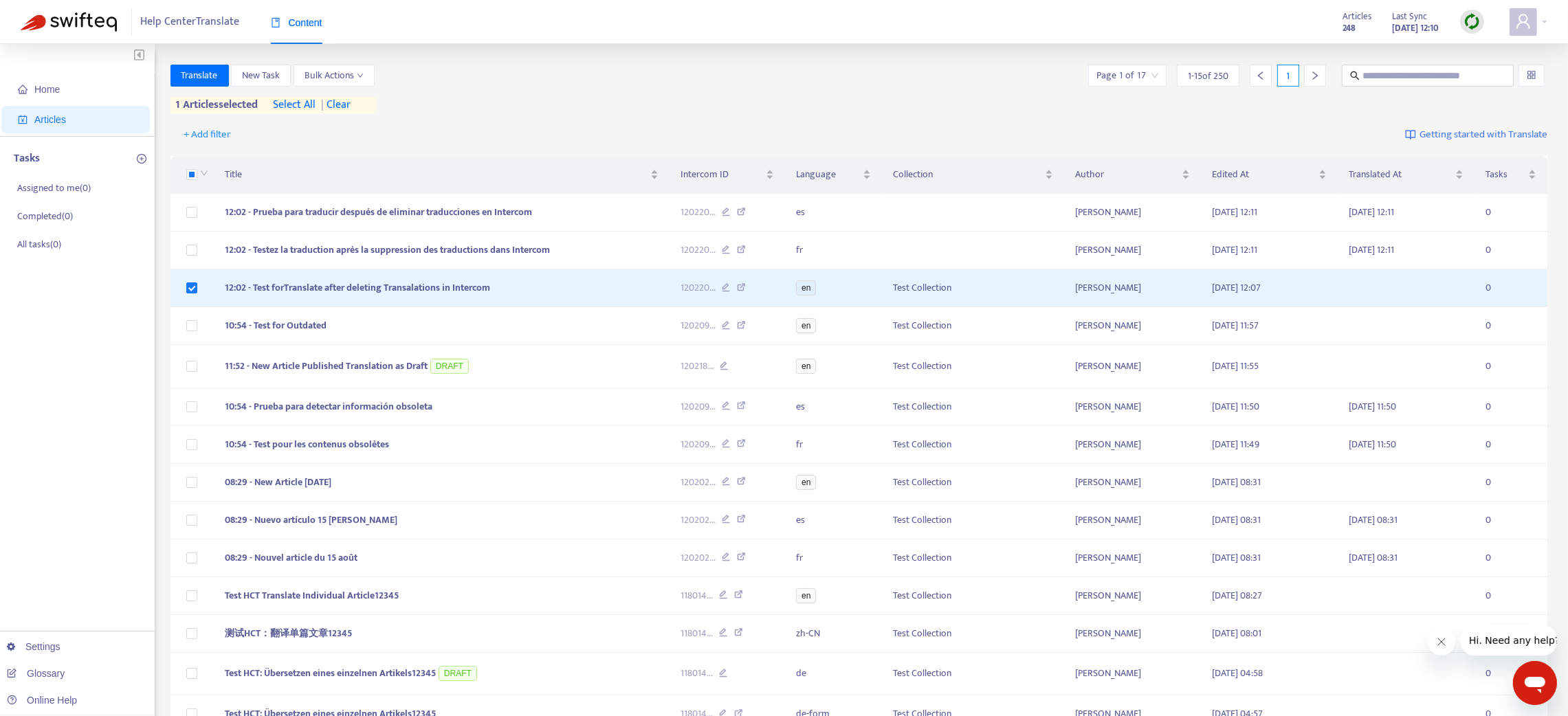
click at [34, 160] on p "Tasks" at bounding box center [26, 158] width 26 height 17
click at [42, 185] on p "Assigned to me ( 0 )" at bounding box center [54, 187] width 73 height 15
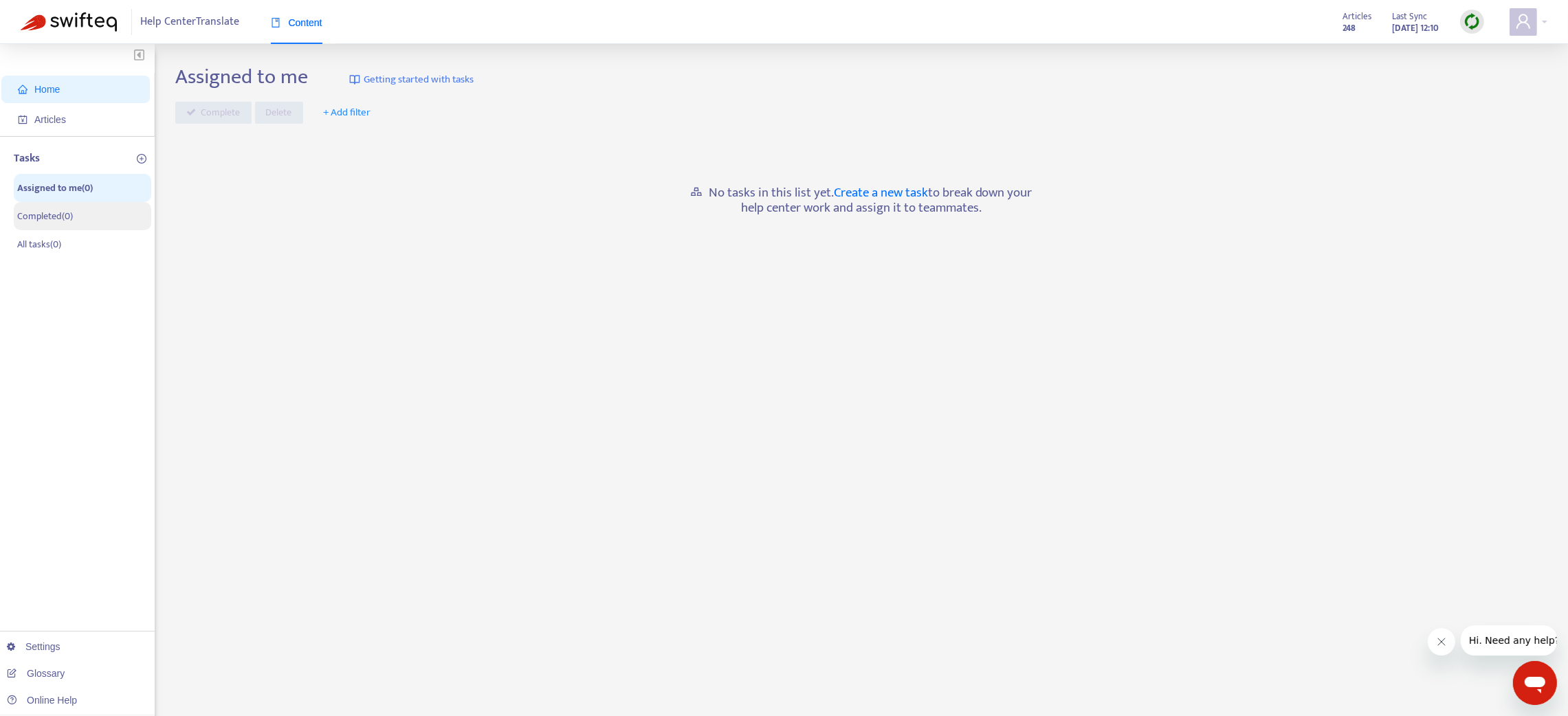
click at [50, 215] on p "Completed ( 0 )" at bounding box center [45, 216] width 56 height 15
click at [40, 114] on span "Articles" at bounding box center [50, 119] width 31 height 11
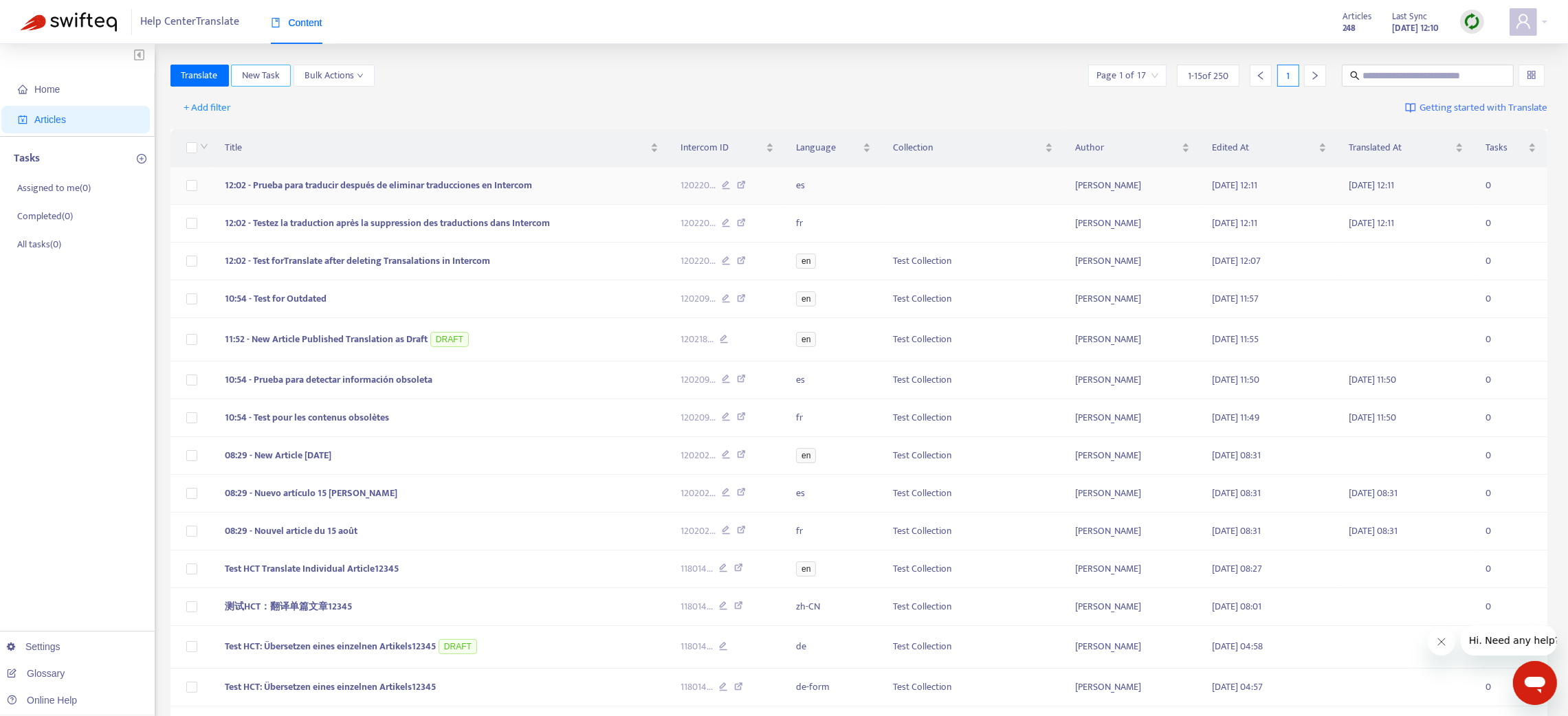
drag, startPoint x: 260, startPoint y: 71, endPoint x: 199, endPoint y: 179, distance: 124.0
click at [213, 174] on div "Translate New Task Bulk Actions Page 1 of 17 1 - 15 of 250 1 + Add filter Getti…" at bounding box center [859, 466] width 1378 height 805
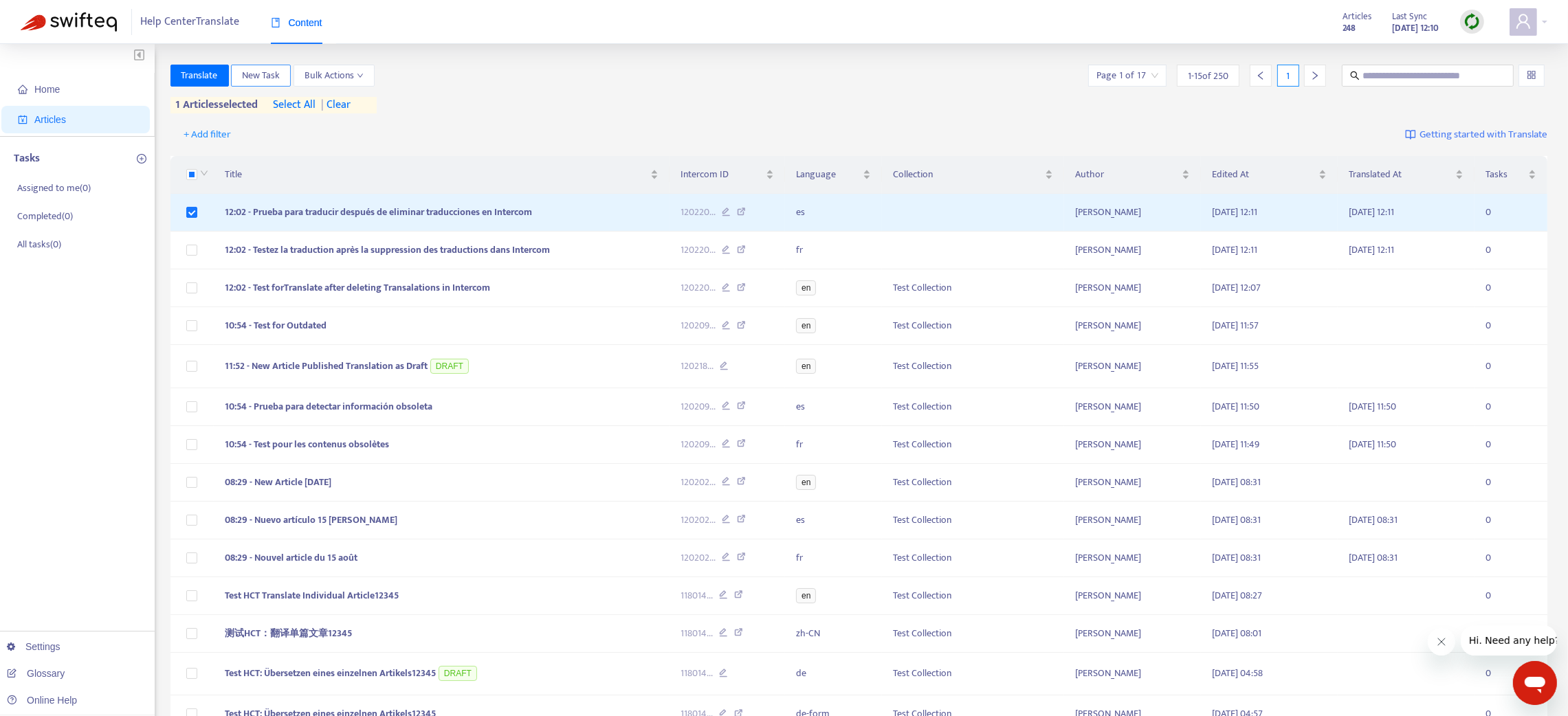
click at [269, 70] on span "New Task" at bounding box center [260, 76] width 38 height 16
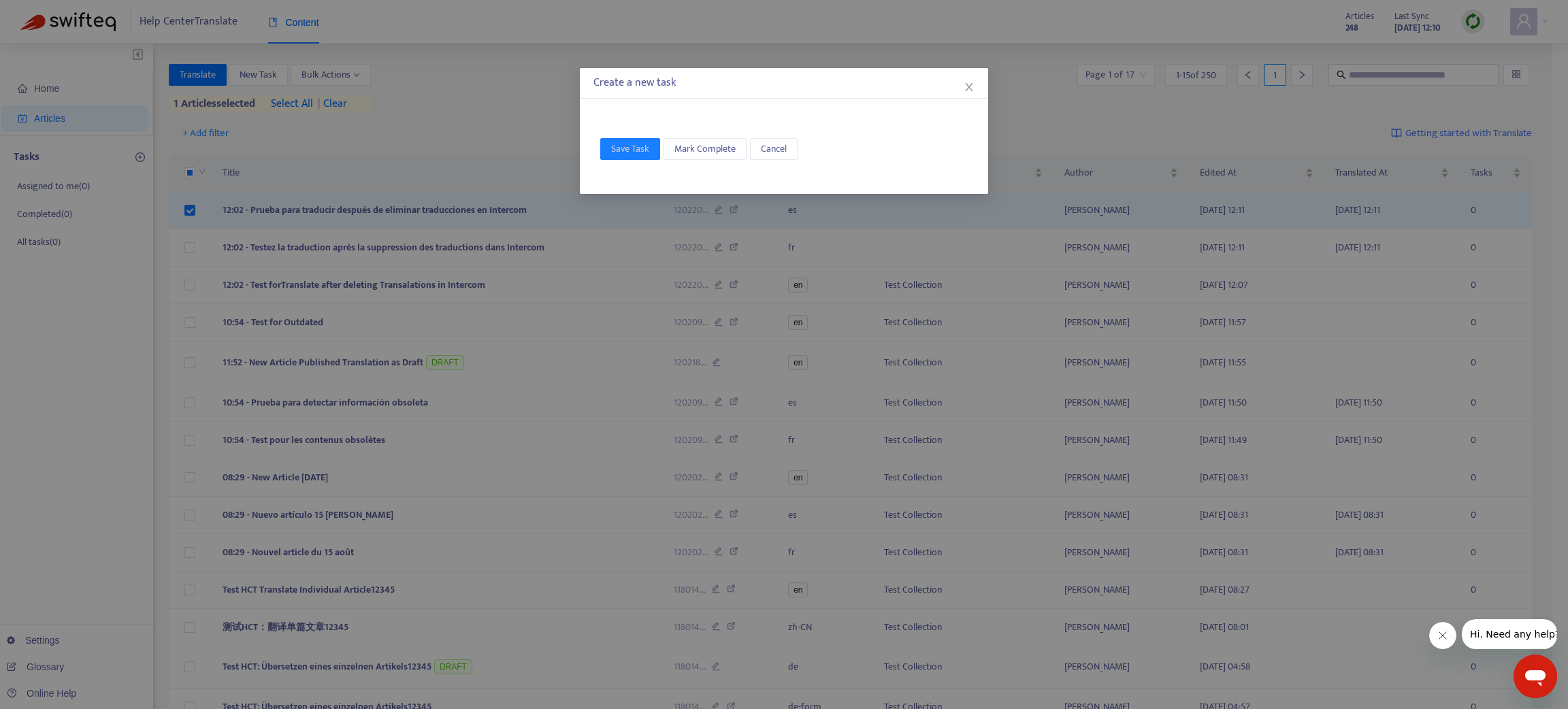
click at [974, 85] on span "Close" at bounding box center [969, 87] width 15 height 11
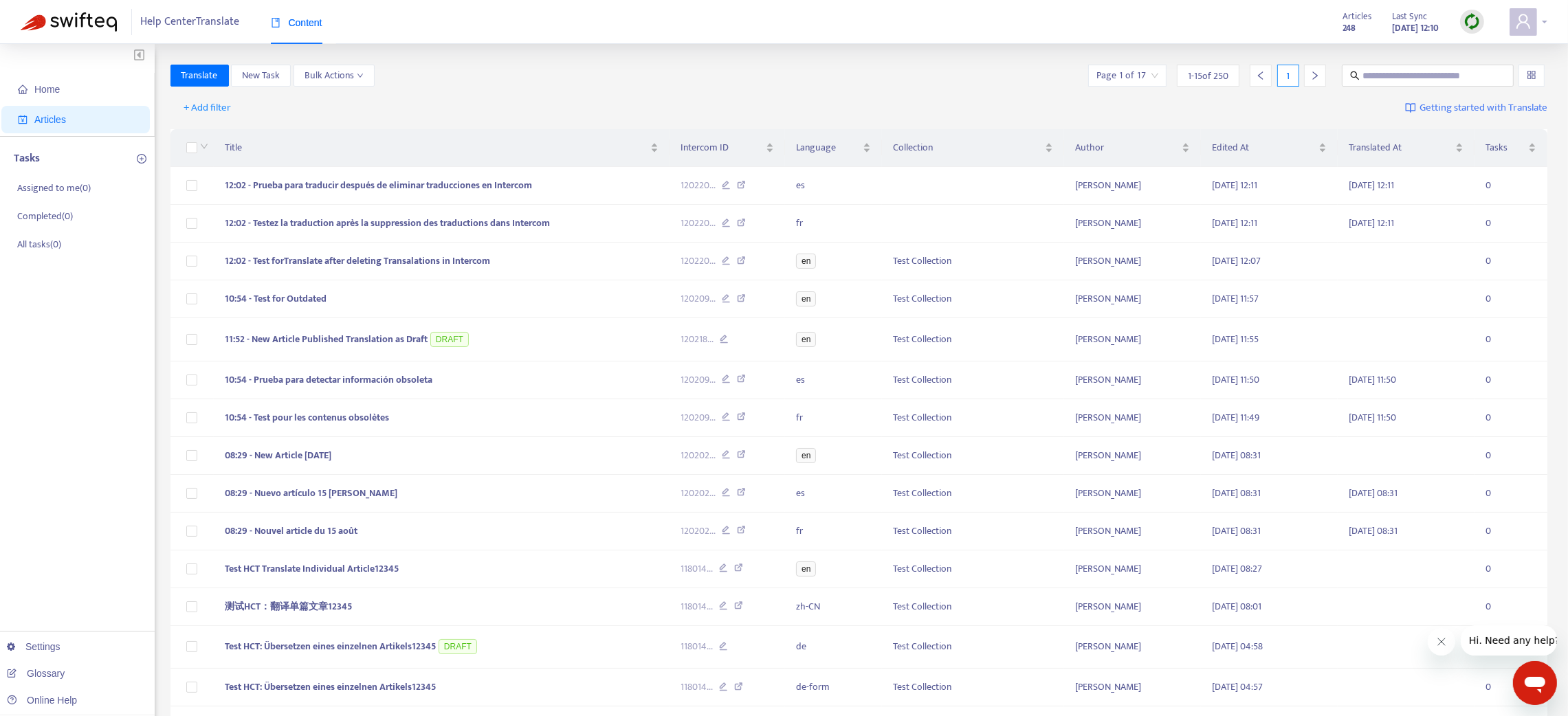
click at [1545, 24] on div at bounding box center [1528, 21] width 38 height 27
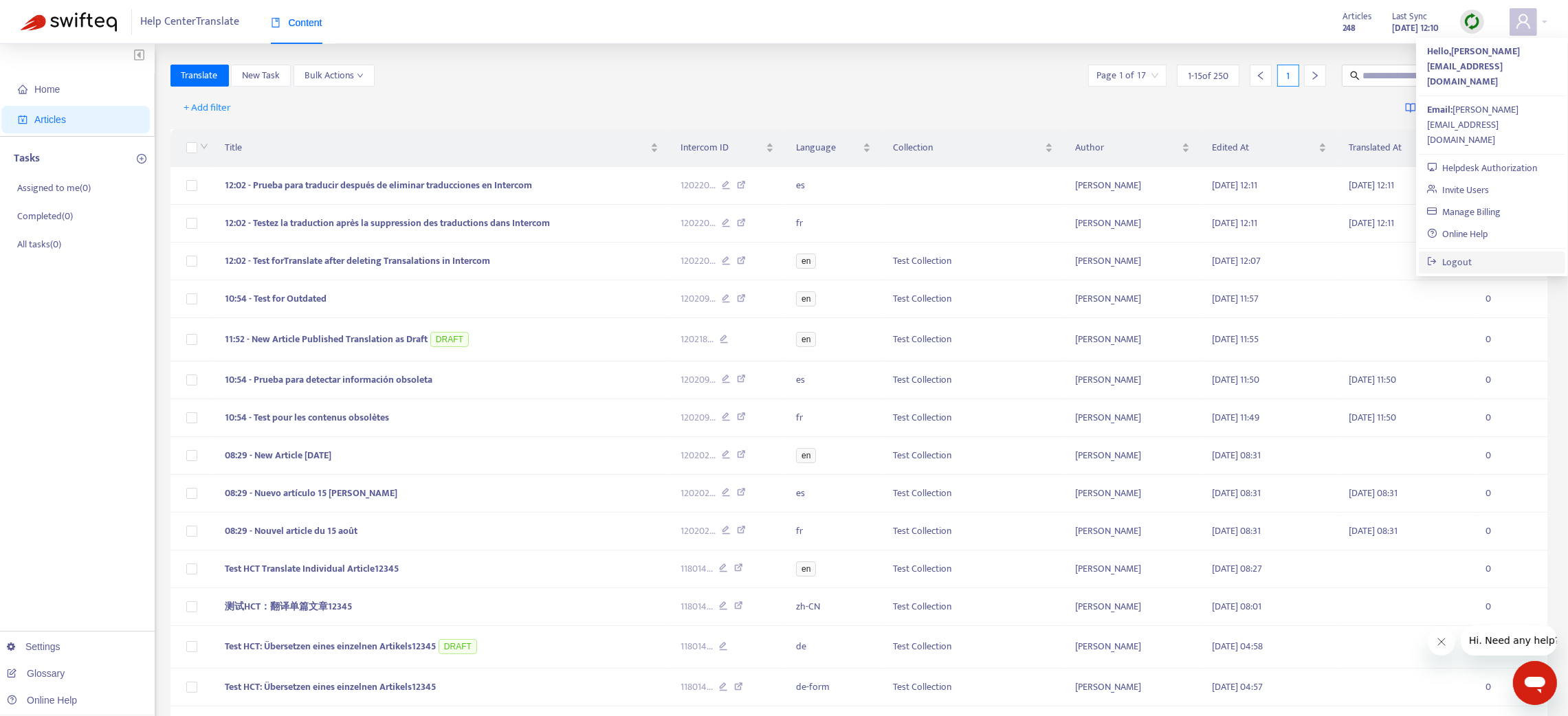
click at [1471, 255] on link "Logout" at bounding box center [1449, 262] width 45 height 16
